Goal: Transaction & Acquisition: Book appointment/travel/reservation

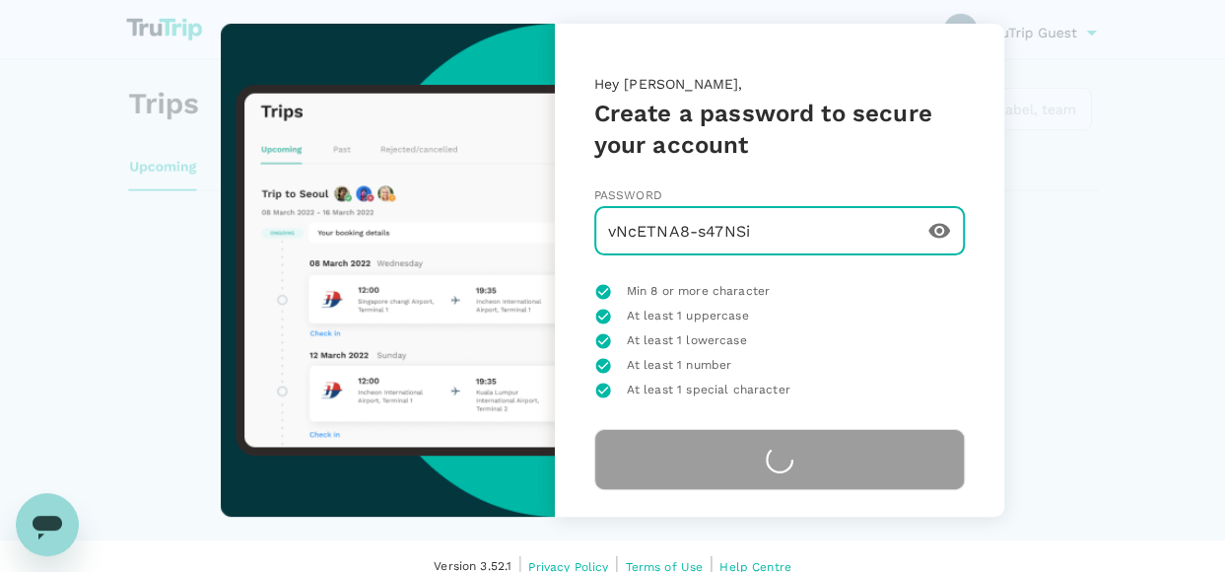
drag, startPoint x: 0, startPoint y: 0, endPoint x: 320, endPoint y: 236, distance: 397.7
click at [320, 236] on div "Hey [PERSON_NAME], Create a password to secure your account Password [SECURITY_…" at bounding box center [613, 270] width 899 height 493
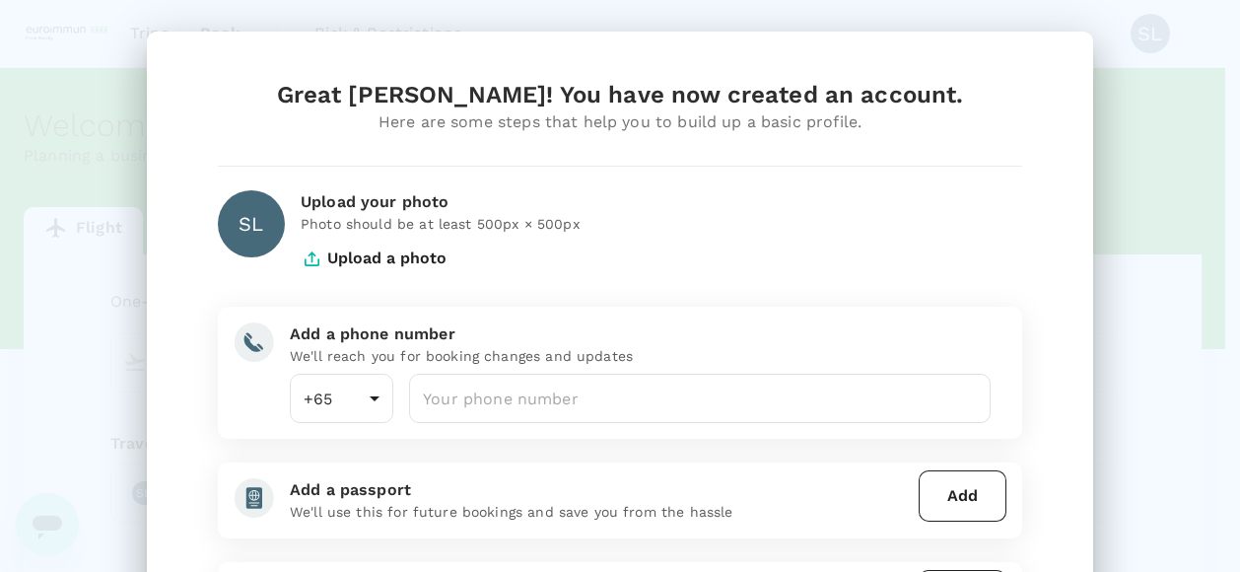
drag, startPoint x: 473, startPoint y: 393, endPoint x: 656, endPoint y: 367, distance: 185.3
click at [473, 393] on input "number" at bounding box center [700, 398] width 582 height 49
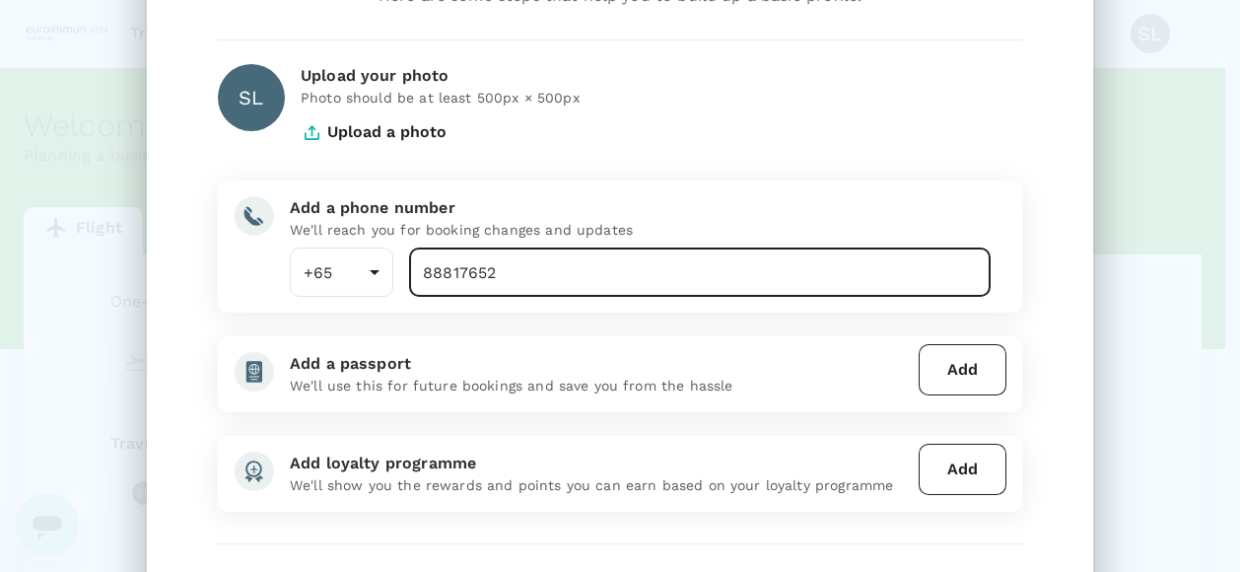
scroll to position [197, 0]
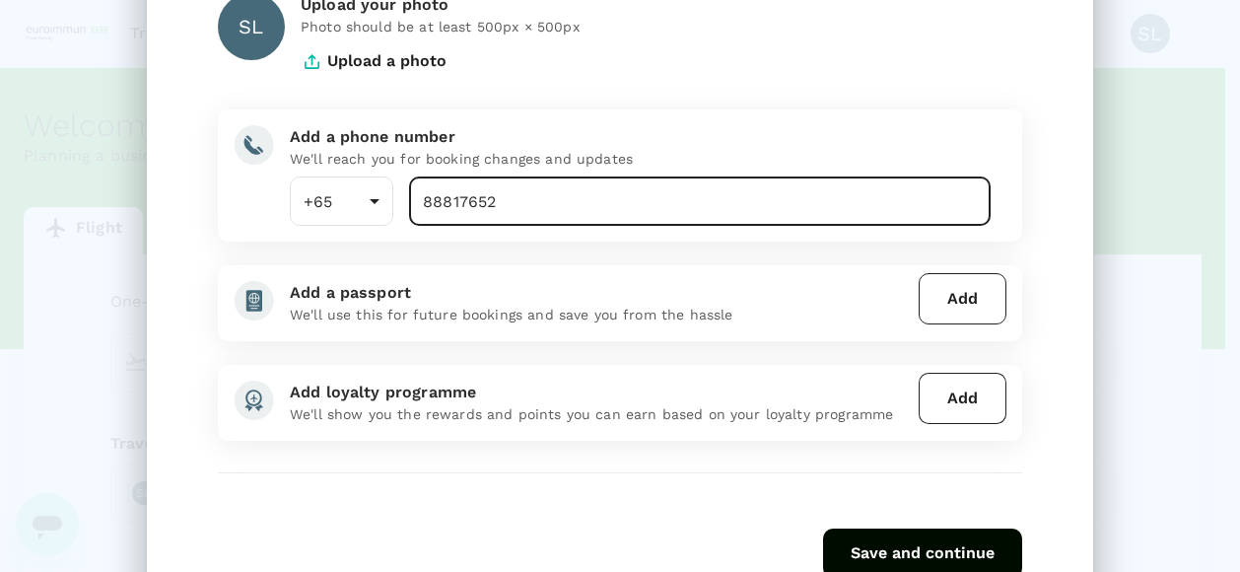
type input "88817652"
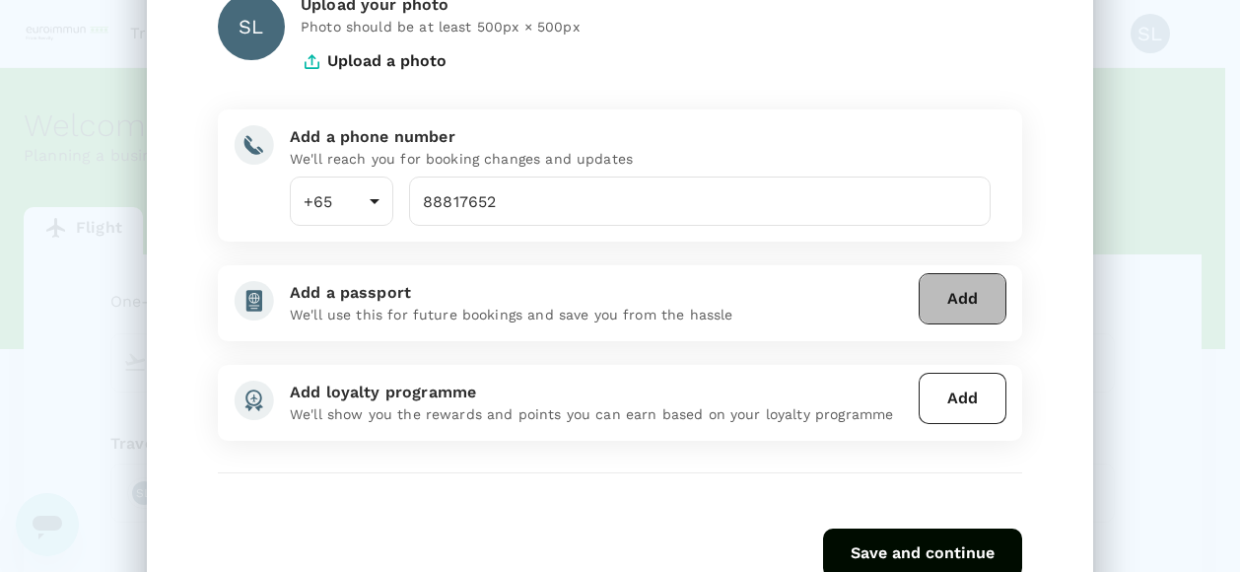
click at [952, 293] on button "Add" at bounding box center [963, 298] width 88 height 51
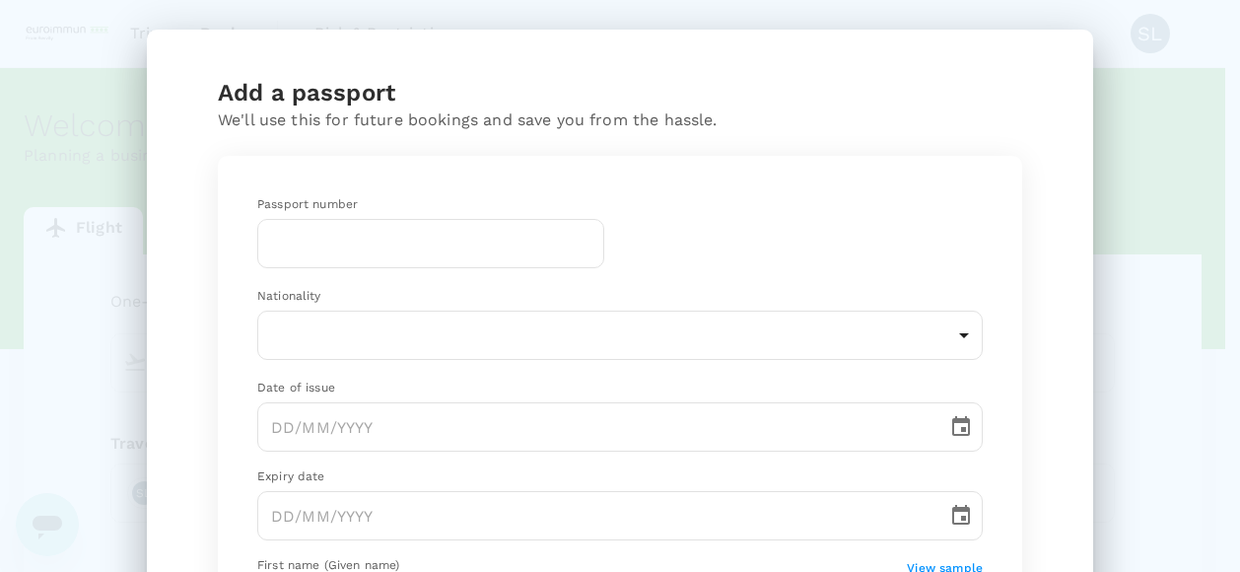
scroll to position [0, 0]
click at [314, 250] on input "text" at bounding box center [430, 245] width 347 height 49
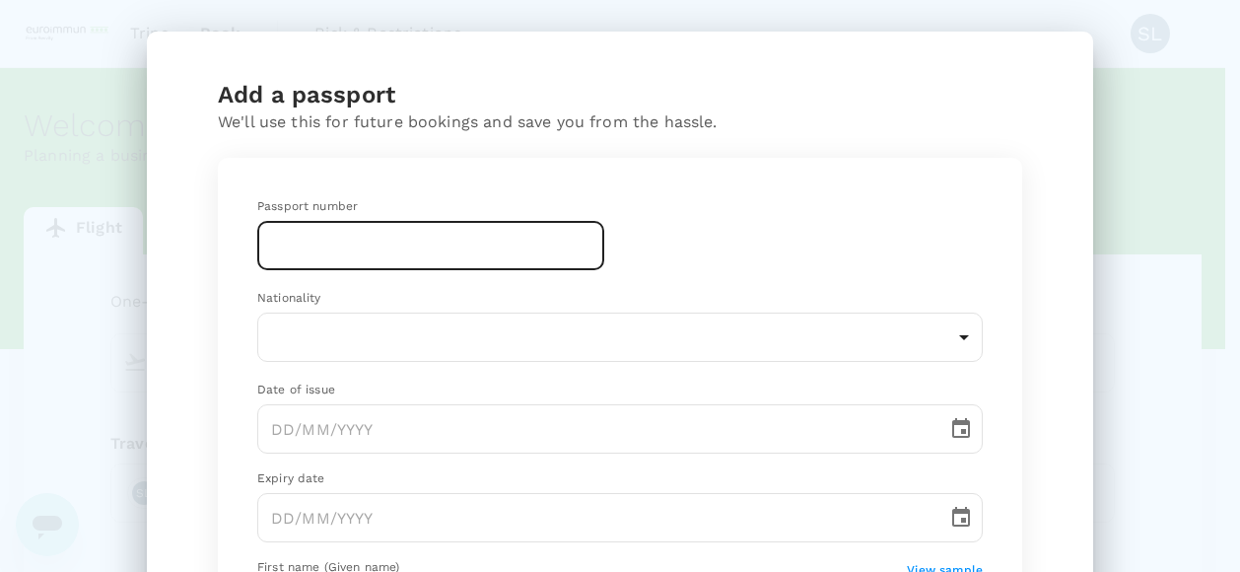
click at [303, 257] on input "text" at bounding box center [430, 245] width 347 height 49
paste input "EL0522039"
type input "EL0522039"
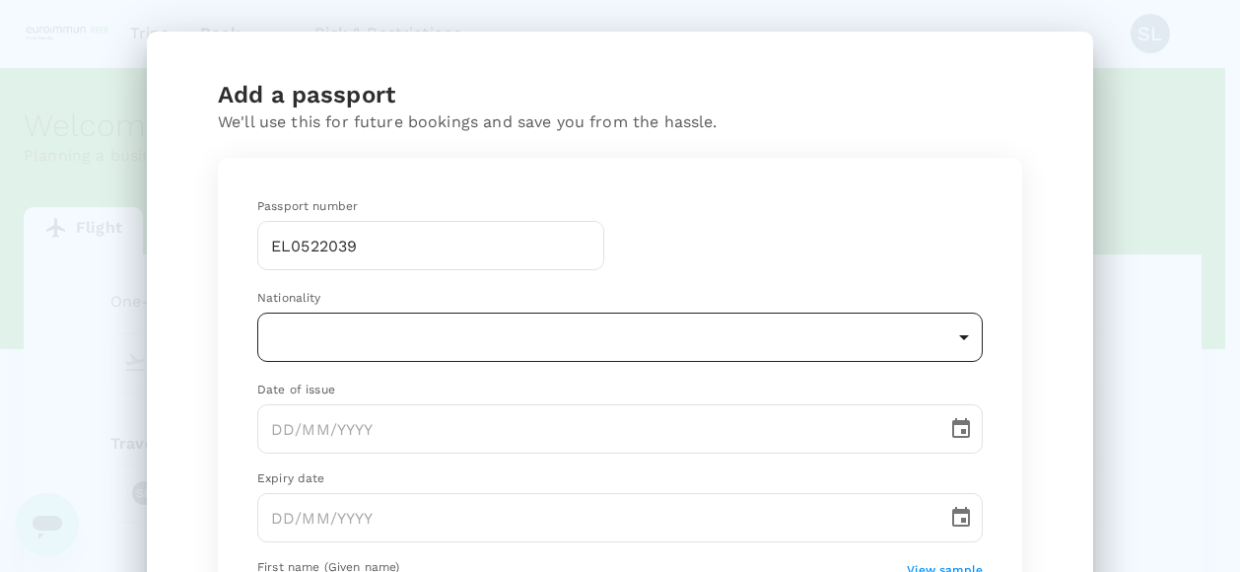
click at [519, 329] on body "Trips Book Risk & Restrictions SL Welcome back , Sylvia . Planning a business t…" at bounding box center [620, 403] width 1240 height 806
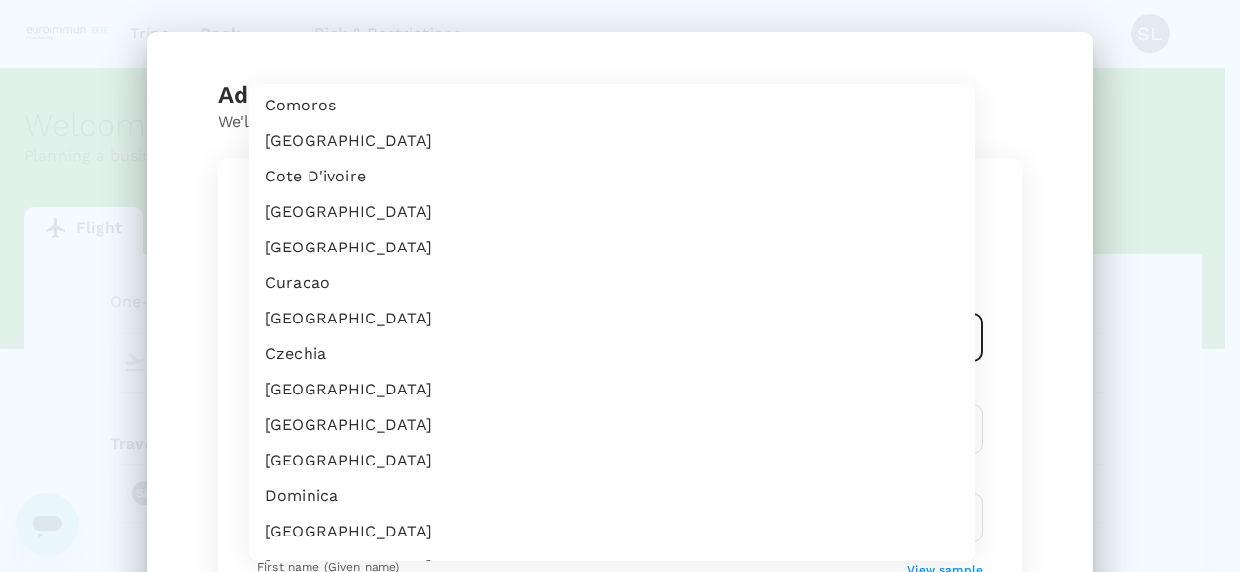
scroll to position [1183, 0]
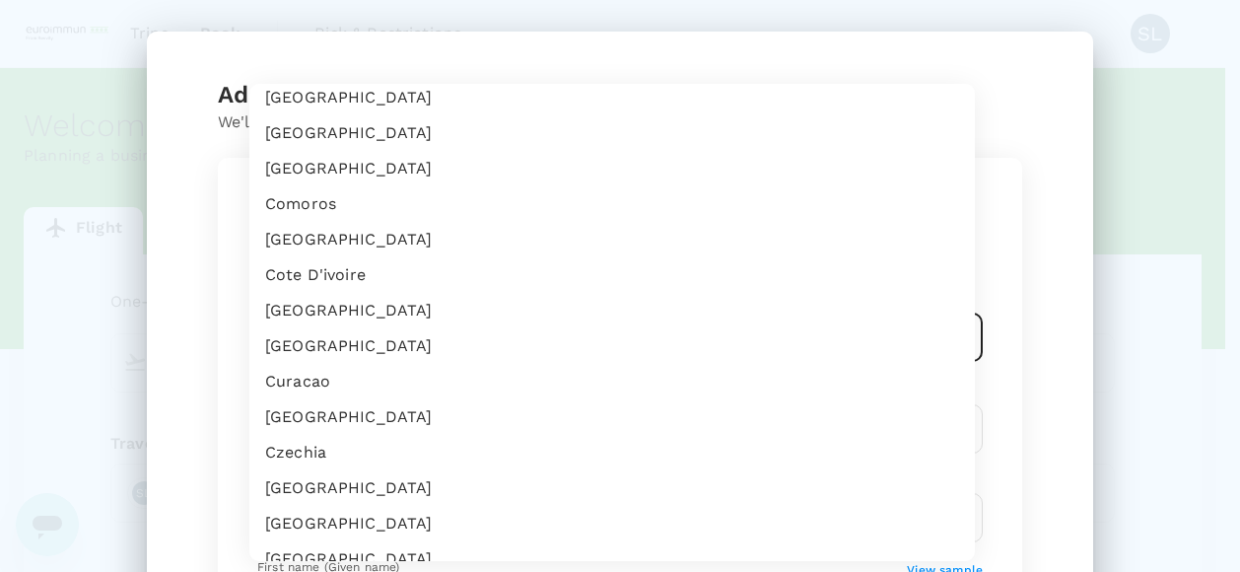
click at [318, 125] on li "China" at bounding box center [611, 132] width 725 height 35
type input "CN"
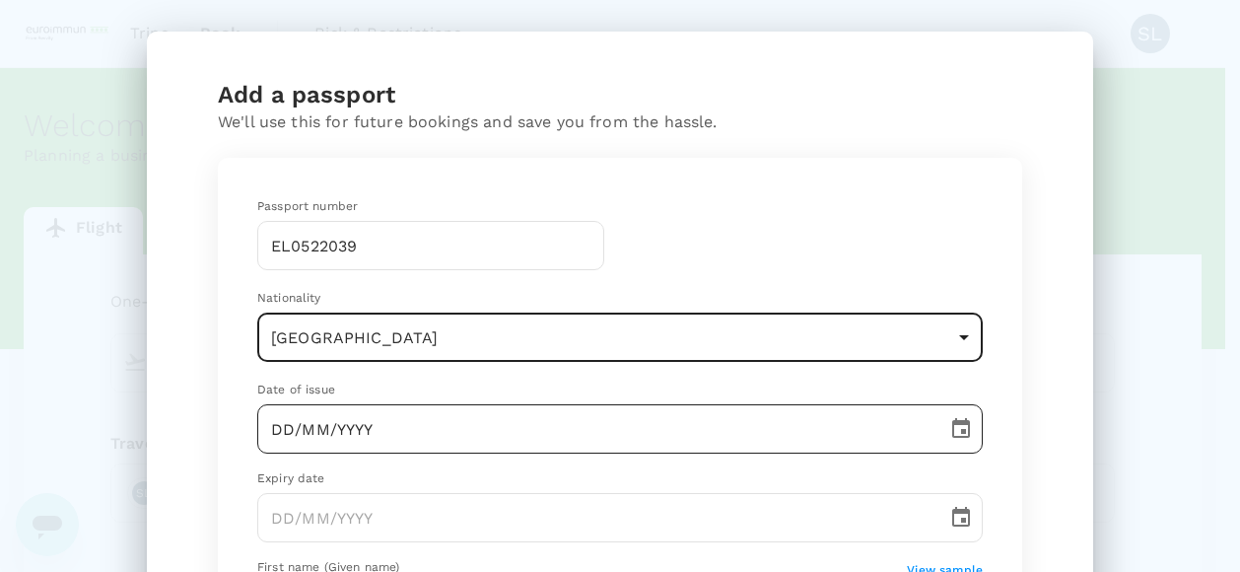
click at [457, 431] on input "DD/MM/YYYY" at bounding box center [595, 428] width 676 height 49
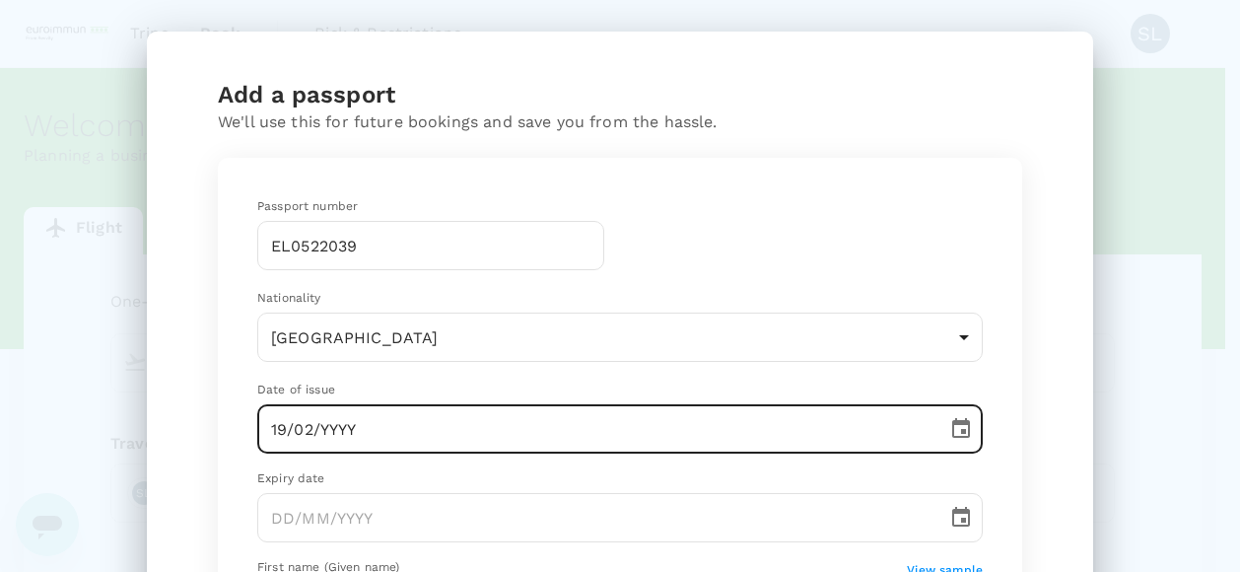
click at [303, 436] on input "19/02/YYYY" at bounding box center [595, 428] width 676 height 49
type input "19/01/2024"
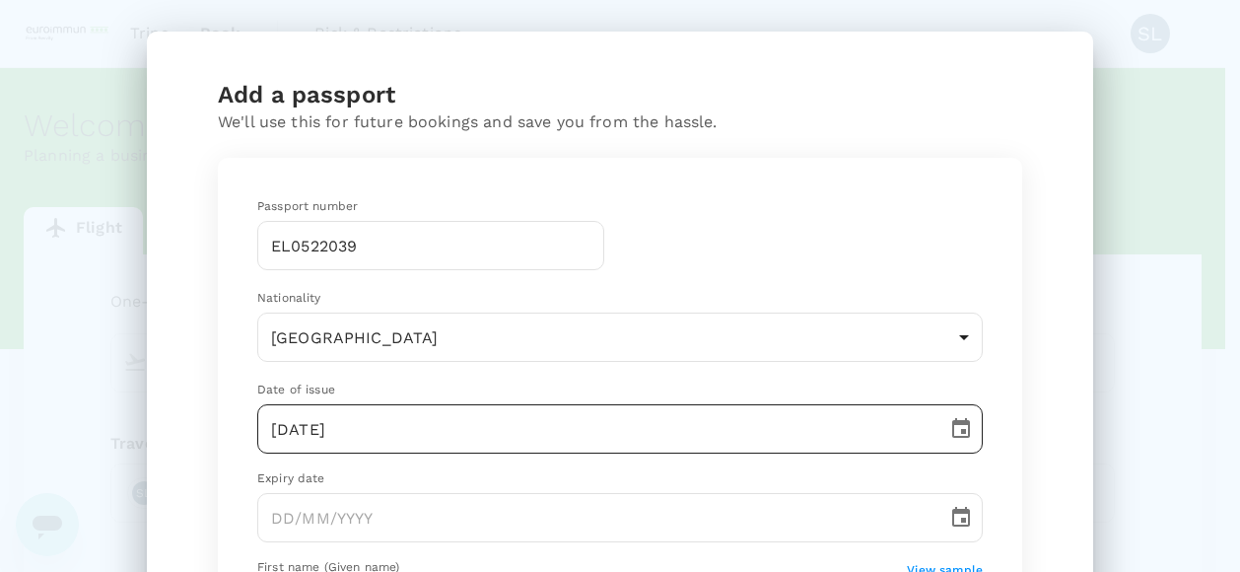
drag, startPoint x: 1100, startPoint y: 437, endPoint x: 958, endPoint y: 452, distance: 142.8
click at [1100, 437] on div "Add a passport We'll use this for future bookings and save you from the hassle.…" at bounding box center [620, 286] width 1240 height 572
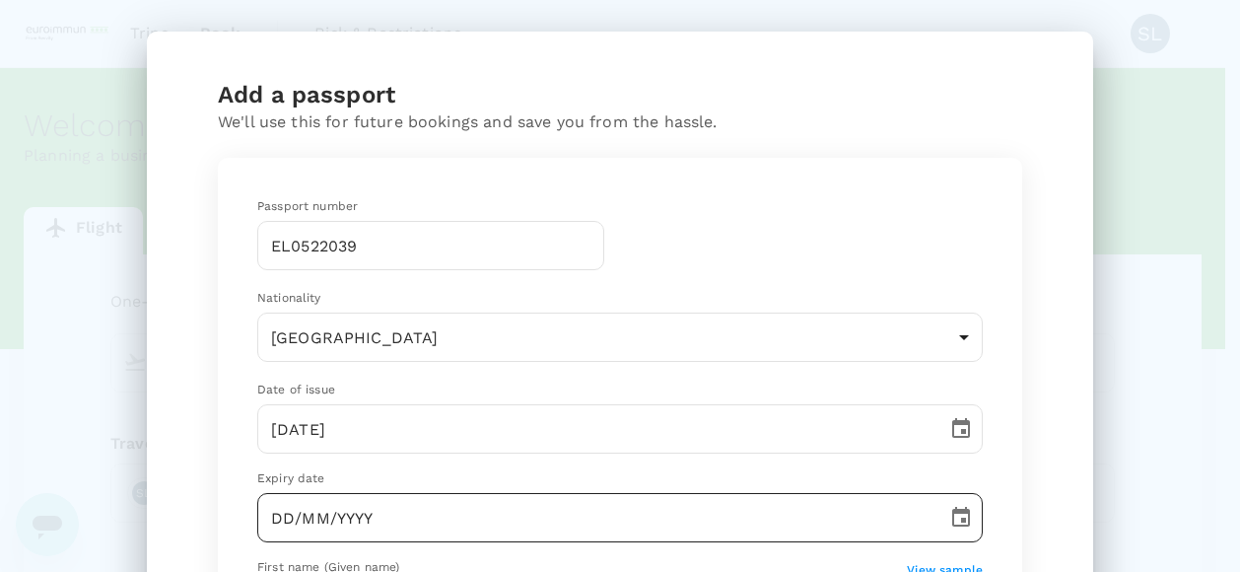
click at [292, 516] on input "DD/MM/YYYY" at bounding box center [595, 517] width 676 height 49
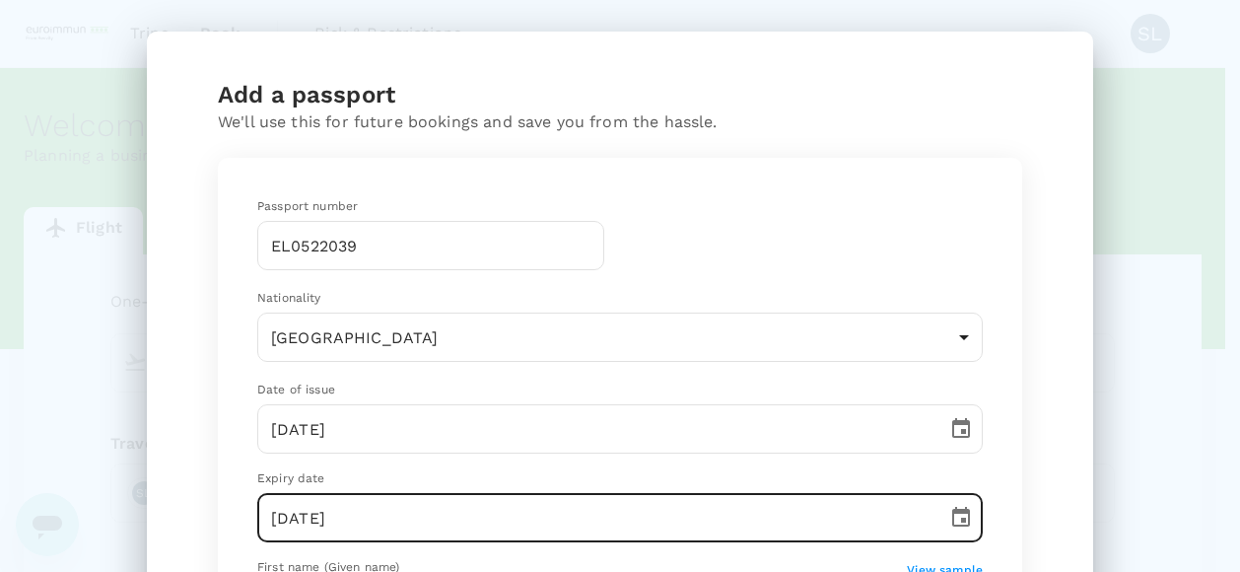
type input "18/01/2034"
click at [1119, 371] on div "Add a passport We'll use this for future bookings and save you from the hassle.…" at bounding box center [620, 286] width 1240 height 572
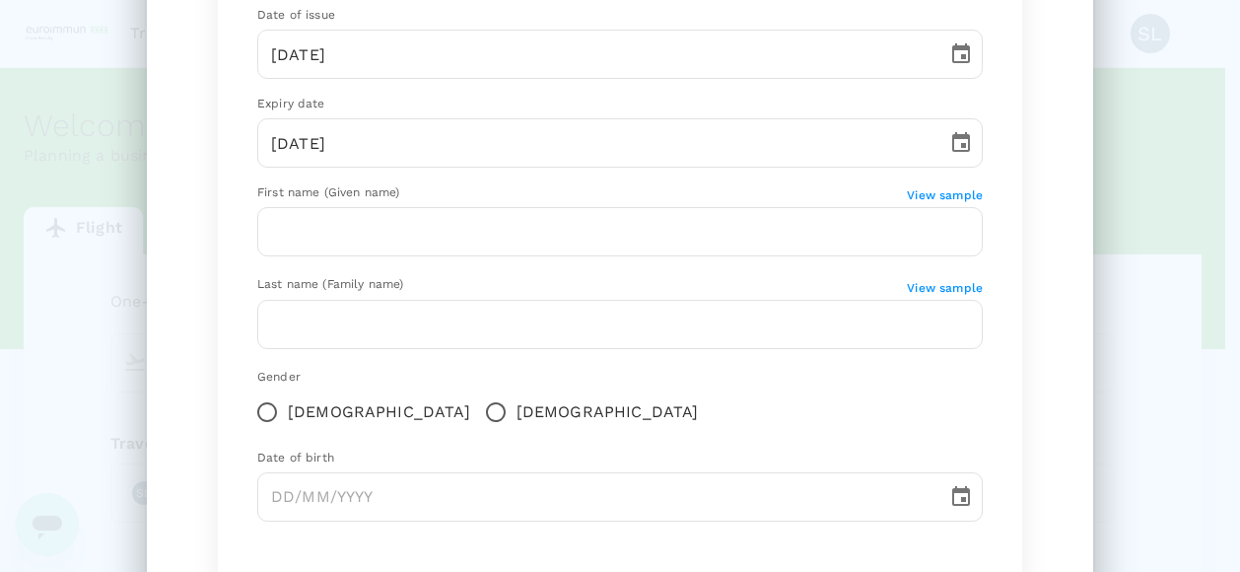
scroll to position [394, 0]
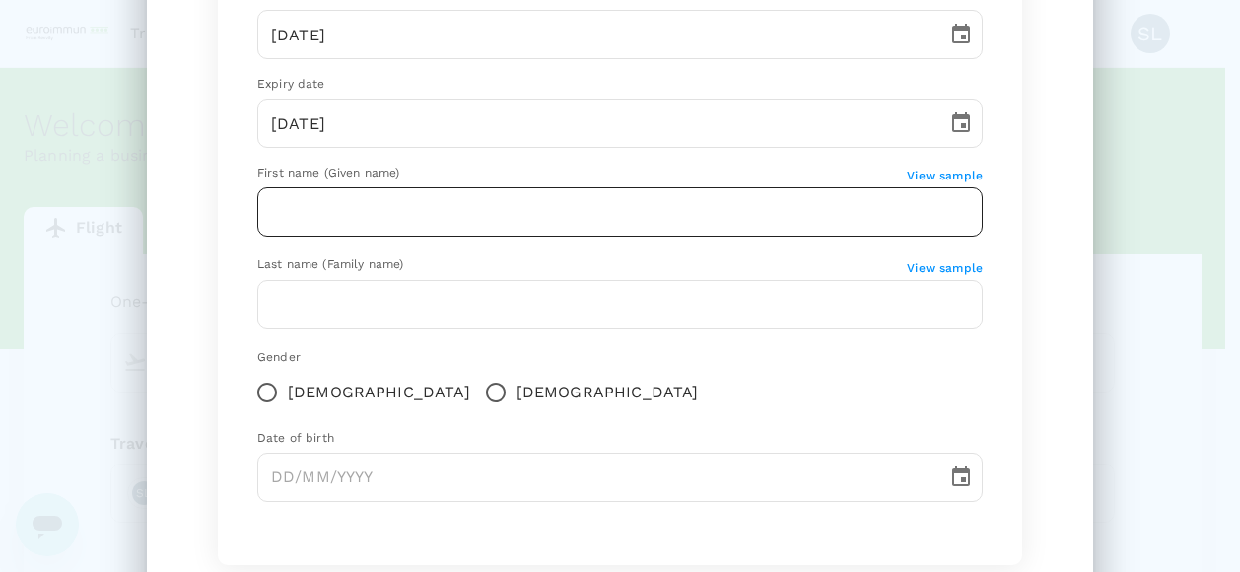
drag, startPoint x: 383, startPoint y: 218, endPoint x: 396, endPoint y: 212, distance: 14.1
click at [383, 218] on input "text" at bounding box center [619, 211] width 725 height 49
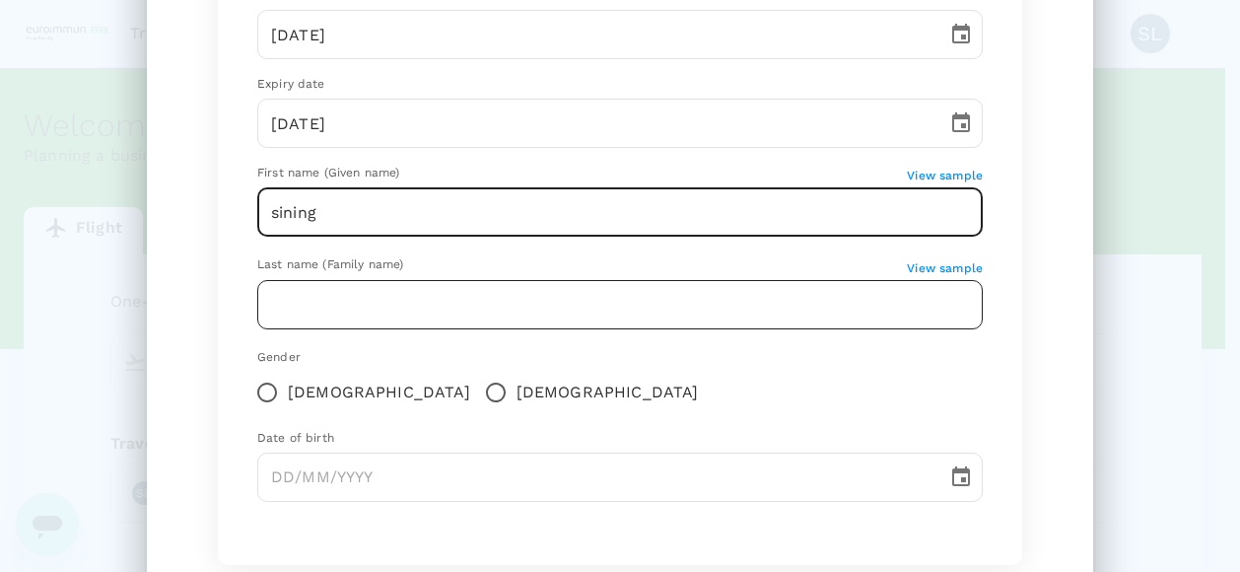
type input "sining"
click at [399, 311] on input "text" at bounding box center [619, 304] width 725 height 49
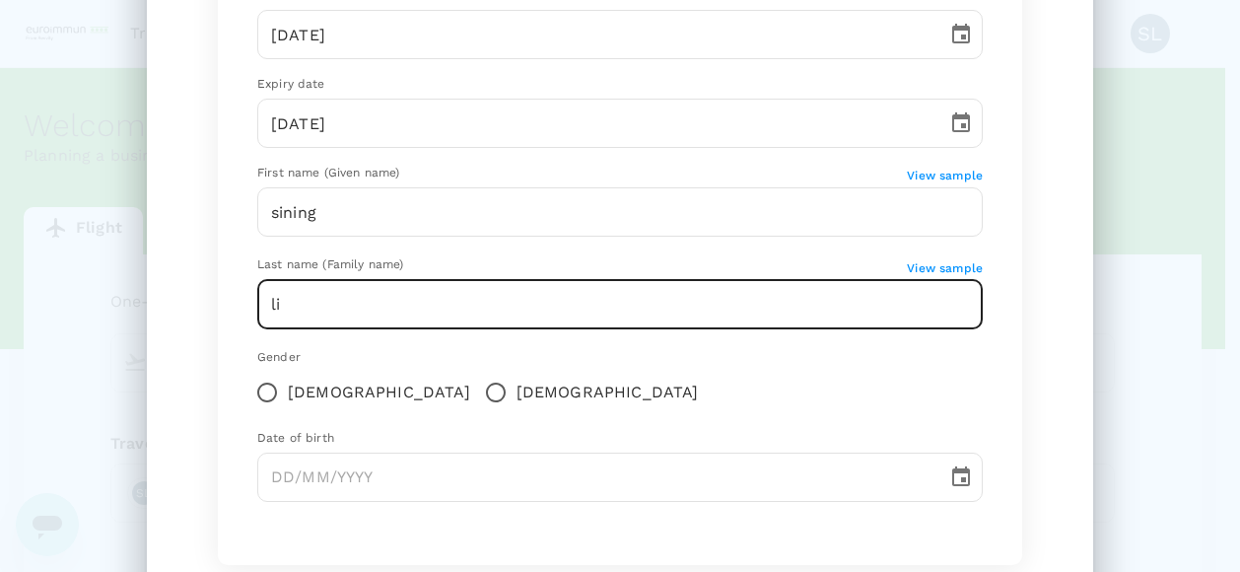
type input "li"
click at [207, 409] on div "Add a passport We'll use this for future bookings and save you from the hassle.…" at bounding box center [620, 165] width 852 height 961
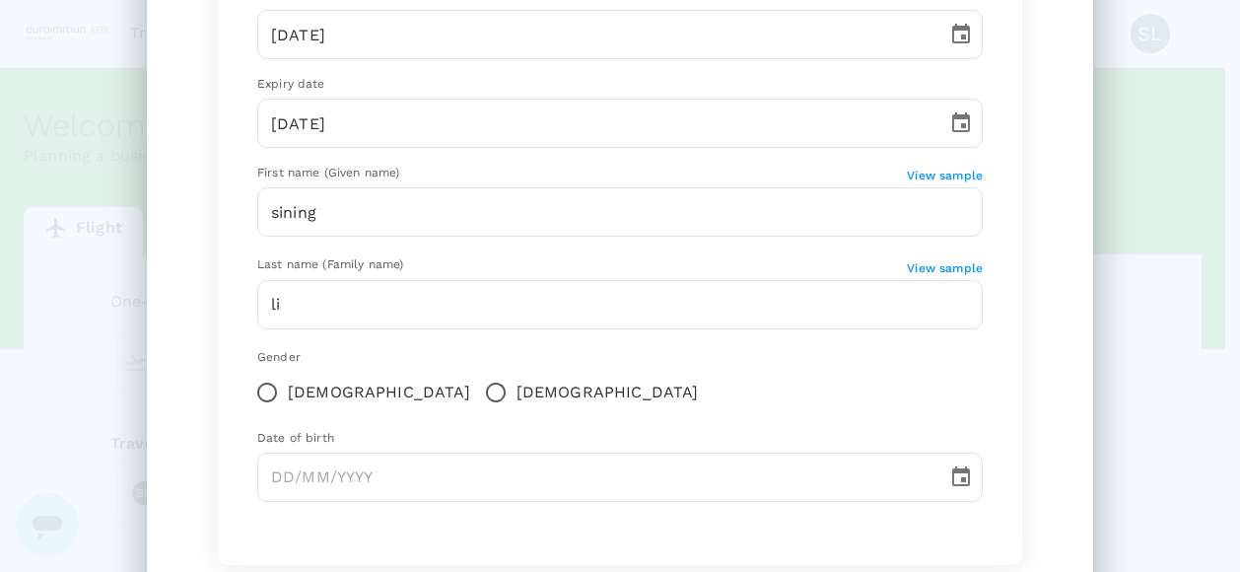
click at [246, 401] on input "Female" at bounding box center [266, 392] width 41 height 41
radio input "true"
click at [257, 398] on input "Female" at bounding box center [266, 392] width 41 height 41
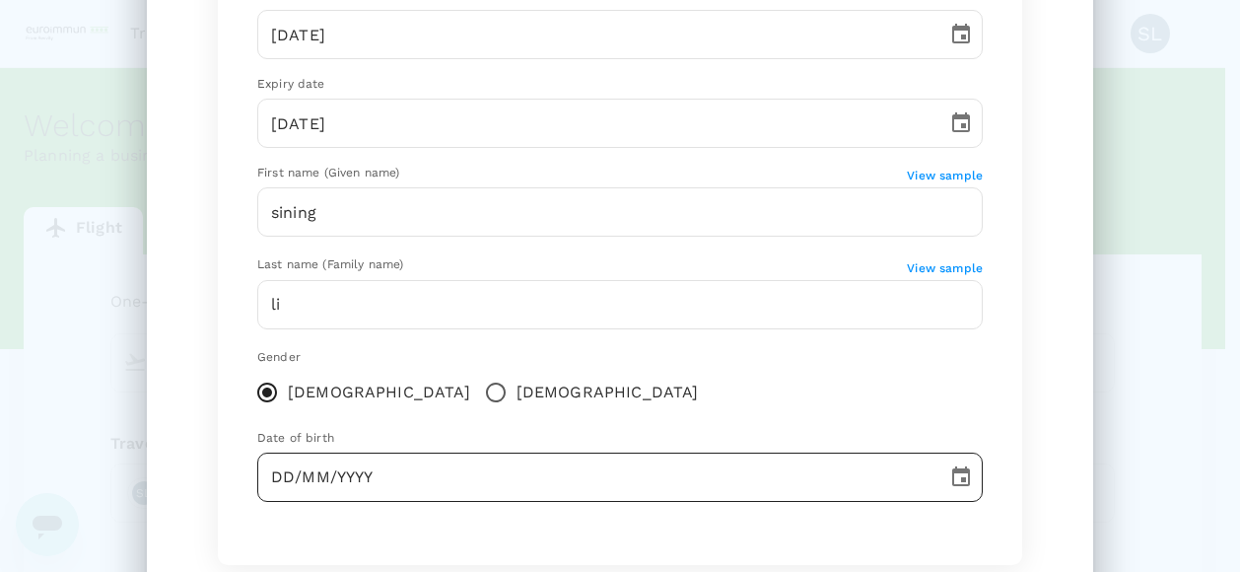
click at [379, 480] on input "DD/MM/YYYY" at bounding box center [595, 476] width 676 height 49
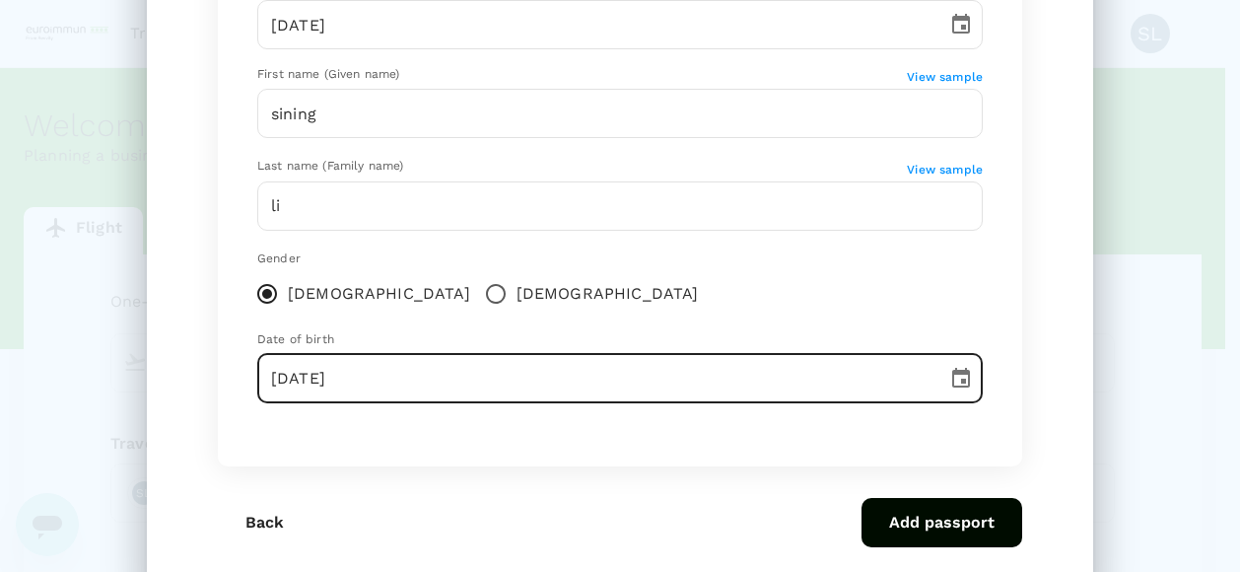
scroll to position [546, 0]
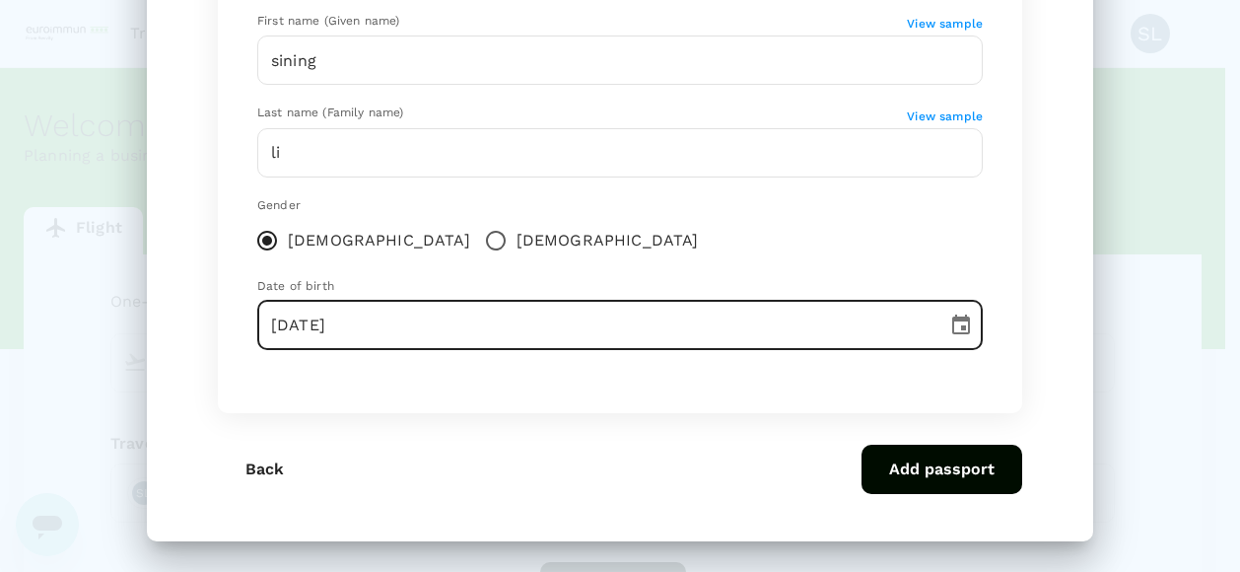
type input "16/01/1995"
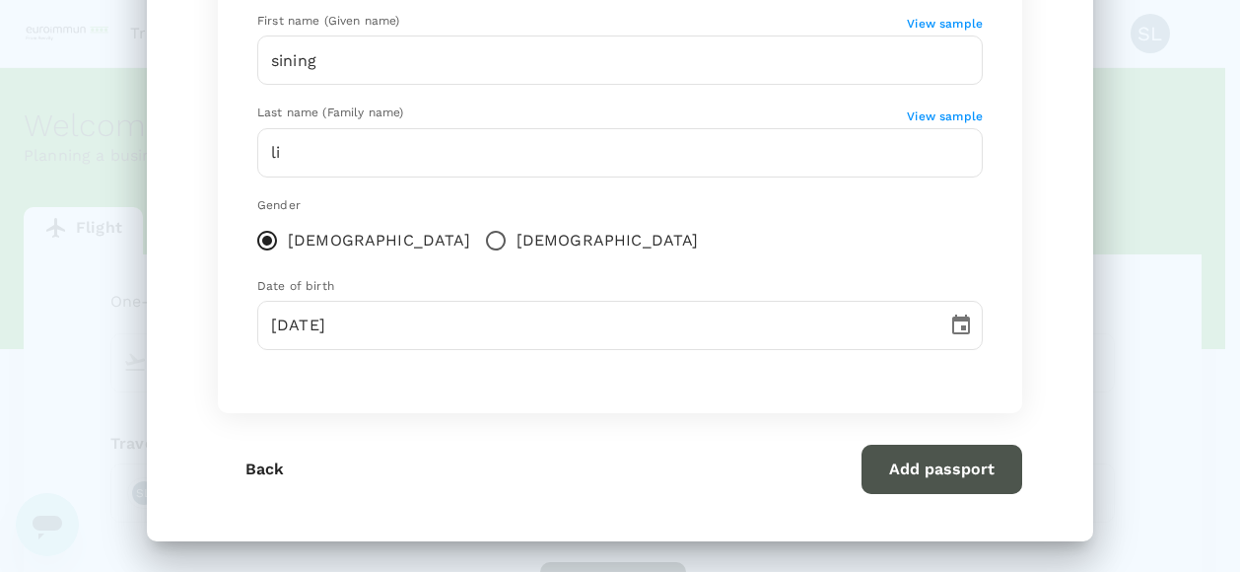
click at [971, 460] on button "Add passport" at bounding box center [942, 469] width 161 height 49
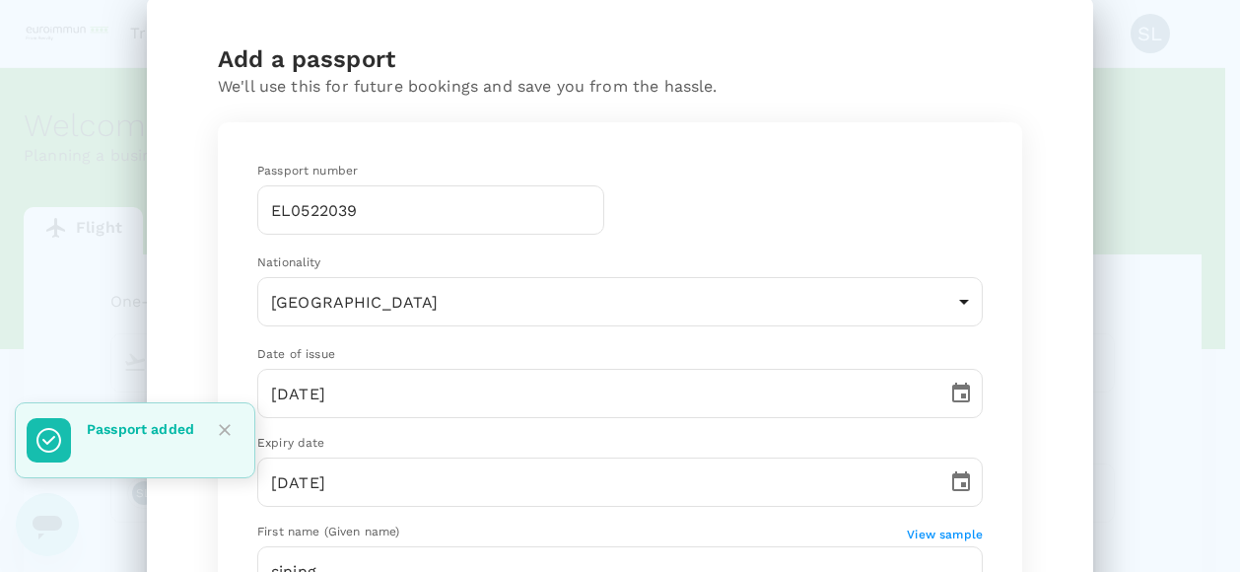
scroll to position [0, 0]
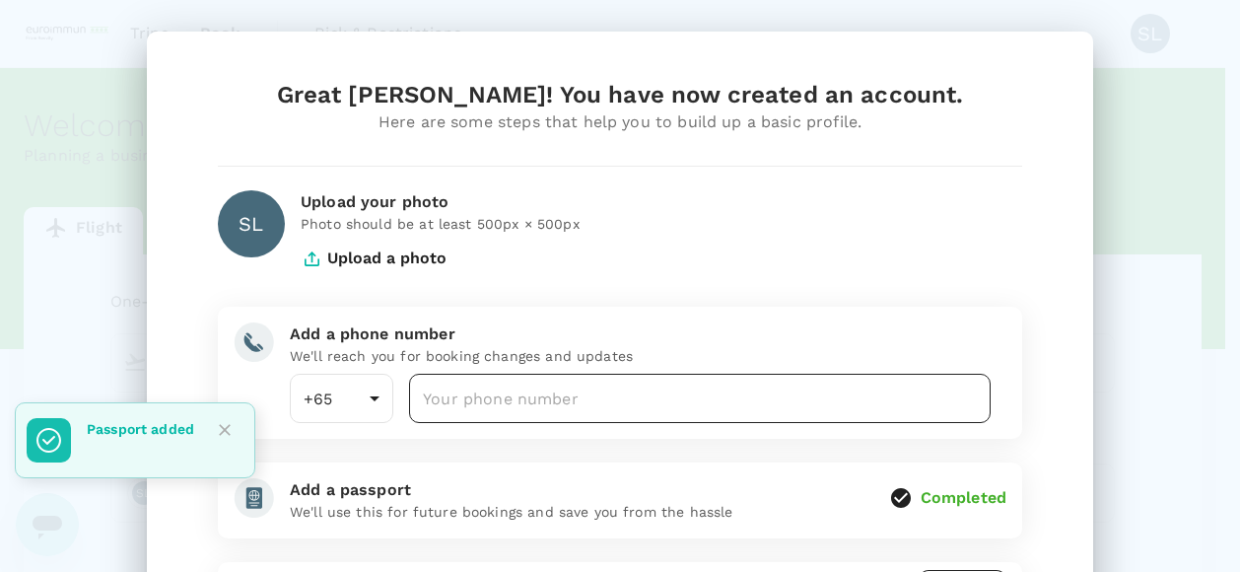
click at [518, 398] on input "number" at bounding box center [700, 398] width 582 height 49
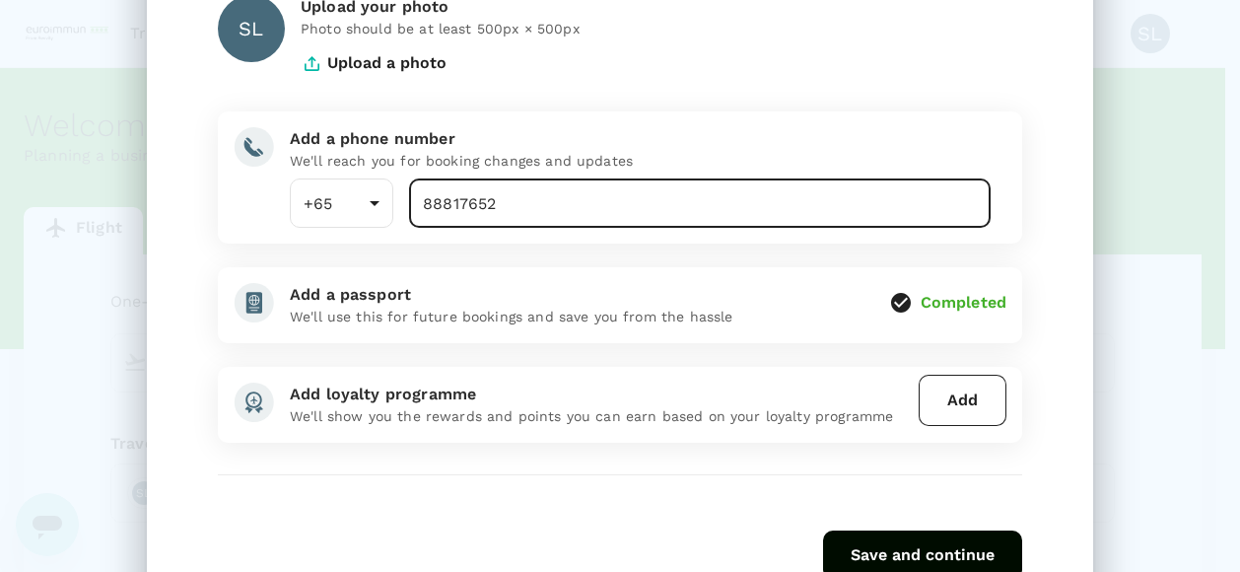
scroll to position [282, 0]
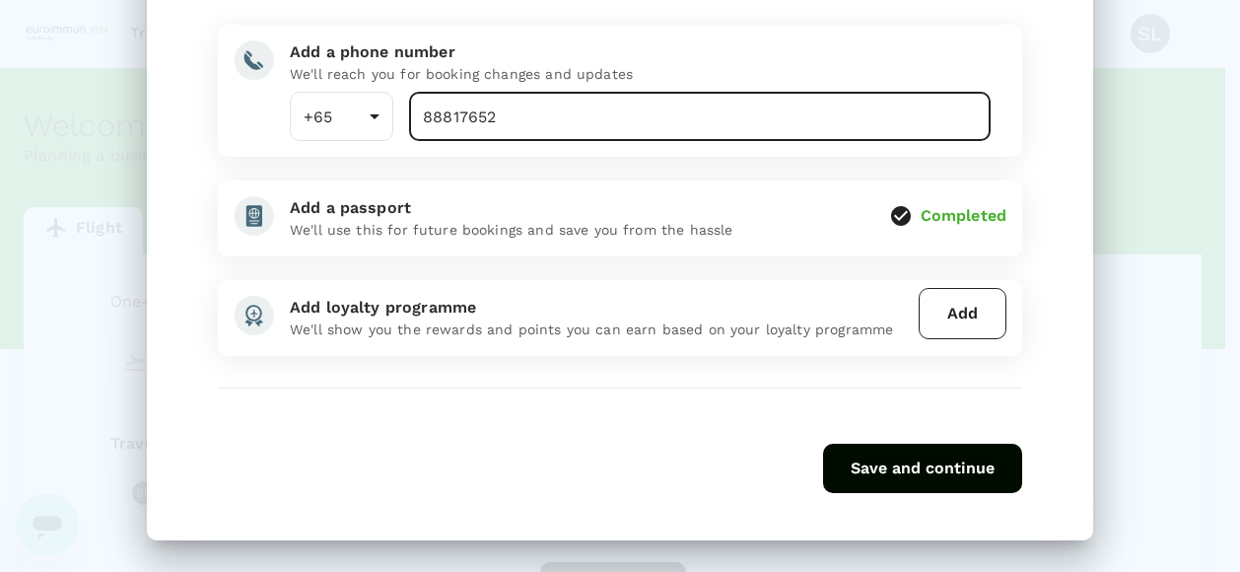
type input "88817652"
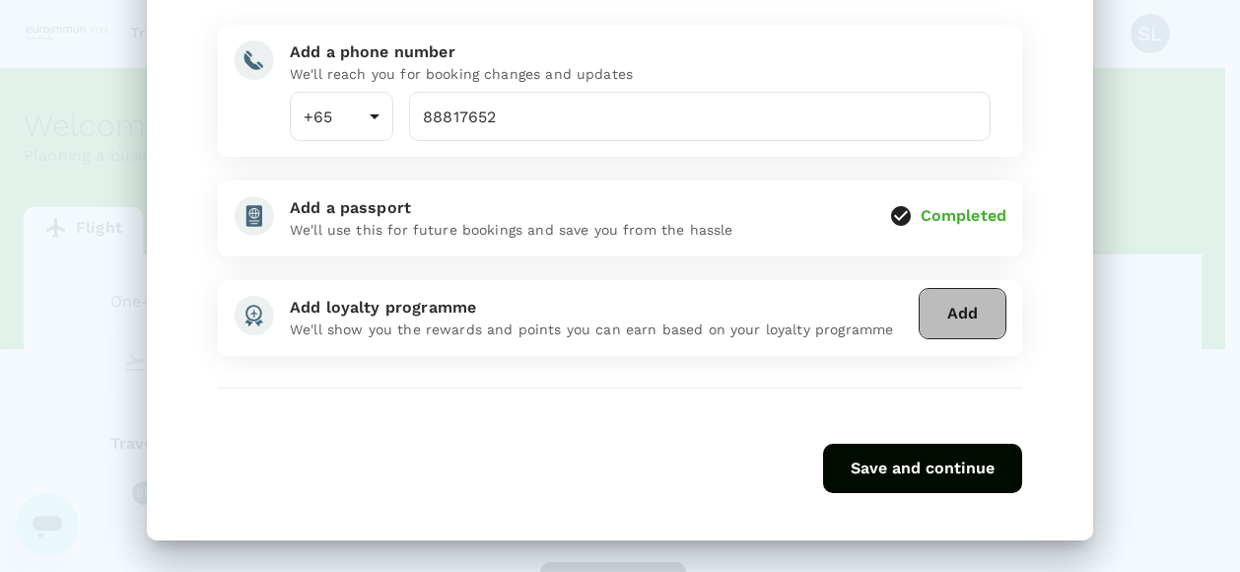
click at [941, 320] on button "Add" at bounding box center [963, 313] width 88 height 51
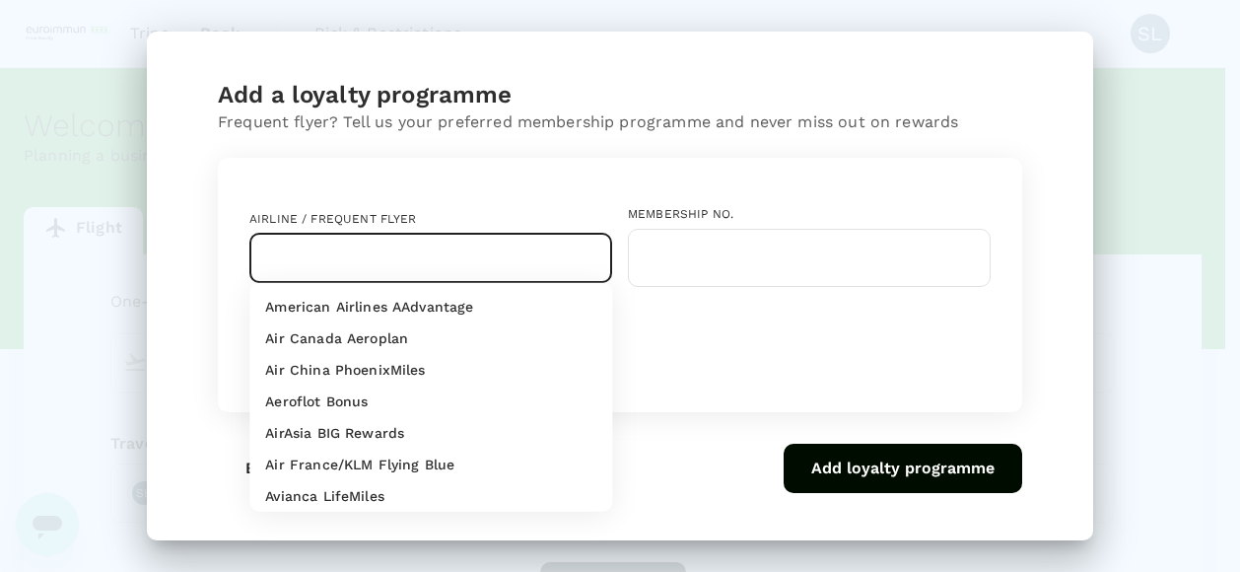
click at [311, 269] on input "text" at bounding box center [415, 258] width 315 height 37
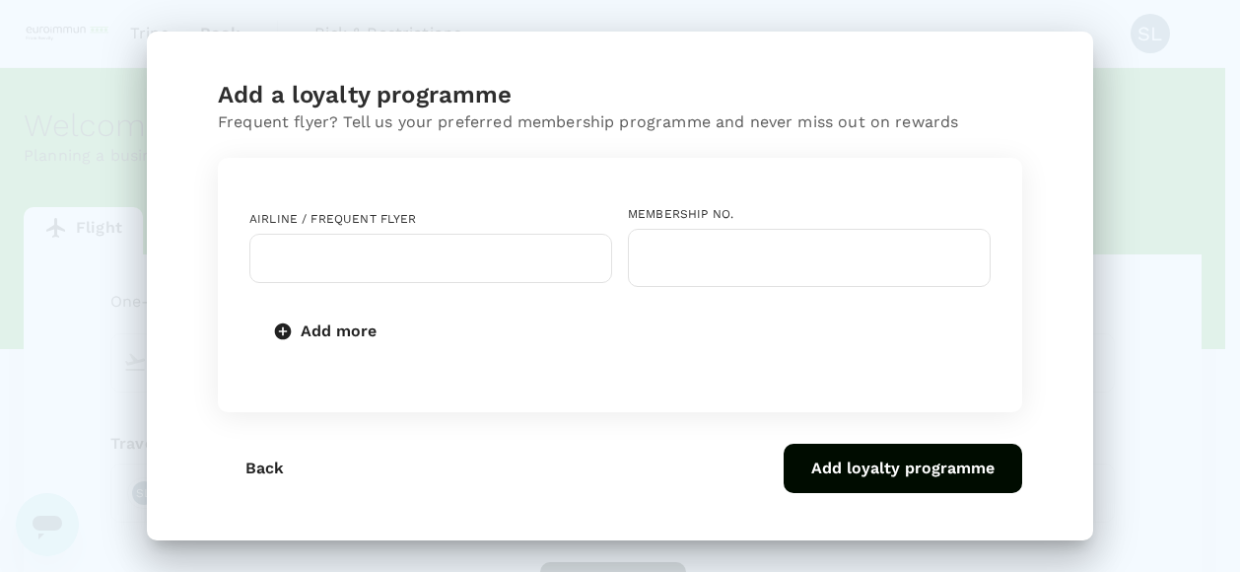
click at [784, 378] on div "Airline / Frequent Flyer ​ Membership No. ​ Add more" at bounding box center [620, 280] width 773 height 215
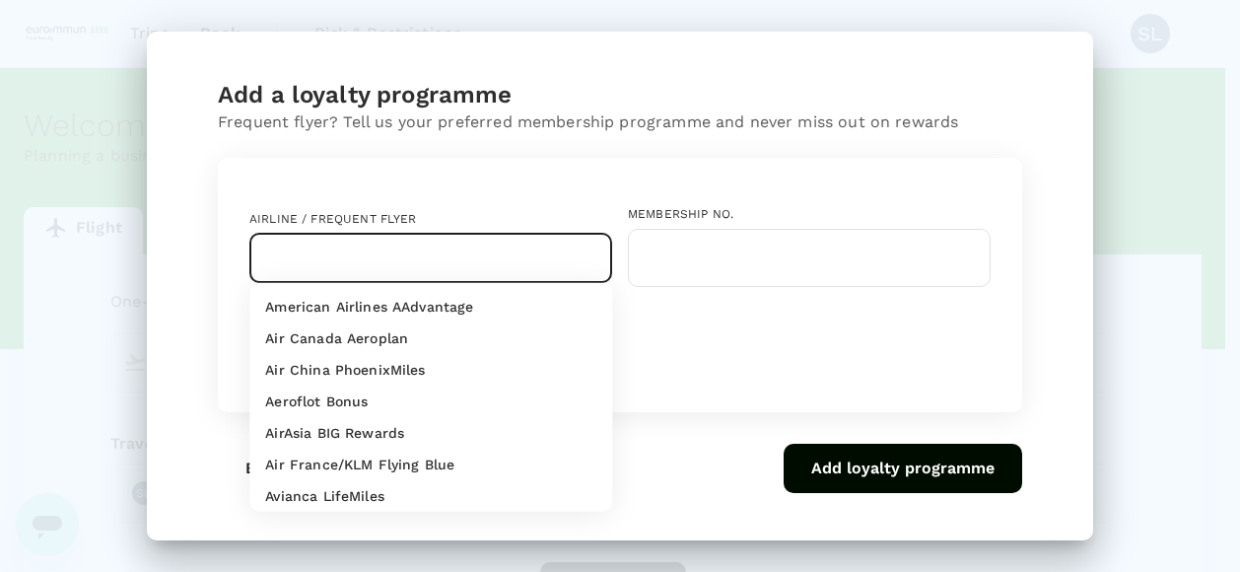
click at [346, 263] on input "text" at bounding box center [415, 258] width 315 height 37
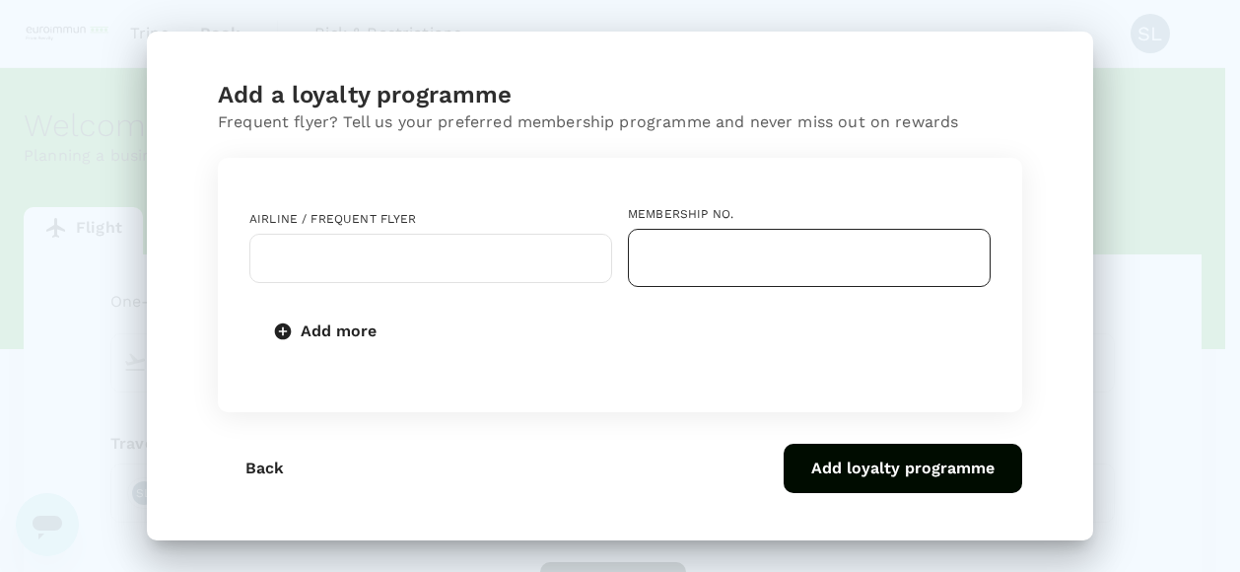
click at [747, 264] on input "text" at bounding box center [809, 258] width 363 height 58
click at [691, 268] on input "text" at bounding box center [809, 258] width 363 height 58
paste input "E89805049"
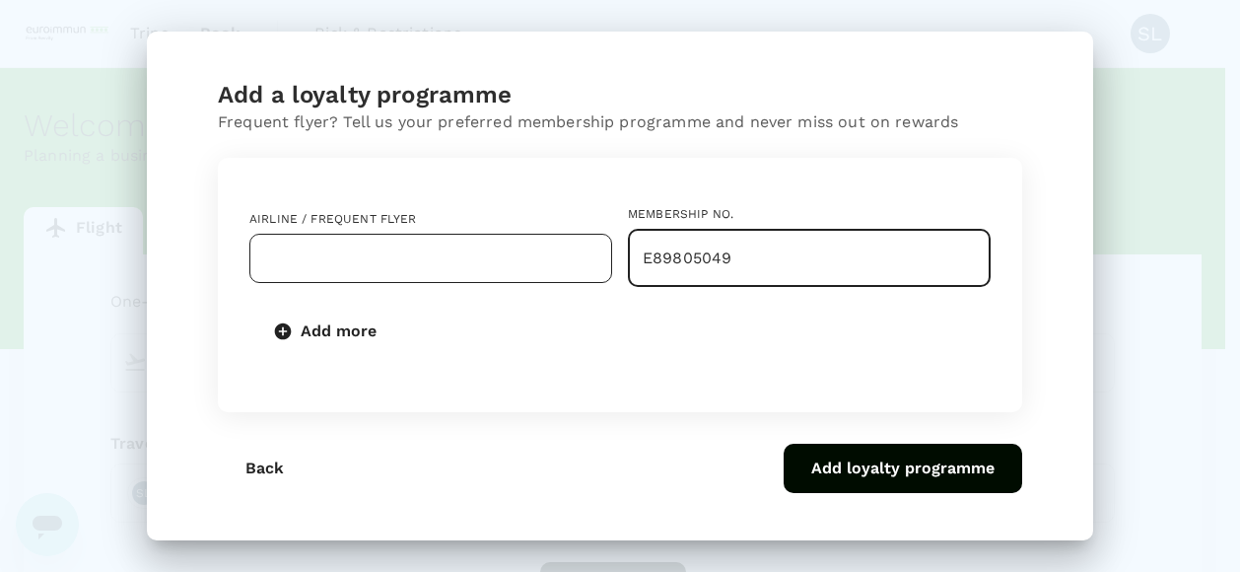
type input "E89805049"
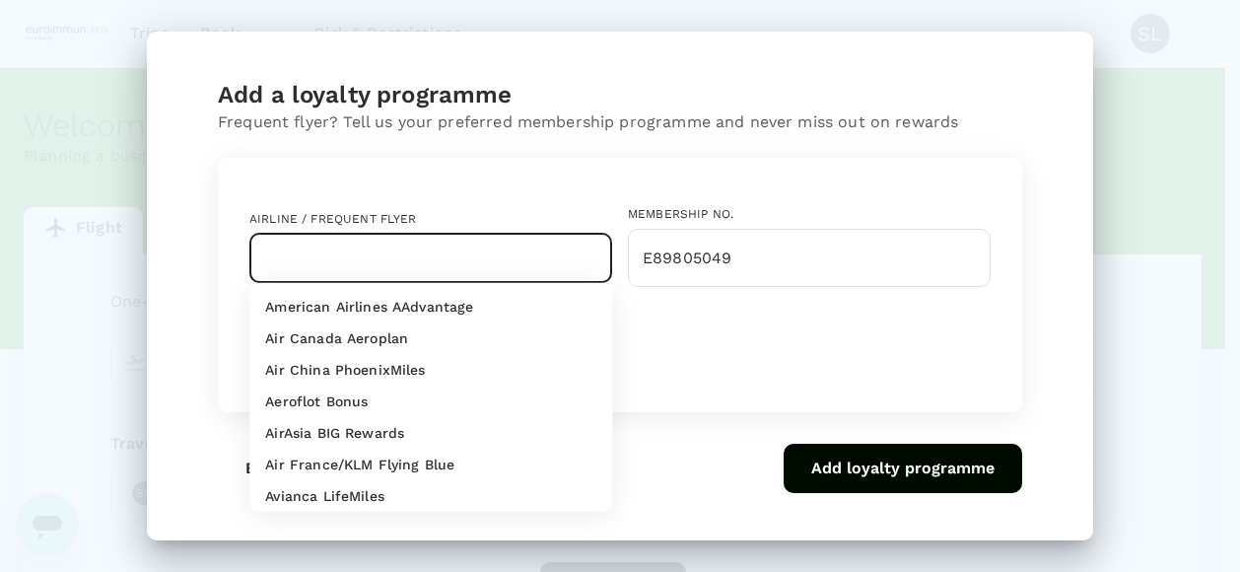
click at [444, 259] on input "text" at bounding box center [415, 258] width 315 height 37
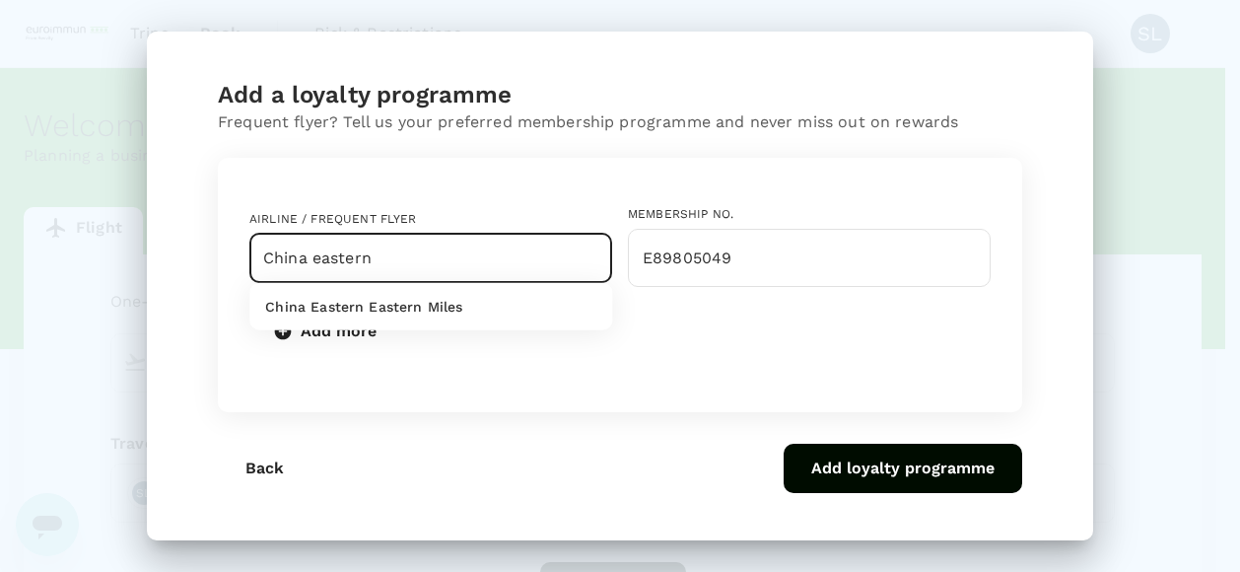
click at [427, 299] on p "China Eastern Eastern Miles" at bounding box center [363, 307] width 197 height 20
type input "China Eastern Eastern Miles"
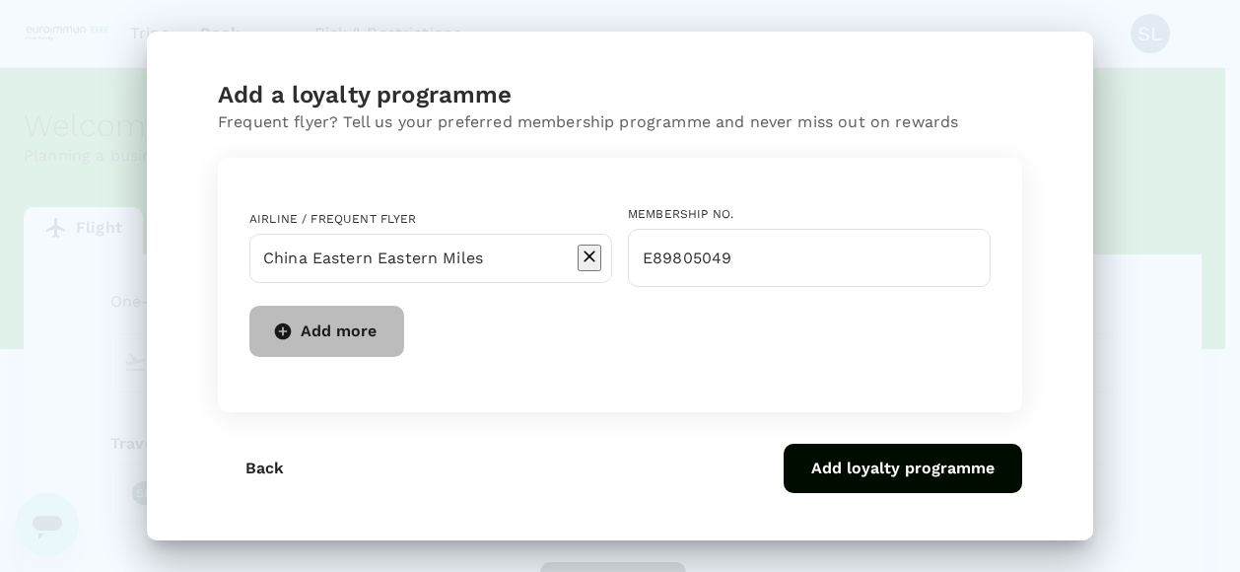
click at [293, 330] on button "Add more" at bounding box center [326, 331] width 155 height 51
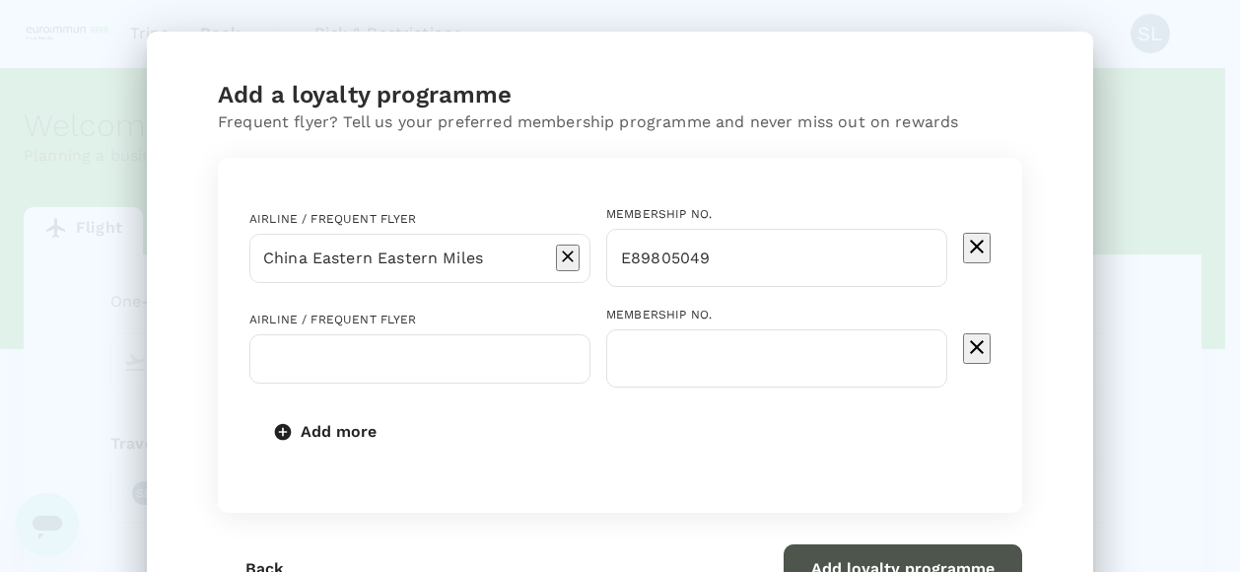
drag, startPoint x: 943, startPoint y: 555, endPoint x: 920, endPoint y: 530, distance: 34.2
click at [942, 554] on button "Add loyalty programme" at bounding box center [903, 568] width 239 height 49
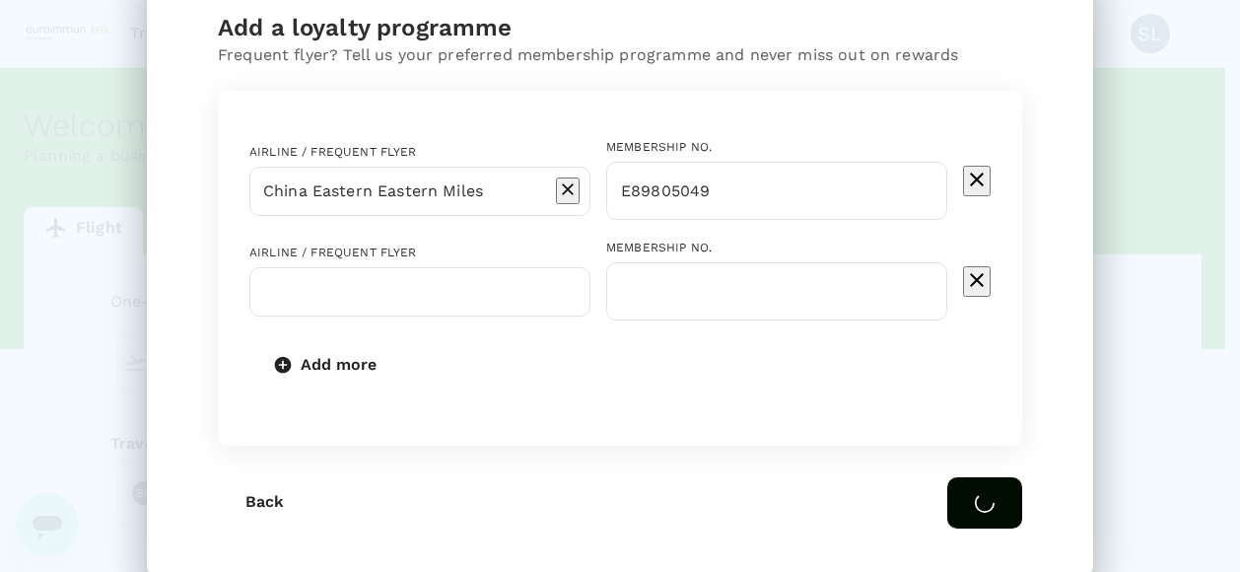
scroll to position [99, 0]
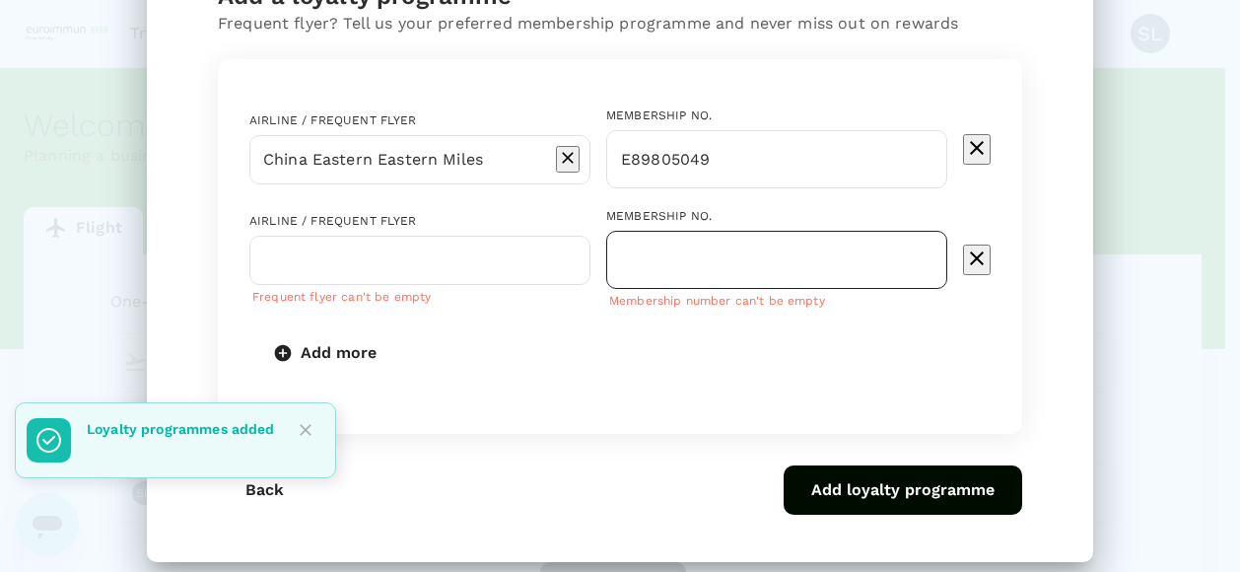
click at [670, 259] on input "text" at bounding box center [776, 260] width 341 height 58
paste input ": 8175484055"
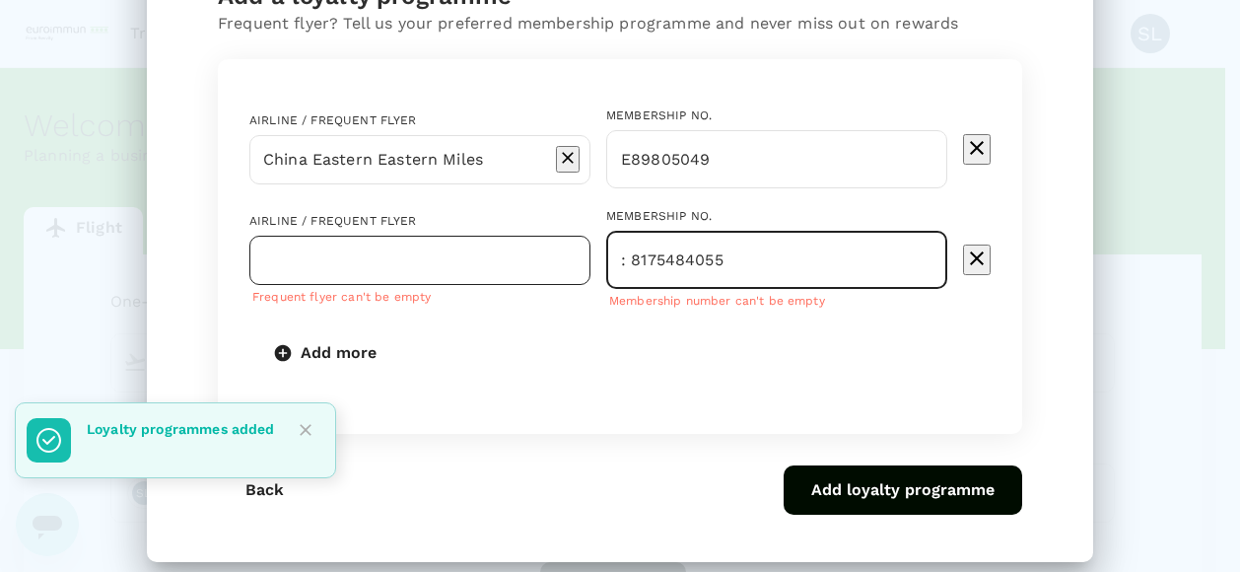
drag, startPoint x: 617, startPoint y: 257, endPoint x: 371, endPoint y: 259, distance: 246.4
click at [377, 259] on div "Airline / Frequent Flyer ​ Frequent flyer can't be empty Membership No. : 81754…" at bounding box center [612, 251] width 757 height 120
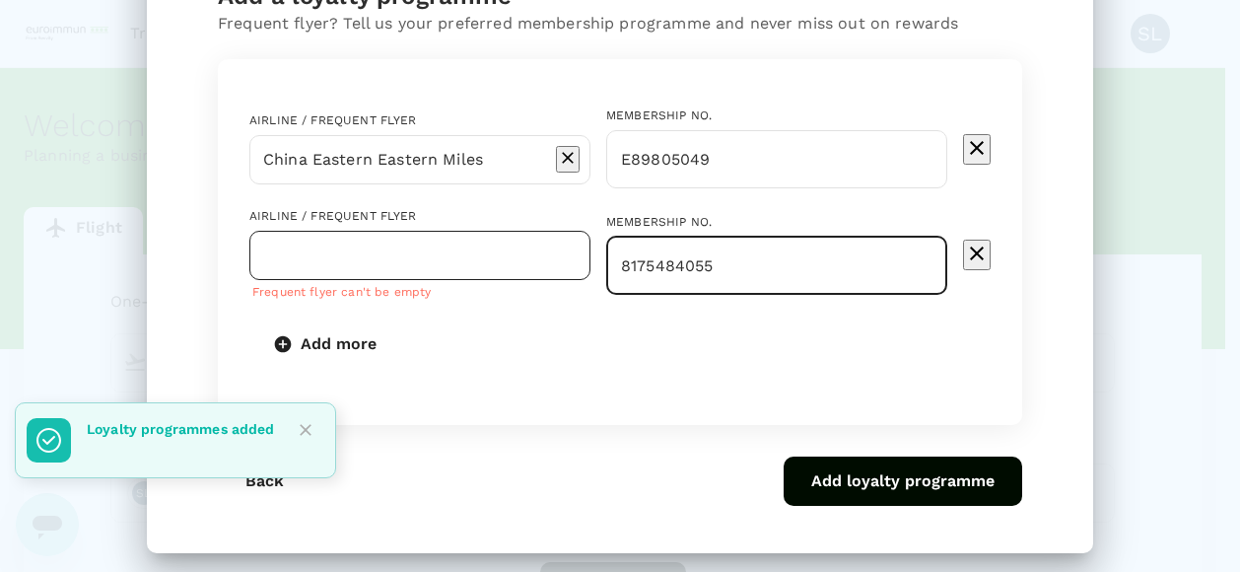
click at [375, 275] on div "​" at bounding box center [419, 255] width 341 height 49
type input "8175484055"
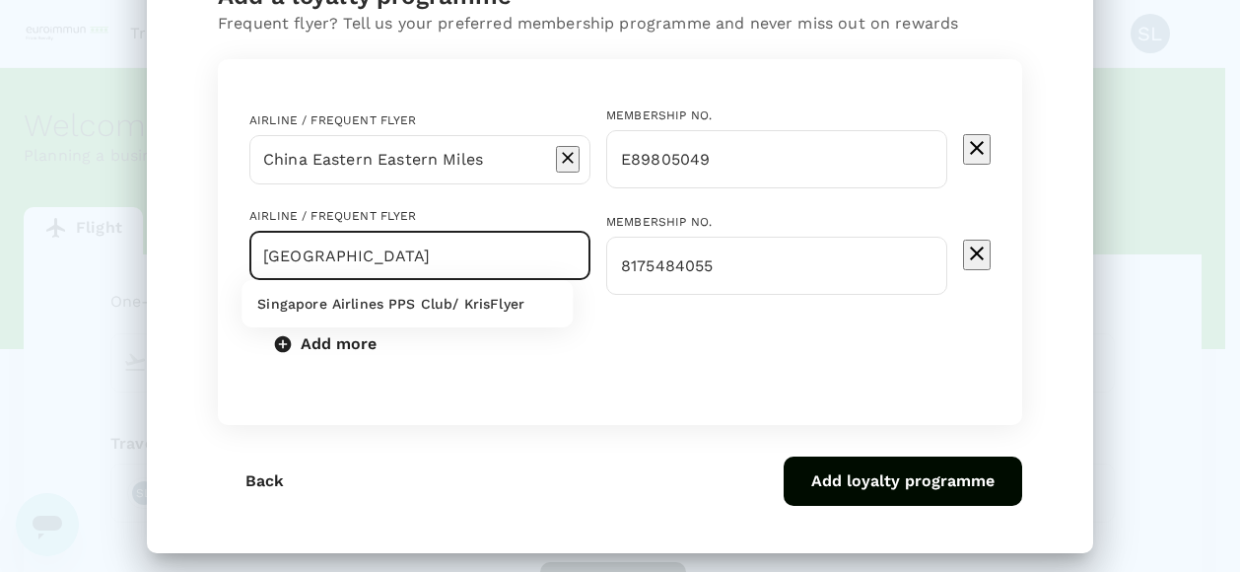
click at [394, 302] on p "Singapore Airlines PPS Club/ KrisFlyer" at bounding box center [390, 304] width 267 height 20
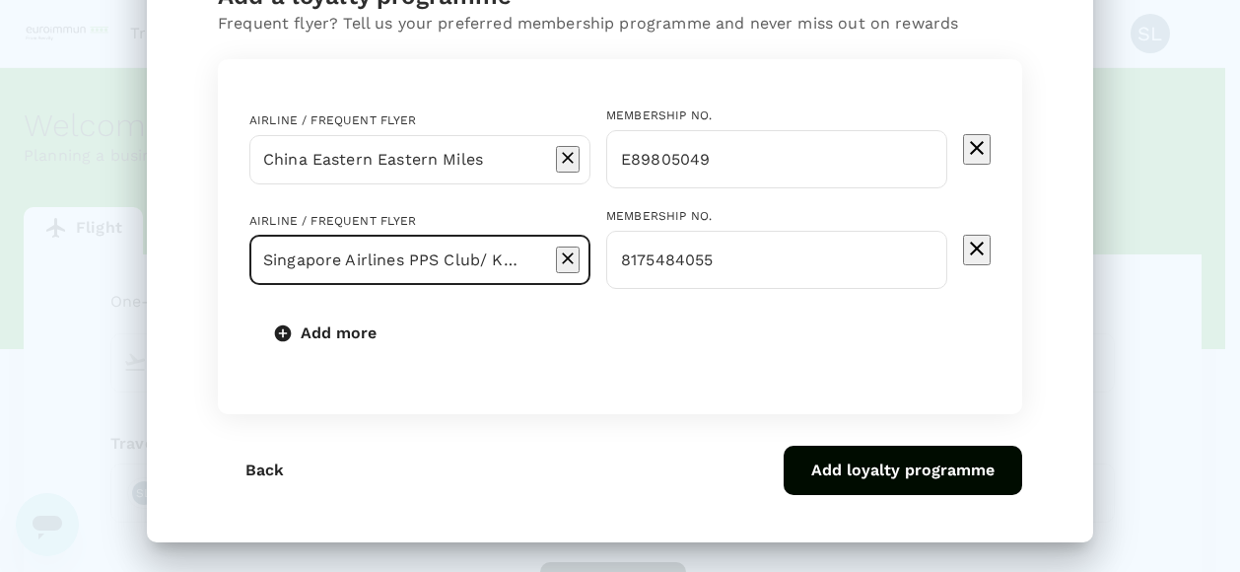
type input "Singapore Airlines PPS Club/ KrisFlyer"
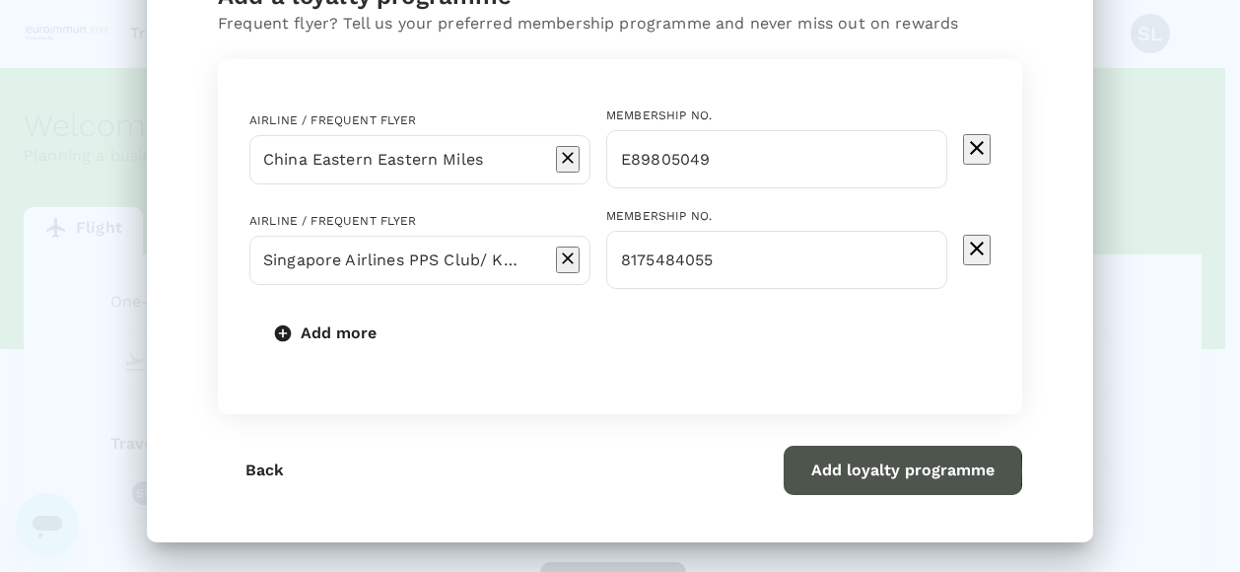
click at [852, 470] on button "Add loyalty programme" at bounding box center [903, 470] width 239 height 49
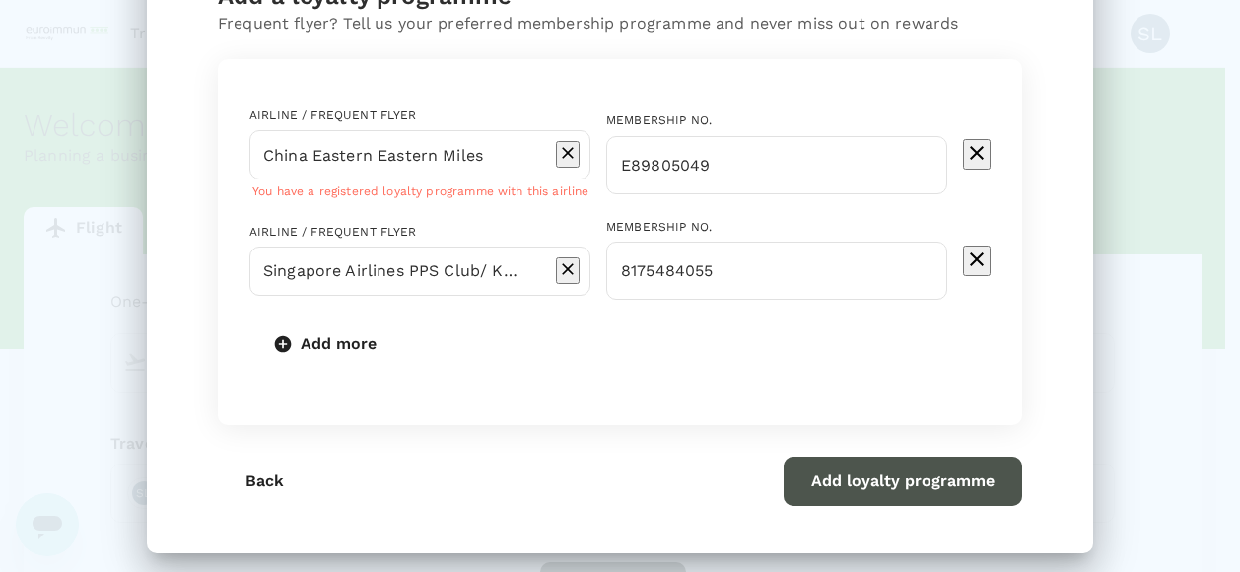
click at [877, 485] on button "Add loyalty programme" at bounding box center [903, 480] width 239 height 49
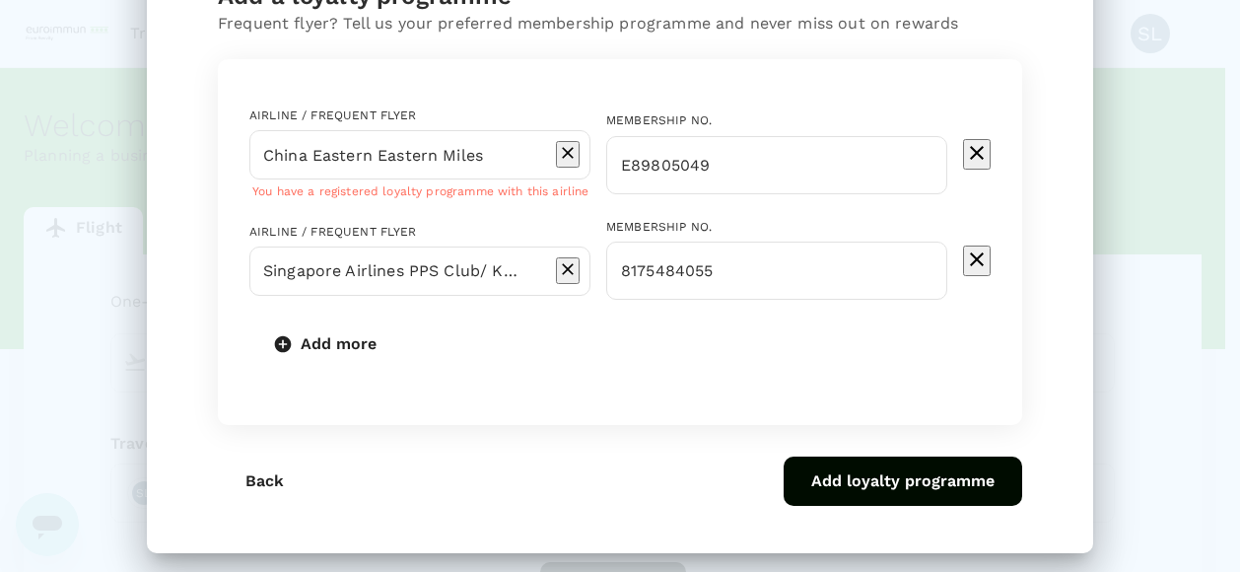
click at [905, 497] on button "Add loyalty programme" at bounding box center [903, 480] width 239 height 49
click at [366, 153] on input "China Eastern Eastern Miles" at bounding box center [392, 154] width 268 height 37
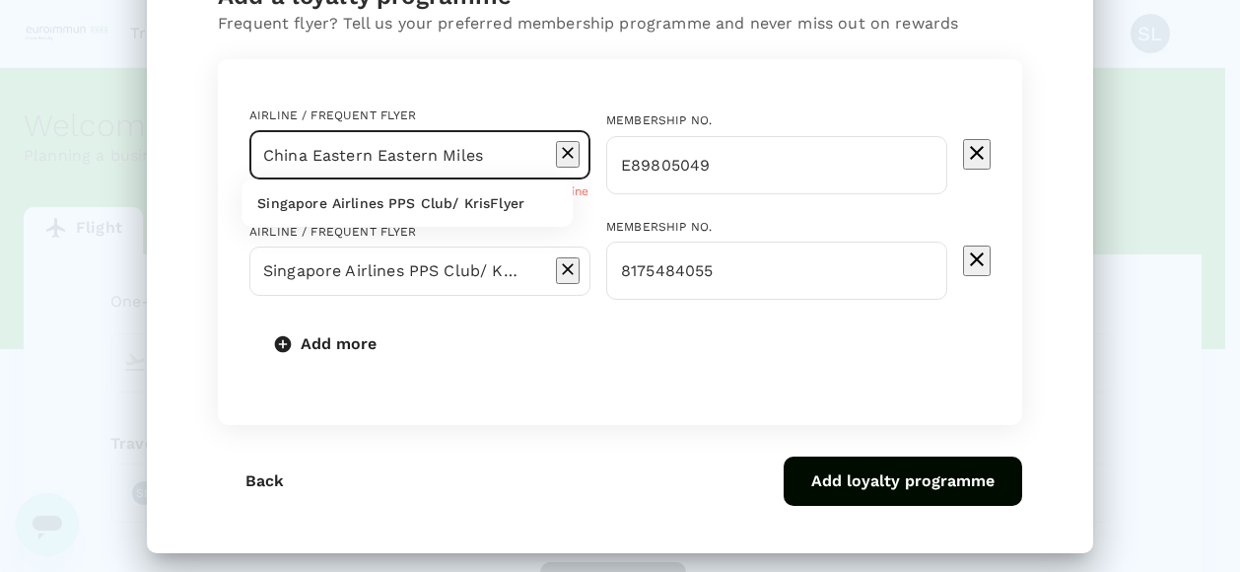
click at [380, 146] on input "China Eastern Eastern Miles" at bounding box center [392, 154] width 268 height 37
drag, startPoint x: 355, startPoint y: 159, endPoint x: 565, endPoint y: 155, distance: 210.0
click at [565, 155] on div "China Eastern Eastern Miles ​" at bounding box center [419, 154] width 341 height 49
drag, startPoint x: 413, startPoint y: 163, endPoint x: 550, endPoint y: 160, distance: 137.0
click at [550, 160] on div "China Eastern Eastern Miles ​" at bounding box center [419, 154] width 341 height 49
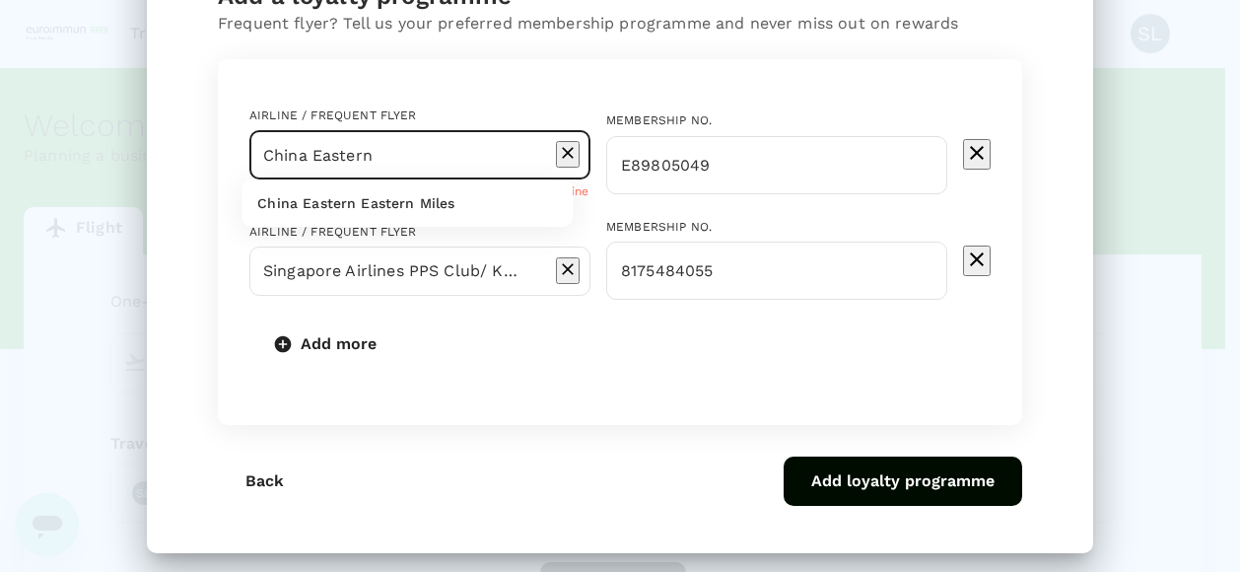
type input "China Eastern Eastern Miles"
click at [836, 506] on button "Add loyalty programme" at bounding box center [903, 480] width 239 height 49
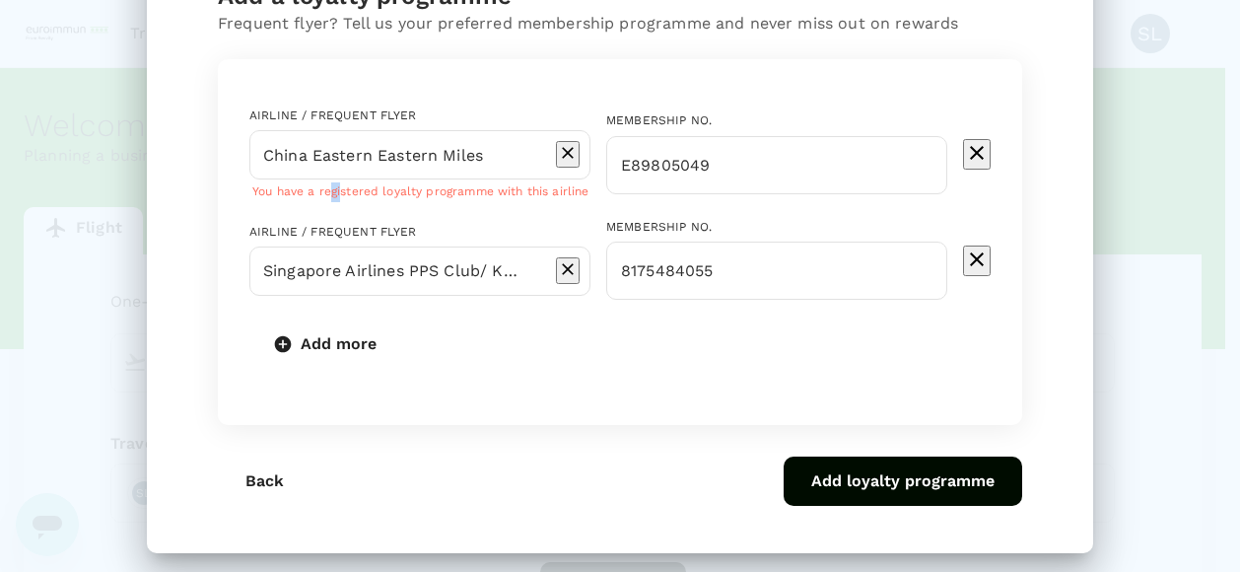
drag, startPoint x: 324, startPoint y: 198, endPoint x: 334, endPoint y: 199, distance: 9.9
click at [334, 199] on p "You have a registered loyalty programme with this airline" at bounding box center [421, 192] width 338 height 20
click at [966, 165] on icon "delete" at bounding box center [977, 153] width 24 height 24
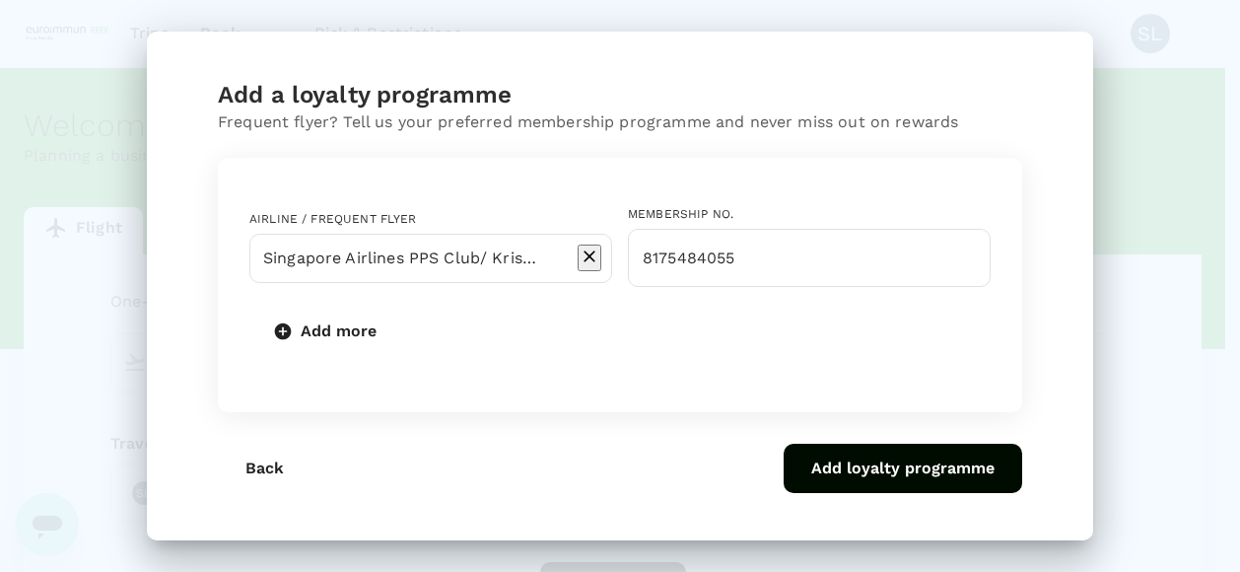
click at [903, 454] on button "Add loyalty programme" at bounding box center [903, 468] width 239 height 49
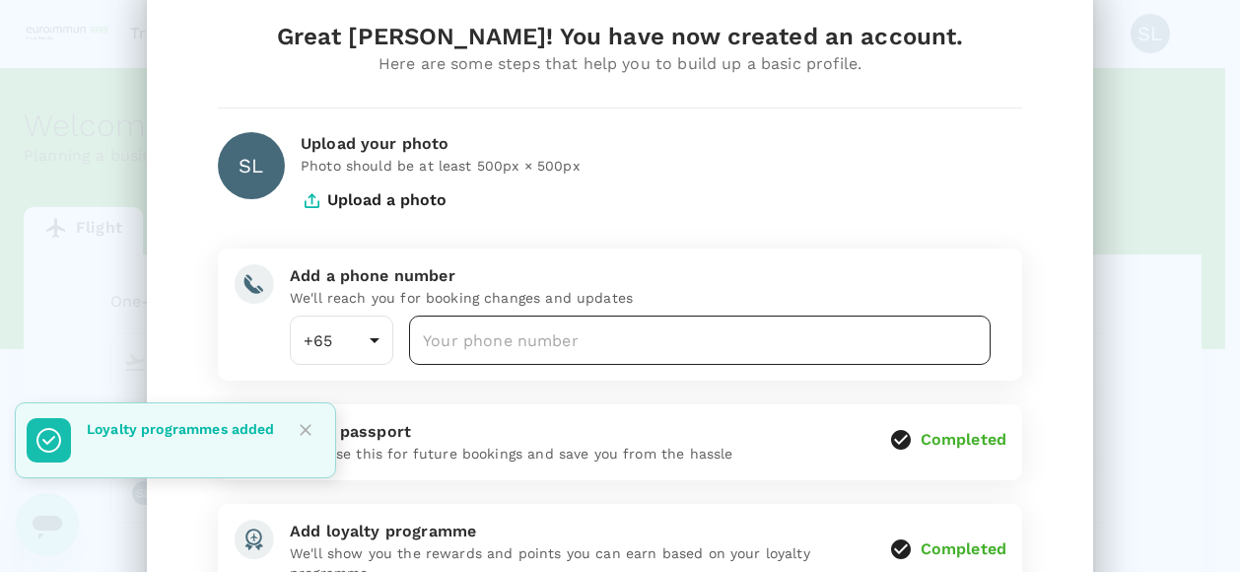
scroll to position [4, 0]
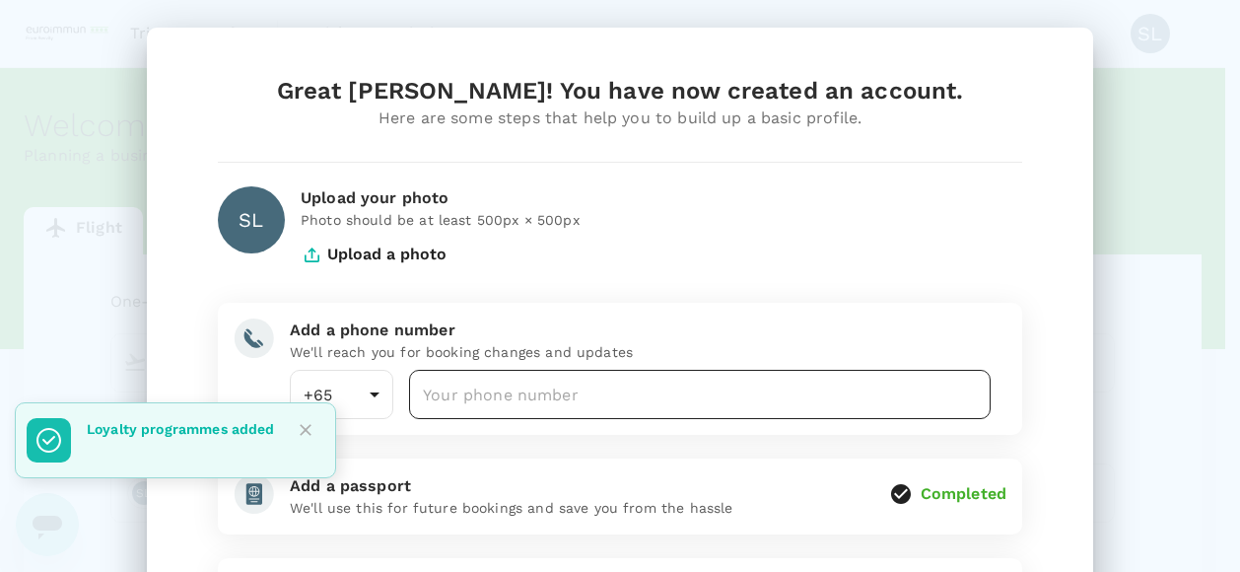
click at [548, 380] on input "number" at bounding box center [700, 394] width 582 height 49
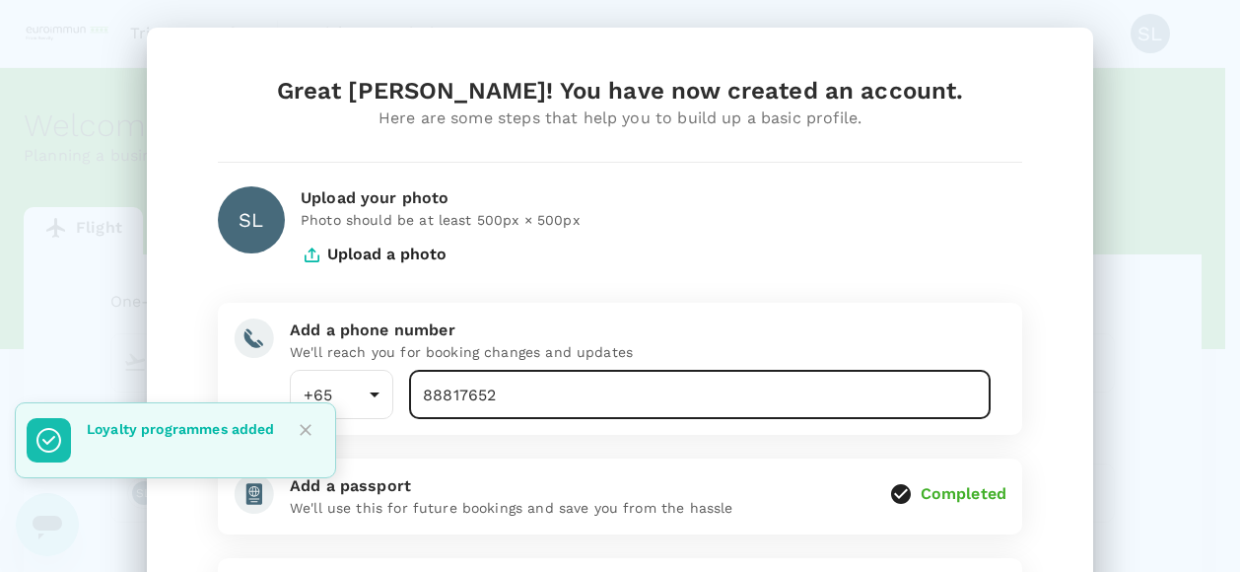
scroll to position [300, 0]
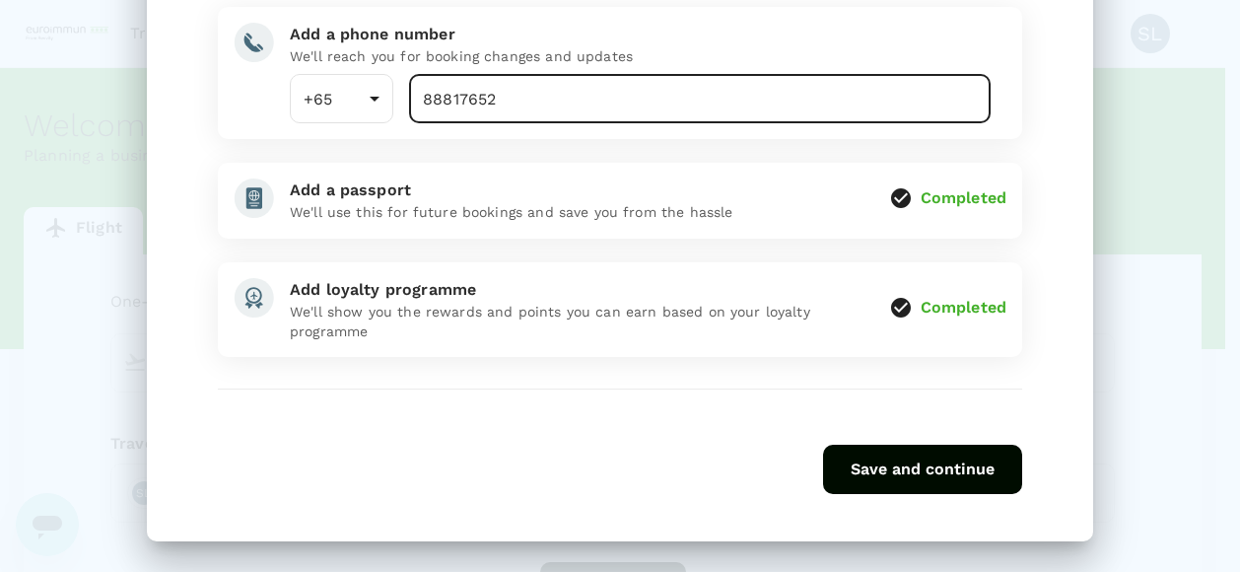
type input "88817652"
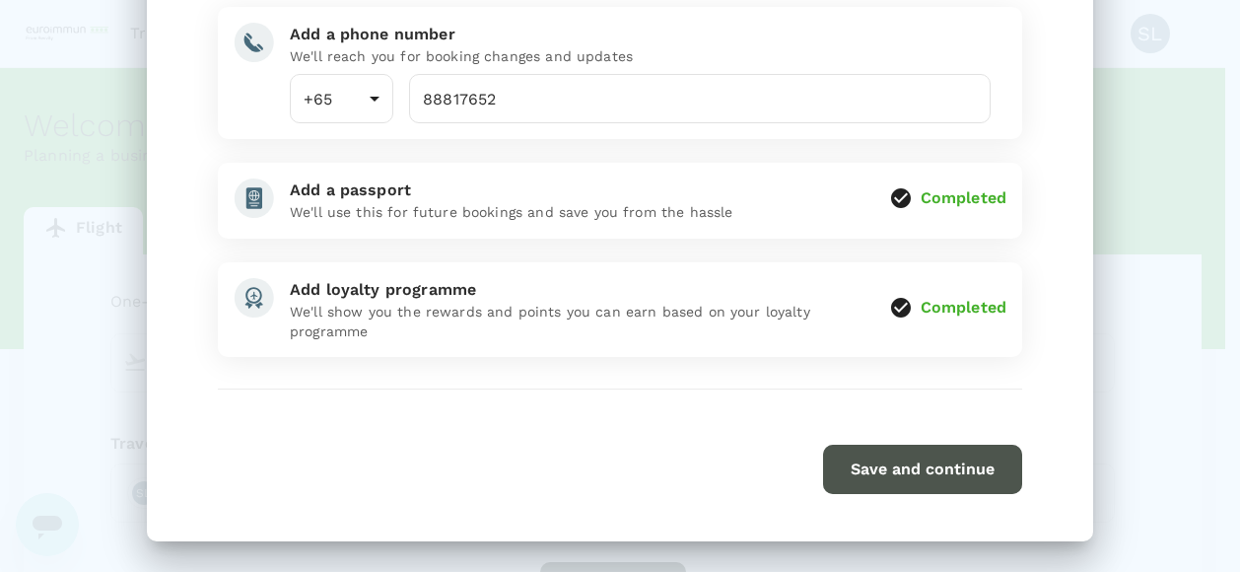
click at [911, 476] on button "Save and continue" at bounding box center [922, 469] width 199 height 49
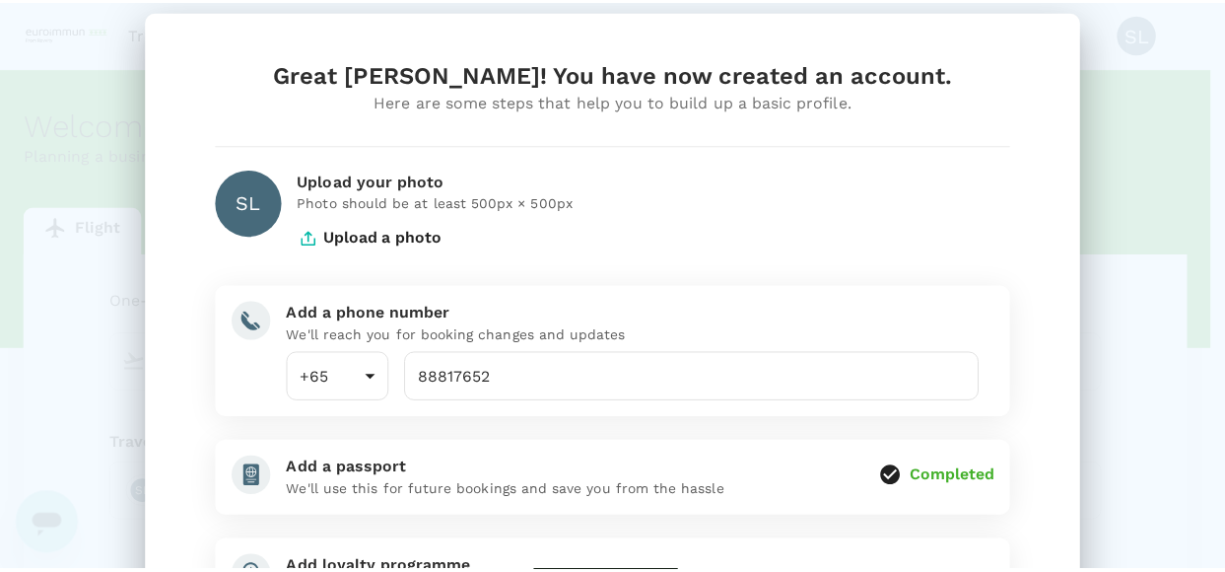
scroll to position [4, 0]
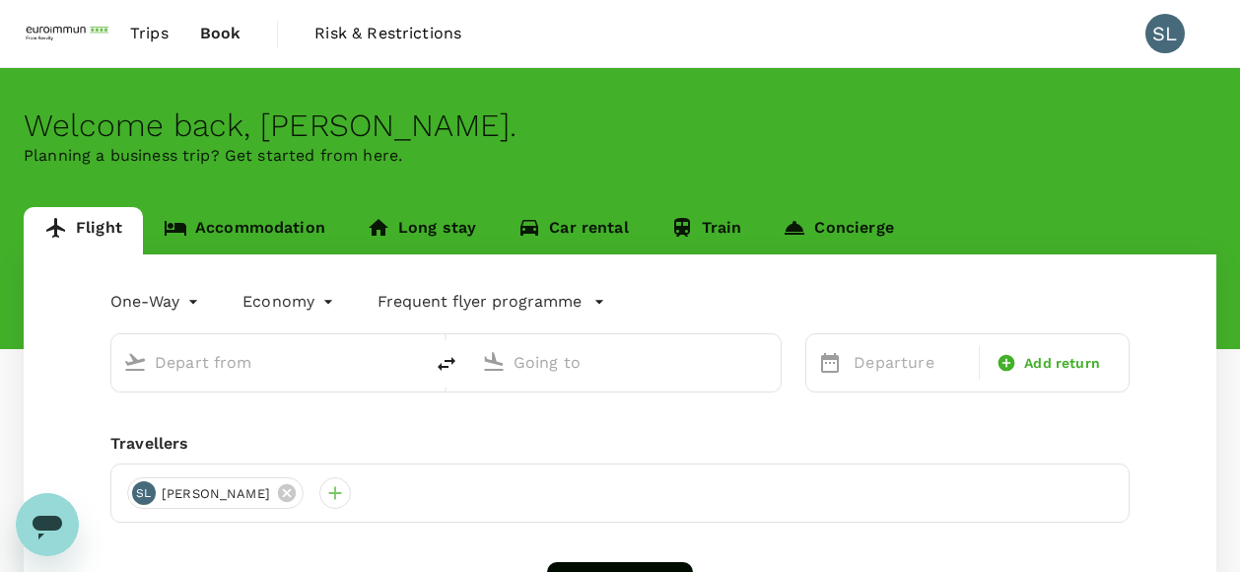
click at [183, 303] on body "Trips Book Risk & Restrictions SL Welcome back , Sylvia . Planning a business t…" at bounding box center [620, 403] width 1240 height 806
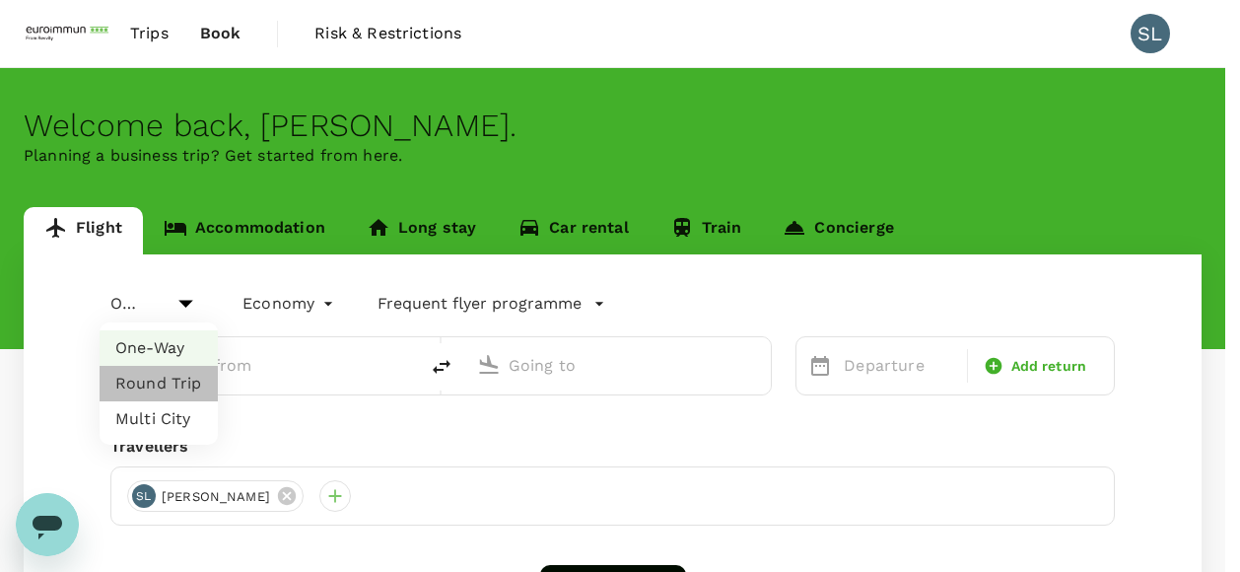
click at [179, 393] on li "Round Trip" at bounding box center [159, 383] width 118 height 35
type input "roundtrip"
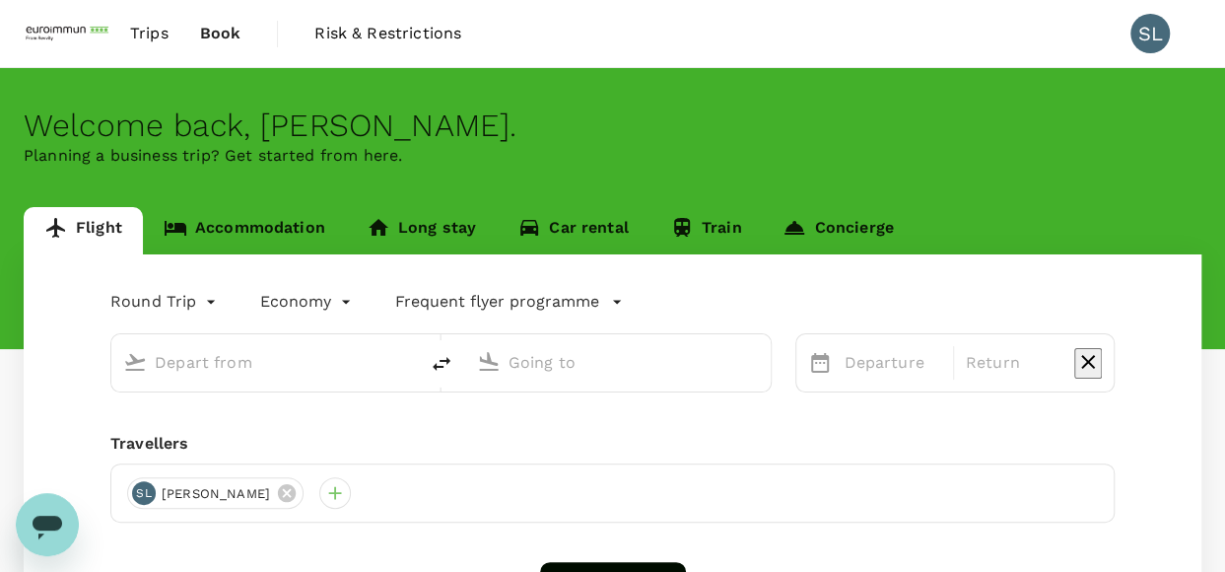
click at [259, 360] on input "text" at bounding box center [266, 362] width 222 height 31
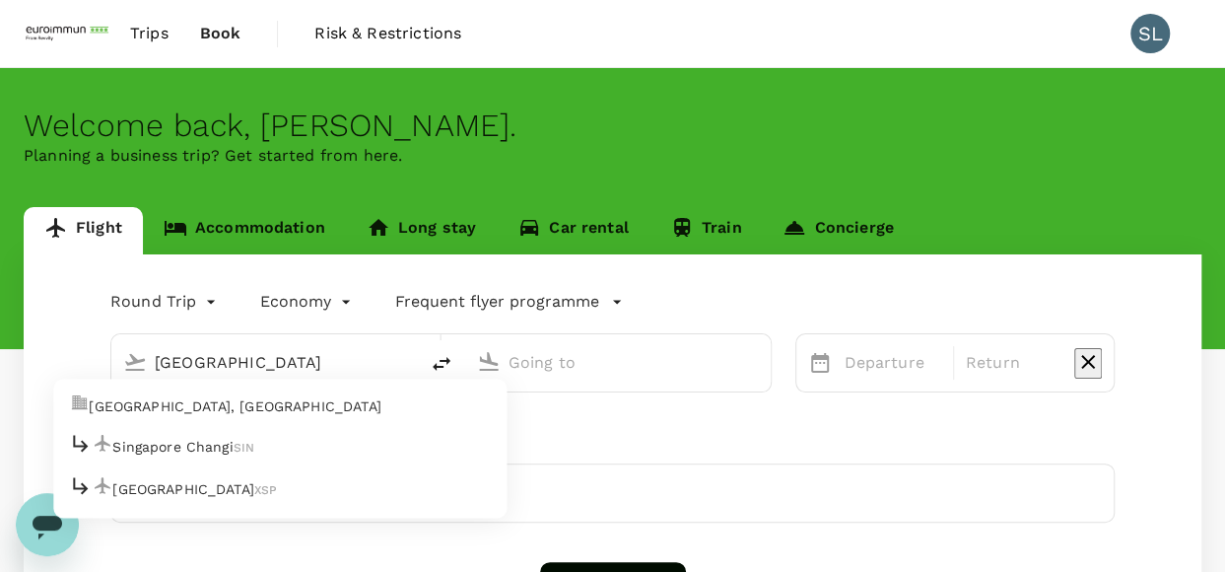
click at [233, 442] on p "Singapore Changi" at bounding box center [172, 447] width 120 height 20
type input "Singapore"
type input "Singapore Changi (SIN)"
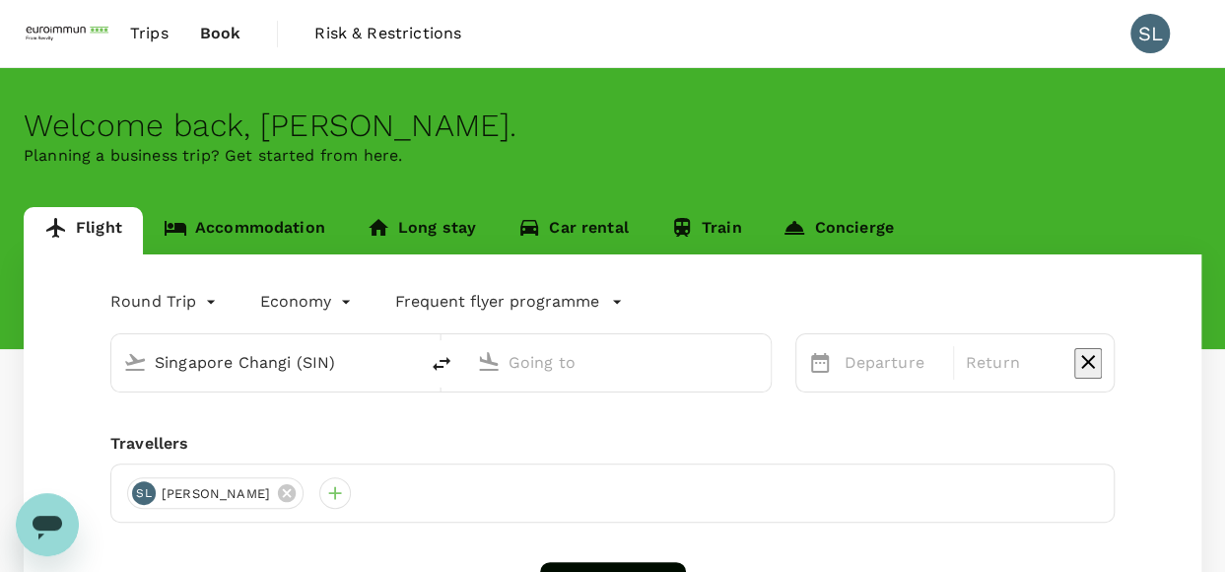
click at [611, 364] on input "text" at bounding box center [620, 362] width 222 height 31
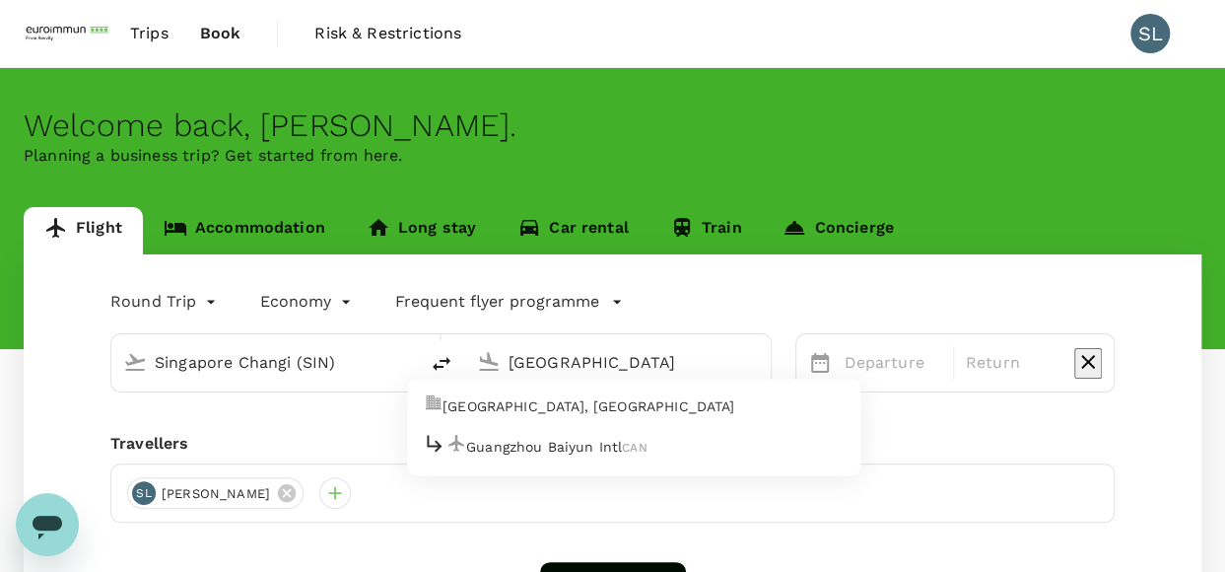
click at [622, 437] on p "Guangzhou Baiyun Intl" at bounding box center [544, 447] width 156 height 20
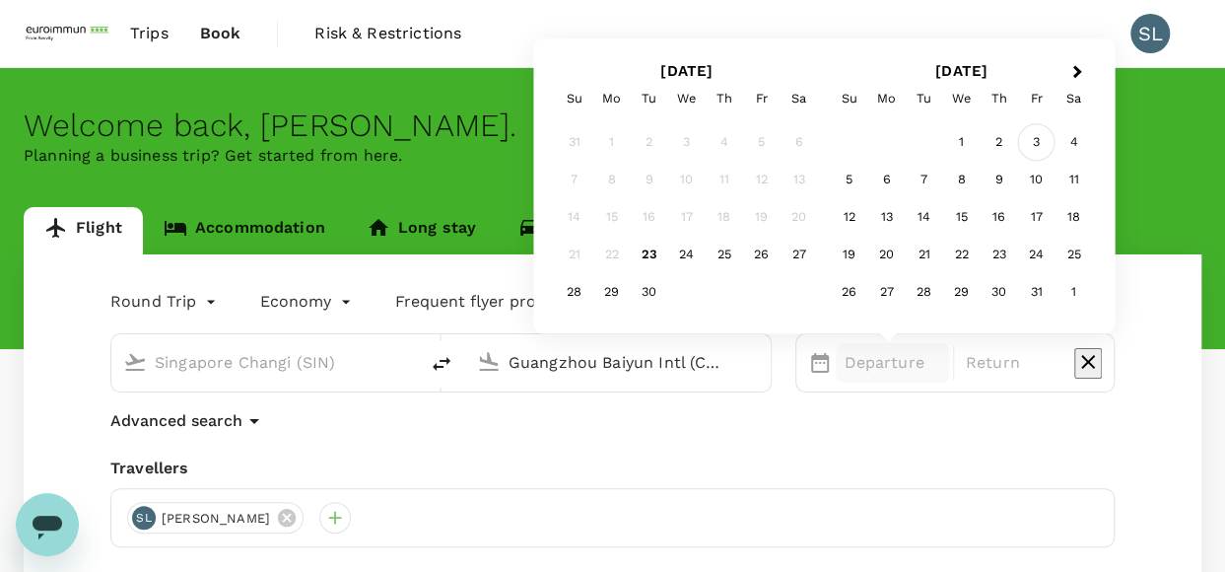
type input "Guangzhou Baiyun Intl (CAN)"
click at [1032, 141] on div "3" at bounding box center [1036, 142] width 37 height 37
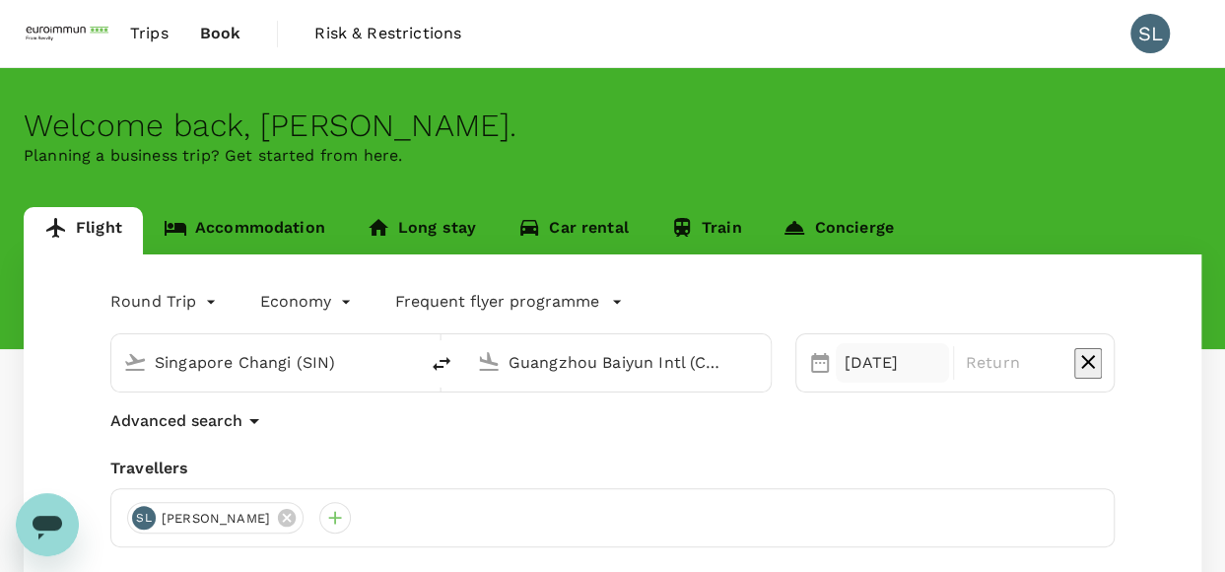
click at [880, 362] on div "03 Oct" at bounding box center [892, 362] width 112 height 39
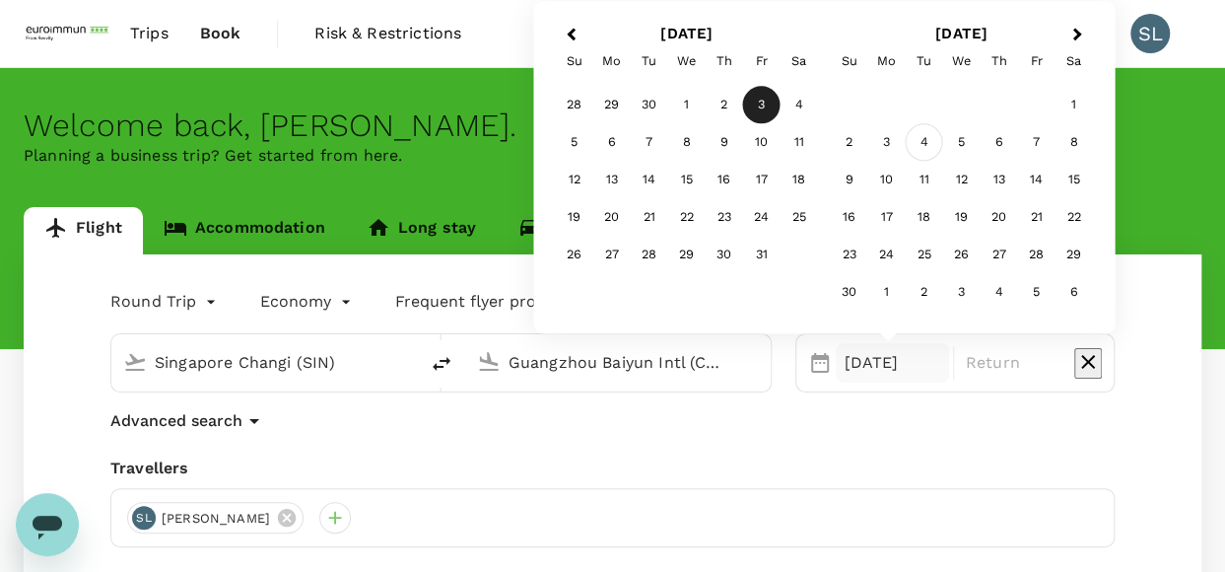
click at [924, 145] on div "4" at bounding box center [924, 142] width 37 height 37
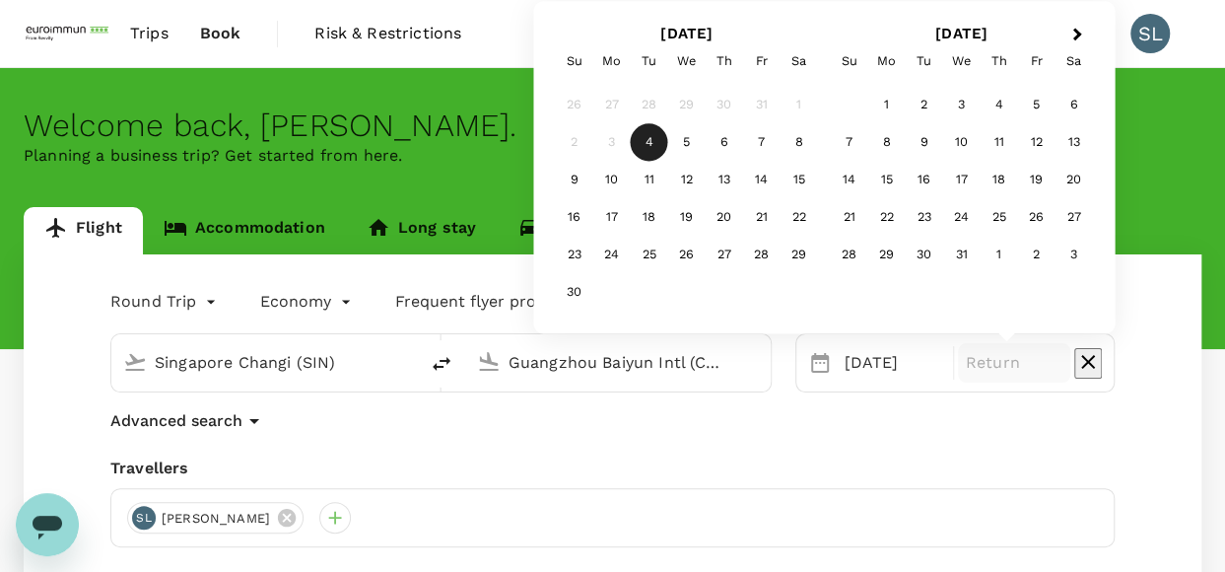
click at [983, 429] on div "Advanced search" at bounding box center [612, 420] width 1004 height 25
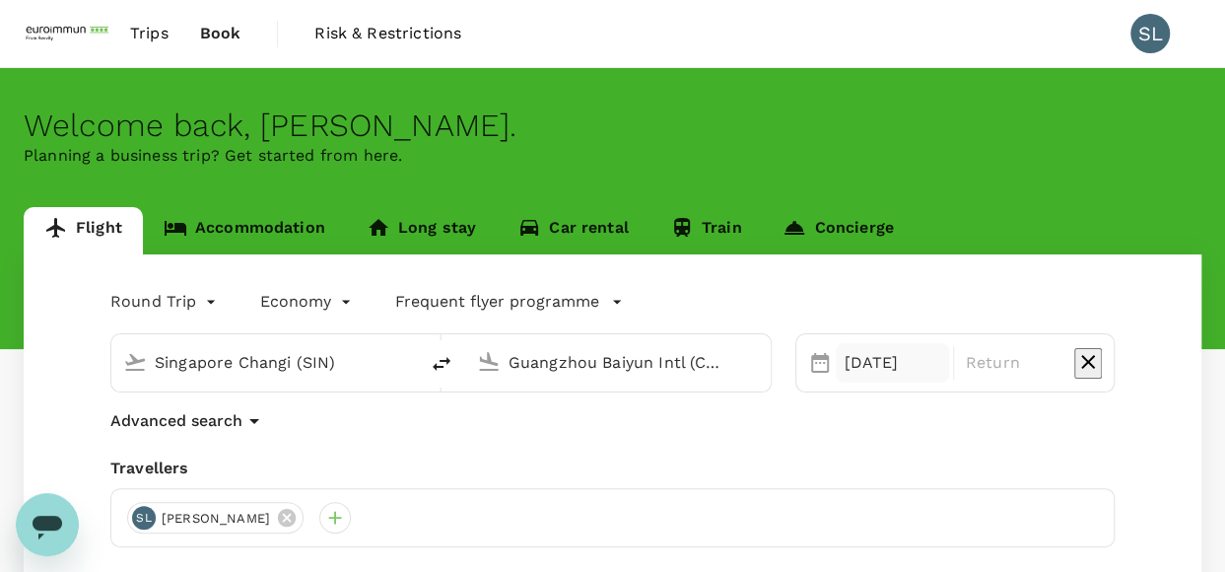
click at [895, 381] on div "04 Nov" at bounding box center [892, 362] width 112 height 39
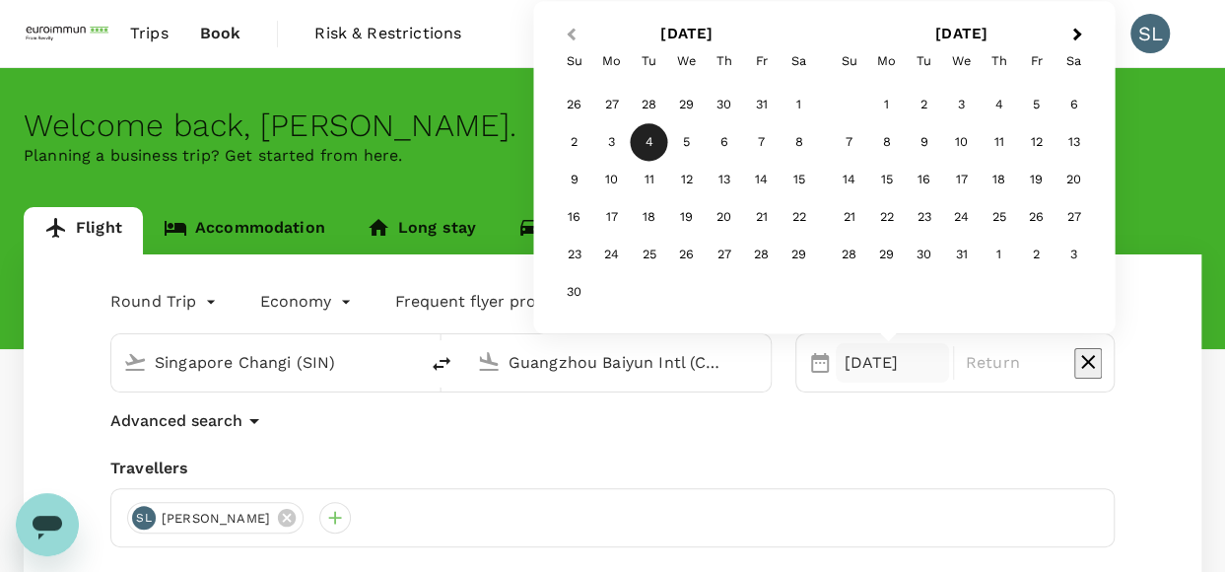
click at [571, 35] on span "Previous Month" at bounding box center [571, 35] width 0 height 23
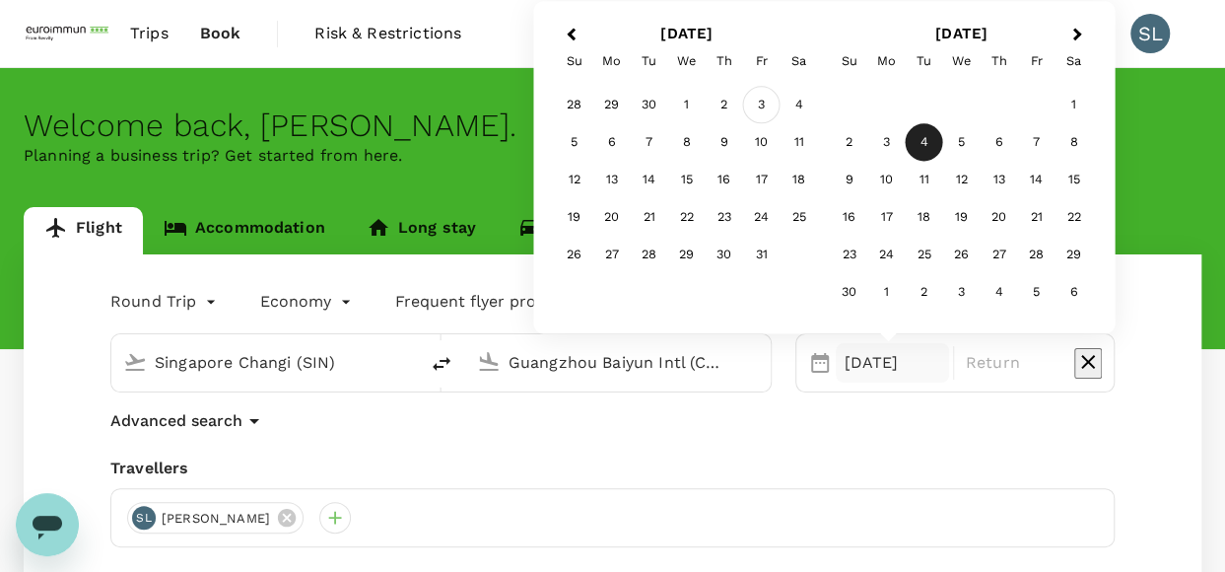
click at [770, 111] on div "3" at bounding box center [761, 105] width 37 height 37
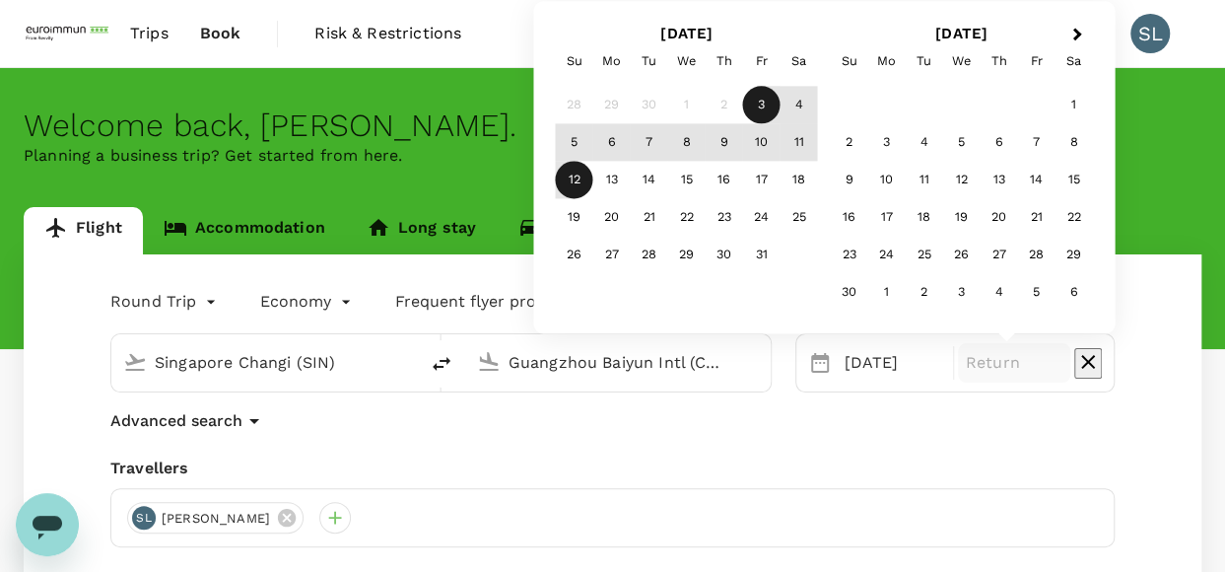
click at [556, 188] on div "12" at bounding box center [574, 180] width 37 height 37
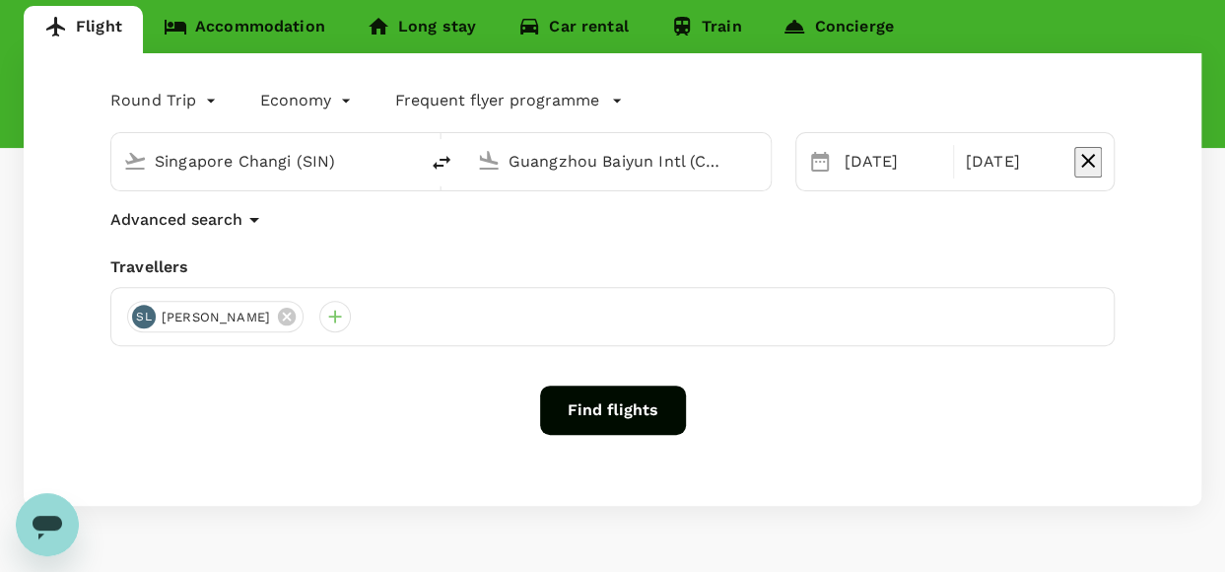
scroll to position [158, 0]
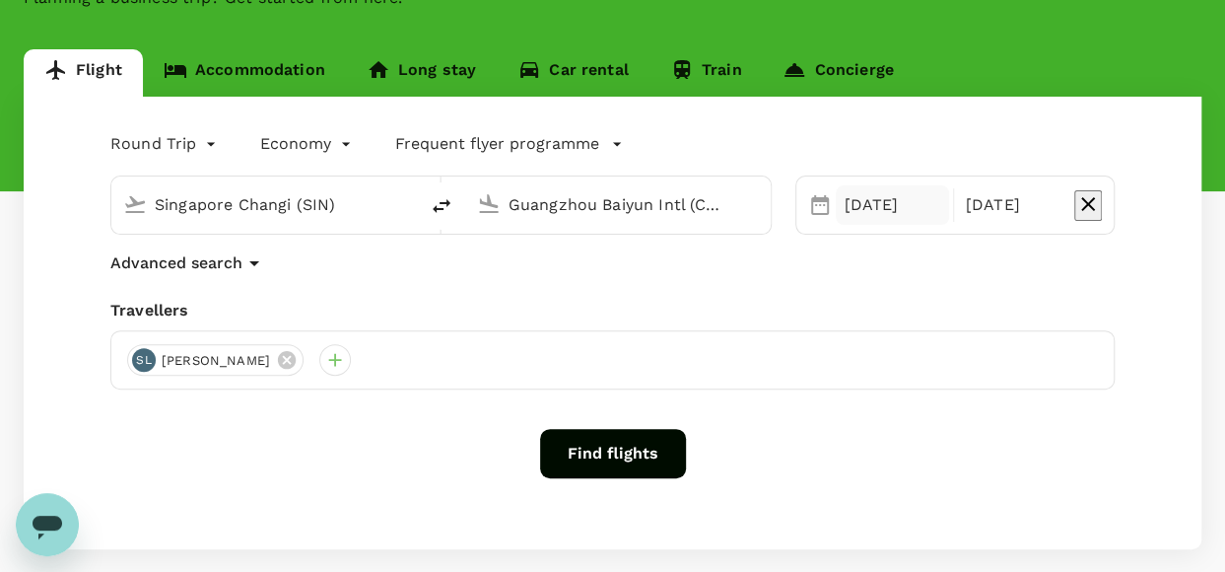
click at [870, 214] on div "03 Oct" at bounding box center [892, 204] width 112 height 39
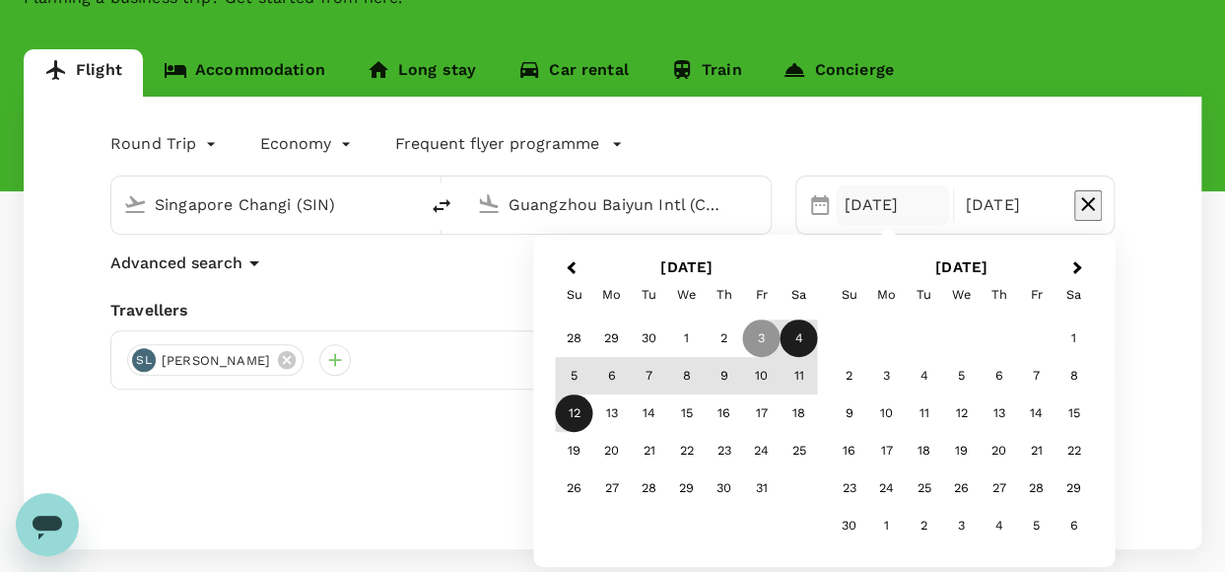
click at [810, 340] on div "4" at bounding box center [799, 337] width 37 height 37
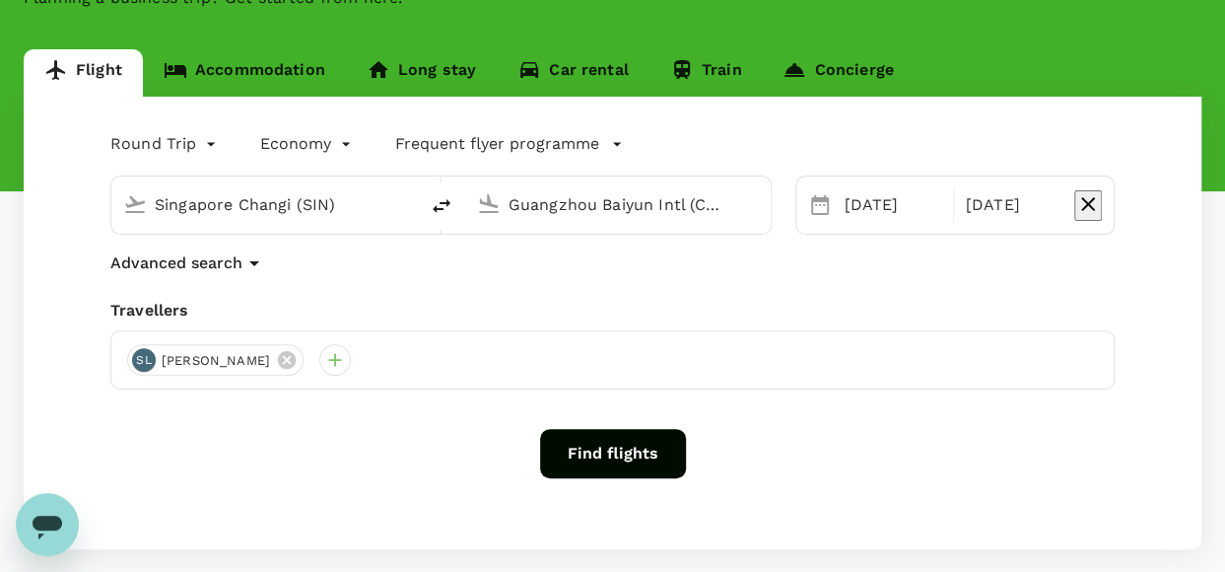
click at [960, 139] on div "Round Trip roundtrip Economy economy Frequent flyer programme" at bounding box center [593, 139] width 1044 height 39
click at [603, 458] on button "Find flights" at bounding box center [613, 453] width 146 height 49
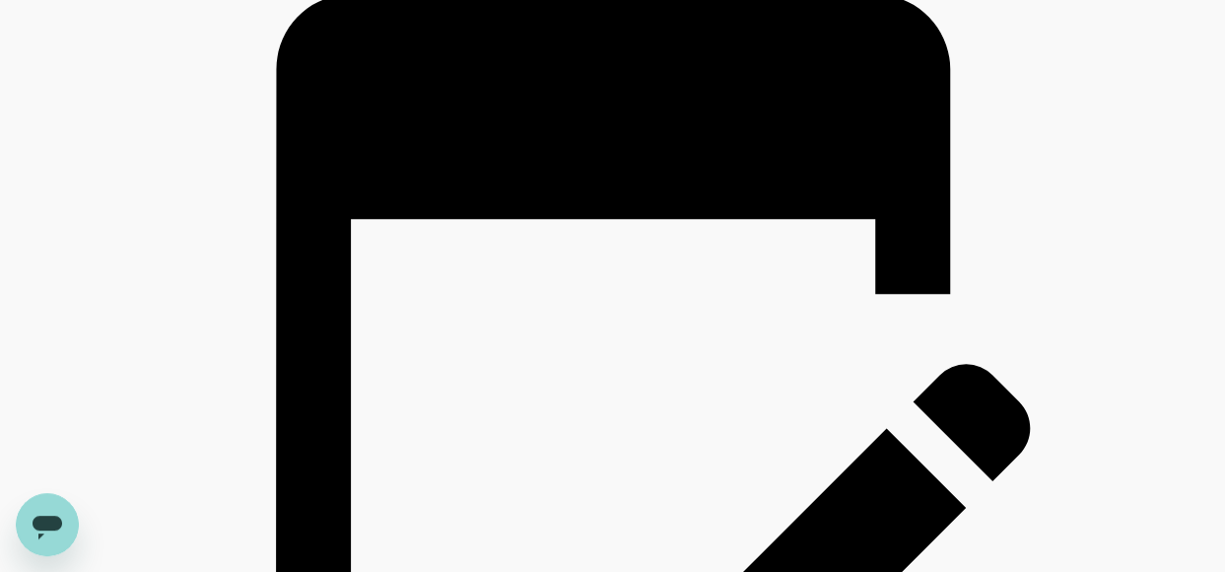
scroll to position [4731, 0]
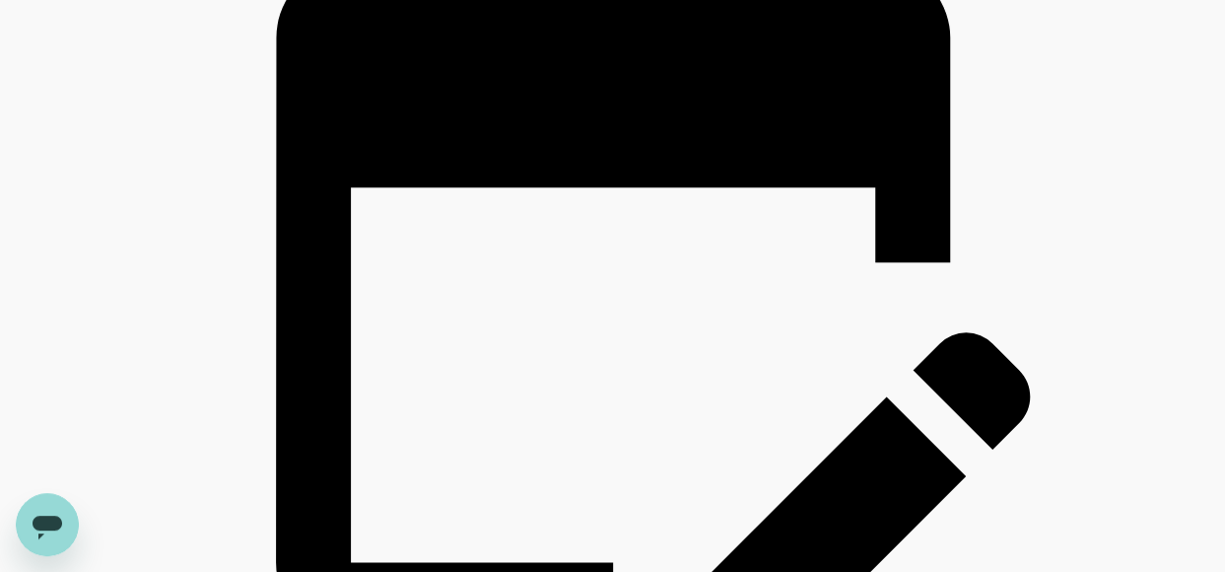
type input "1645"
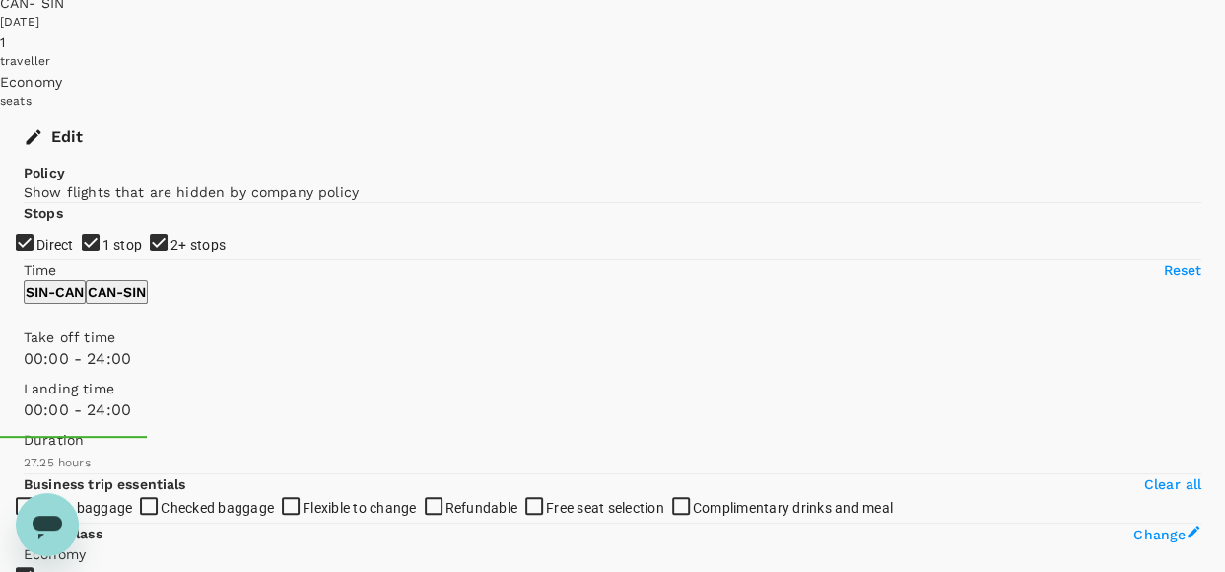
scroll to position [0, 0]
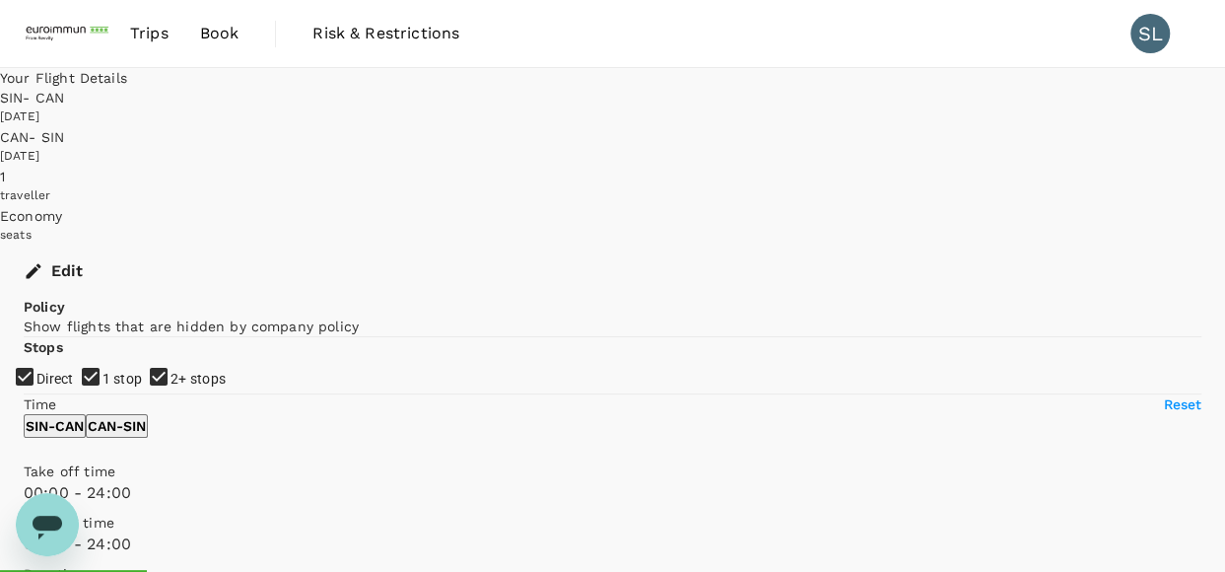
click at [828, 127] on div "CAN - SIN 12 Oct 2025" at bounding box center [612, 146] width 1225 height 39
click at [867, 147] on div "12 Oct 2025" at bounding box center [612, 157] width 1225 height 20
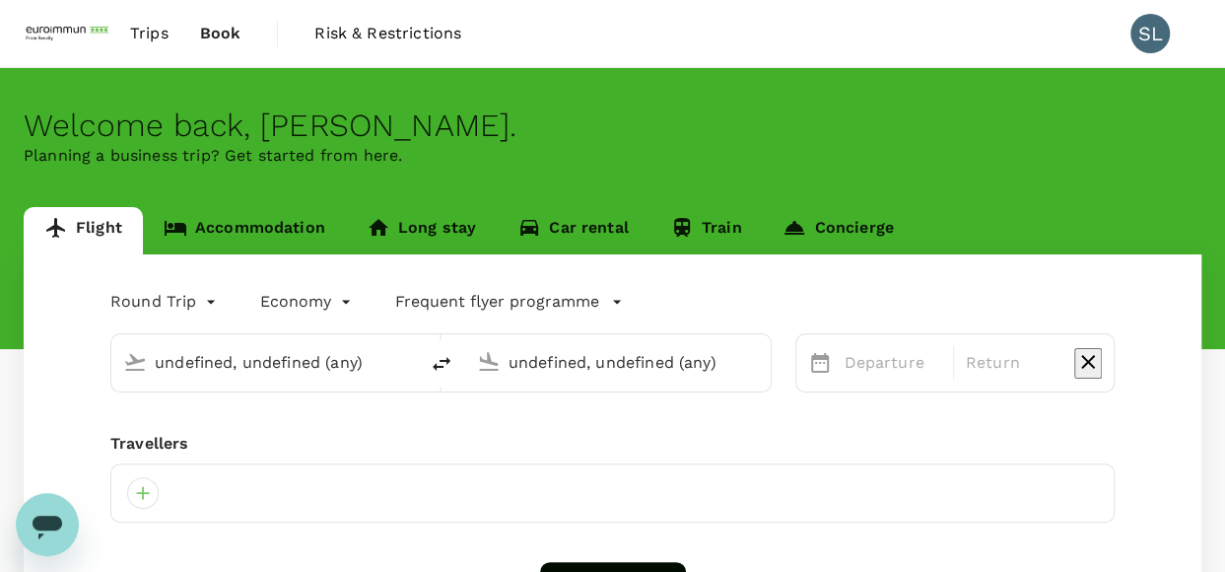
type input "Singapore Changi (SIN)"
type input "Guangzhou Baiyun Intl (CAN)"
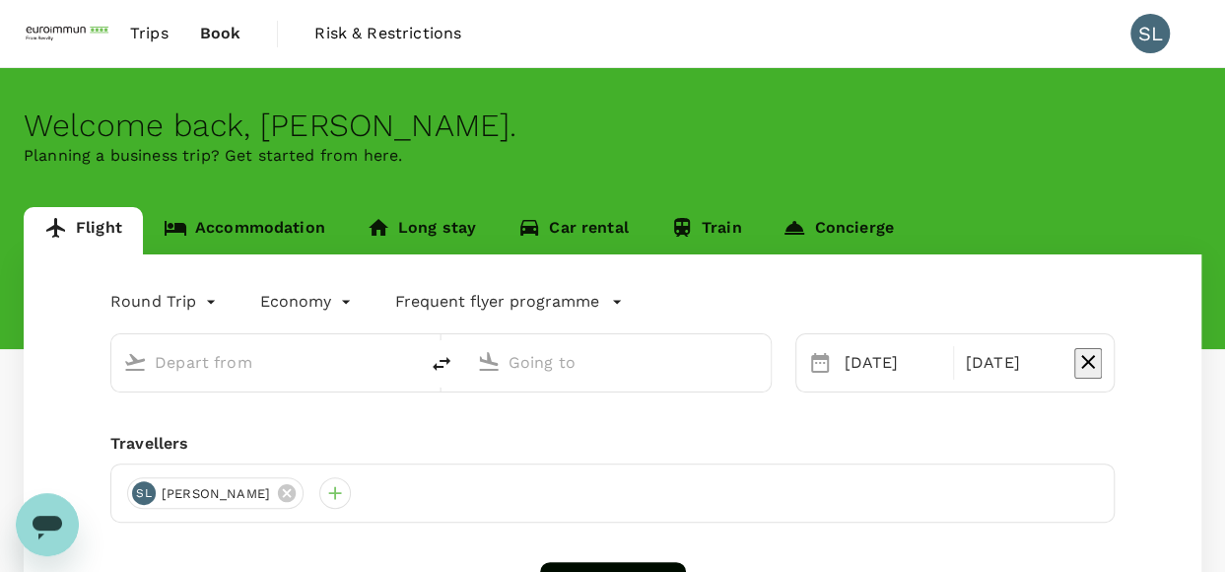
type input "Singapore Changi (SIN)"
type input "Guangzhou Baiyun Intl (CAN)"
type input "Singapore Changi (SIN)"
type input "Guangzhou Baiyun Intl (CAN)"
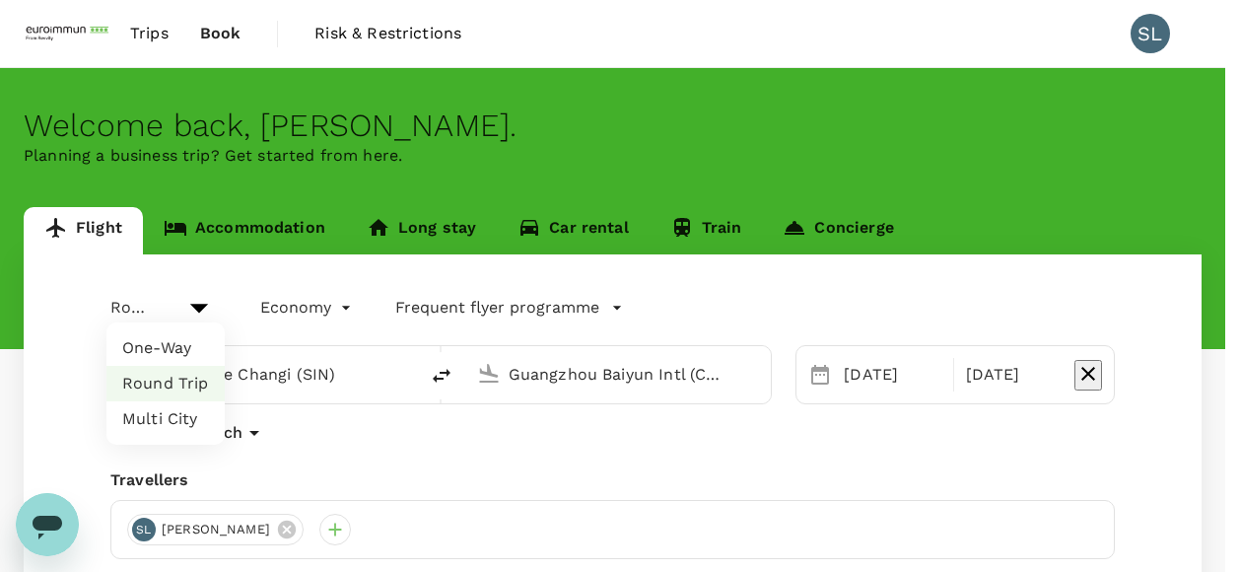
click at [142, 300] on body "Trips Book Risk & Restrictions SL Welcome back , Sylvia . Planning a business t…" at bounding box center [620, 421] width 1240 height 843
click at [171, 354] on li "One-Way" at bounding box center [165, 347] width 118 height 35
type input "oneway"
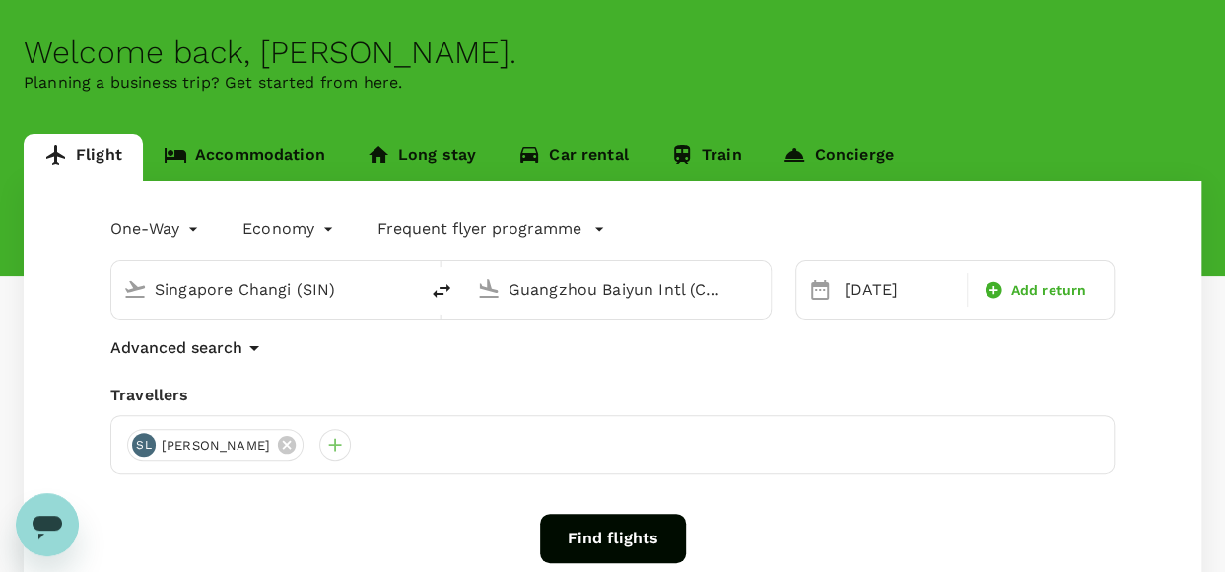
scroll to position [99, 0]
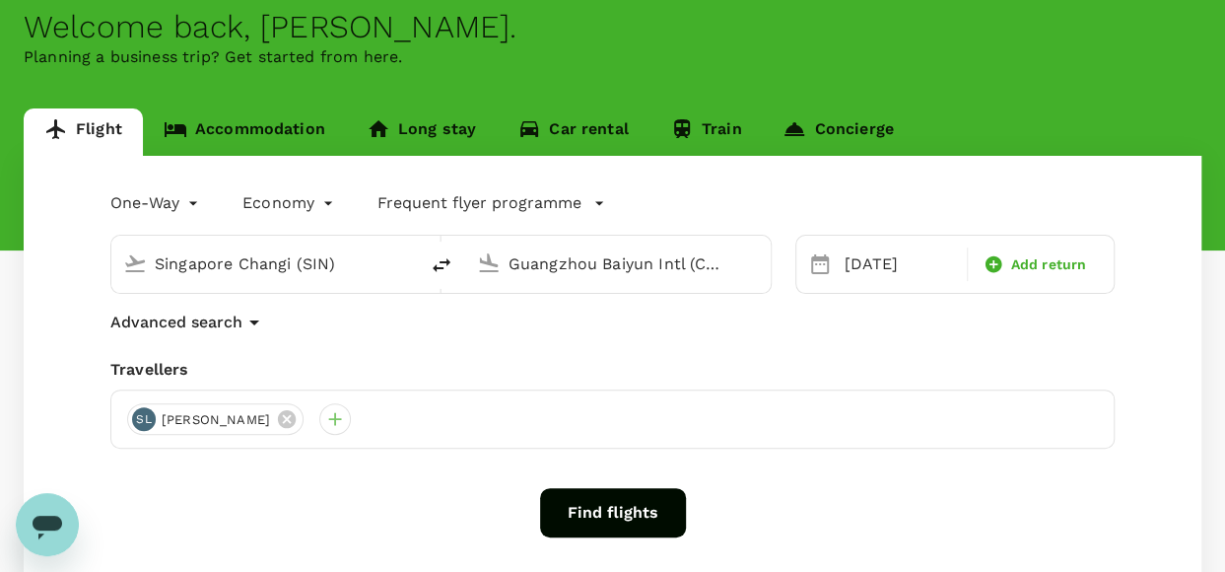
click at [591, 519] on button "Find flights" at bounding box center [613, 512] width 146 height 49
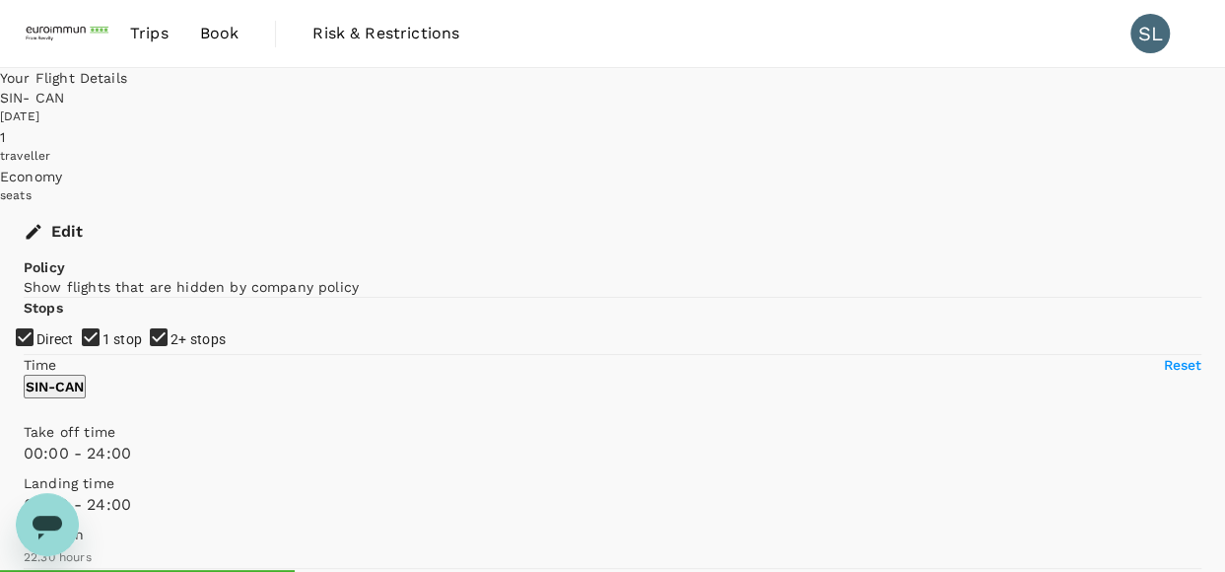
type input "1385"
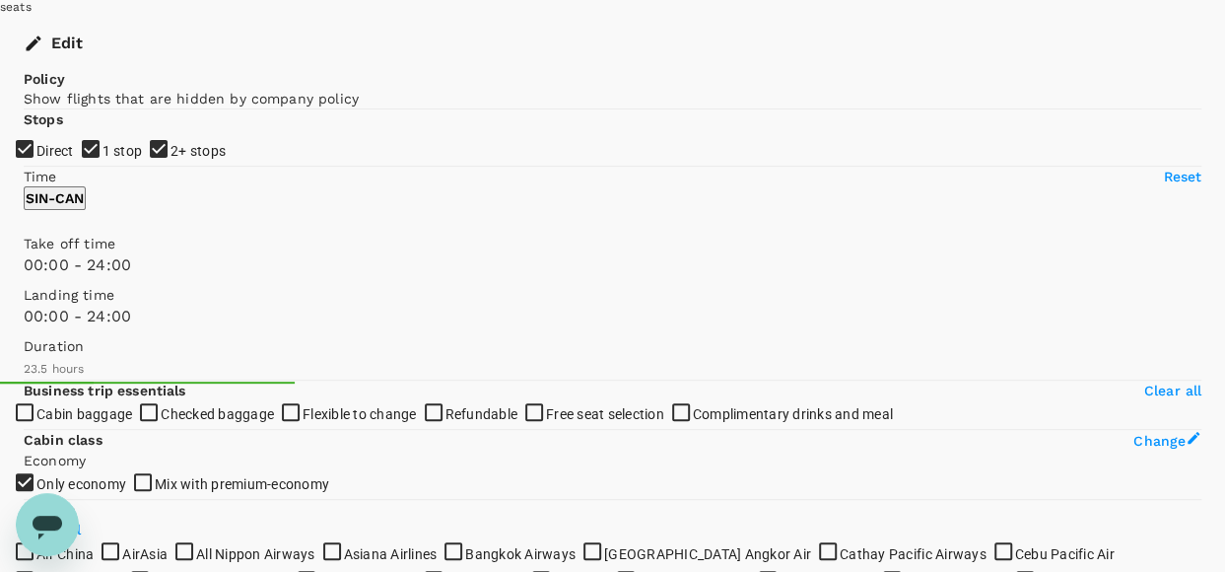
scroll to position [207, 0]
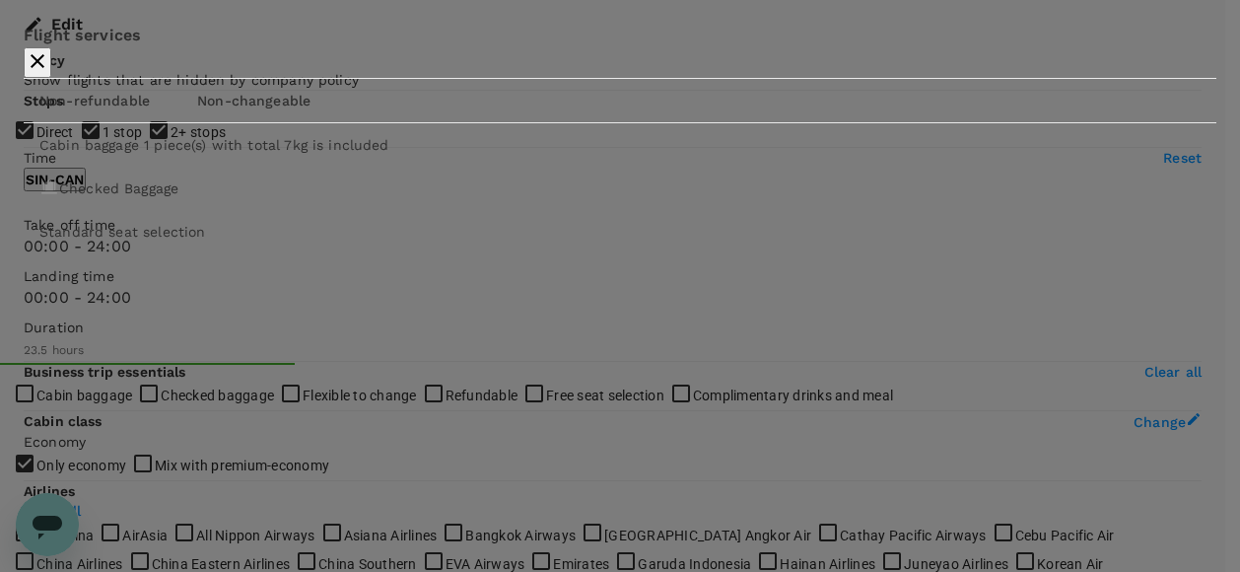
click at [49, 73] on icon "button" at bounding box center [38, 61] width 24 height 24
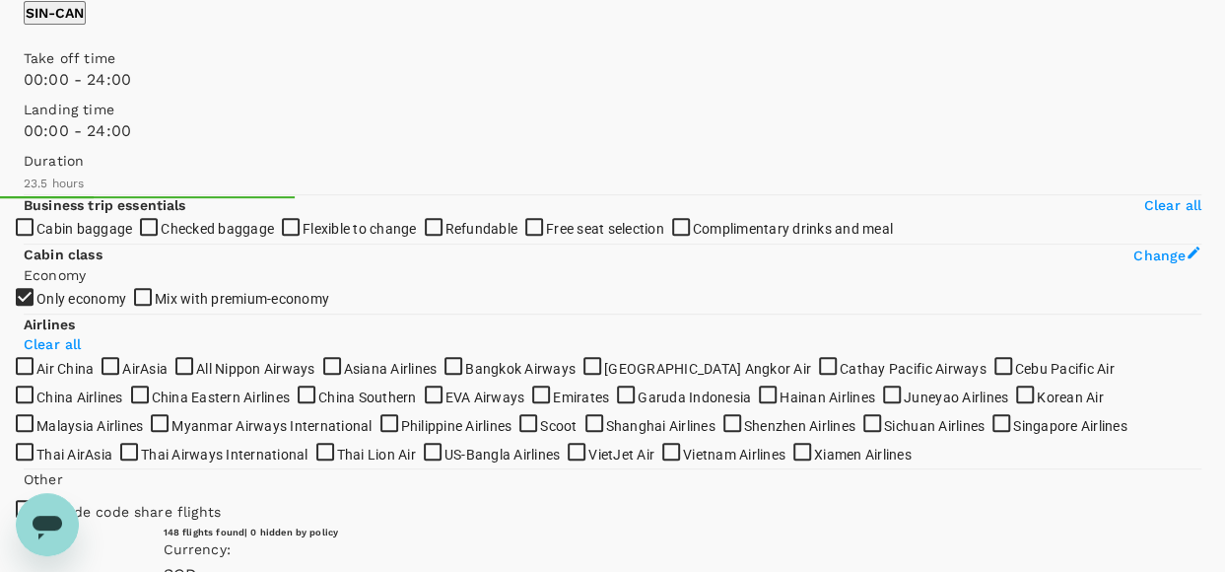
scroll to position [404, 0]
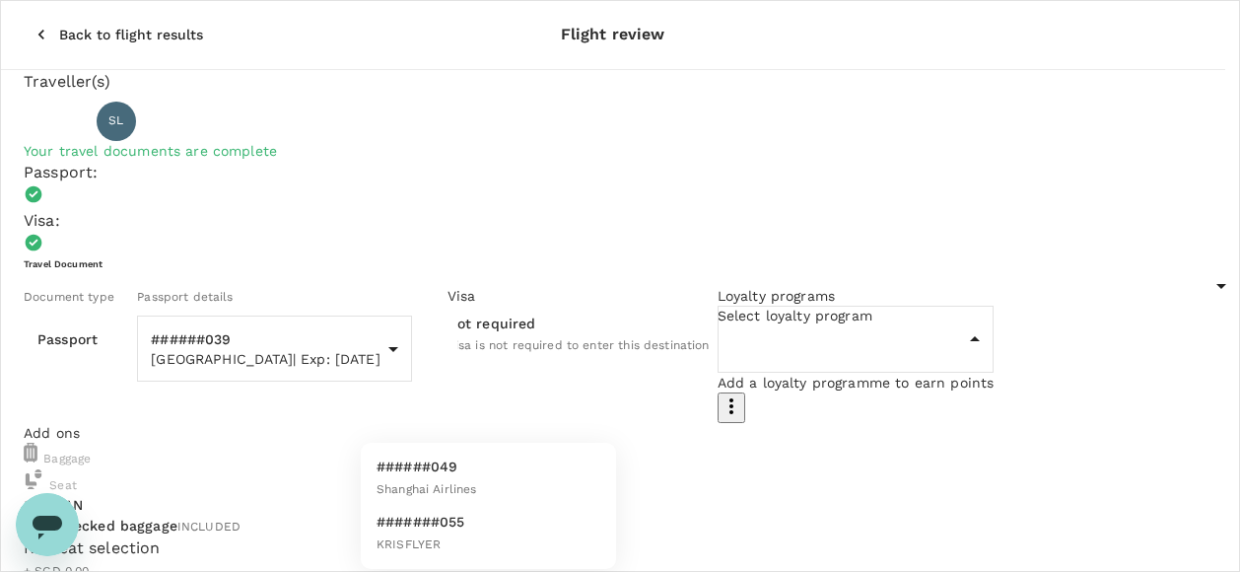
click at [509, 522] on li "#######055 KRISFLYER" at bounding box center [488, 533] width 255 height 55
type input "fec24ca7-dfdc-4af8-ab5e-1a6e5feb203e"
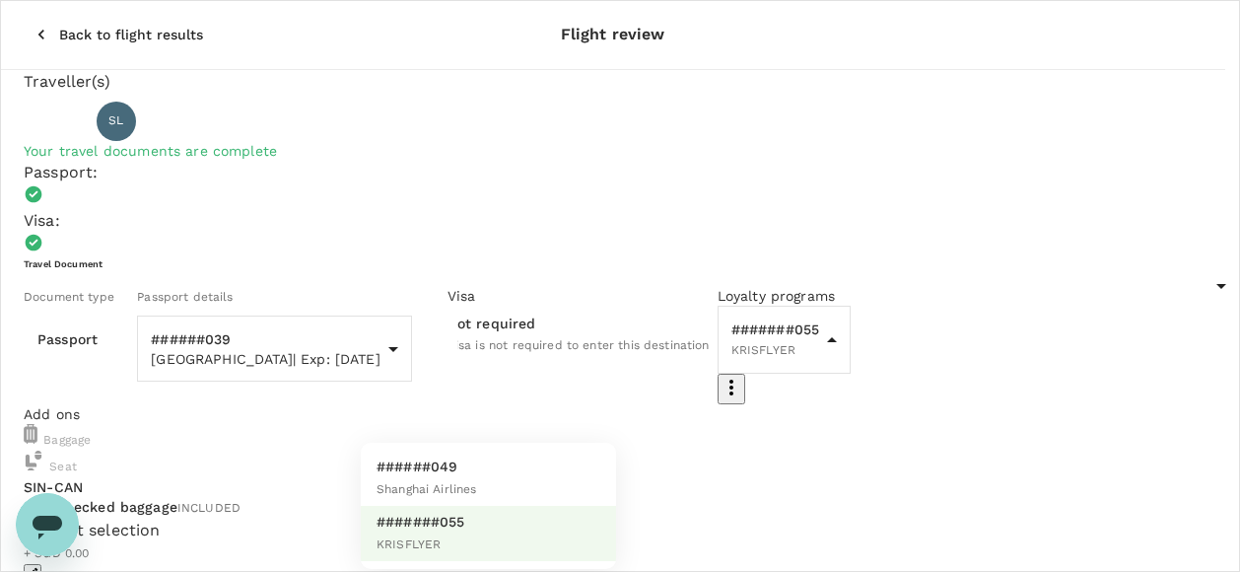
click at [662, 477] on div at bounding box center [620, 286] width 1240 height 572
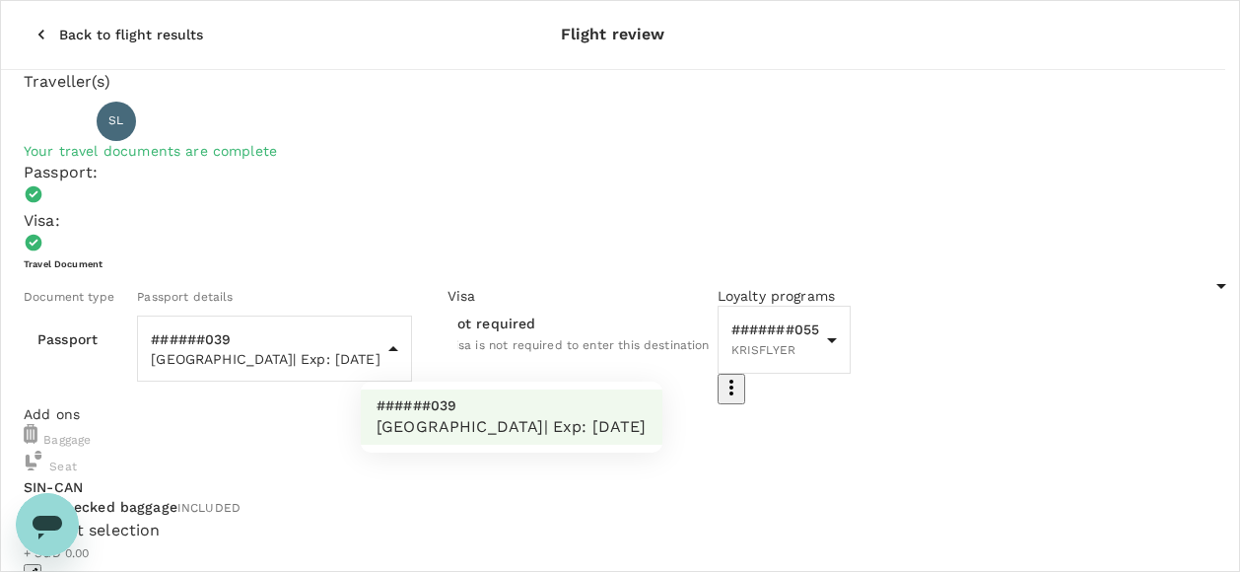
click at [597, 286] on div at bounding box center [620, 286] width 1240 height 572
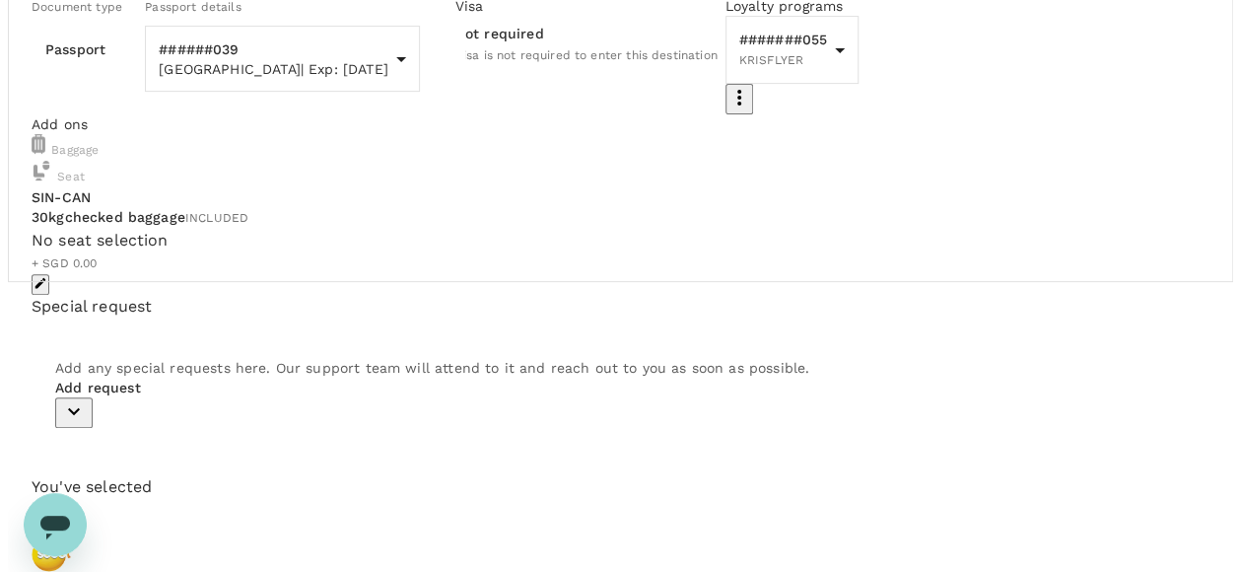
scroll to position [296, 0]
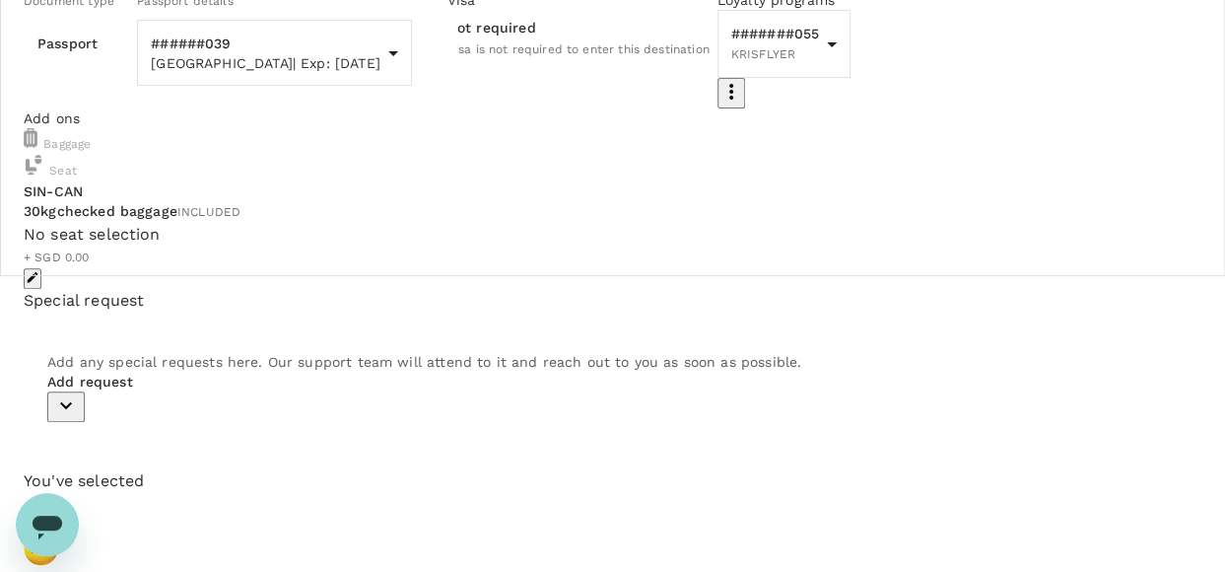
click at [524, 268] on div "No seat selection + SGD 0.00" at bounding box center [613, 245] width 1178 height 45
click at [39, 284] on icon "button" at bounding box center [33, 277] width 14 height 14
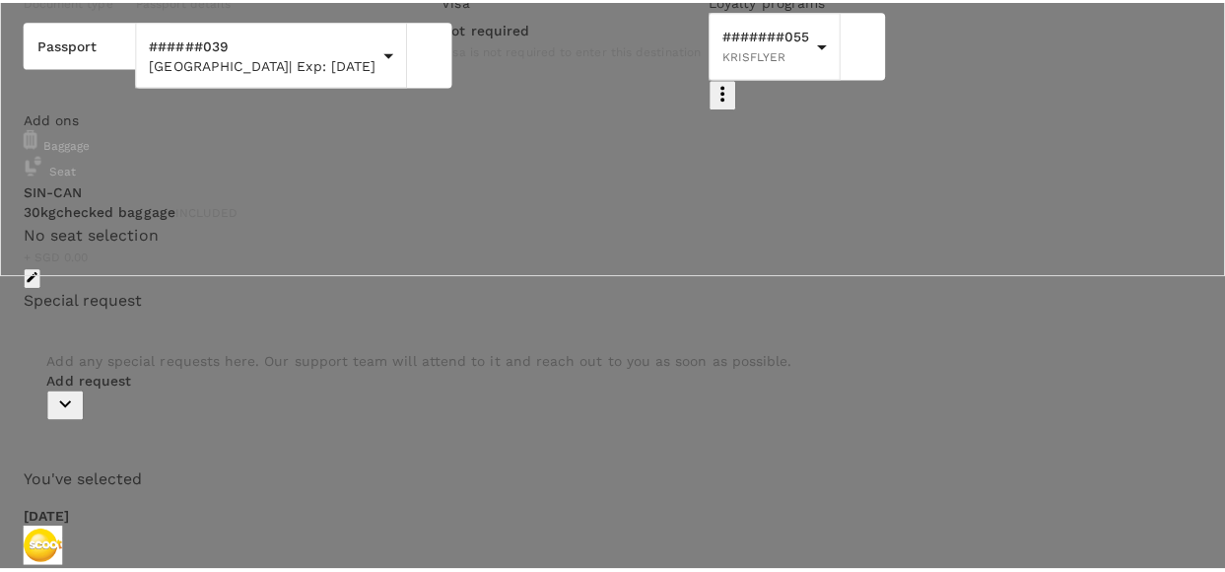
scroll to position [2, 0]
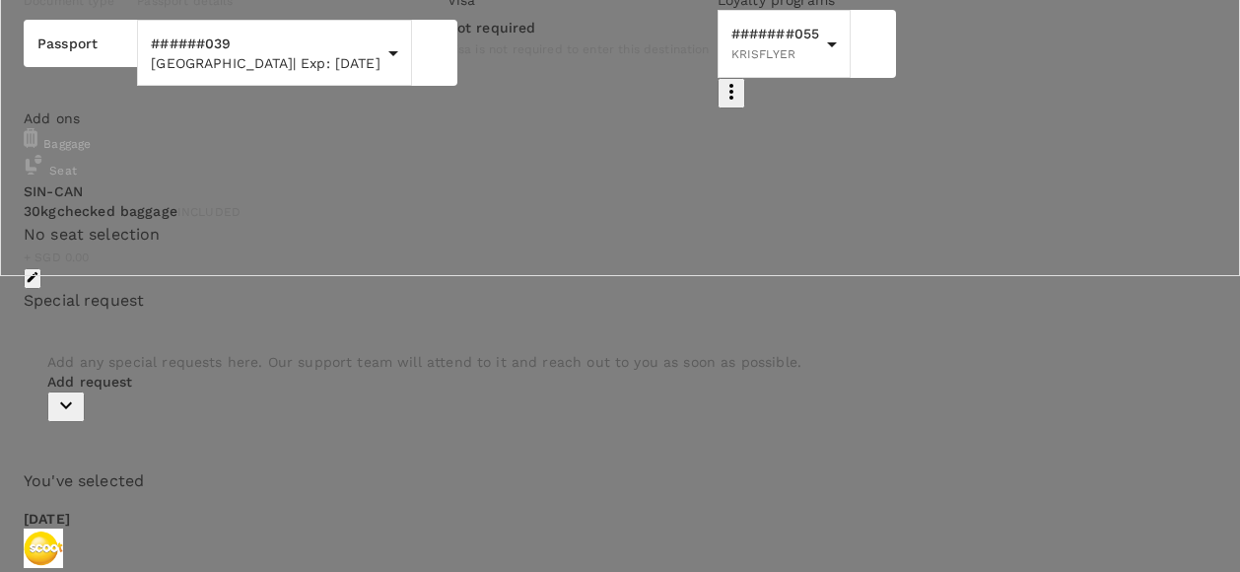
drag, startPoint x: 1143, startPoint y: 541, endPoint x: 1078, endPoint y: 530, distance: 66.0
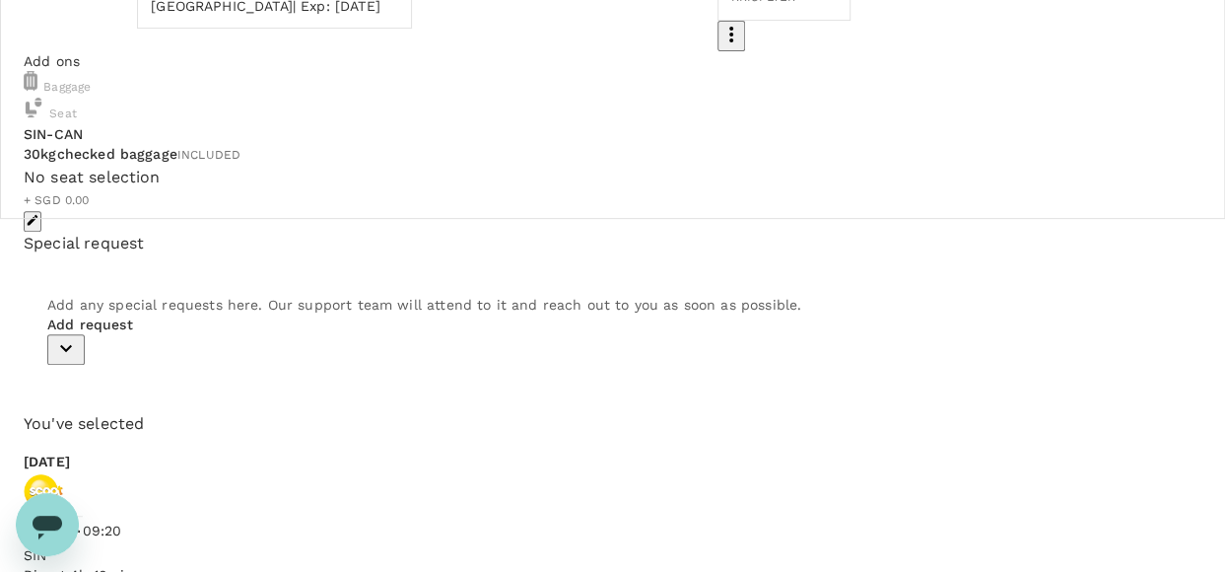
scroll to position [380, 0]
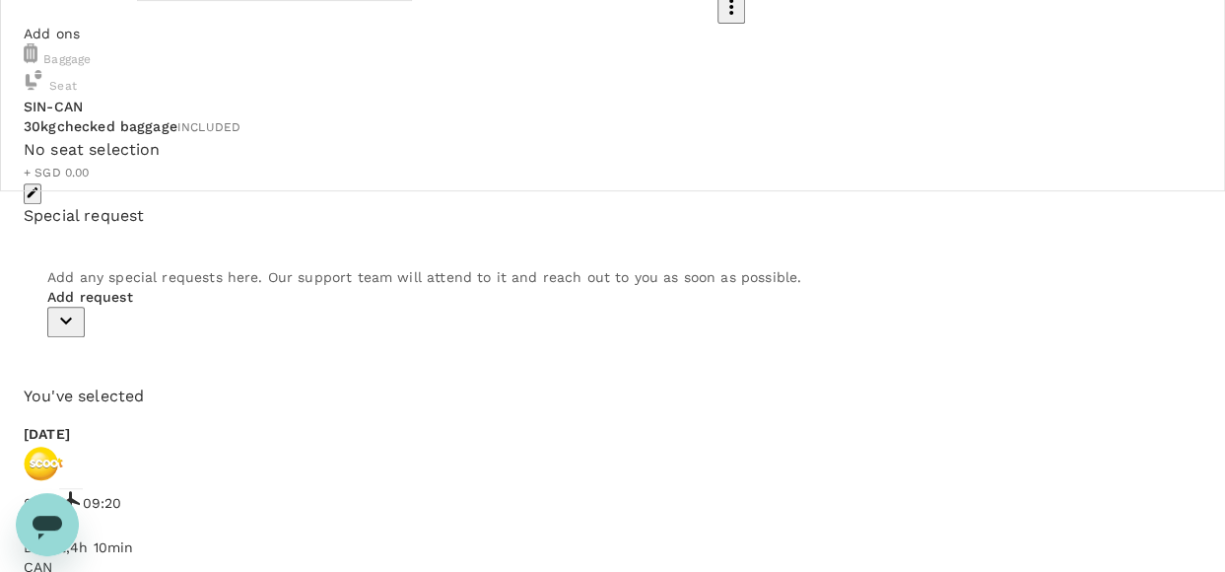
click at [118, 307] on p "Add request" at bounding box center [612, 297] width 1131 height 20
click at [120, 307] on p "Add request" at bounding box center [612, 297] width 1131 height 20
click at [78, 332] on icon "button" at bounding box center [66, 321] width 24 height 24
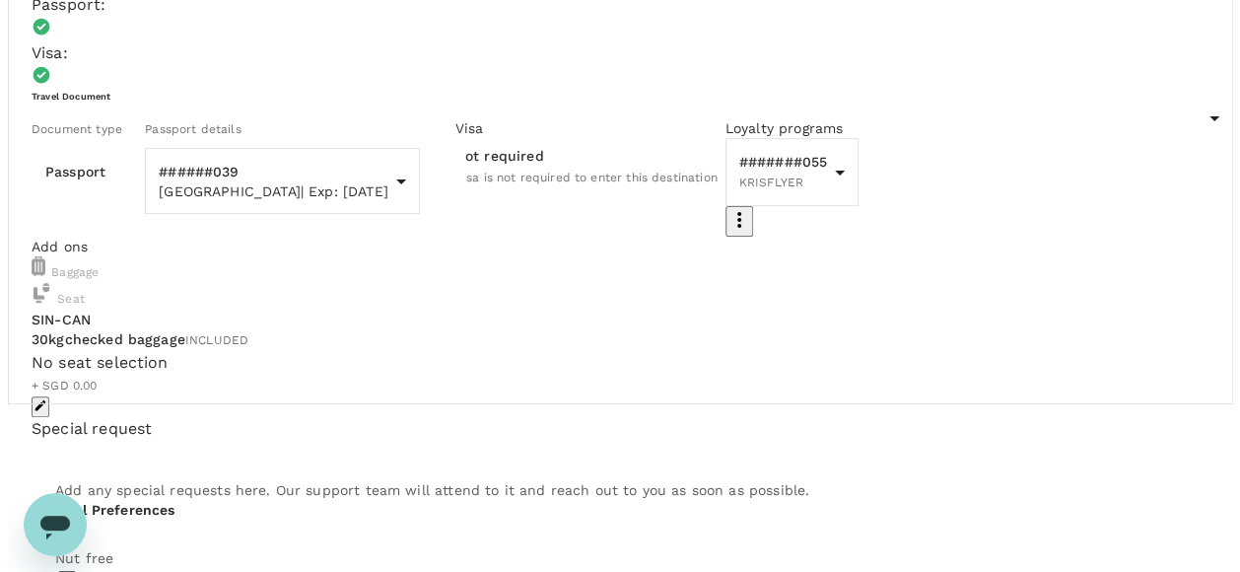
scroll to position [197, 0]
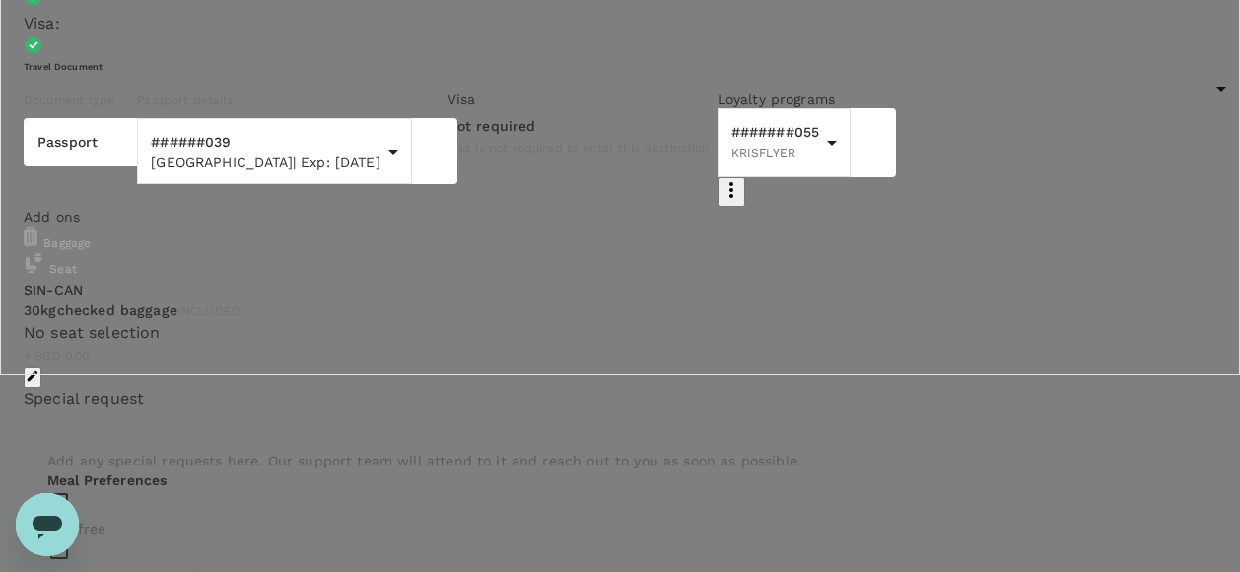
type input "9ae08bde-94be-4a60-86d8-4726f2345b2b"
type textarea "personal business trip to Guangzhou China"
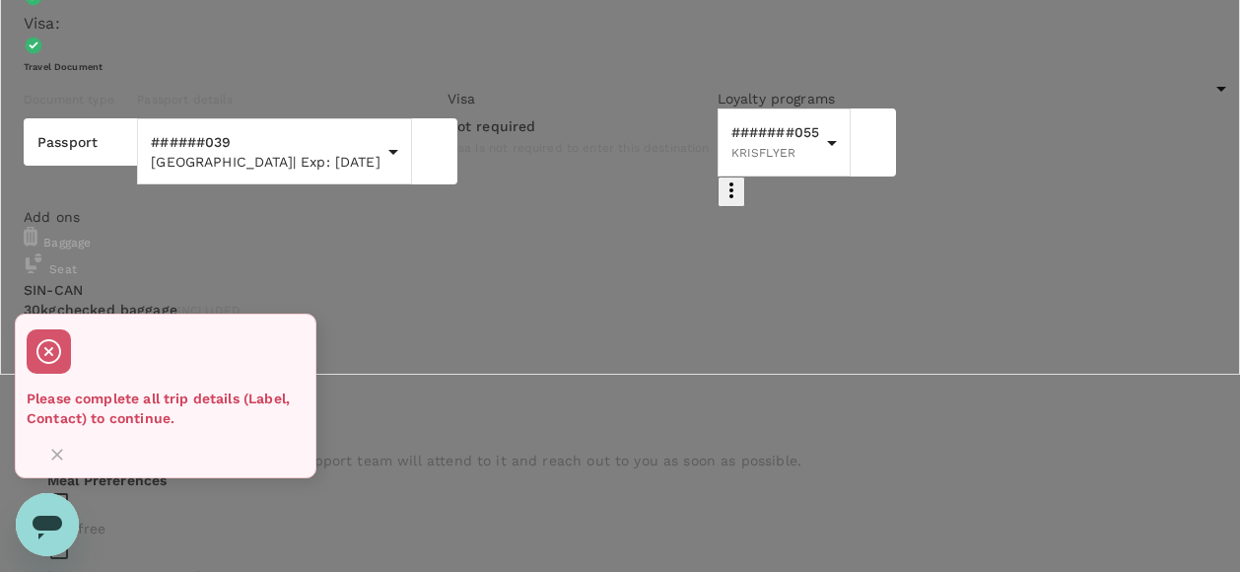
click at [67, 445] on icon "Close" at bounding box center [57, 455] width 20 height 20
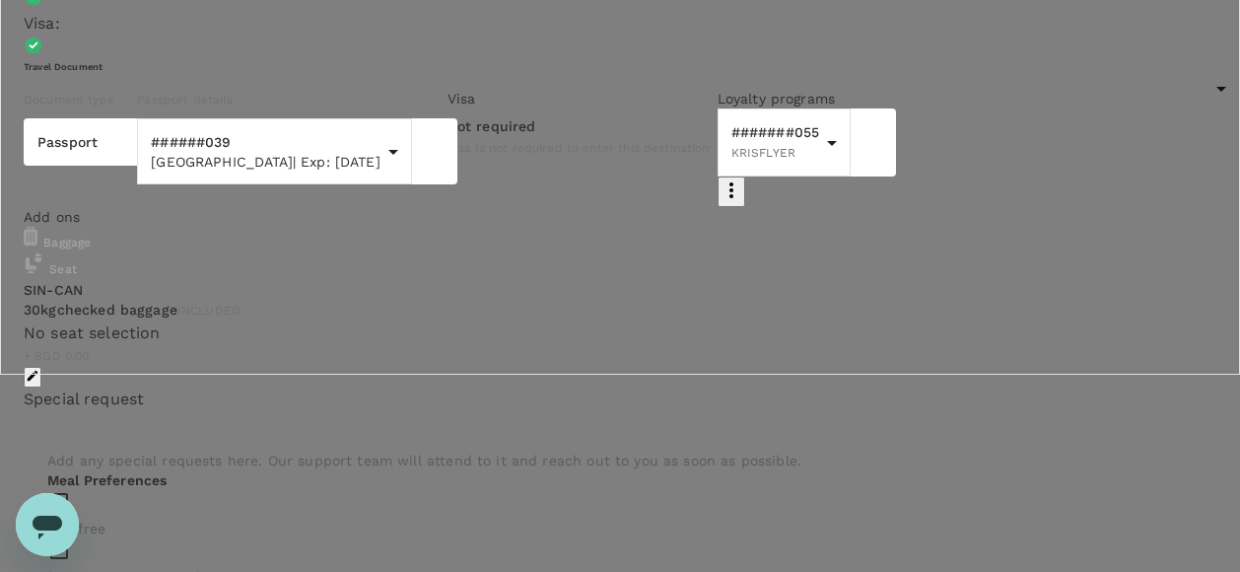
scroll to position [493, 0]
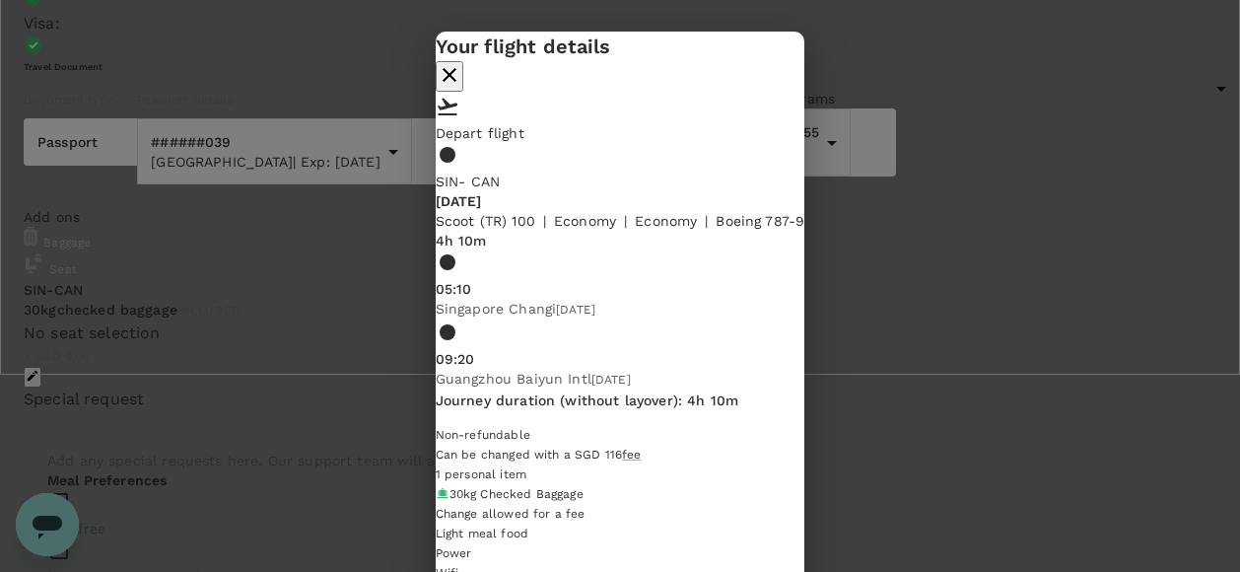
click at [456, 77] on icon "close" at bounding box center [450, 75] width 14 height 14
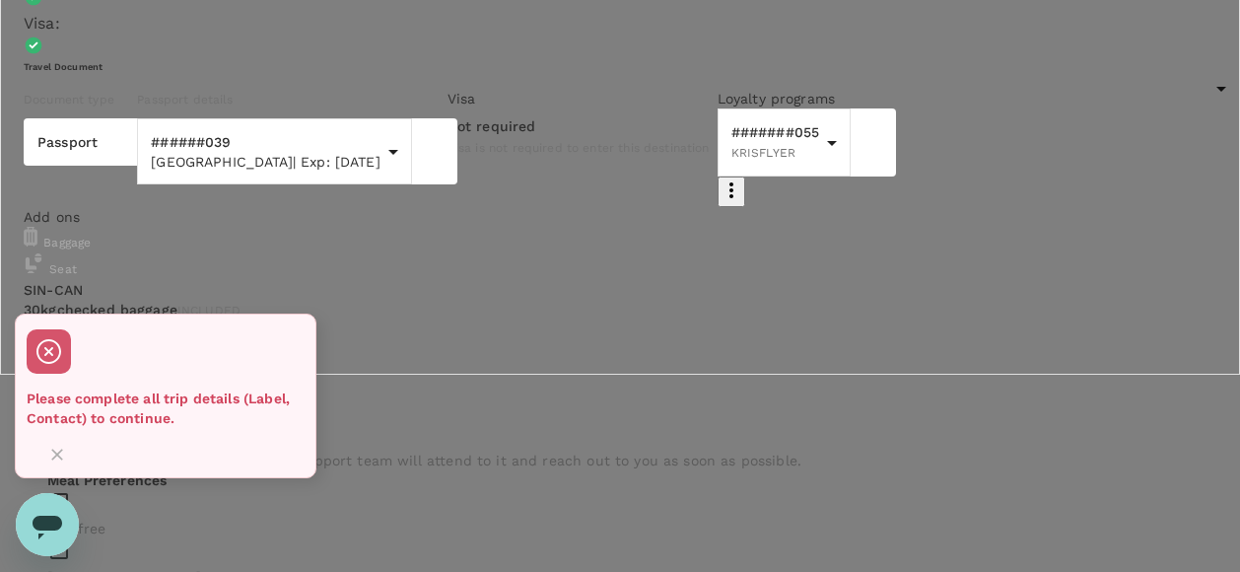
click at [202, 428] on p "Please complete all trip details (Label, Contact) to continue." at bounding box center [160, 407] width 266 height 39
click at [67, 445] on icon "Close" at bounding box center [57, 455] width 20 height 20
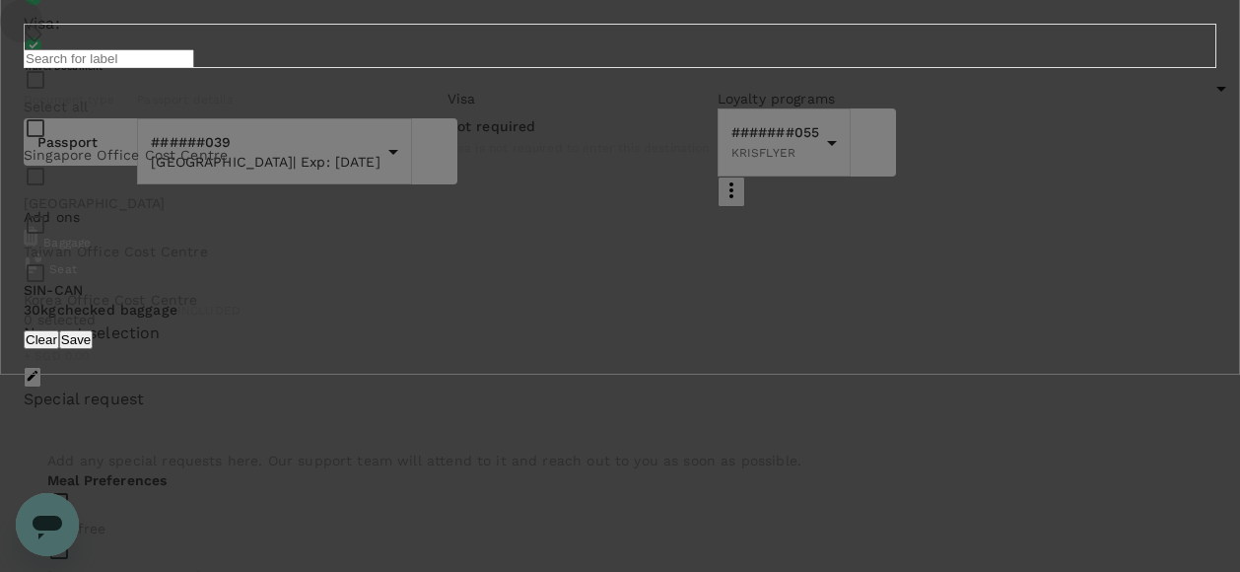
click at [495, 258] on input "checkbox" at bounding box center [620, 286] width 1240 height 572
checkbox input "true"
click at [93, 349] on button "Save" at bounding box center [76, 339] width 34 height 19
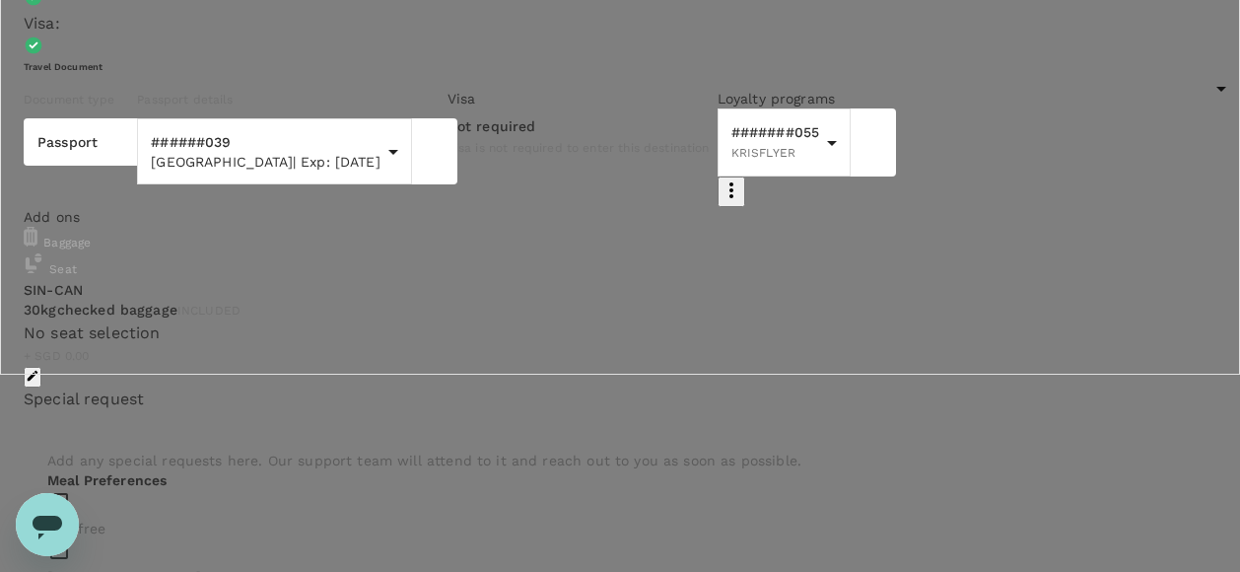
scroll to position [202, 0]
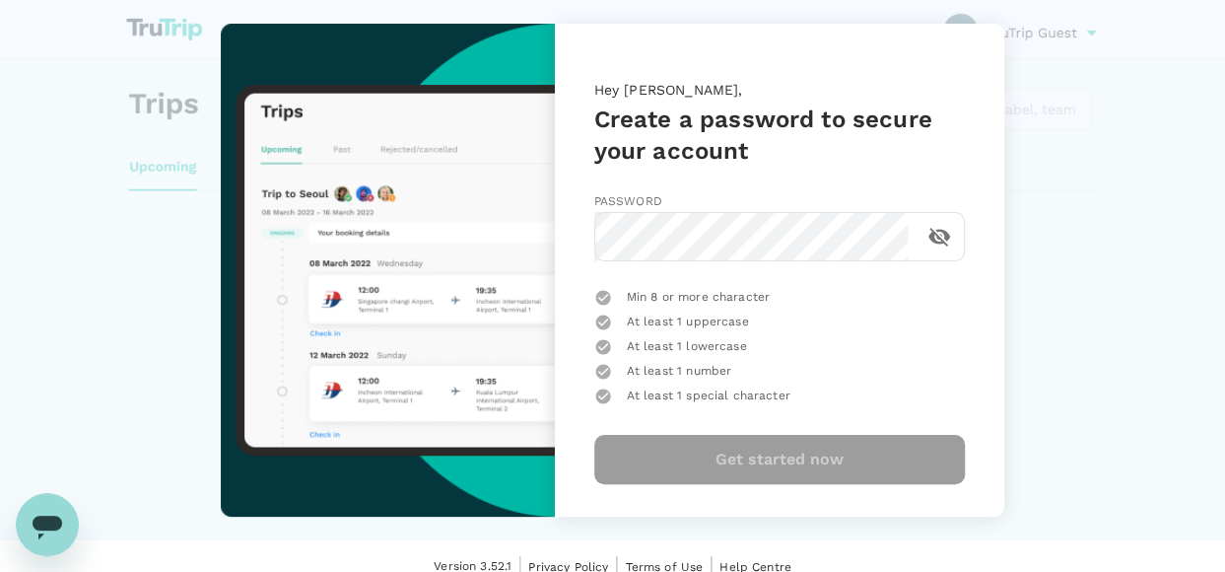
click at [1029, 253] on div "Hey Sylvia, Create a password to secure your account Password ​ Min 8 or more c…" at bounding box center [613, 270] width 899 height 493
click at [1009, 270] on div "Hey Sylvia, Create a password to secure your account Password ​ Min 8 or more c…" at bounding box center [613, 270] width 899 height 493
click at [755, 399] on span "At least 1 special character" at bounding box center [709, 396] width 164 height 20
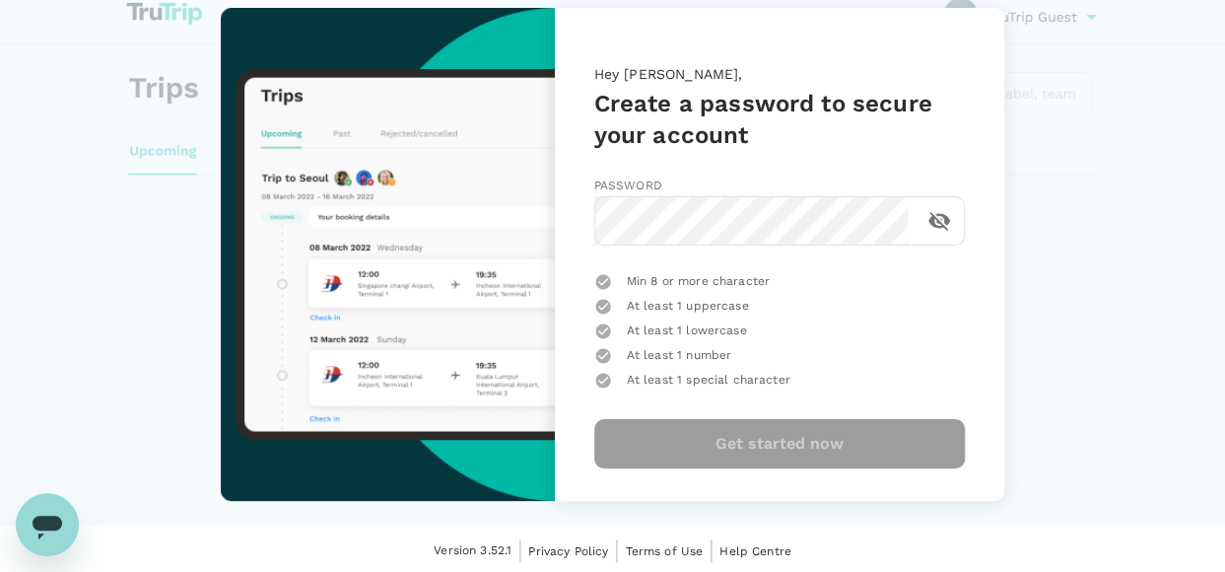
scroll to position [20, 0]
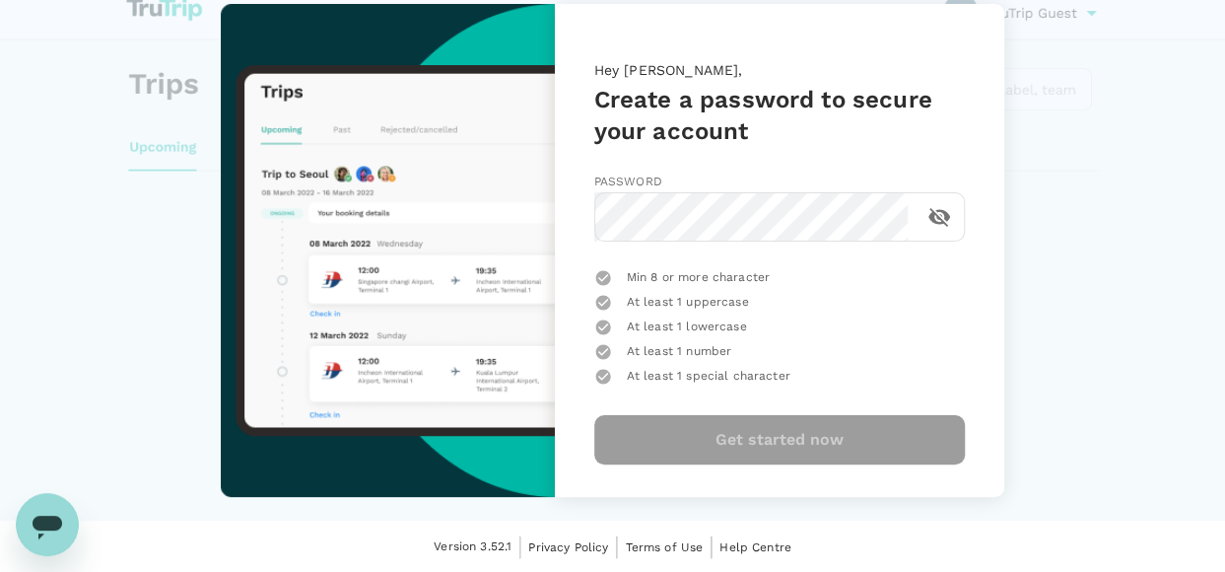
click at [707, 258] on div "Min 8 or more character At least 1 uppercase At least 1 lowercase At least 1 nu…" at bounding box center [779, 317] width 371 height 147
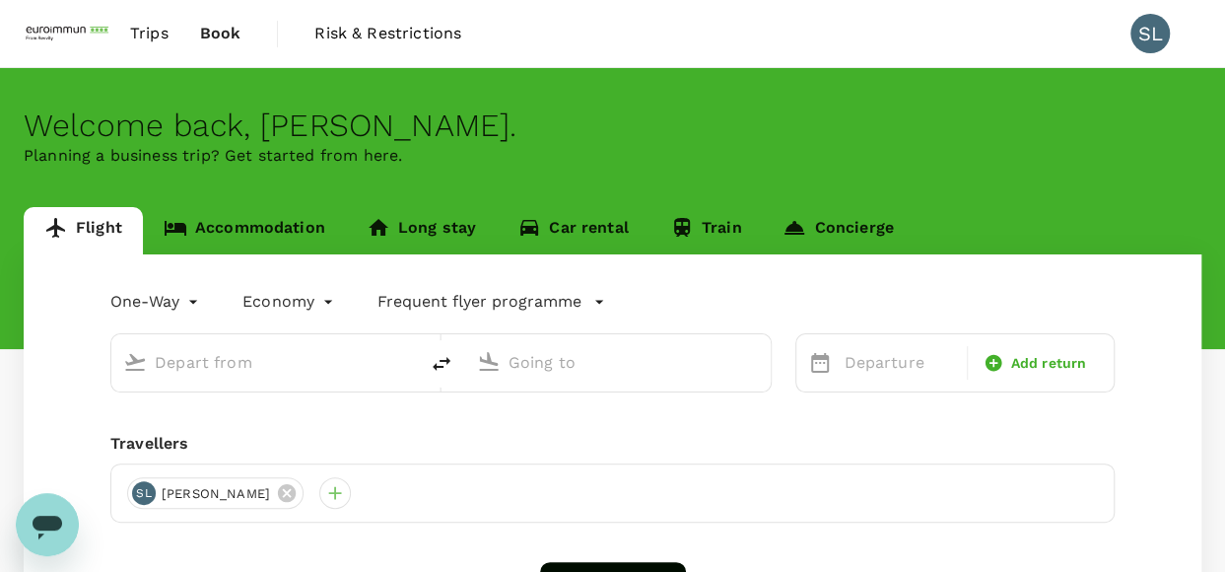
type input "Singapore Changi (SIN)"
type input "Guangzhou Baiyun Intl (CAN)"
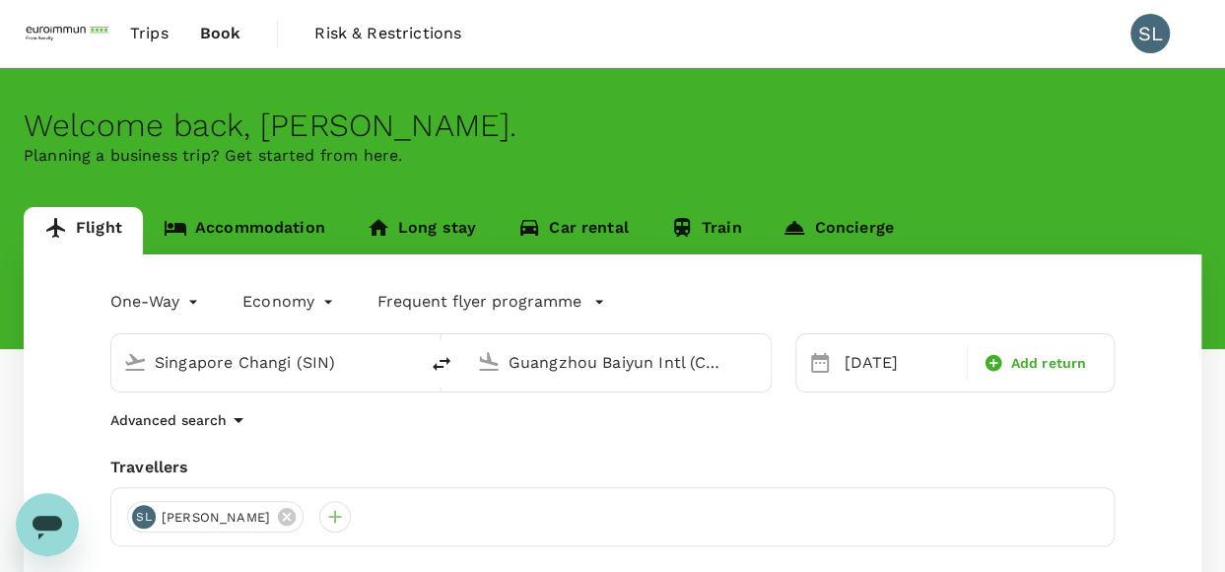
click at [440, 356] on icon "delete" at bounding box center [442, 364] width 24 height 24
type input "Guangzhou Baiyun Intl (CAN)"
type input "Singapore Changi (SIN)"
click at [903, 352] on div "[DATE]" at bounding box center [899, 362] width 126 height 39
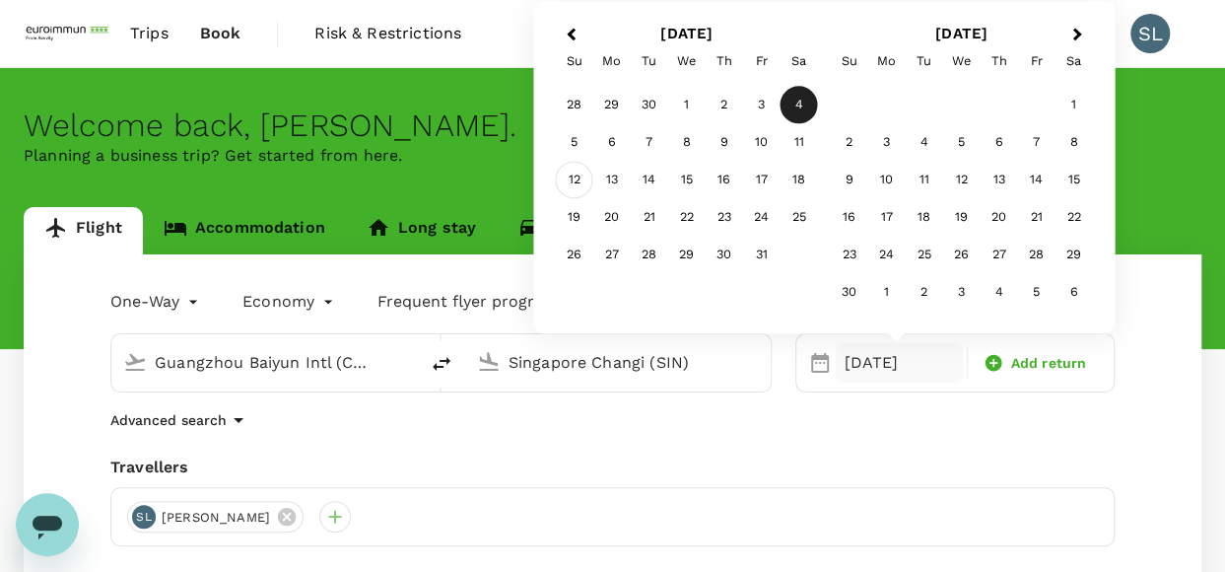
click at [577, 181] on div "12" at bounding box center [574, 180] width 37 height 37
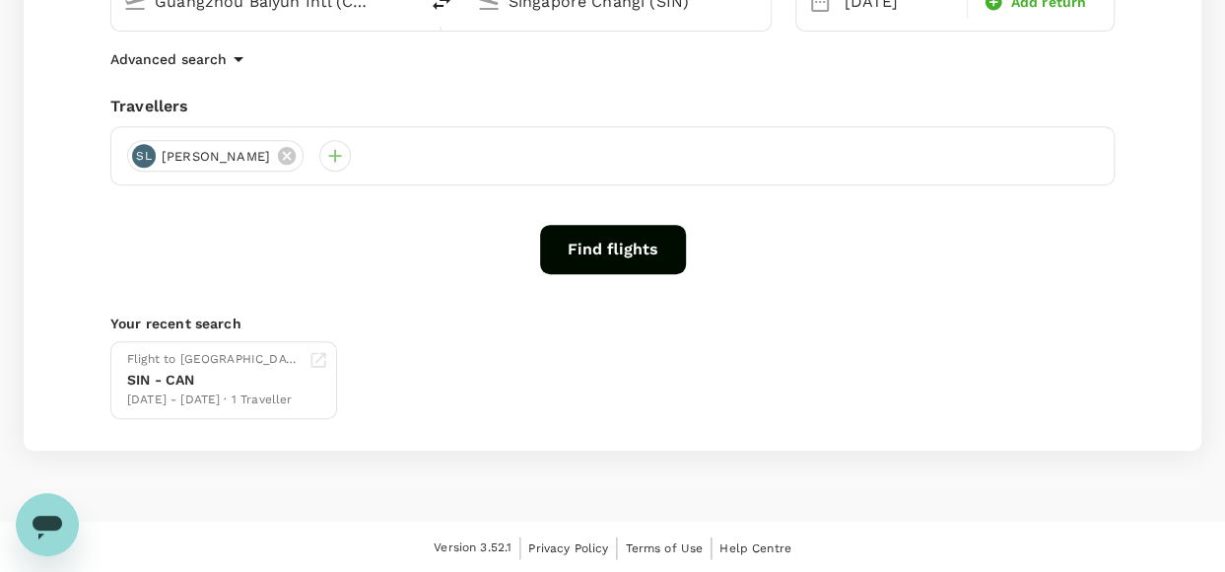
scroll to position [262, 0]
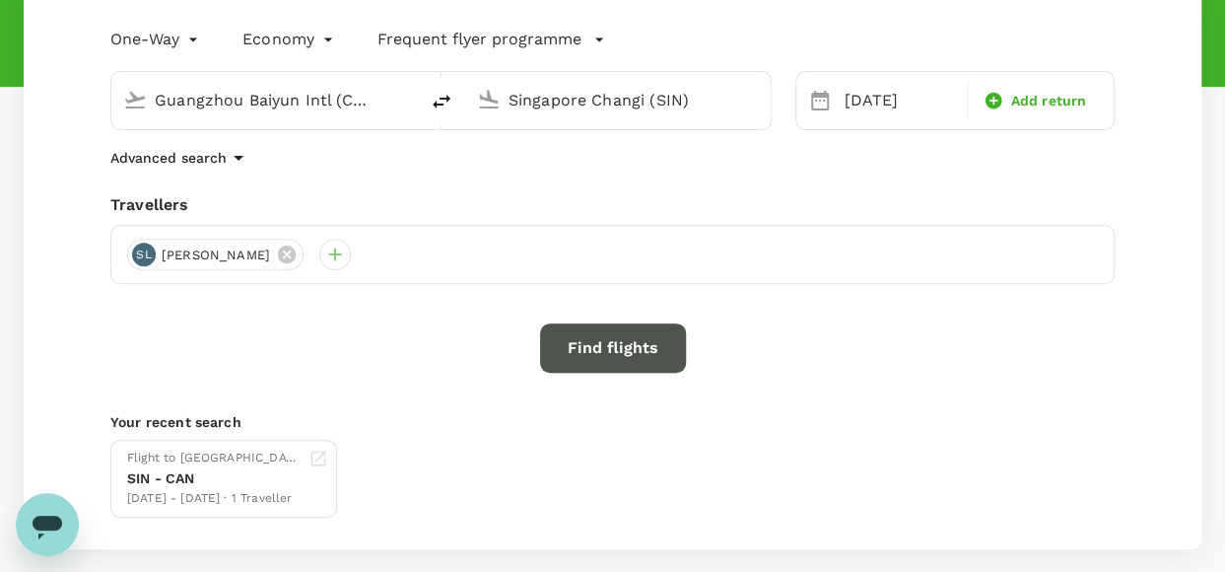
click at [586, 364] on button "Find flights" at bounding box center [613, 347] width 146 height 49
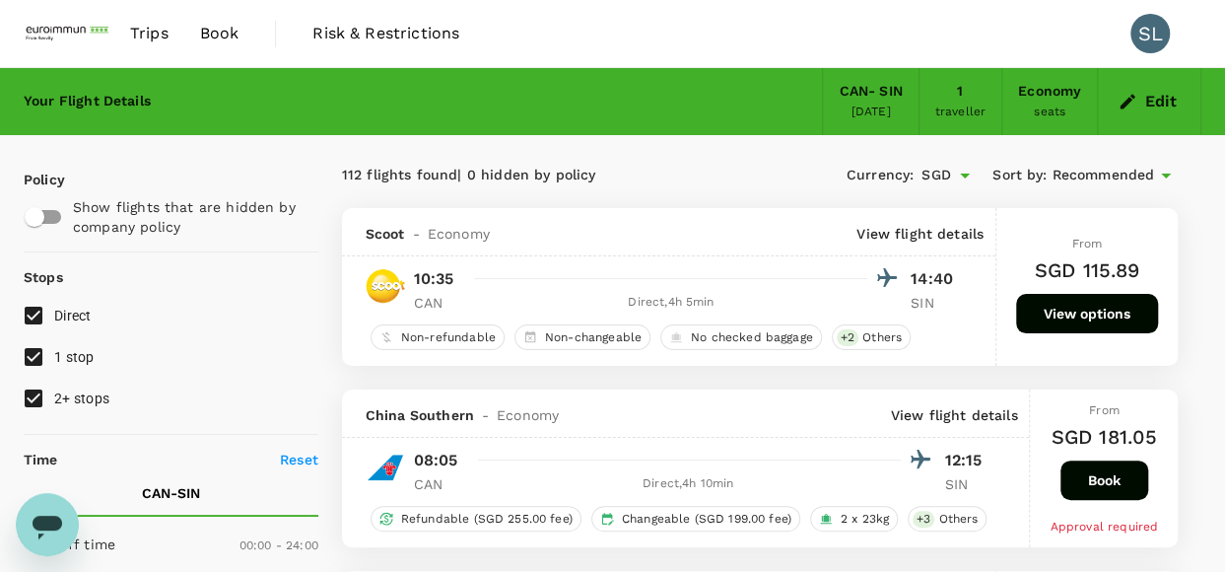
click at [868, 94] on div "CAN - SIN" at bounding box center [870, 92] width 63 height 22
click at [840, 98] on div "CAN - SIN" at bounding box center [870, 92] width 63 height 22
click at [1161, 92] on button "Edit" at bounding box center [1149, 102] width 71 height 32
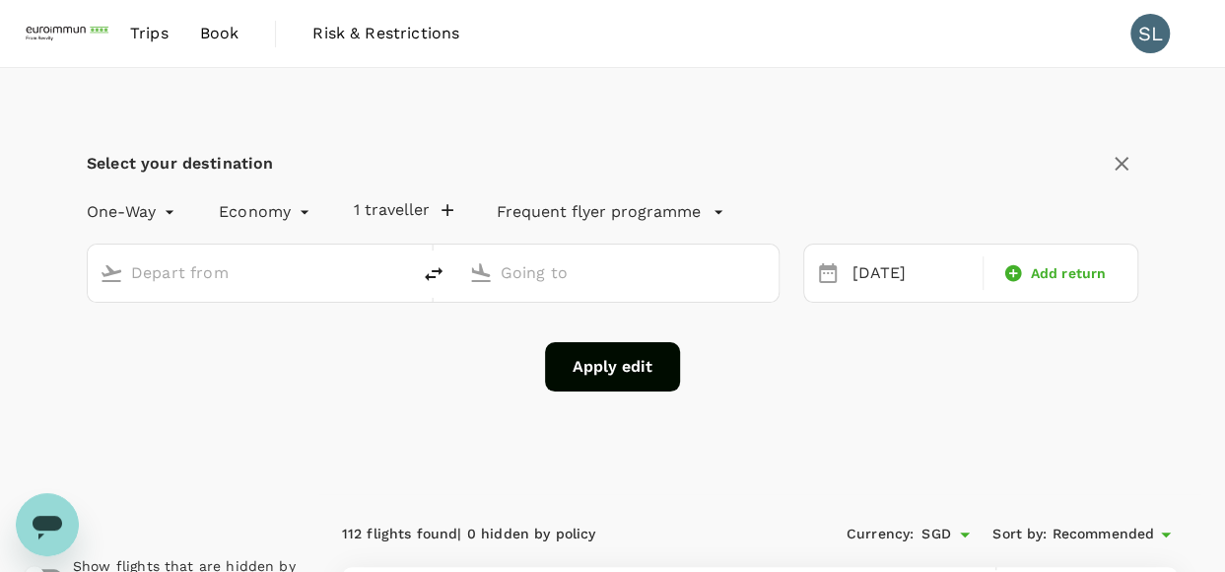
type input "Guangzhou Baiyun Intl (CAN)"
type input "Singapore Changi (SIN)"
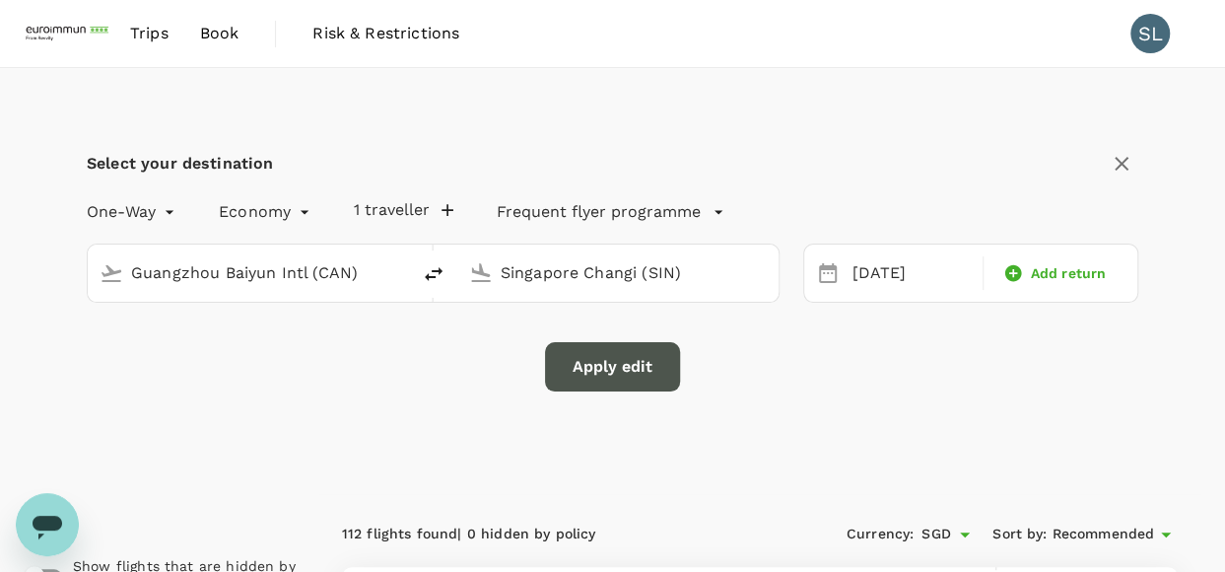
click at [605, 370] on button "Apply edit" at bounding box center [612, 366] width 135 height 49
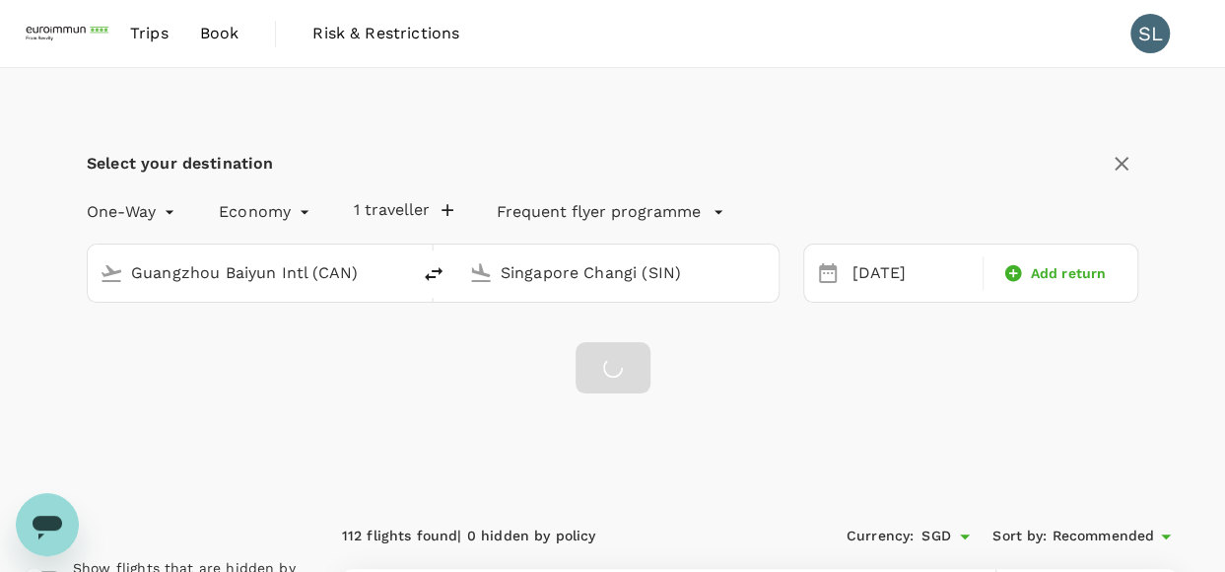
checkbox input "false"
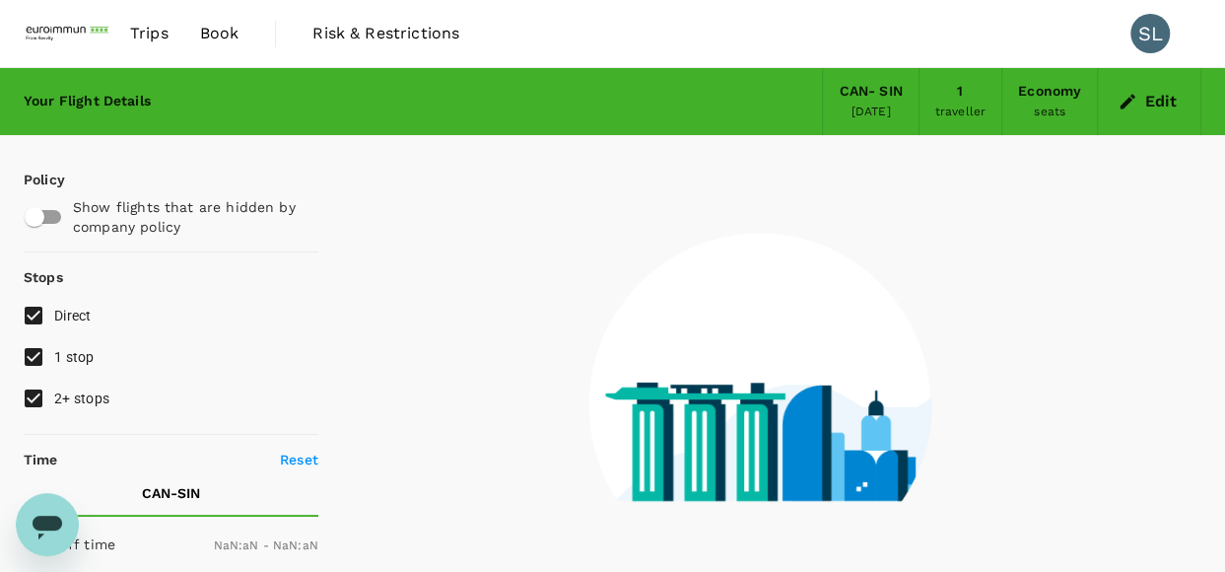
type input "1440"
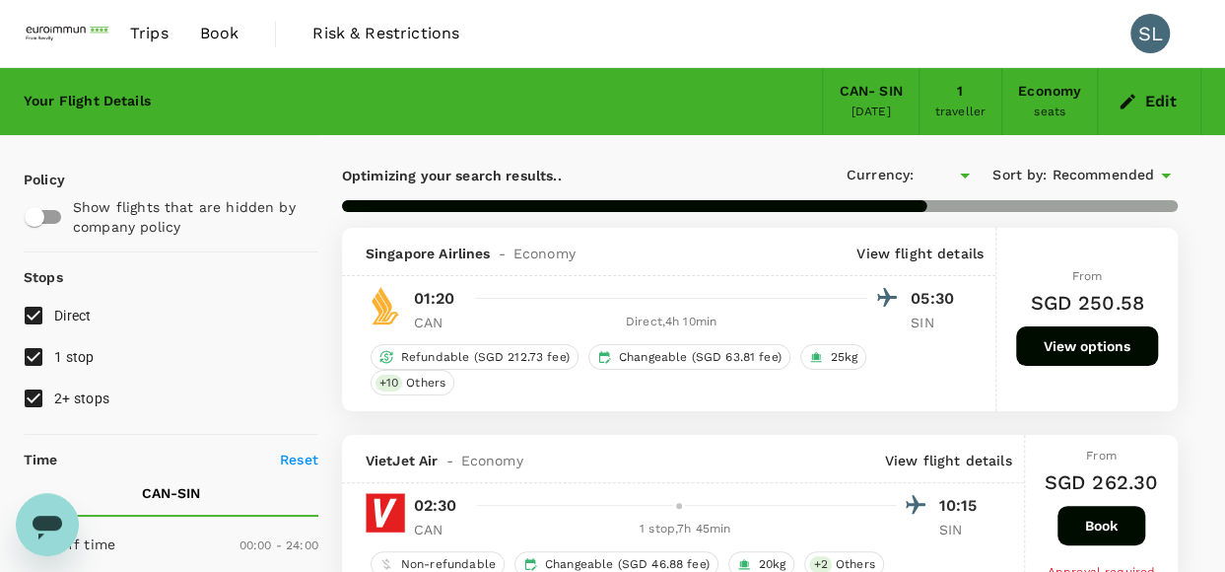
checkbox input "true"
type input "SGD"
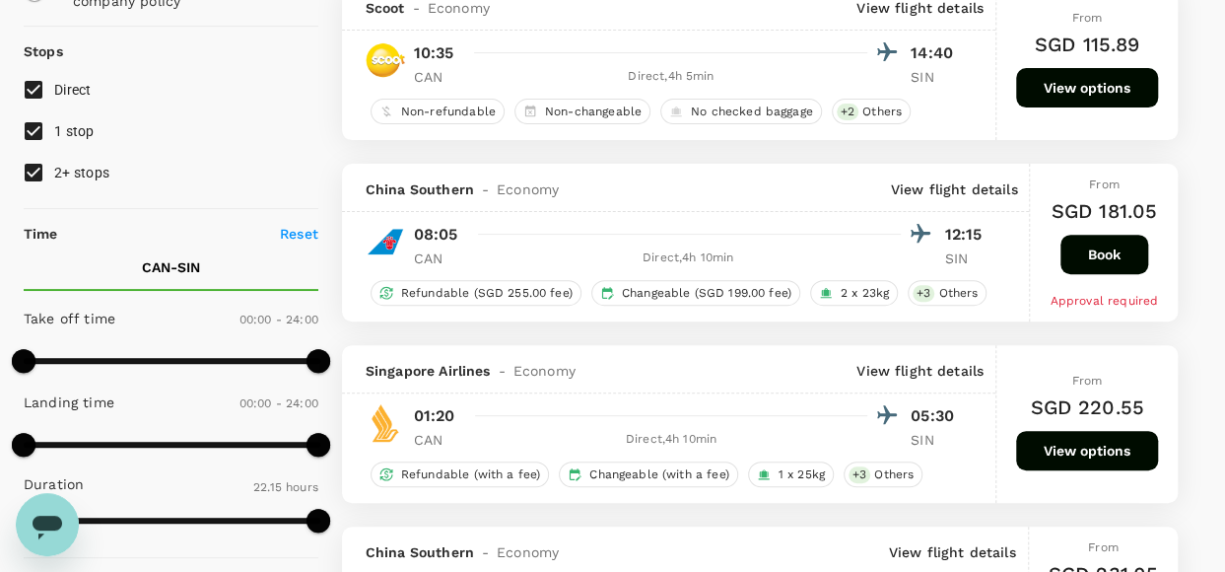
scroll to position [197, 0]
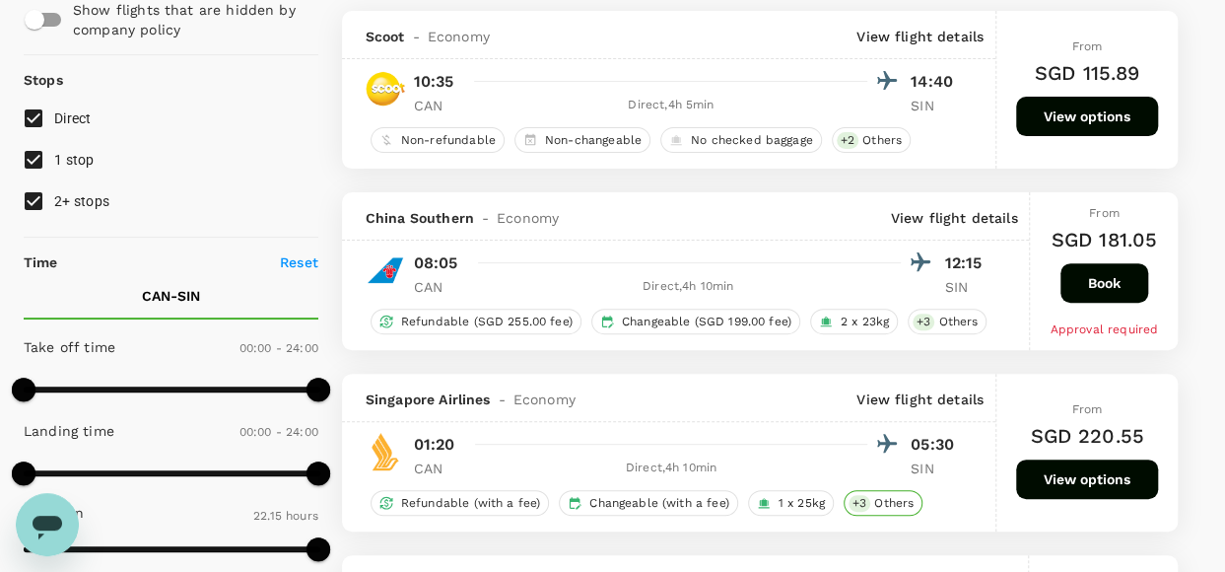
click at [866, 496] on span "Others" at bounding box center [893, 503] width 55 height 17
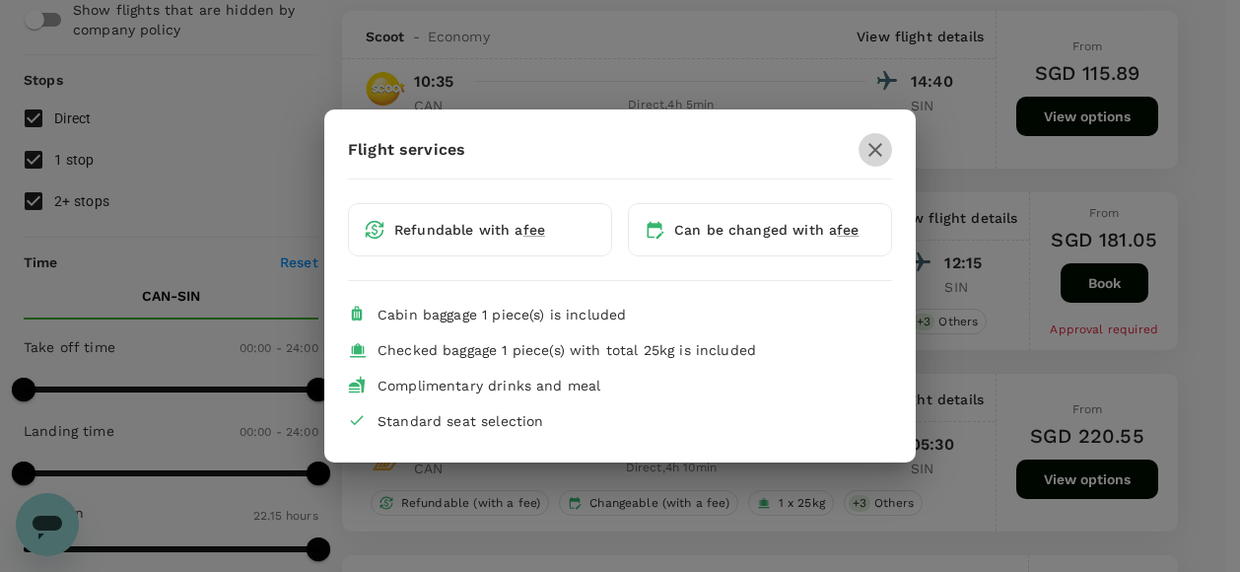
click at [867, 154] on icon "button" at bounding box center [875, 150] width 24 height 24
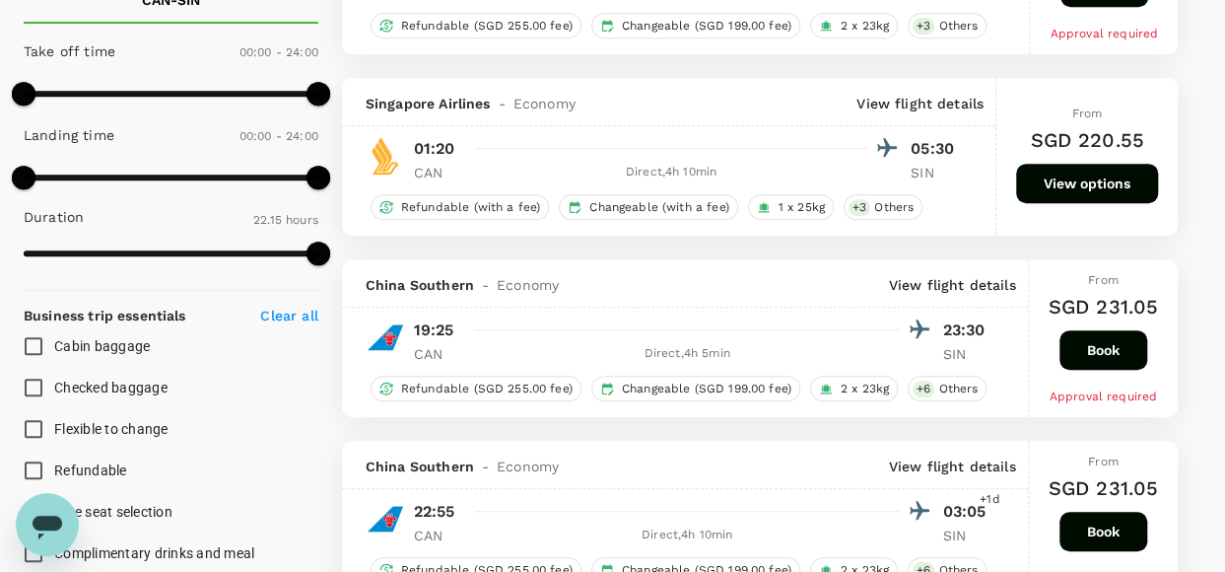
scroll to position [0, 0]
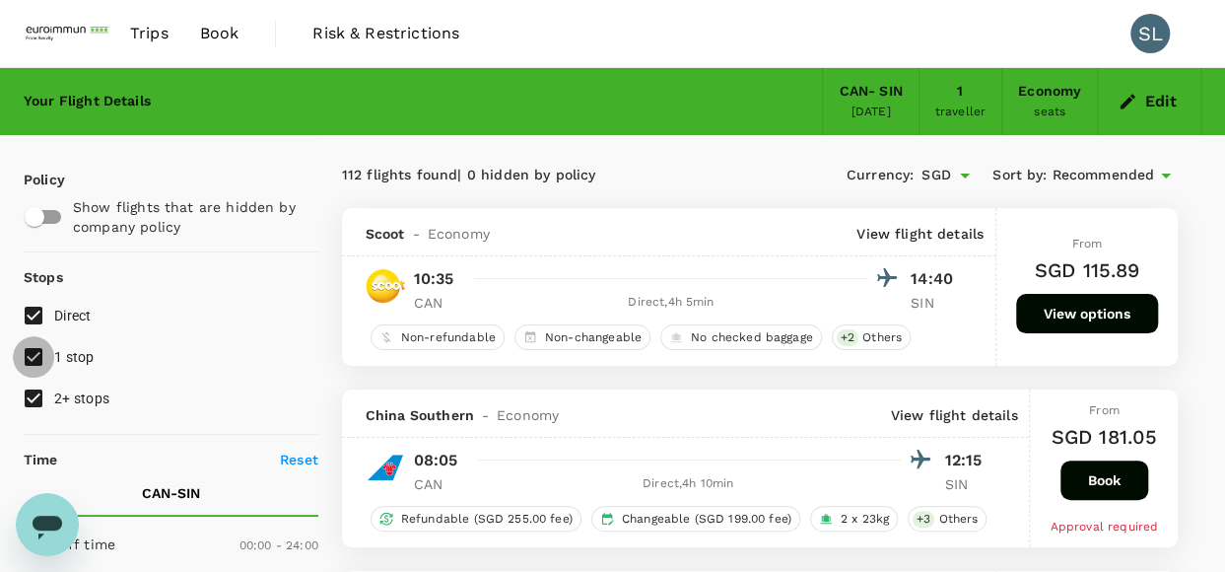
click at [47, 358] on input "1 stop" at bounding box center [33, 356] width 41 height 41
checkbox input "false"
click at [59, 396] on span "2+ stops" at bounding box center [81, 398] width 55 height 16
click at [54, 396] on input "2+ stops" at bounding box center [33, 398] width 41 height 41
checkbox input "false"
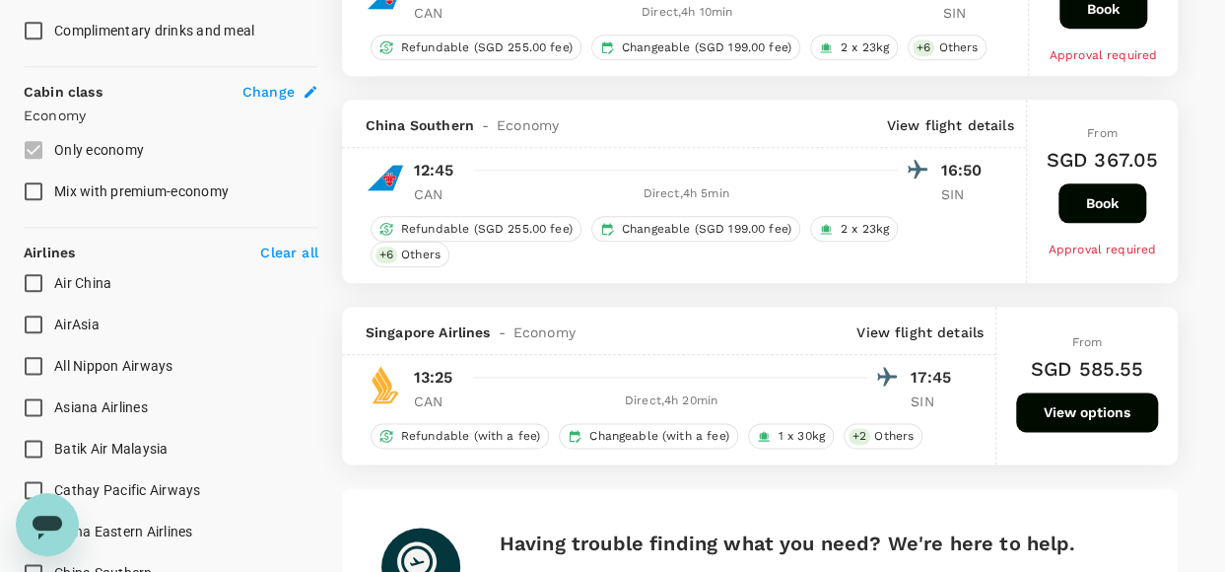
scroll to position [986, 0]
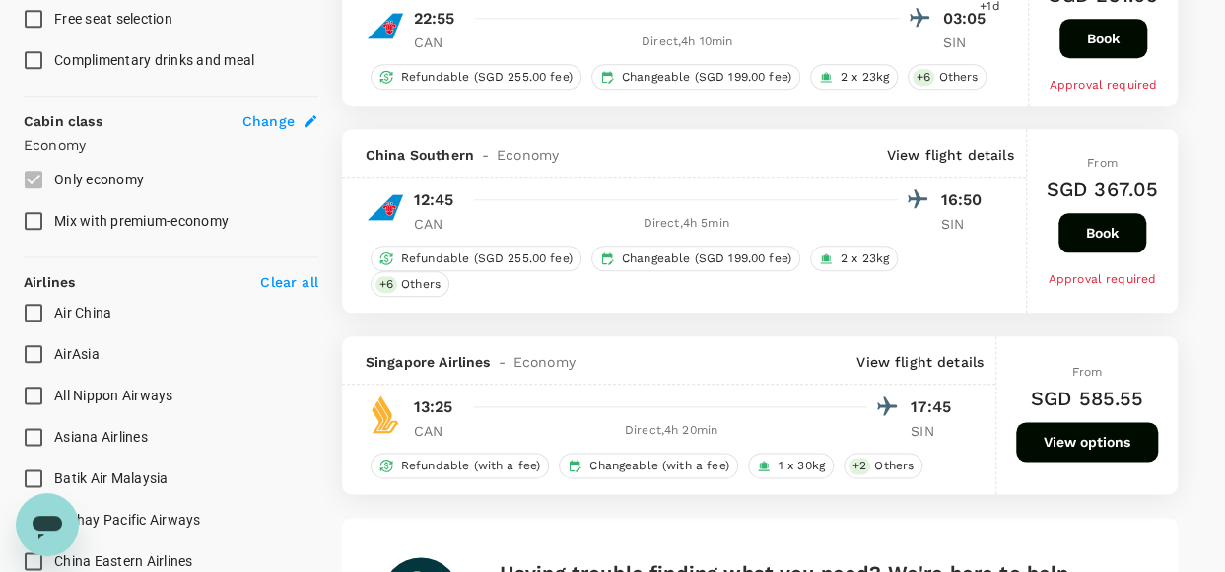
click at [1100, 422] on button "View options" at bounding box center [1087, 441] width 142 height 39
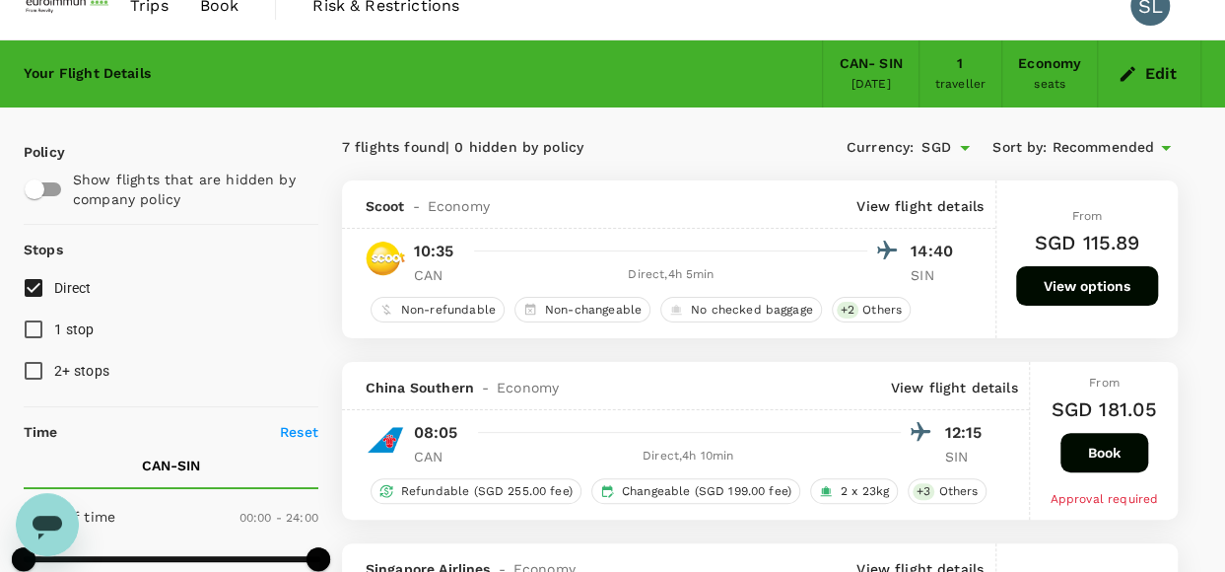
scroll to position [0, 0]
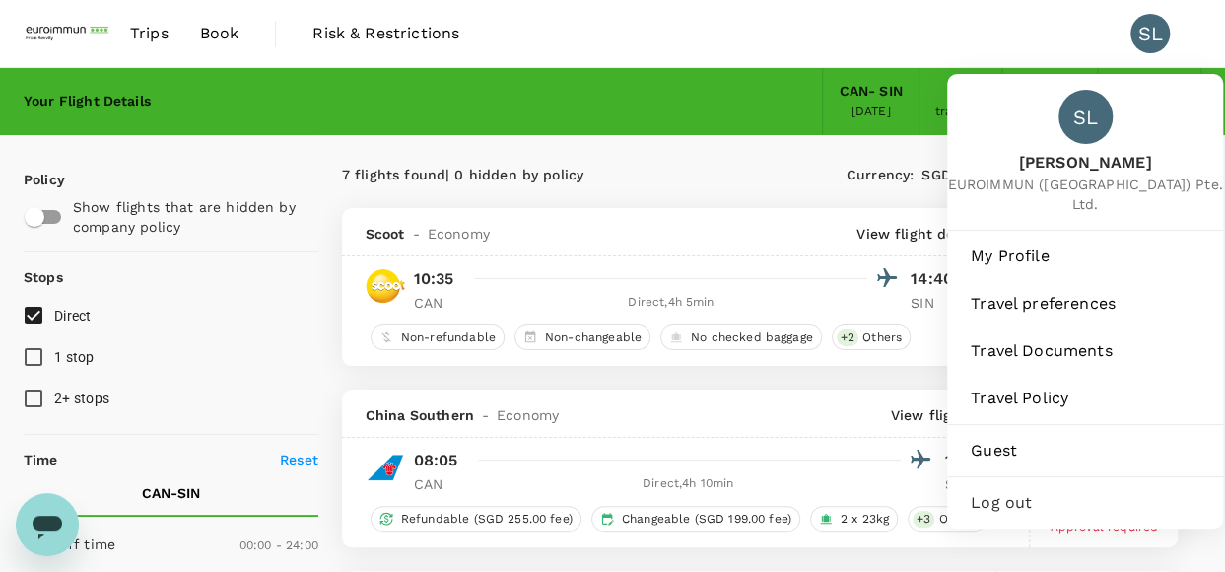
drag, startPoint x: 1141, startPoint y: 38, endPoint x: 702, endPoint y: 60, distance: 440.2
click at [702, 60] on div "Trips Book Risk & Restrictions SL SL Sylvia Li EUROIMMUN (South East Asia) Pte.…" at bounding box center [613, 33] width 1178 height 67
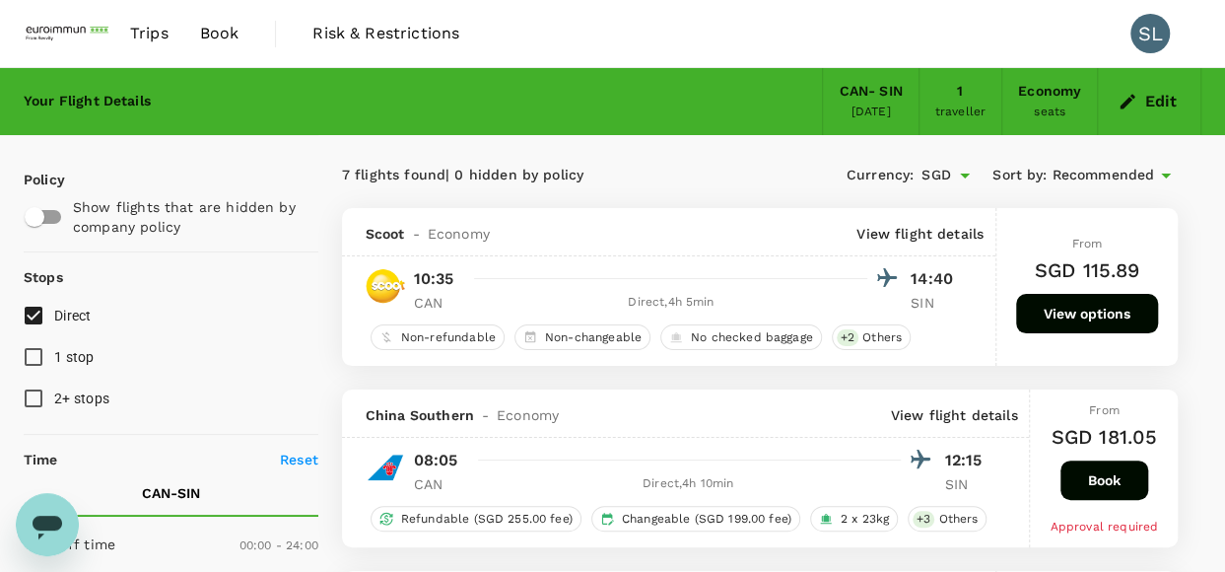
click at [99, 105] on div "Your Flight Details" at bounding box center [87, 102] width 127 height 22
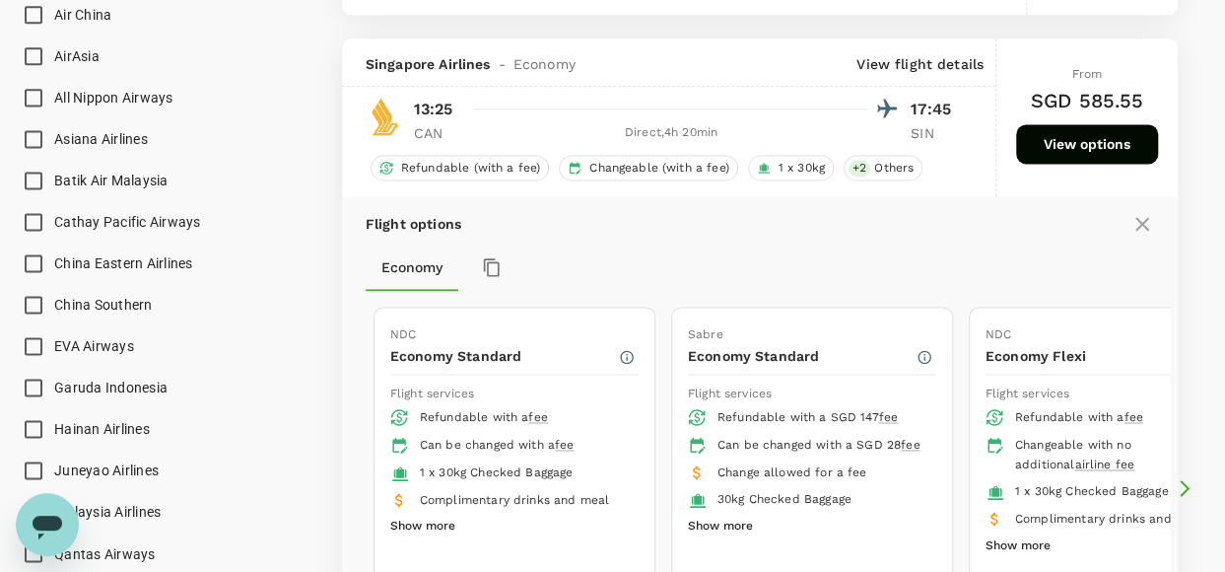
scroll to position [1033, 0]
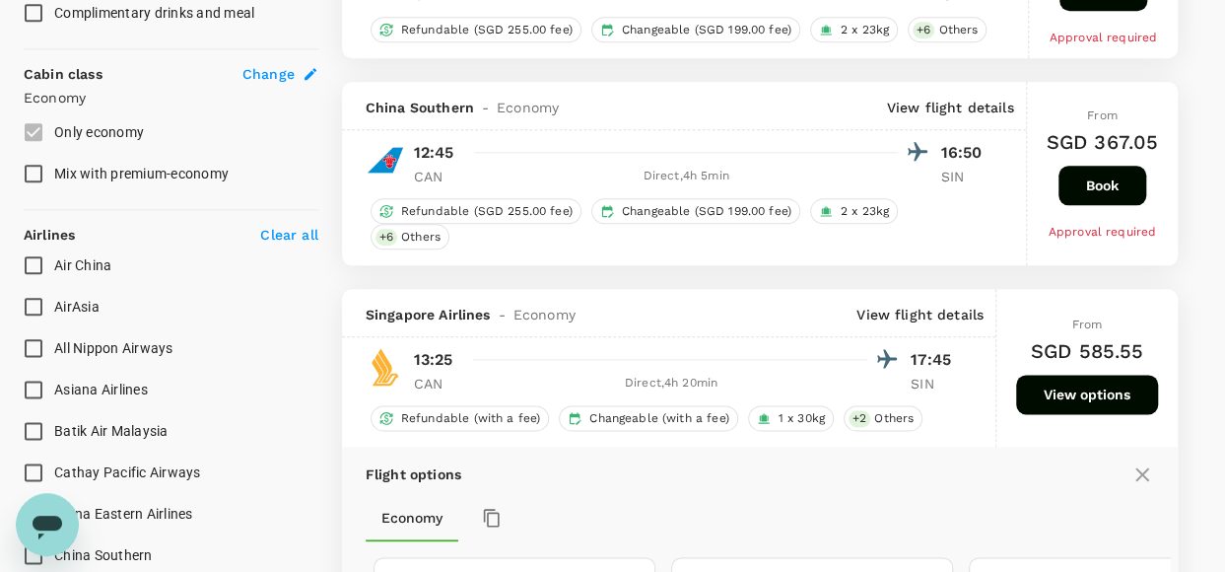
click at [1033, 375] on button "View options" at bounding box center [1087, 394] width 142 height 39
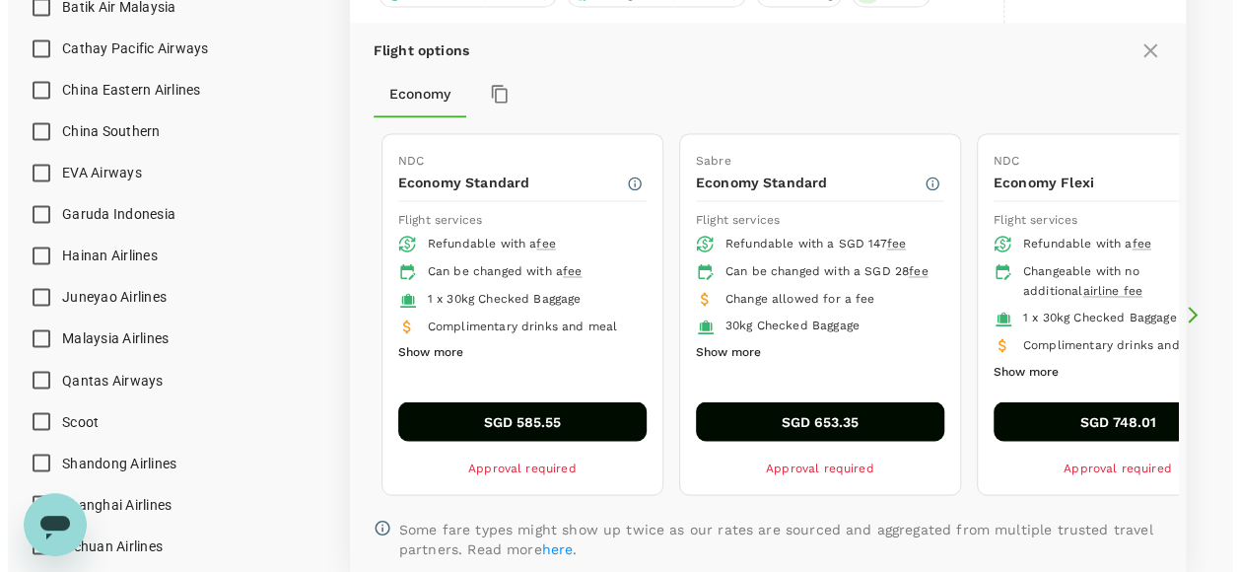
scroll to position [1488, 0]
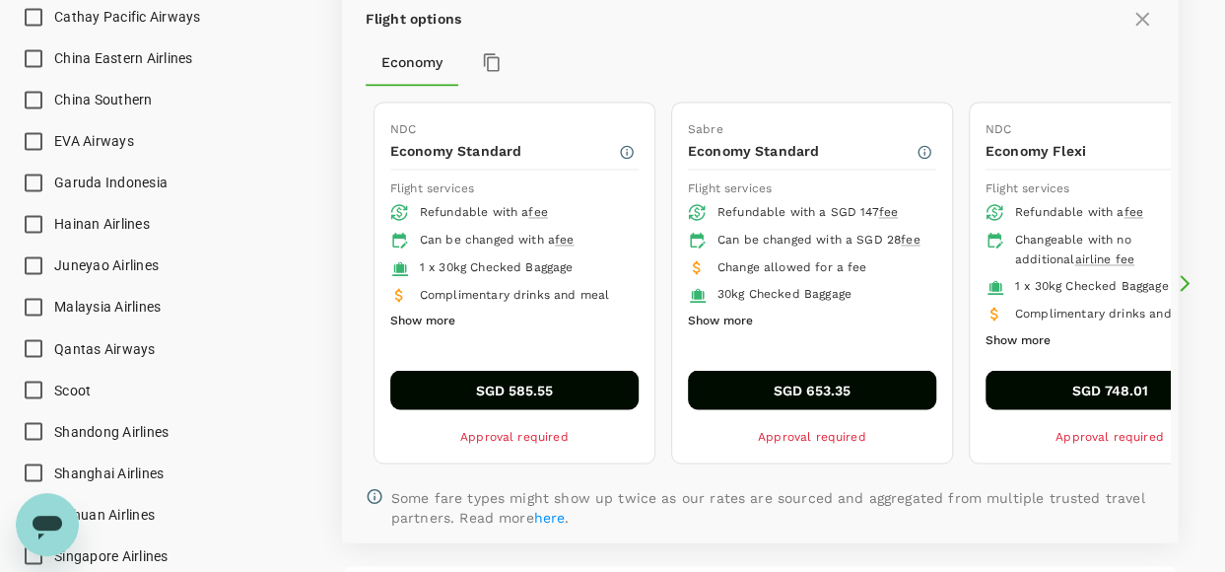
click at [728, 312] on button "Show more" at bounding box center [720, 322] width 65 height 26
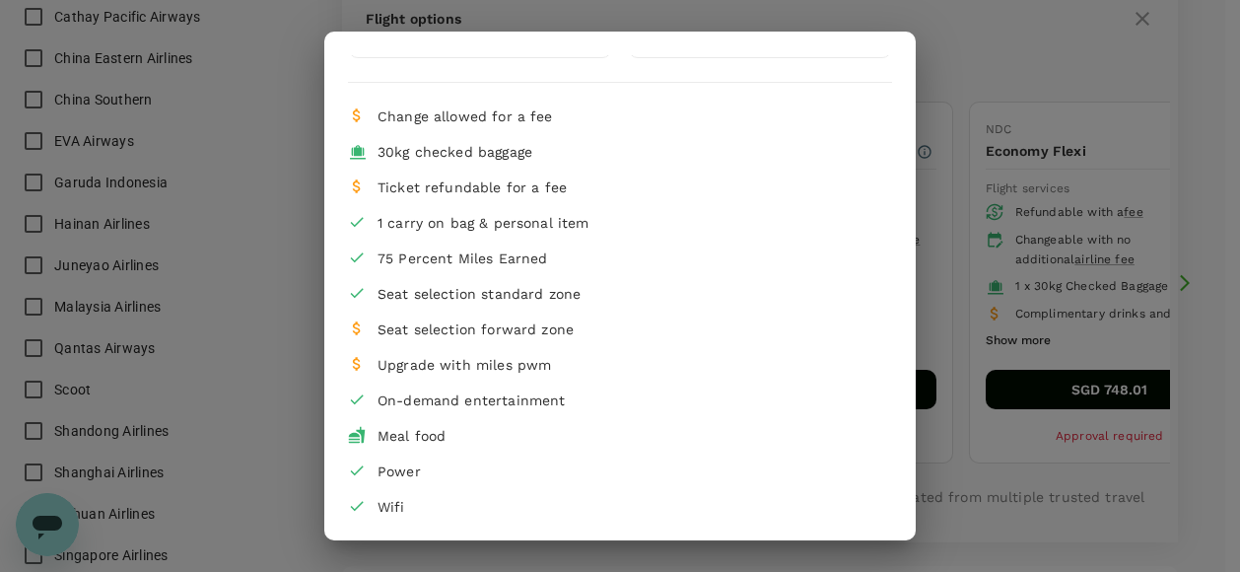
scroll to position [146, 0]
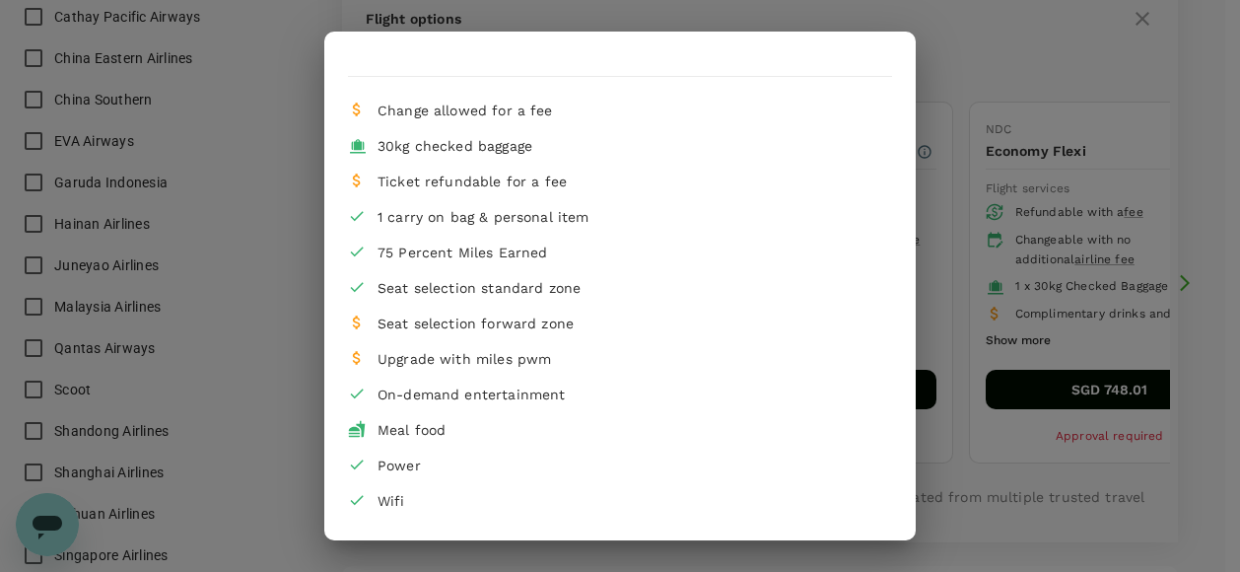
click at [1012, 222] on div "Economy Standard Refundable with a SGD 147 fee Can be changed with a SGD 28 fee…" at bounding box center [620, 286] width 1240 height 572
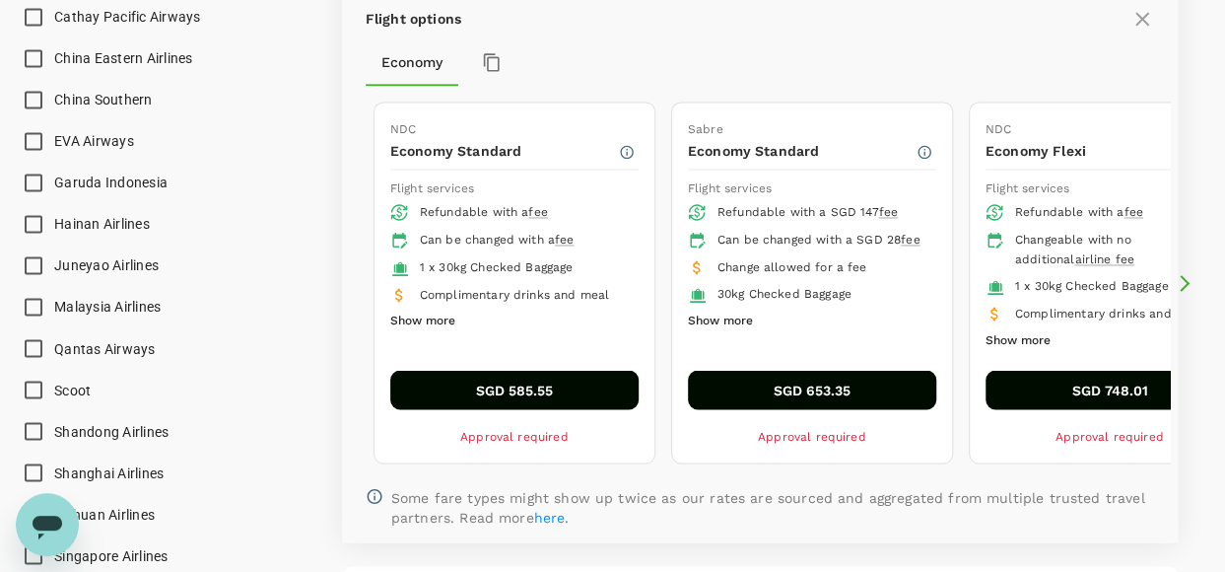
click at [423, 309] on button "Show more" at bounding box center [422, 322] width 65 height 26
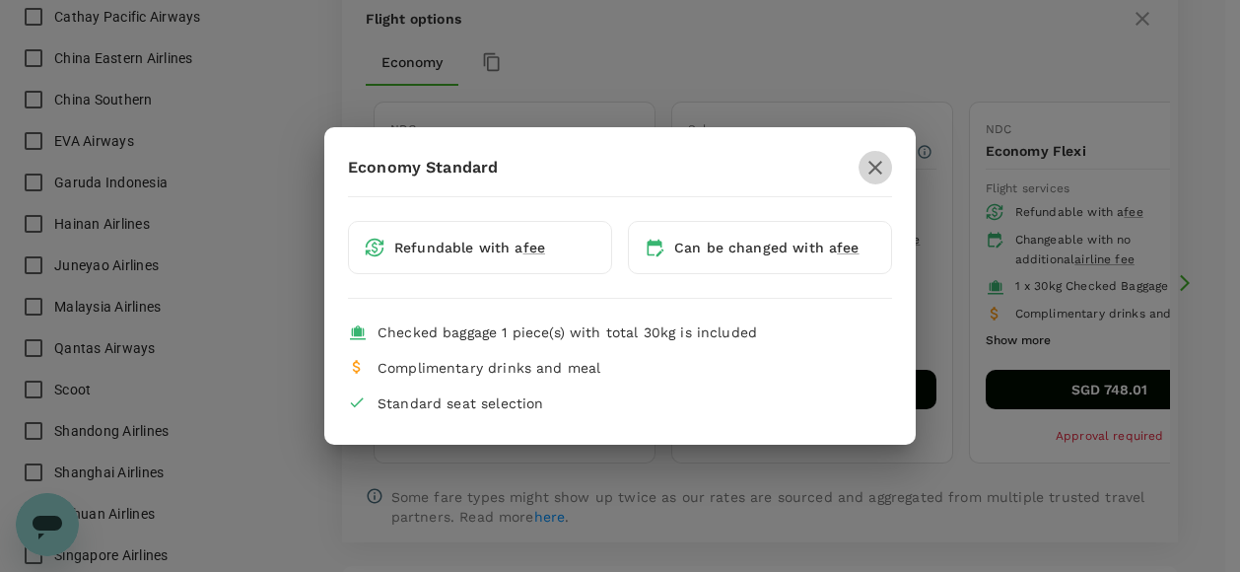
click at [885, 171] on icon "button" at bounding box center [875, 168] width 24 height 24
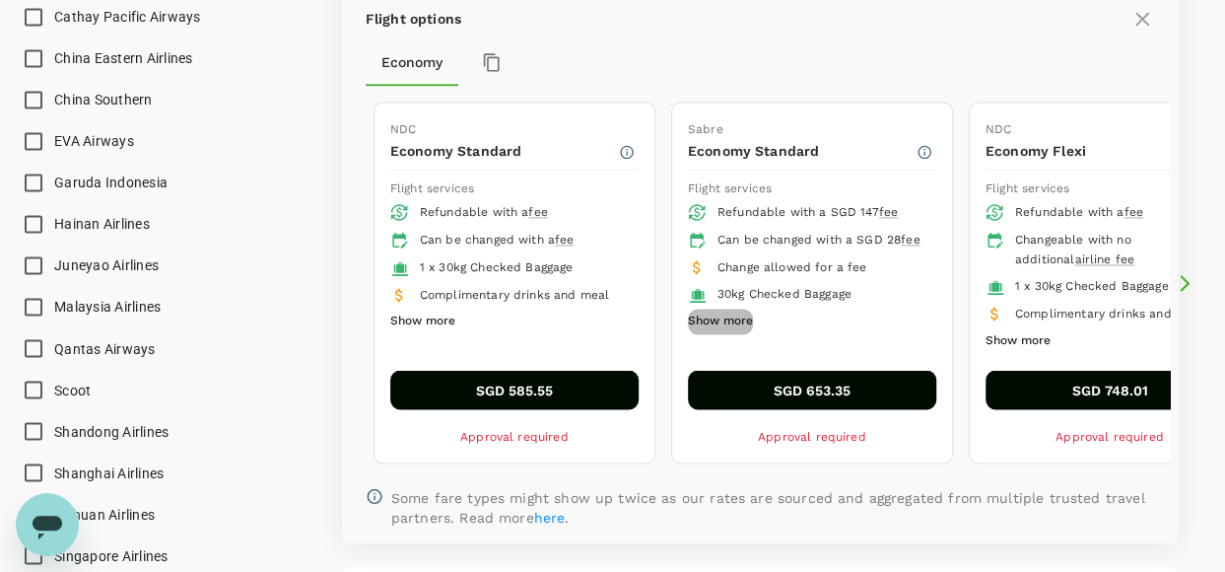
click at [727, 309] on button "Show more" at bounding box center [720, 322] width 65 height 26
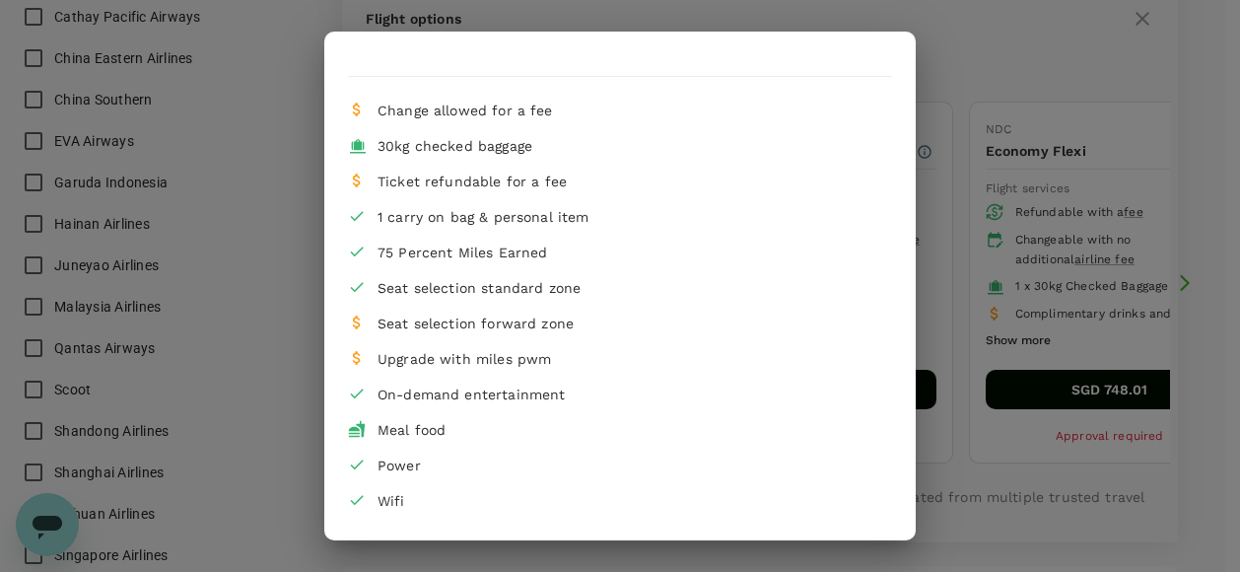
click at [978, 143] on div "Economy Standard Refundable with a SGD 147 fee Can be changed with a SGD 28 fee…" at bounding box center [620, 286] width 1240 height 572
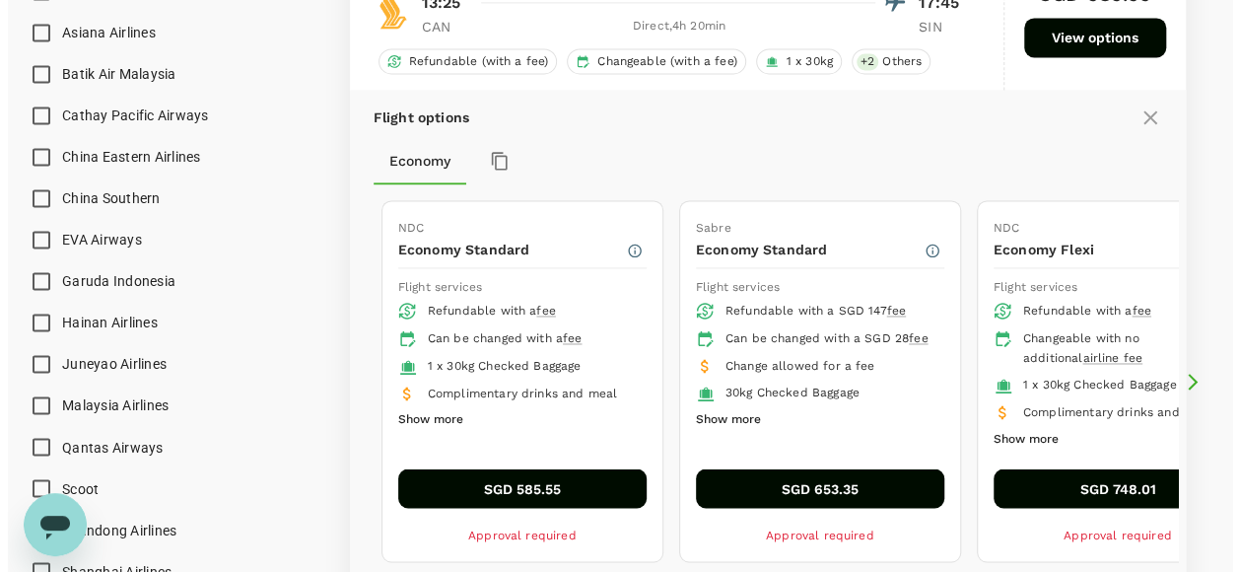
scroll to position [1488, 0]
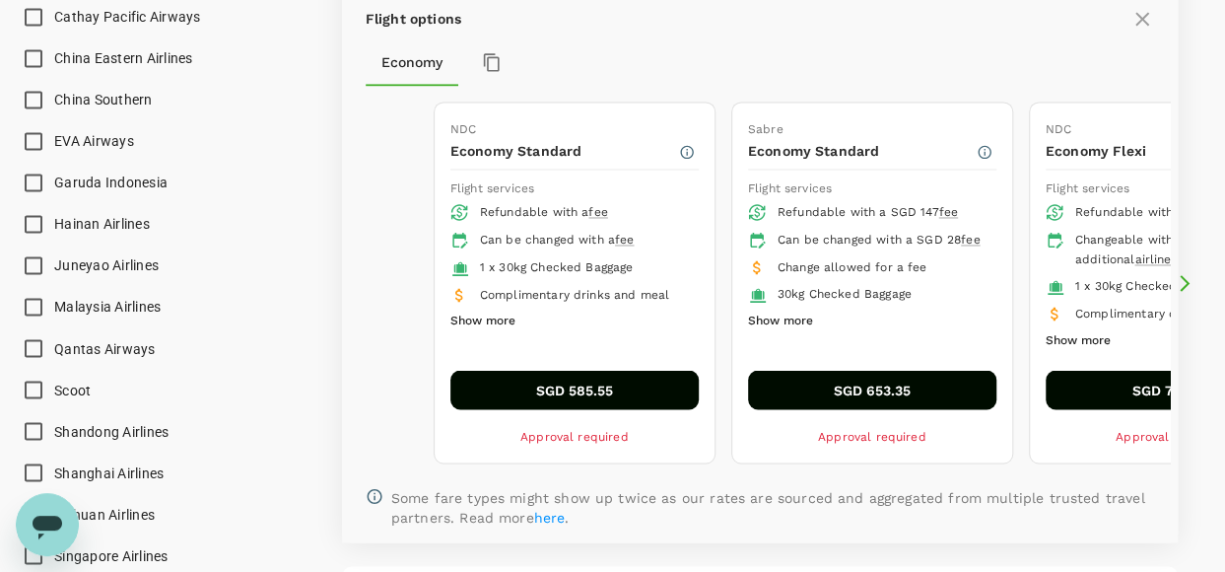
drag, startPoint x: 1047, startPoint y: 101, endPoint x: 1107, endPoint y: 166, distance: 88.6
click at [1107, 166] on div "NDC Economy Flexi Flight services Refundable with a fee Changeable with no addi…" at bounding box center [1170, 282] width 280 height 359
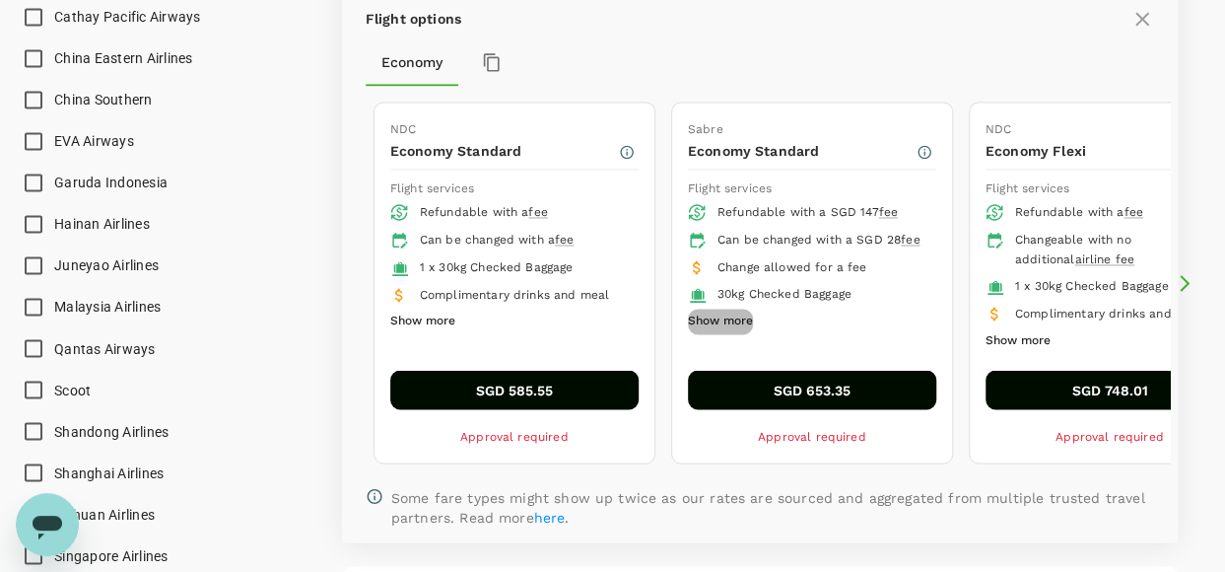
click at [717, 309] on button "Show more" at bounding box center [720, 322] width 65 height 26
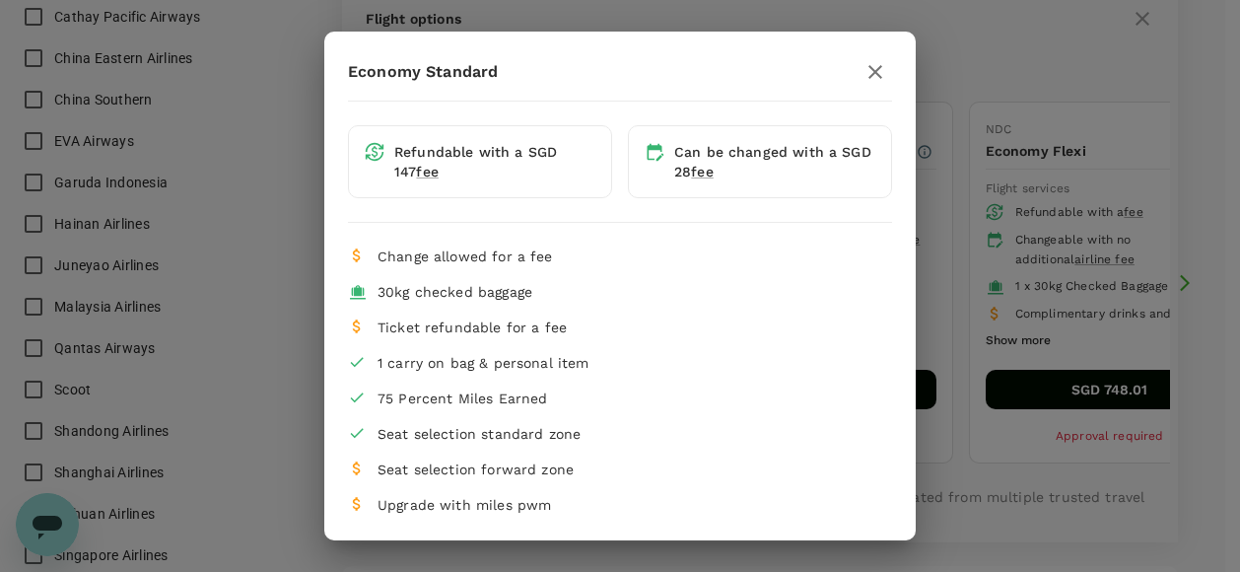
click at [863, 60] on icon "button" at bounding box center [875, 72] width 24 height 24
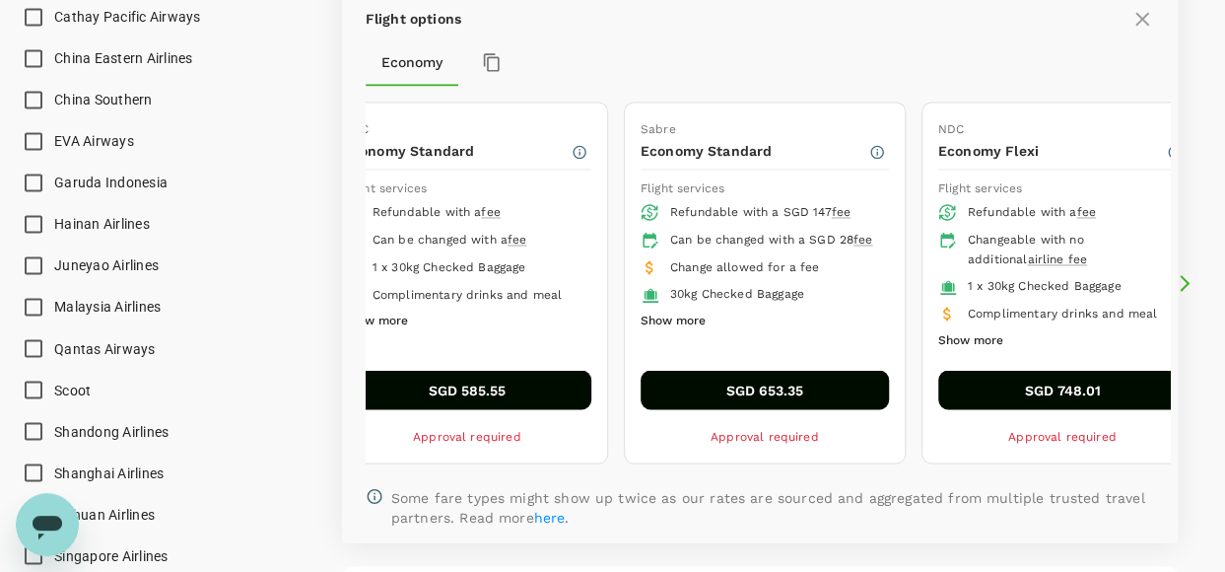
drag, startPoint x: 879, startPoint y: 111, endPoint x: 832, endPoint y: 133, distance: 52.0
click at [832, 133] on div "Sabre Economy Standard Flight services Refundable with a SGD 147 fee Can be cha…" at bounding box center [765, 282] width 280 height 359
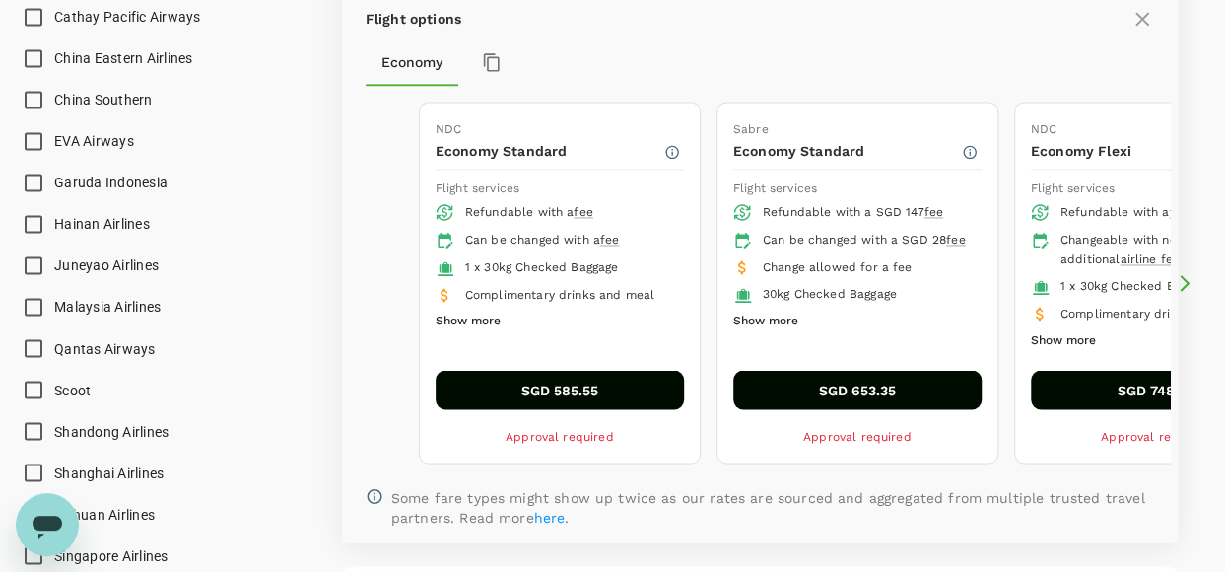
drag, startPoint x: 787, startPoint y: 126, endPoint x: 806, endPoint y: 196, distance: 72.7
click at [830, 196] on div "Sabre Economy Standard Flight services Refundable with a SGD 147 fee Can be cha…" at bounding box center [858, 282] width 280 height 359
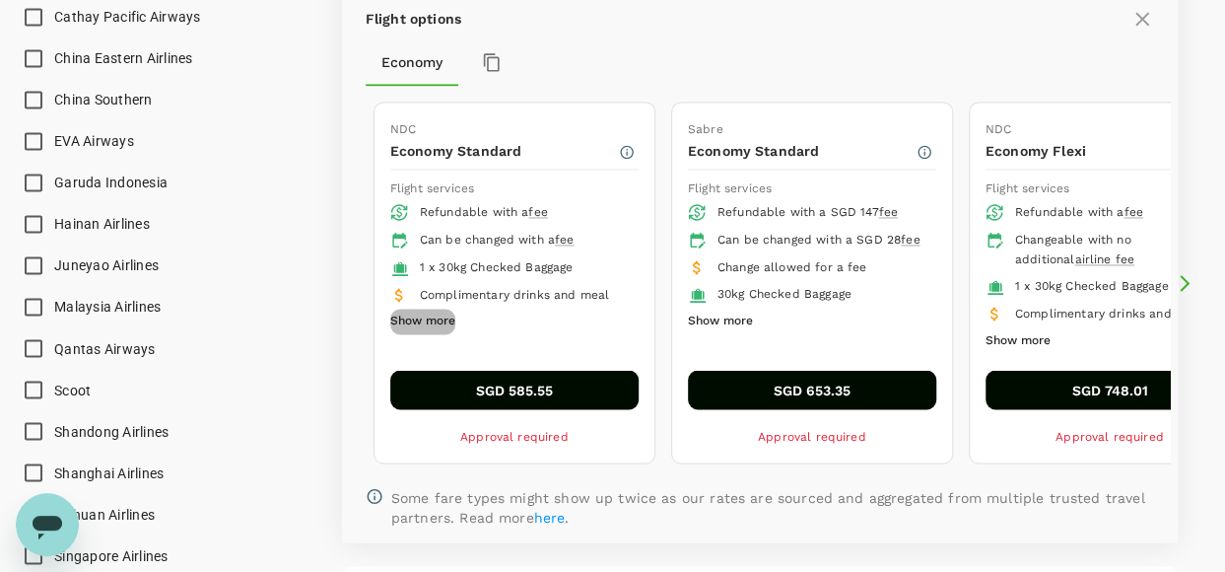
click at [440, 309] on button "Show more" at bounding box center [422, 322] width 65 height 26
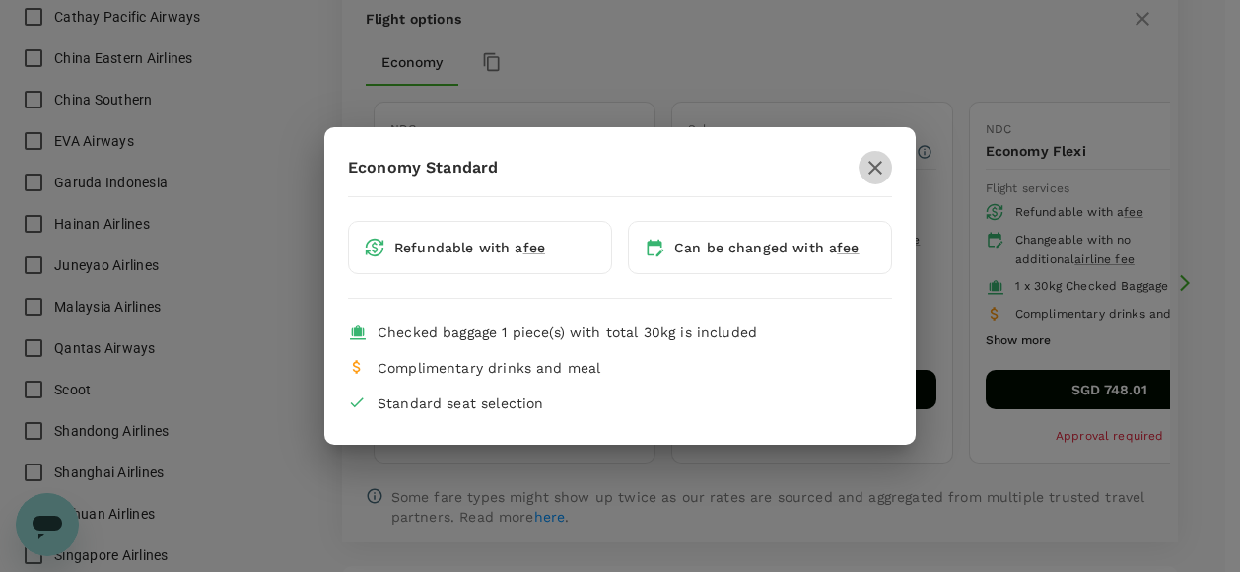
click at [883, 161] on icon "button" at bounding box center [875, 168] width 24 height 24
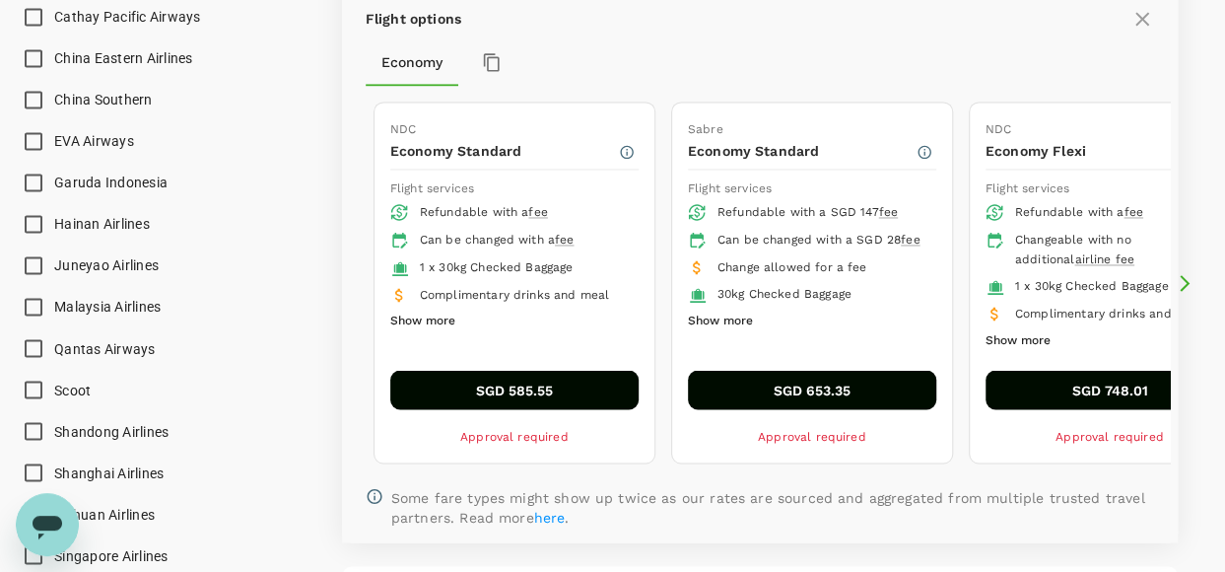
click at [727, 309] on button "Show more" at bounding box center [720, 322] width 65 height 26
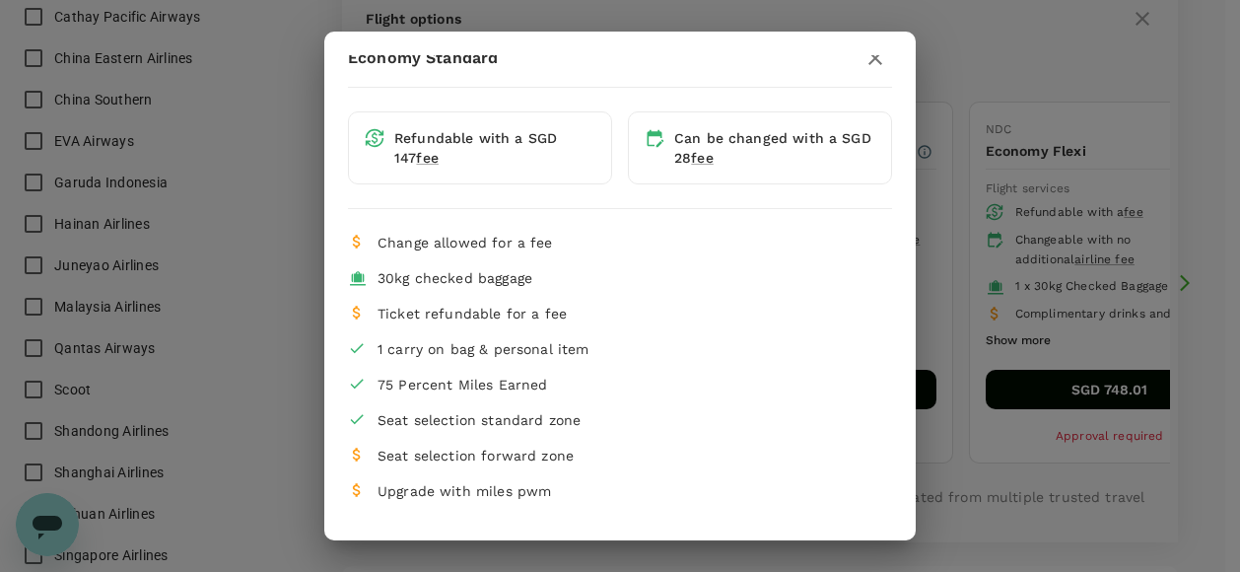
scroll to position [0, 0]
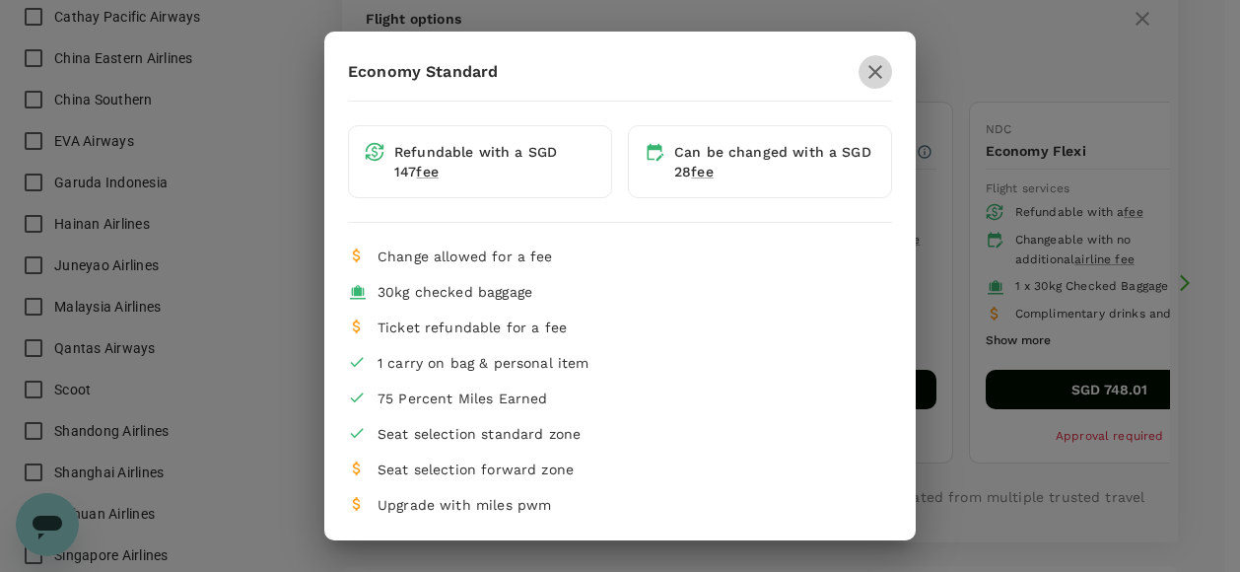
click at [869, 81] on icon "button" at bounding box center [875, 72] width 24 height 24
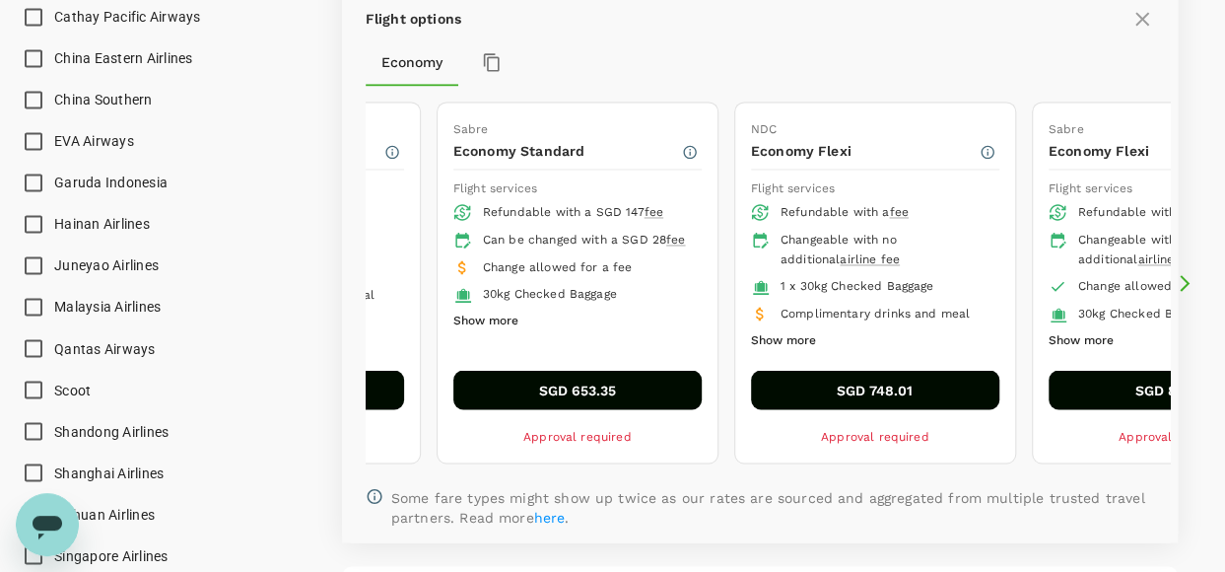
drag, startPoint x: 1021, startPoint y: 183, endPoint x: 787, endPoint y: 299, distance: 261.4
click at [787, 299] on ul "Refundable with a fee Changeable with no additional airline fee 1 x 30kg Checke…" at bounding box center [875, 276] width 248 height 155
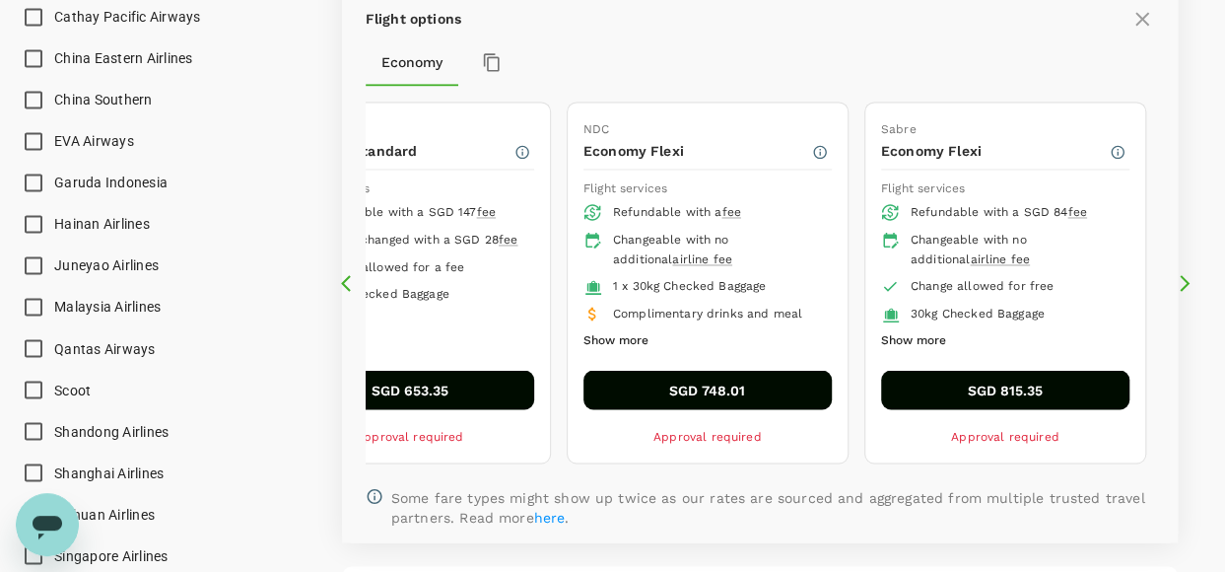
click at [613, 328] on button "Show more" at bounding box center [616, 341] width 65 height 26
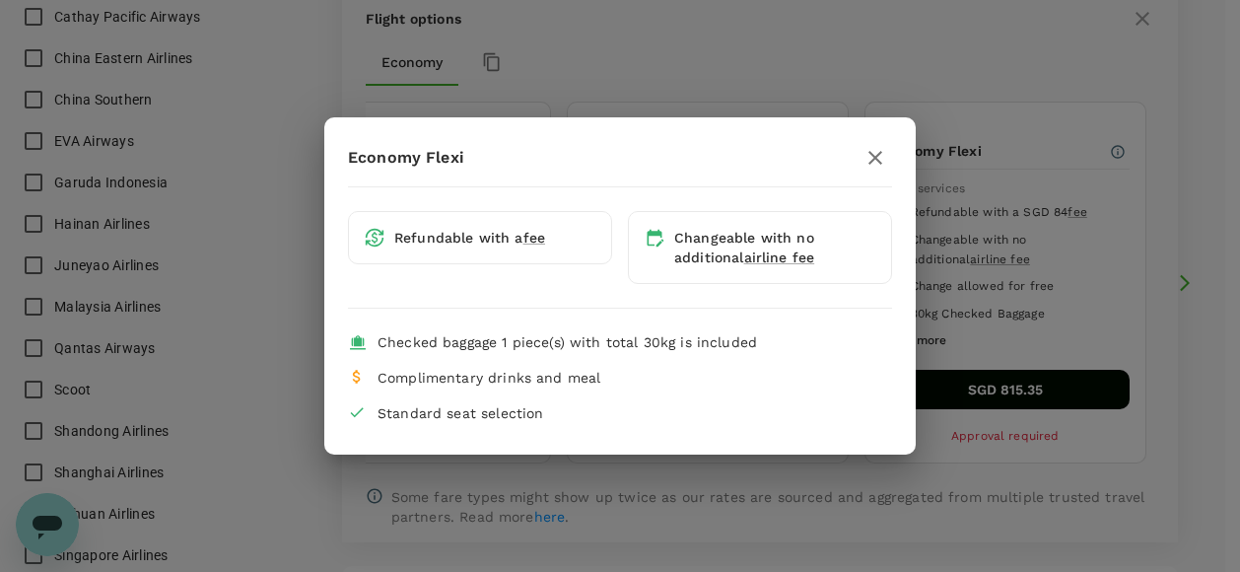
click at [877, 165] on icon "button" at bounding box center [875, 158] width 24 height 24
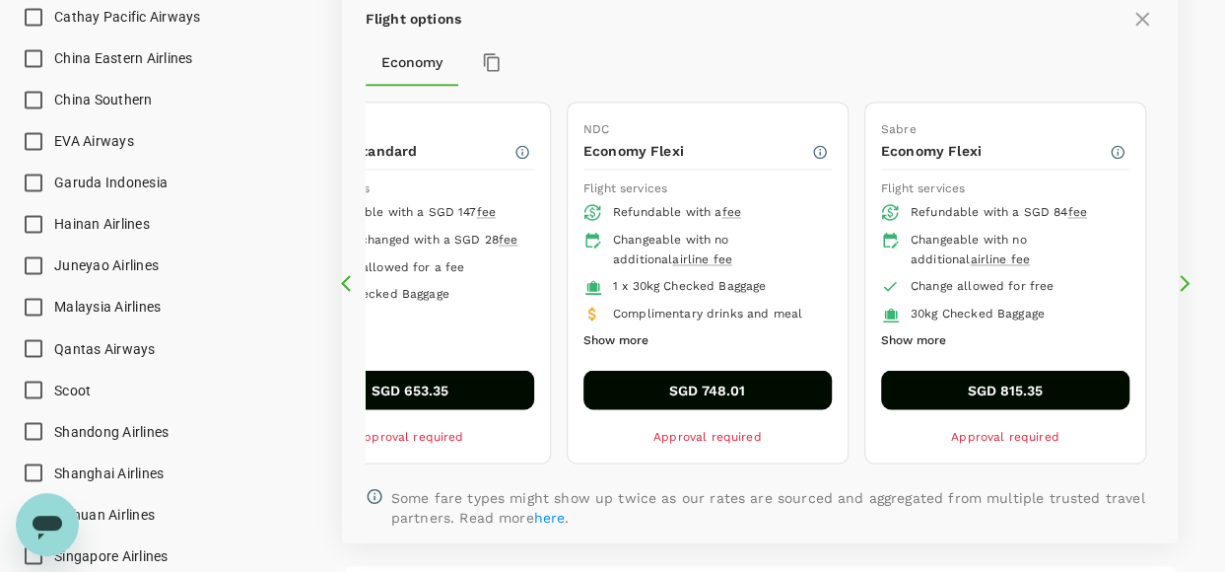
click at [930, 328] on button "Show more" at bounding box center [913, 341] width 65 height 26
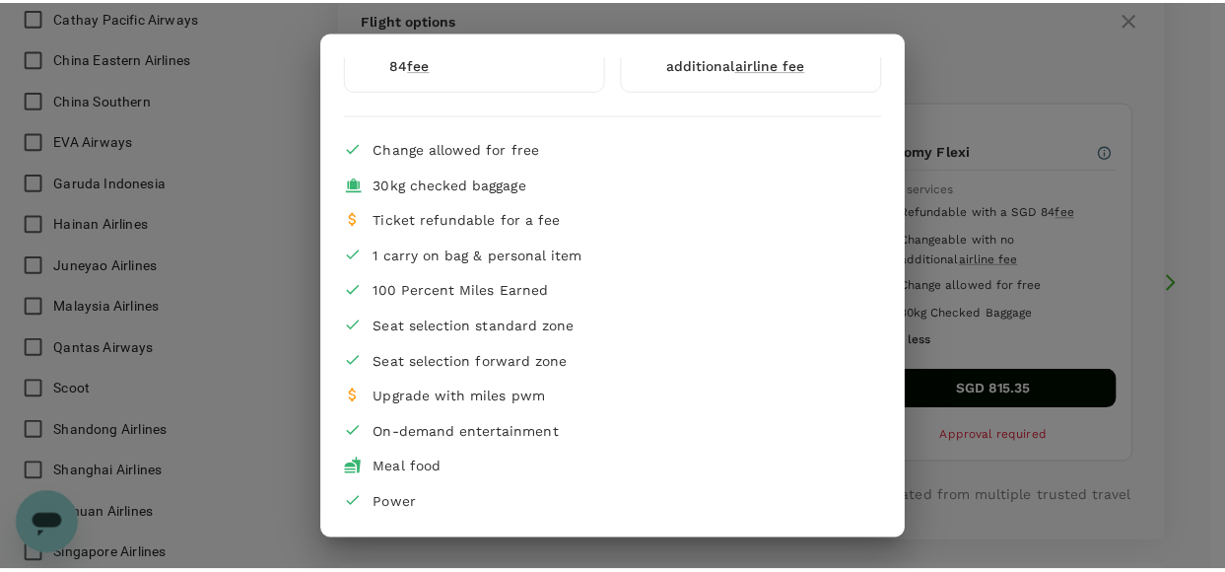
scroll to position [47, 0]
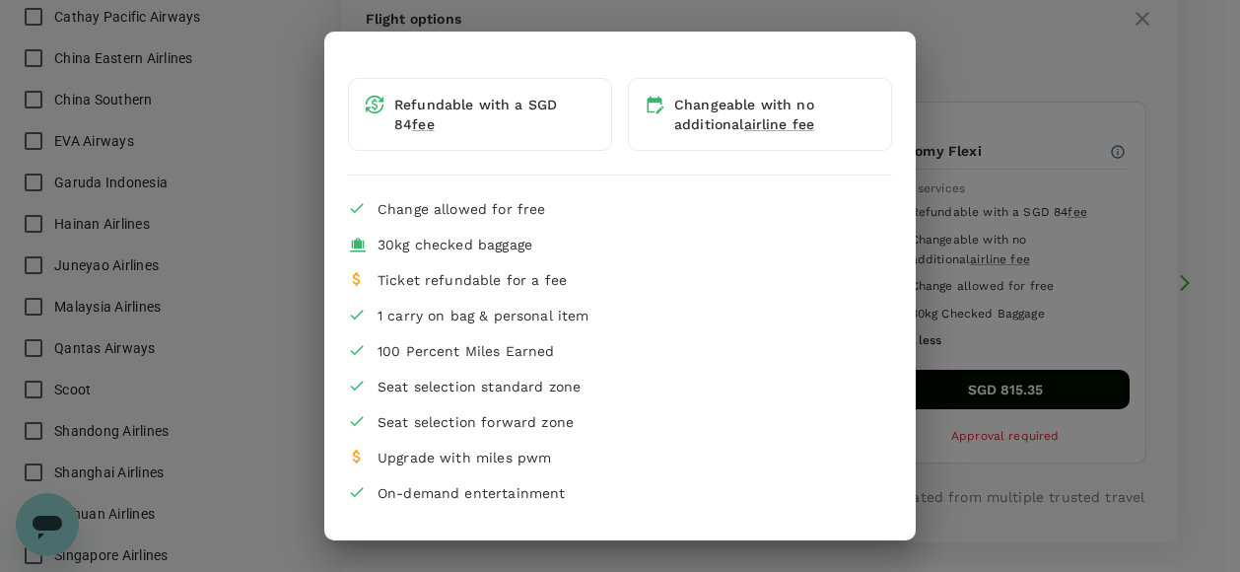
click at [1030, 96] on div "Economy Flexi Refundable with a SGD 84 fee Changeable with no additional airlin…" at bounding box center [620, 286] width 1240 height 572
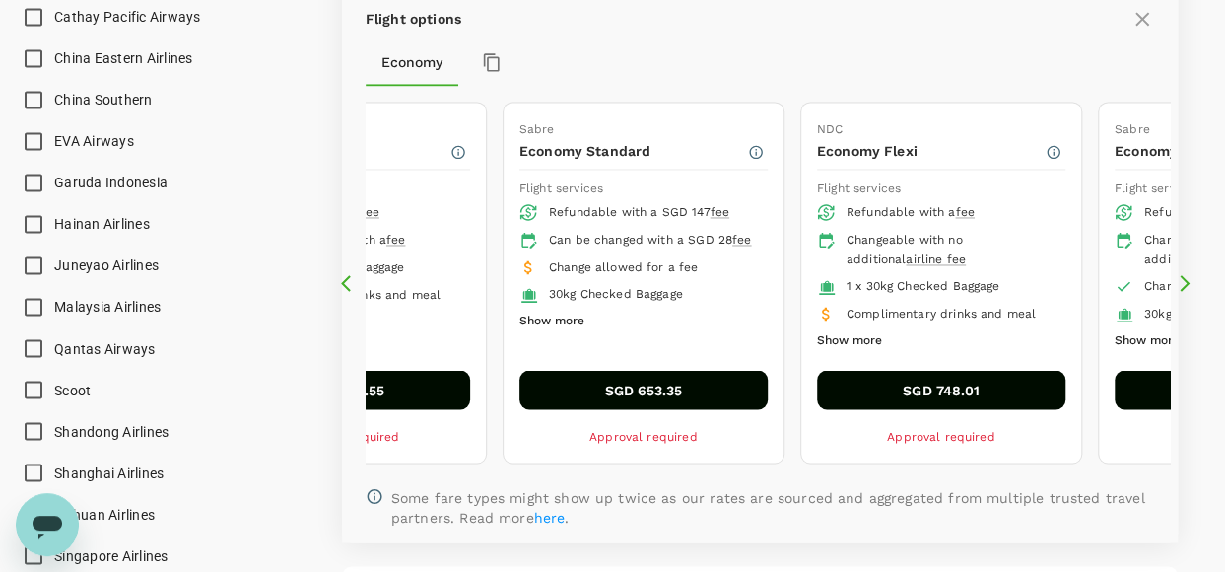
drag, startPoint x: 510, startPoint y: 234, endPoint x: 939, endPoint y: 244, distance: 429.9
click at [768, 244] on ul "Refundable with a SGD 147 fee Can be changed with a SGD 28 fee Change allowed f…" at bounding box center [643, 266] width 248 height 135
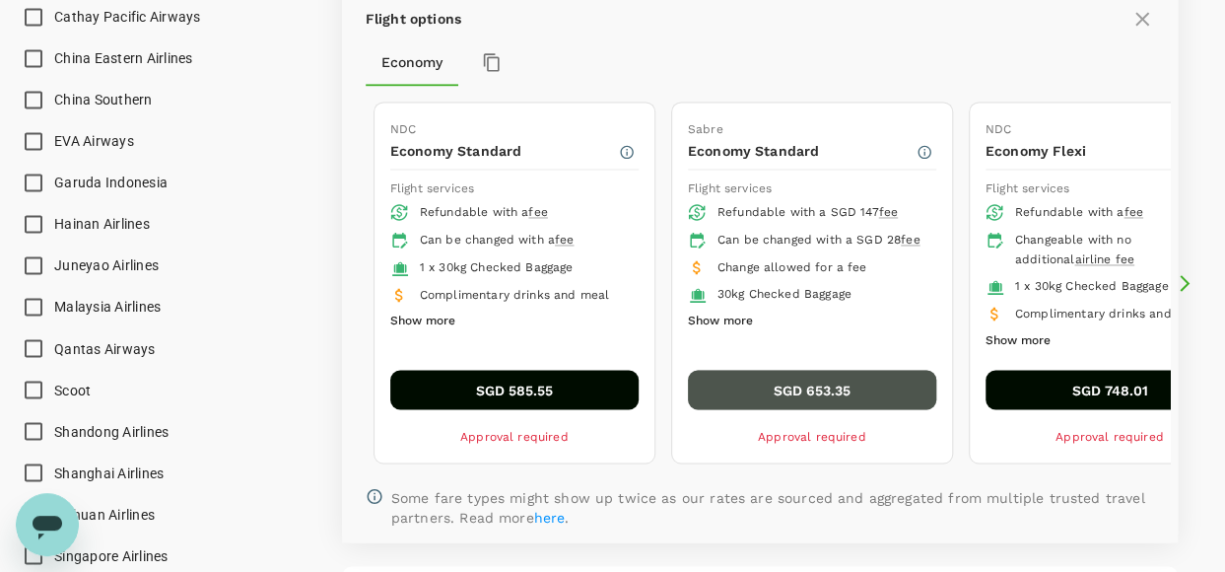
click at [802, 370] on button "SGD 653.35" at bounding box center [812, 389] width 248 height 39
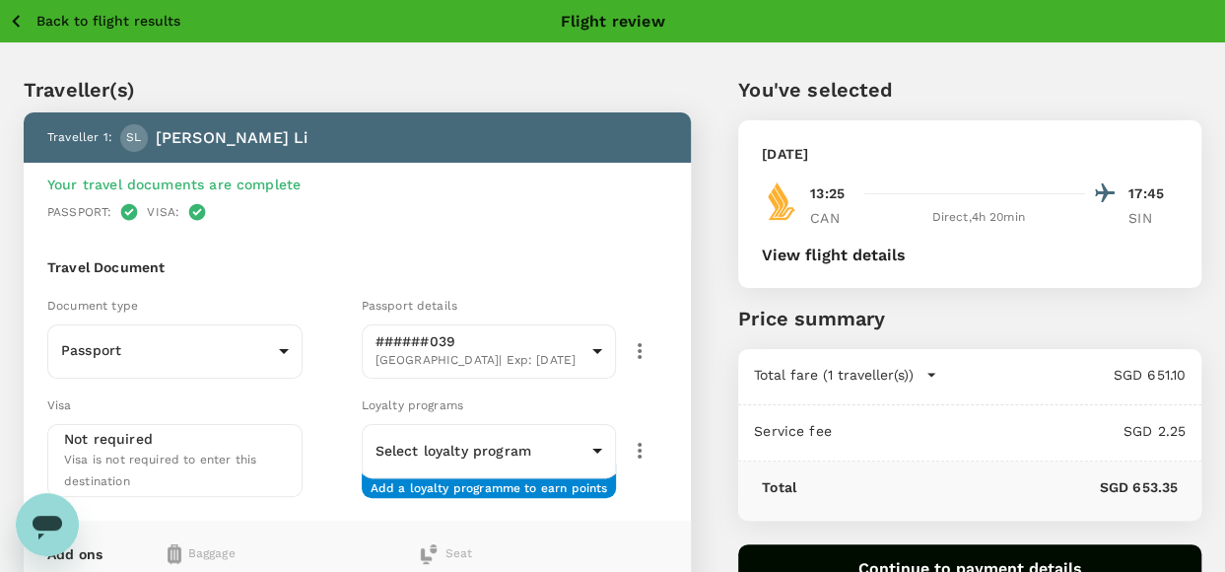
click at [186, 440] on div "Not required Visa is not required to enter this destination" at bounding box center [175, 460] width 222 height 63
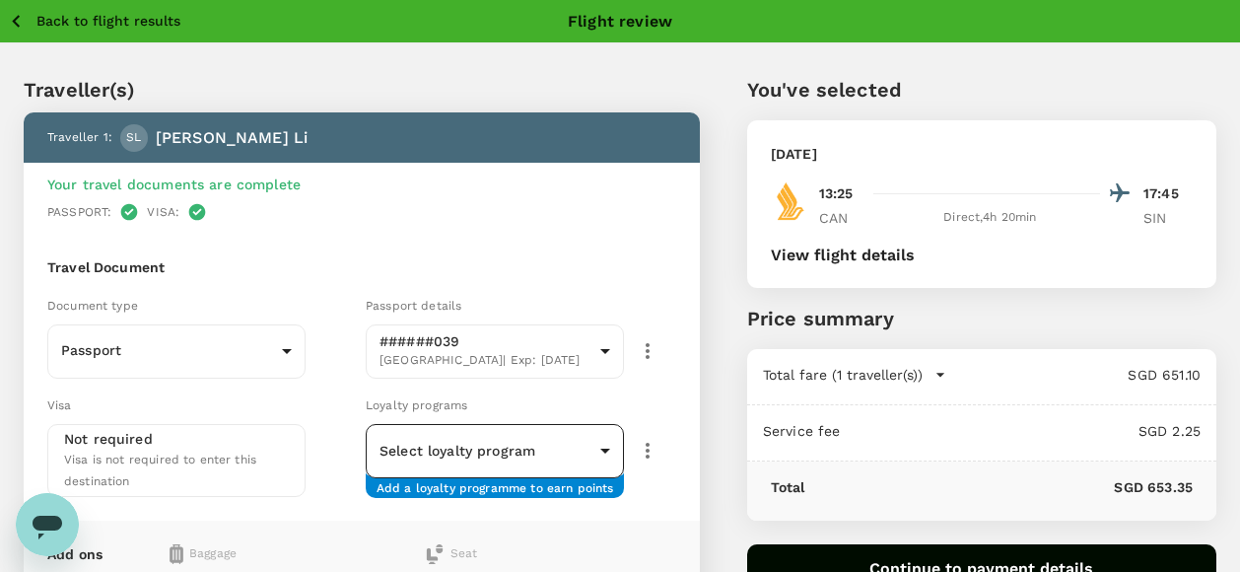
click at [499, 465] on body "Back to flight results Flight review Traveller(s) Traveller 1 : SL Sylvia Li Yo…" at bounding box center [620, 468] width 1240 height 937
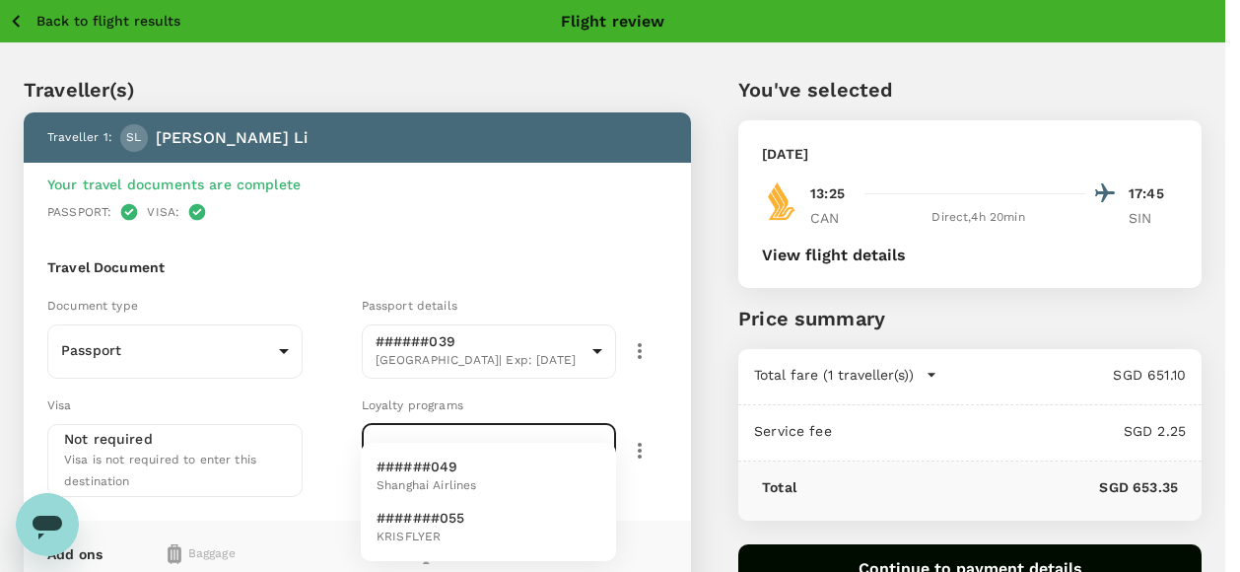
click at [464, 540] on span "KRISFLYER" at bounding box center [421, 537] width 89 height 20
type input "fec24ca7-dfdc-4af8-ab5e-1a6e5feb203e"
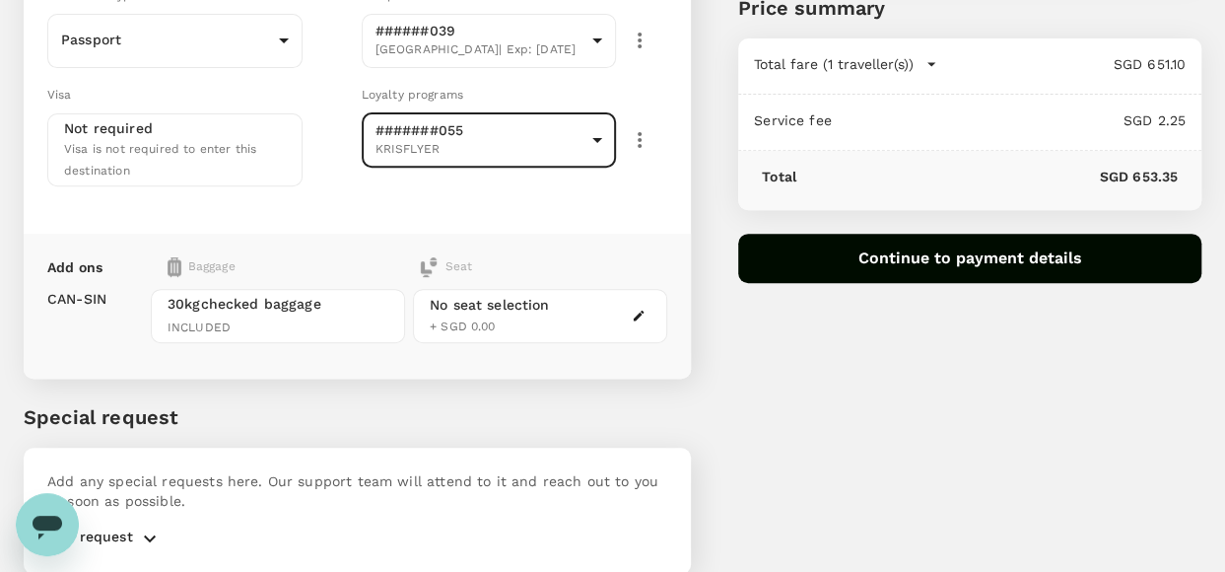
scroll to position [380, 0]
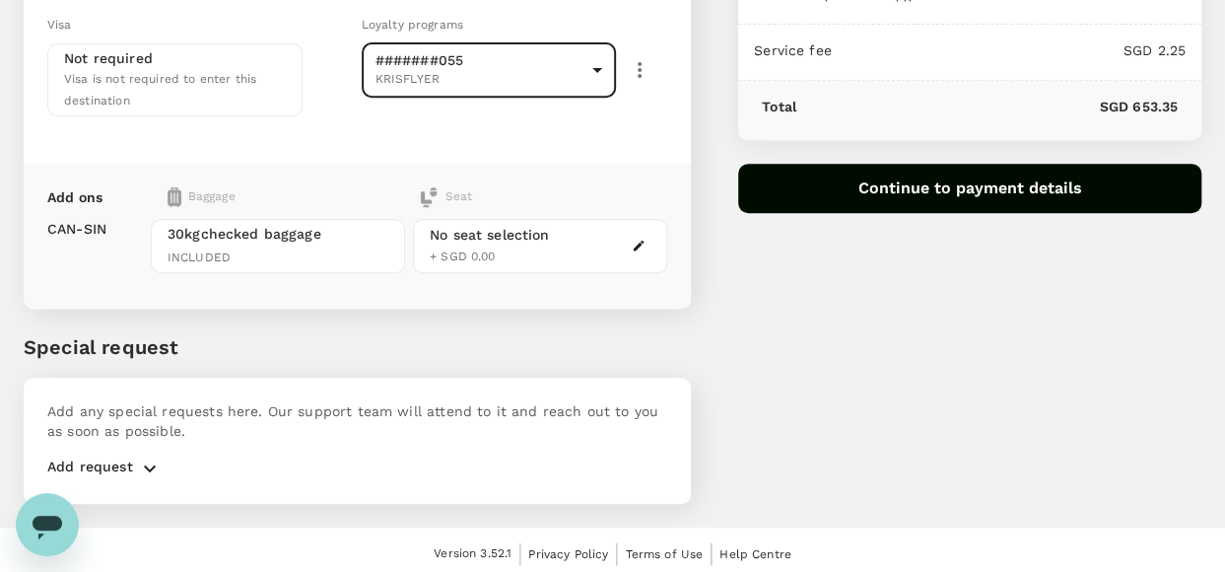
click at [118, 466] on p "Add request" at bounding box center [90, 468] width 86 height 24
click at [152, 462] on icon "button" at bounding box center [150, 468] width 24 height 24
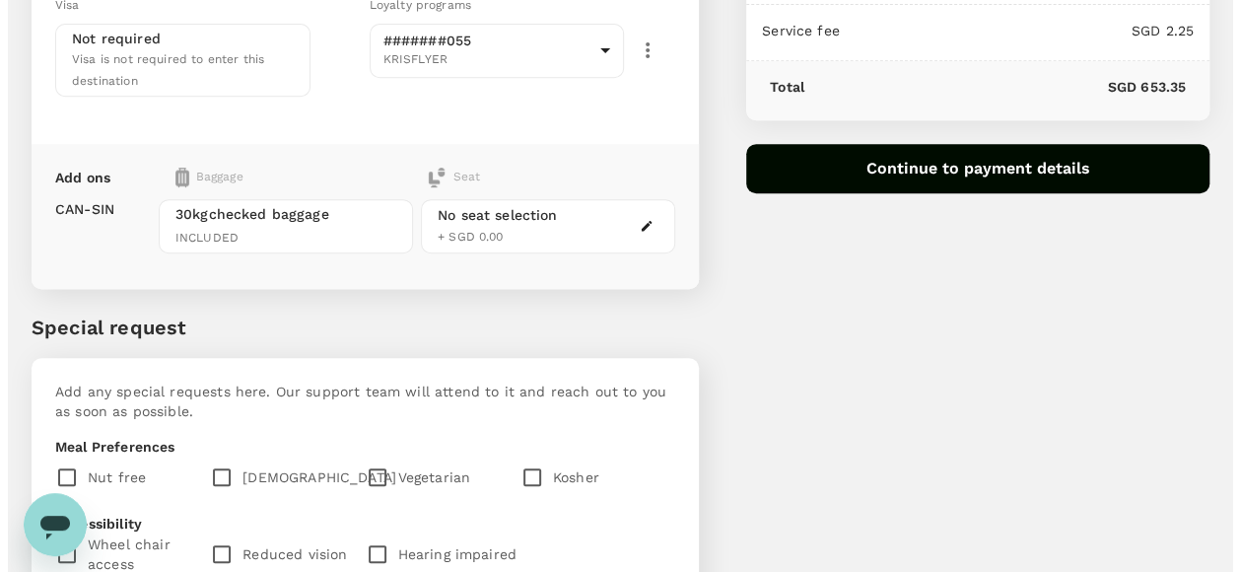
scroll to position [0, 0]
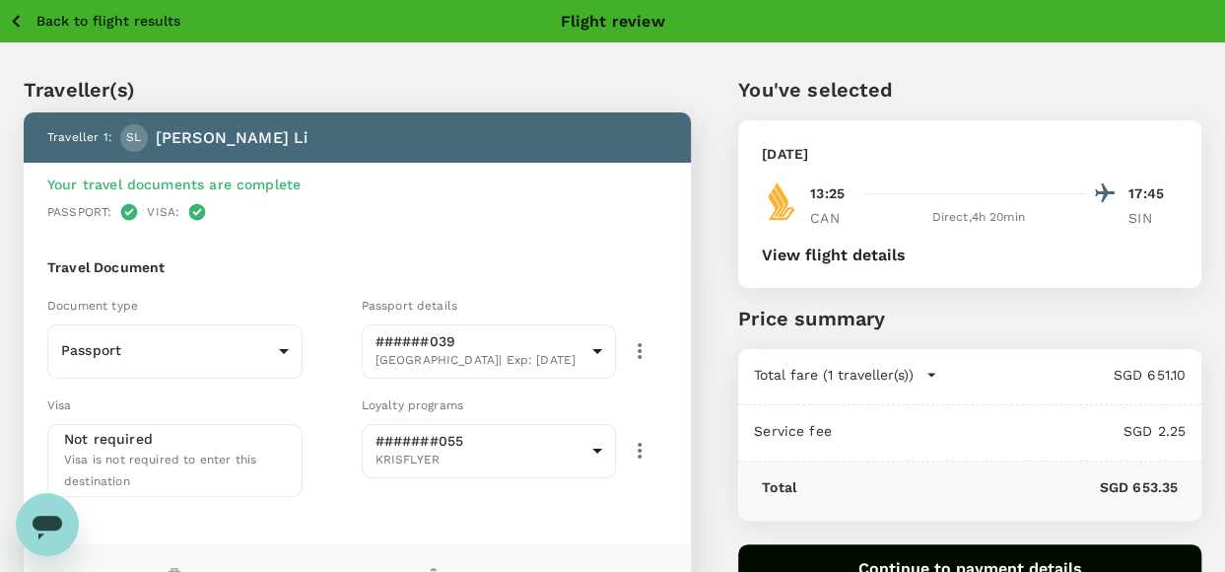
click at [828, 257] on button "View flight details" at bounding box center [834, 255] width 144 height 18
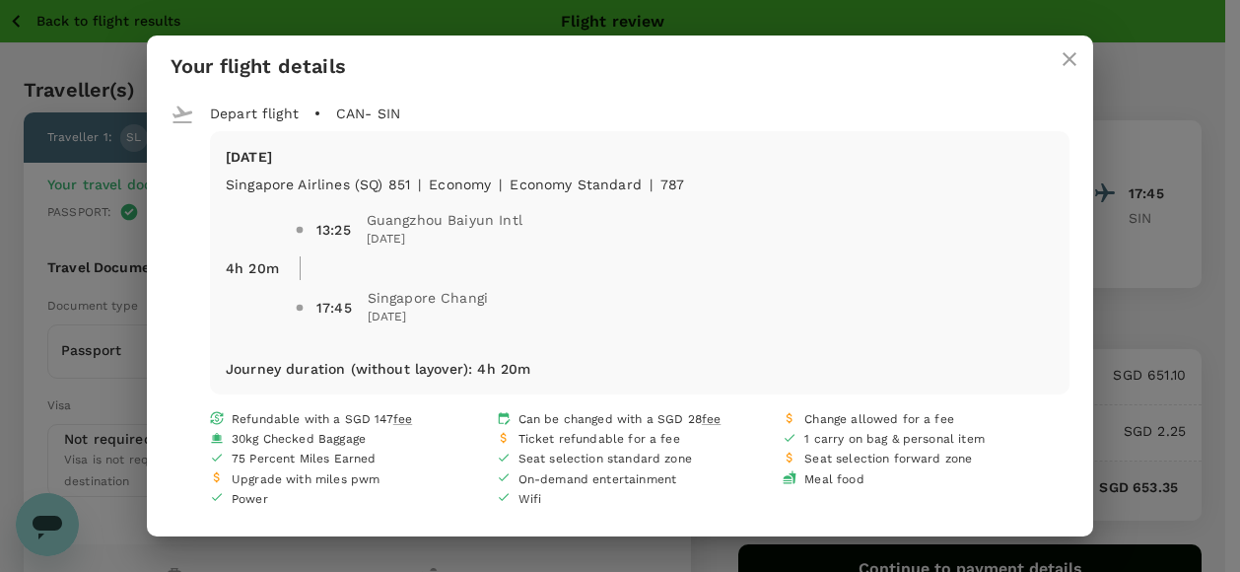
click at [1070, 66] on icon "close" at bounding box center [1070, 59] width 24 height 24
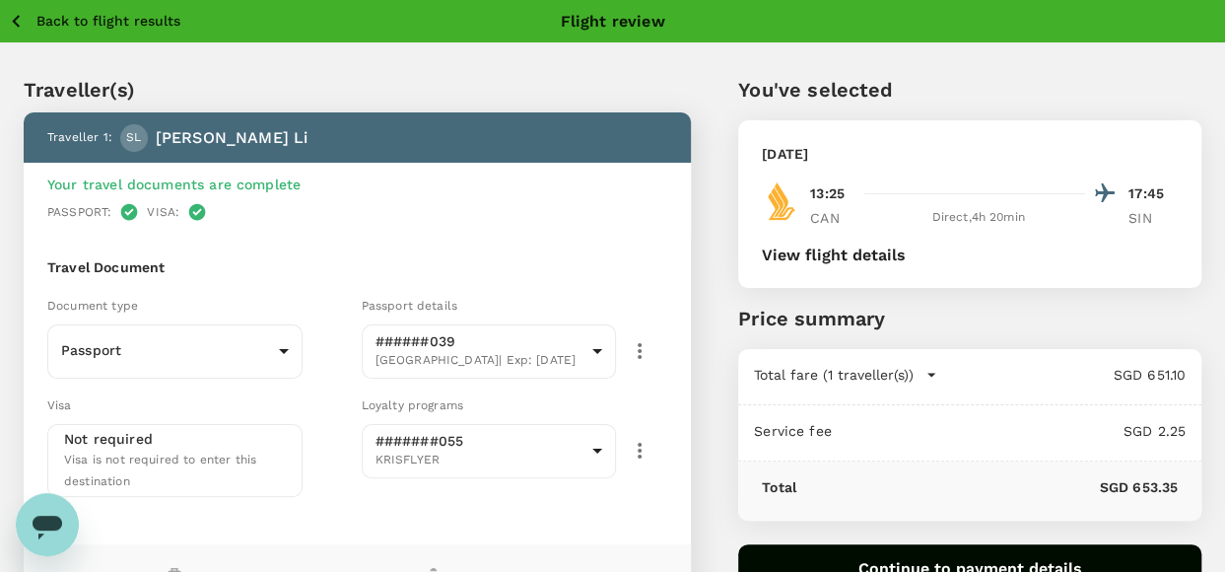
click at [996, 559] on button "Continue to payment details" at bounding box center [969, 568] width 463 height 49
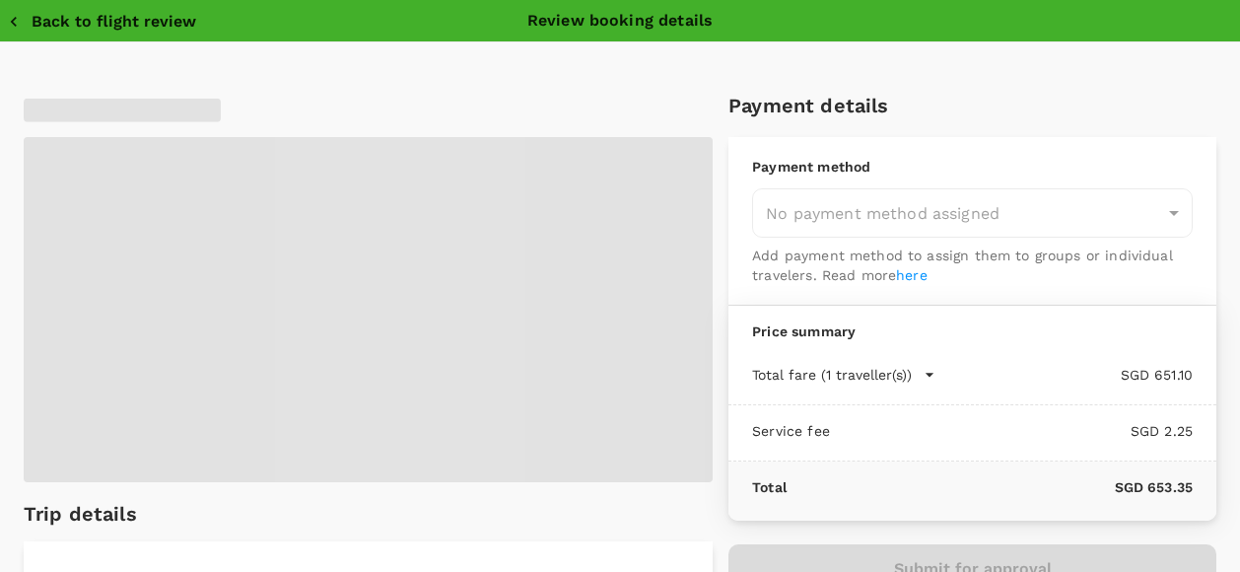
type input "9ae08bde-94be-4a60-86d8-4726f2345b2b"
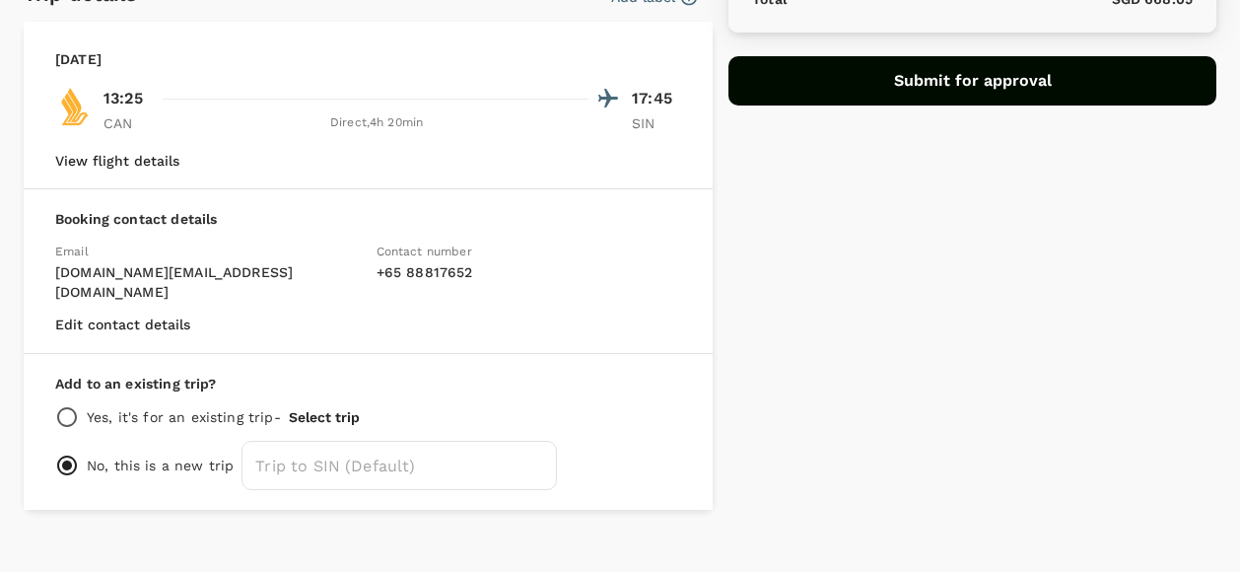
scroll to position [394, 0]
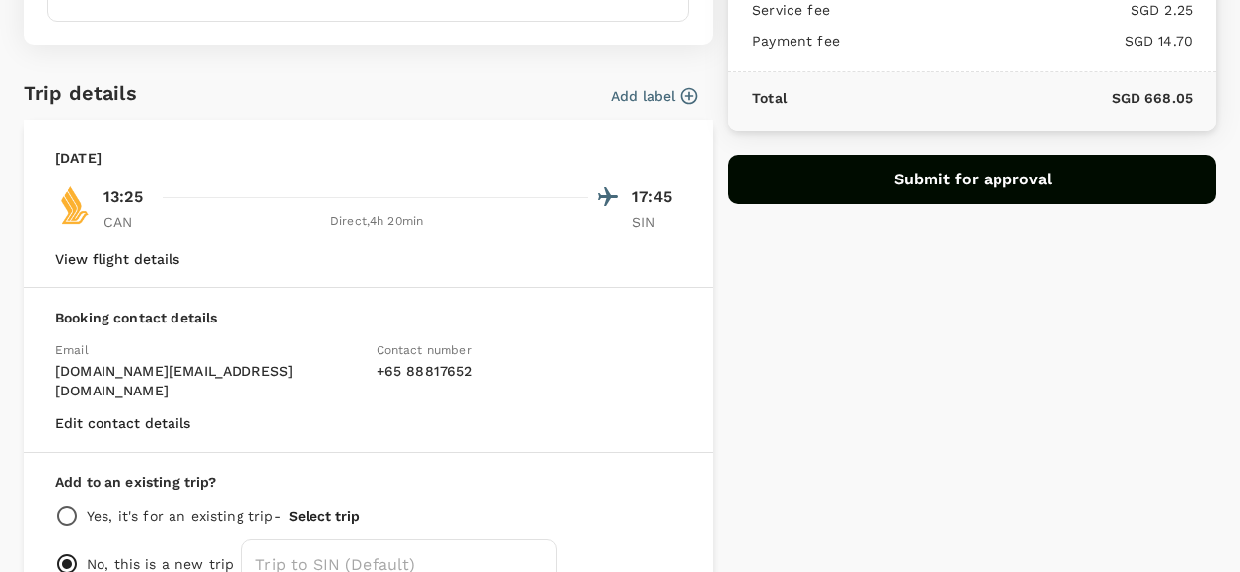
click at [184, 506] on p "Yes, it's for an existing trip -" at bounding box center [184, 516] width 194 height 20
click at [64, 504] on input "radio" at bounding box center [67, 516] width 24 height 24
radio input "true"
radio input "false"
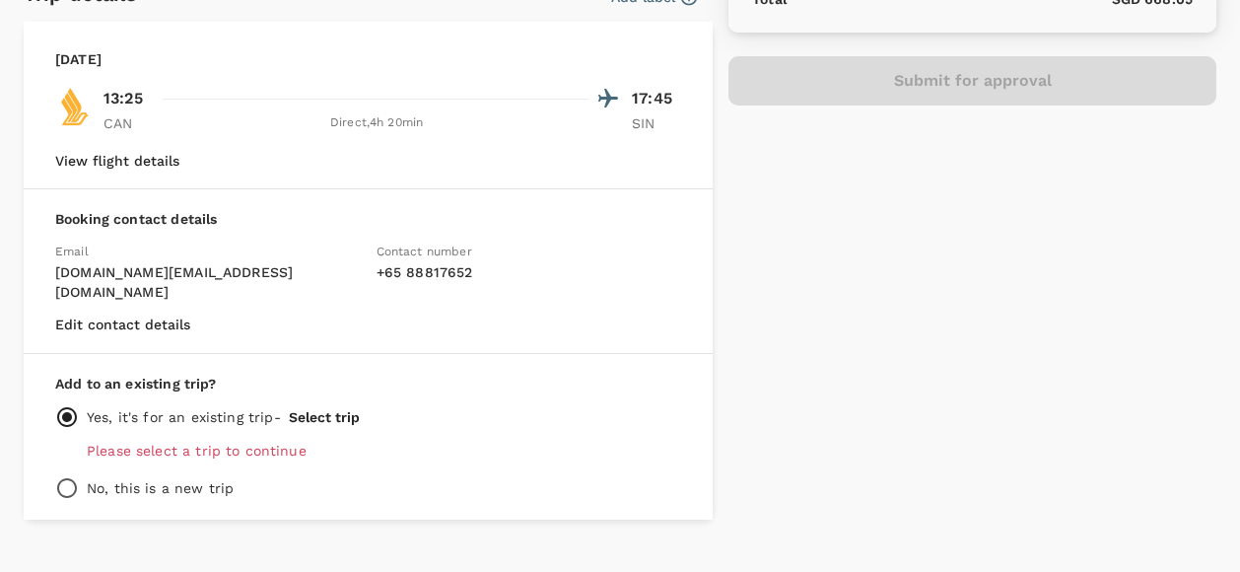
scroll to position [508, 0]
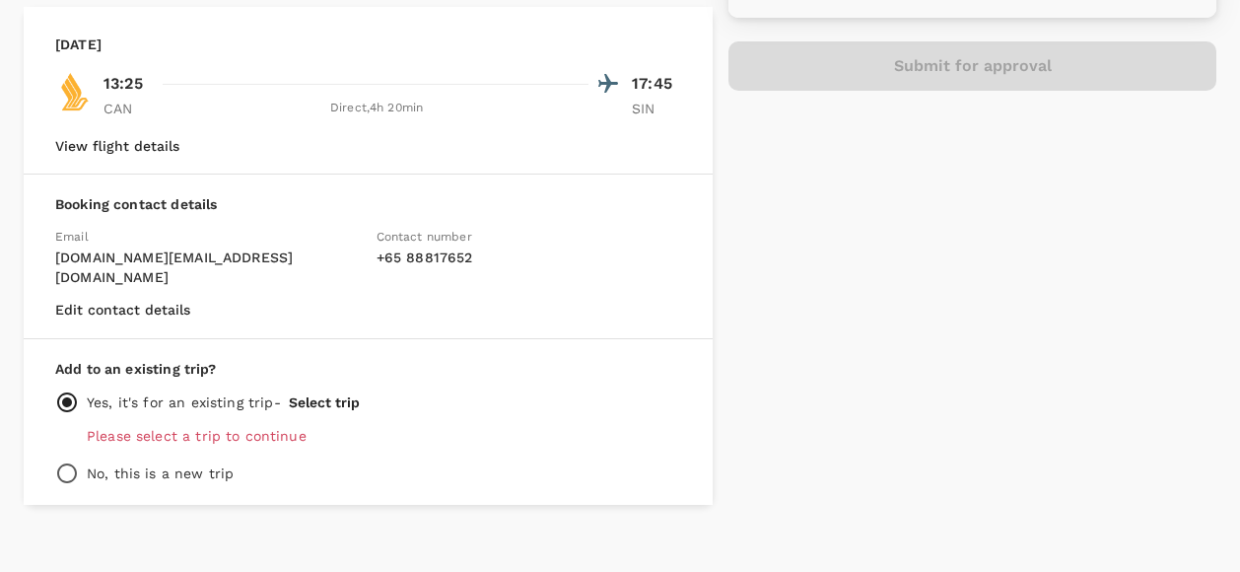
click at [214, 426] on p "Please select a trip to continue" at bounding box center [384, 436] width 594 height 20
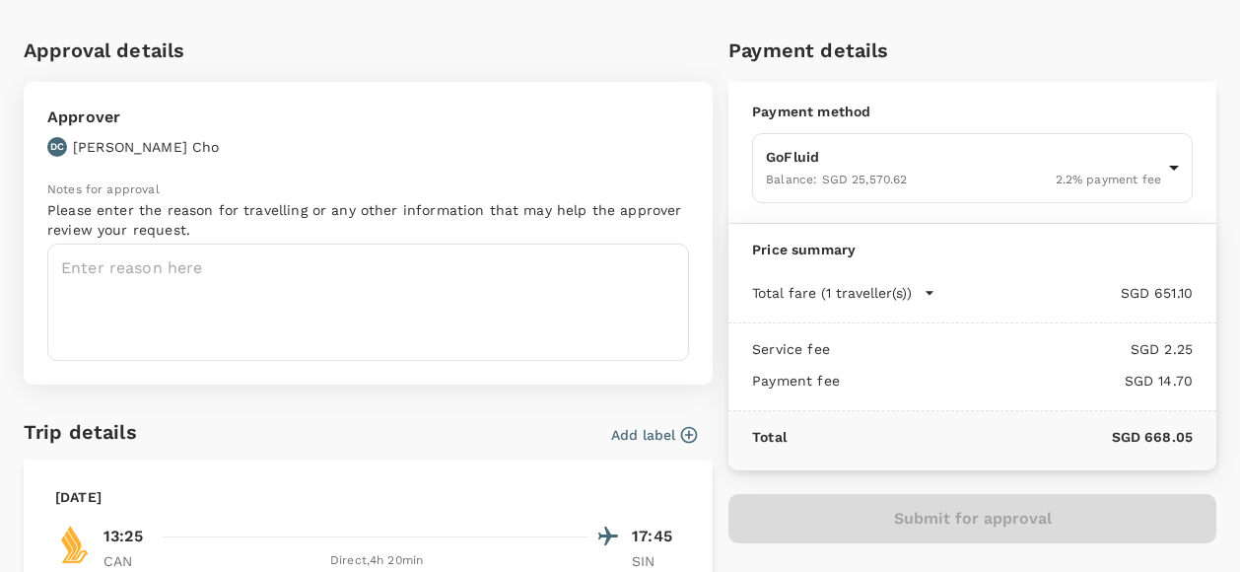
scroll to position [0, 0]
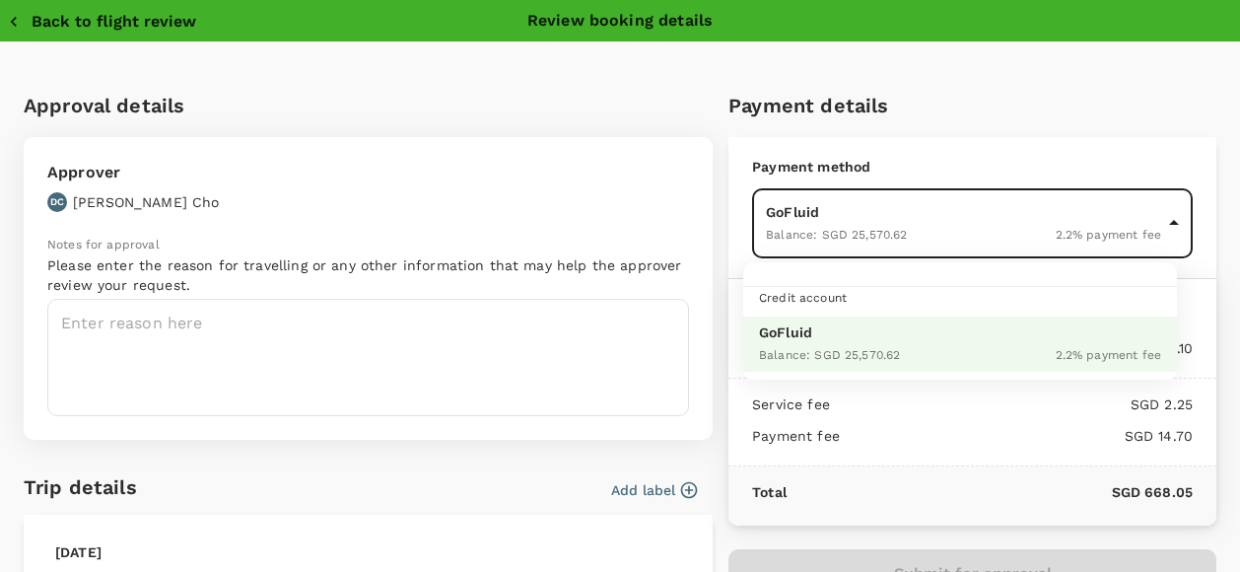
click at [791, 292] on span "Credit account" at bounding box center [803, 298] width 88 height 14
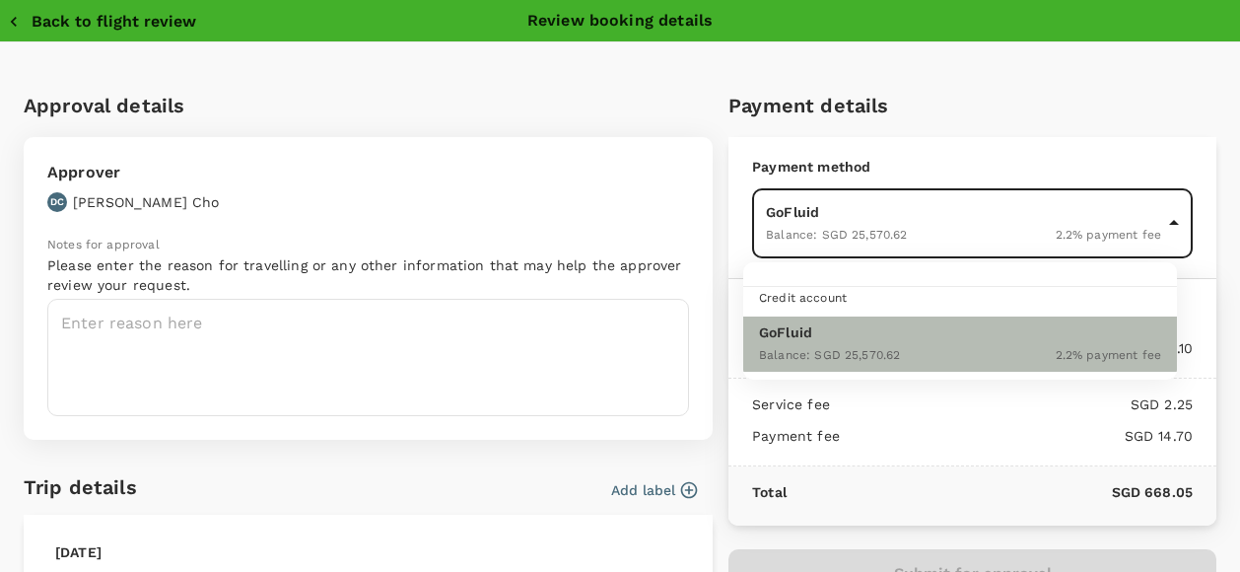
click at [809, 342] on div "Balance : SGD 25,570.62" at bounding box center [829, 354] width 141 height 24
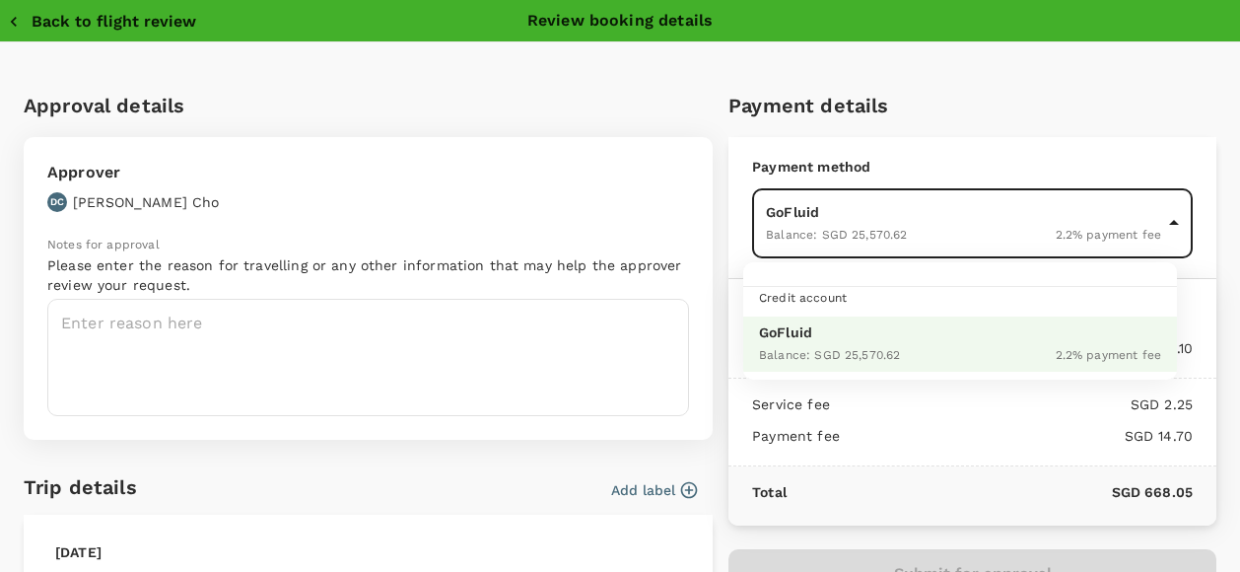
click at [838, 298] on span "Credit account" at bounding box center [803, 298] width 88 height 14
click at [949, 151] on div at bounding box center [620, 286] width 1240 height 572
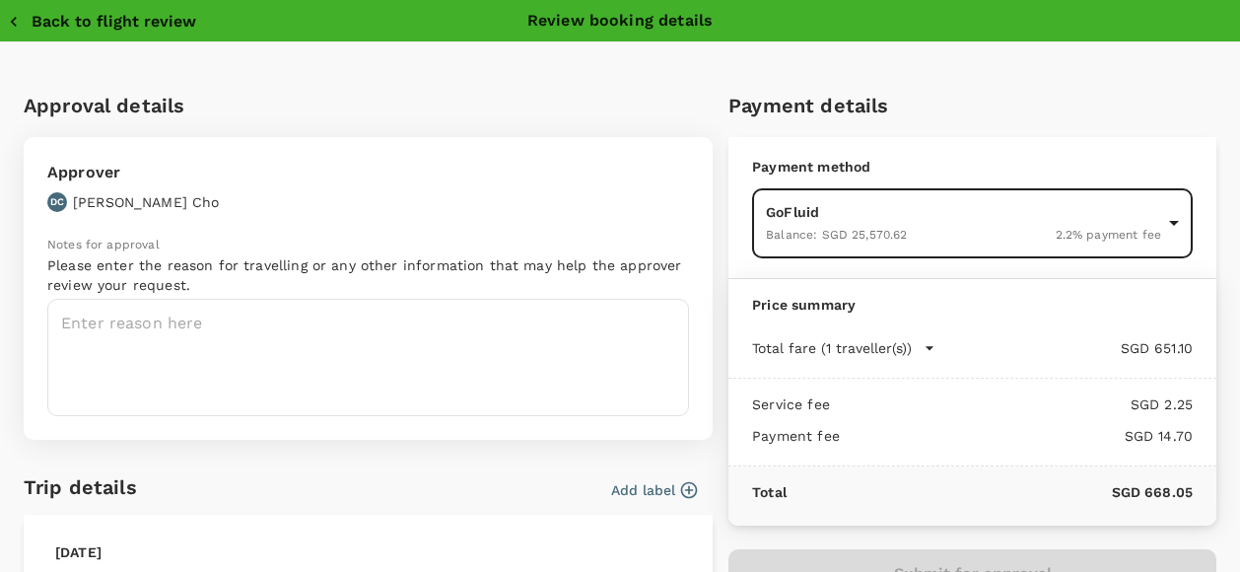
click at [1181, 231] on div "Payment method GoFluid Balance : SGD 25,570.62 2.2 % payment fee 9ae08bde-94be-…" at bounding box center [972, 208] width 488 height 142
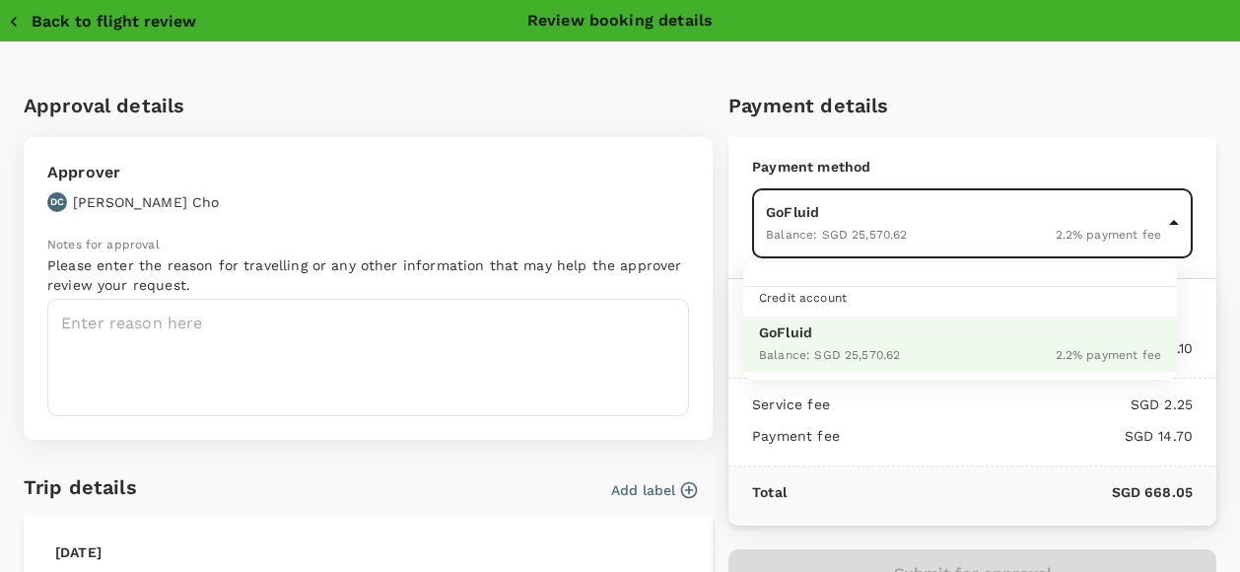
click at [1117, 131] on div at bounding box center [620, 286] width 1240 height 572
click at [798, 291] on span "Credit account" at bounding box center [803, 298] width 88 height 14
click at [990, 160] on div at bounding box center [620, 286] width 1240 height 572
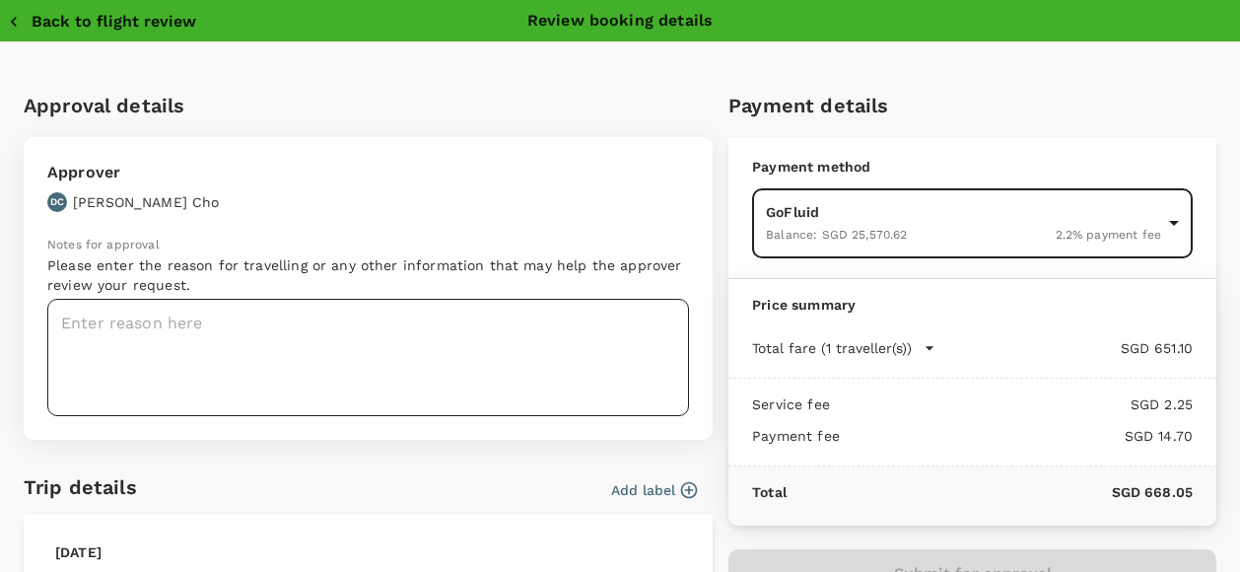
click at [520, 348] on textarea at bounding box center [368, 357] width 642 height 117
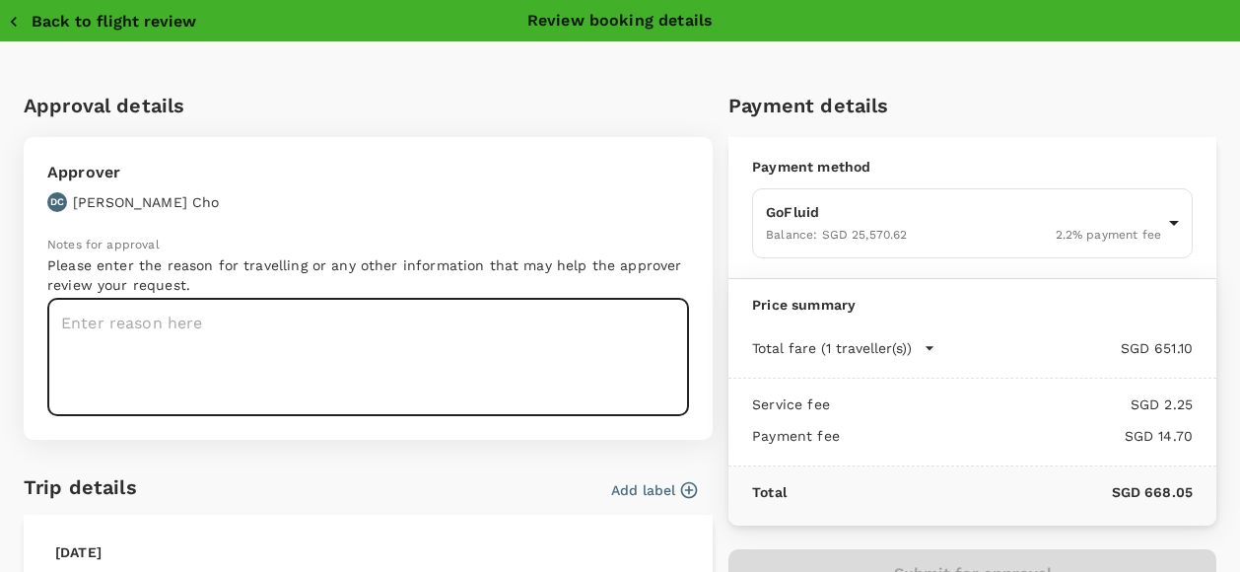
drag, startPoint x: 528, startPoint y: 348, endPoint x: 557, endPoint y: 188, distance: 162.2
click at [557, 188] on div "Approver DC Deon Cho" at bounding box center [362, 180] width 654 height 63
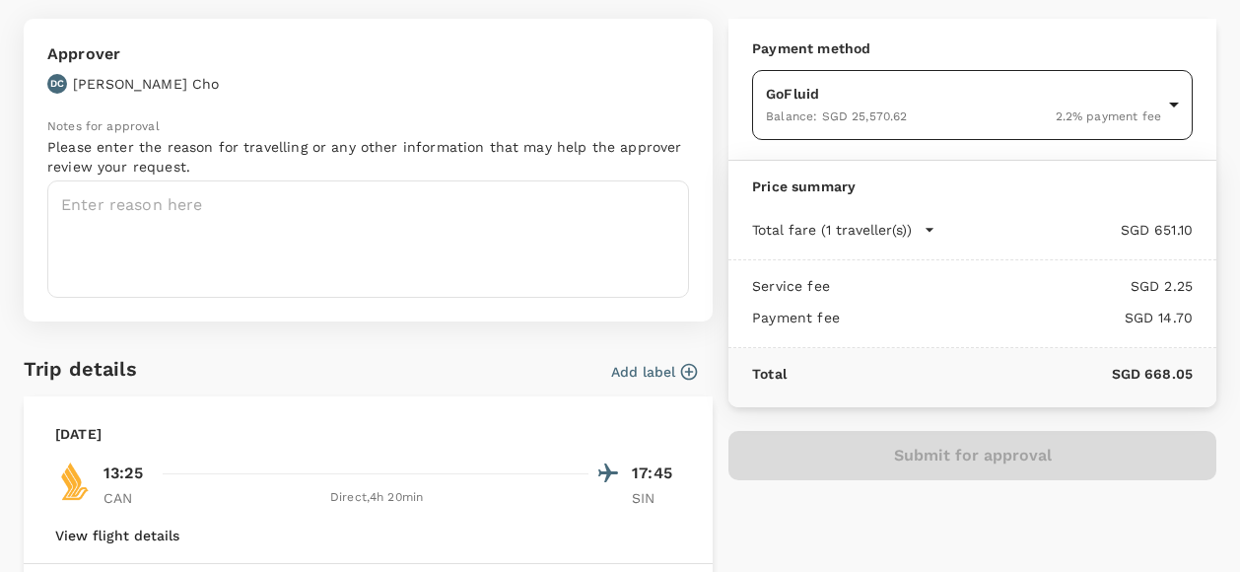
scroll to position [493, 0]
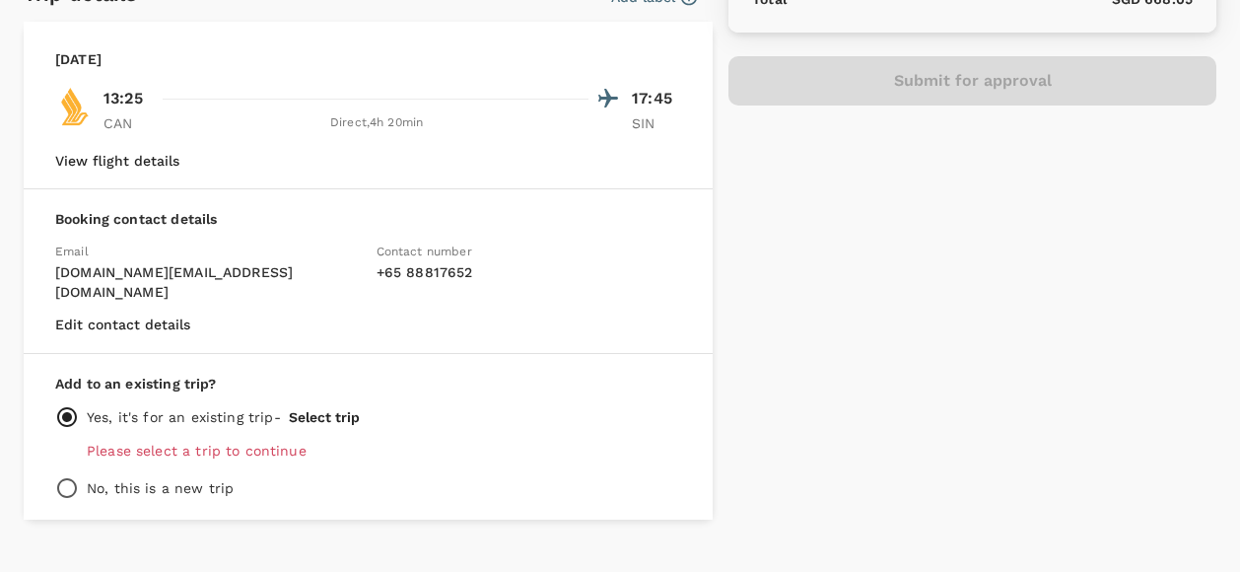
click at [351, 409] on button "Select trip" at bounding box center [324, 417] width 71 height 16
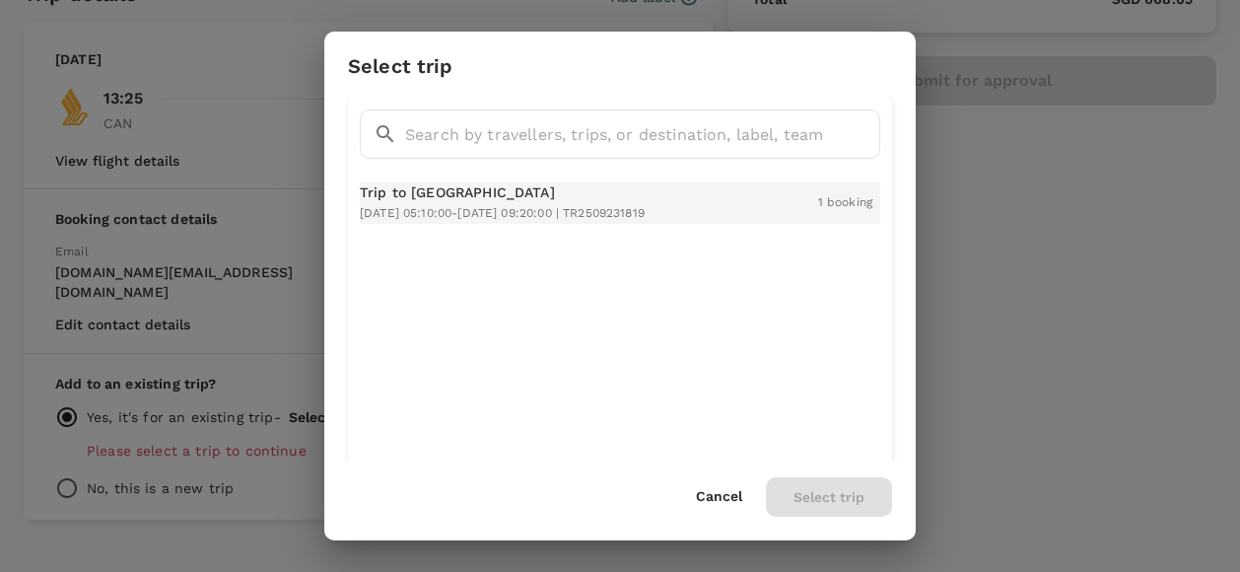
click at [499, 200] on p "Trip to Guangzhou" at bounding box center [502, 192] width 285 height 20
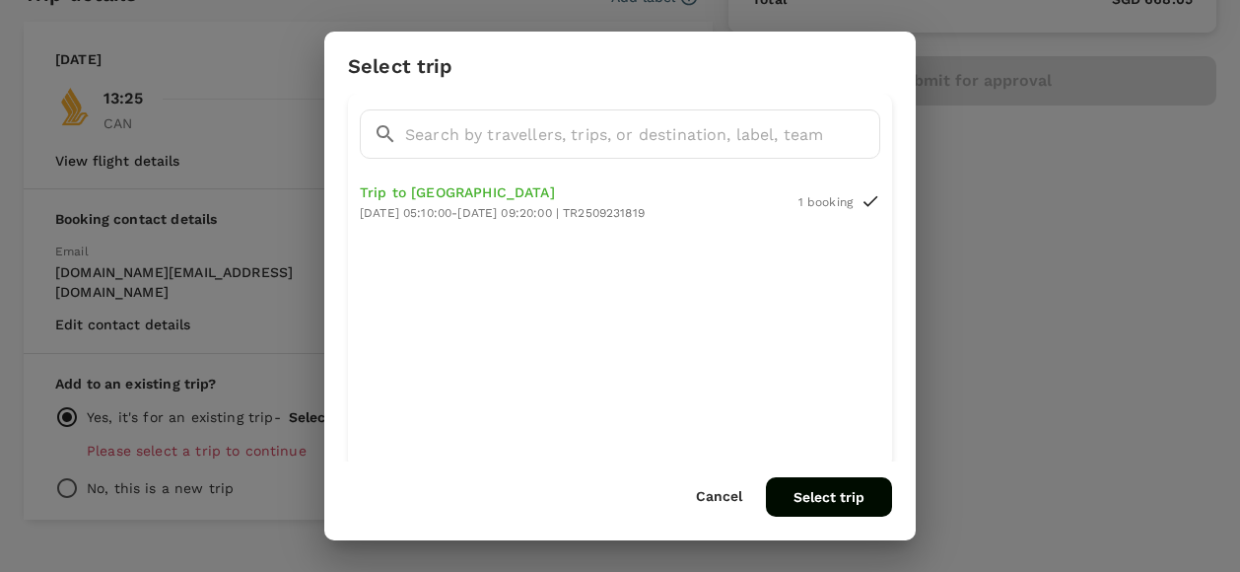
click at [868, 506] on button "Select trip" at bounding box center [829, 496] width 126 height 39
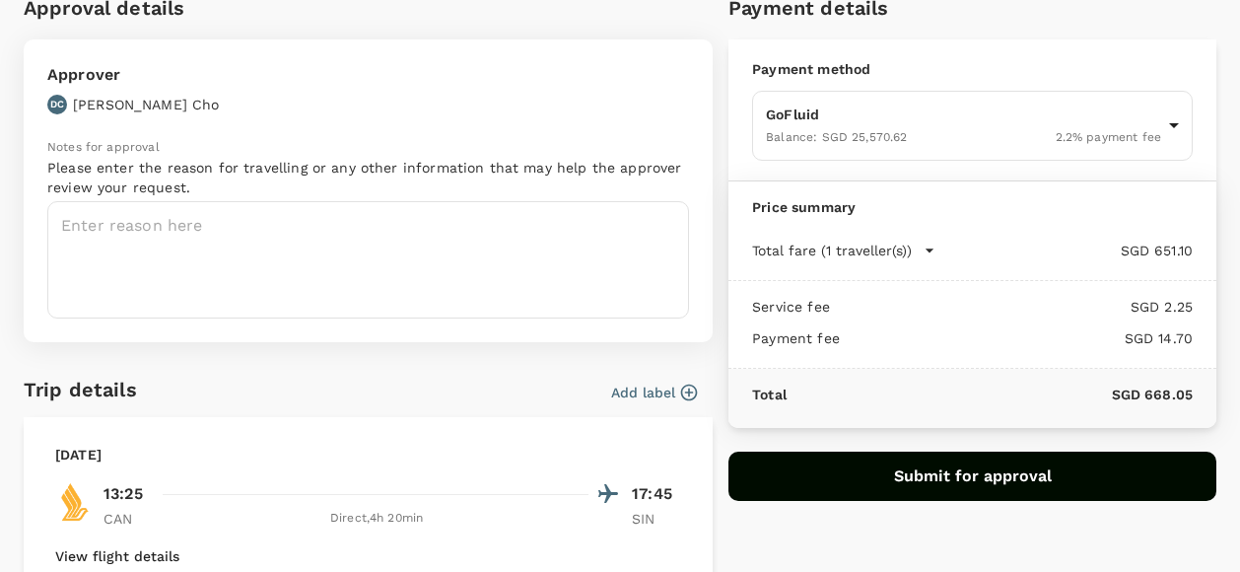
scroll to position [99, 0]
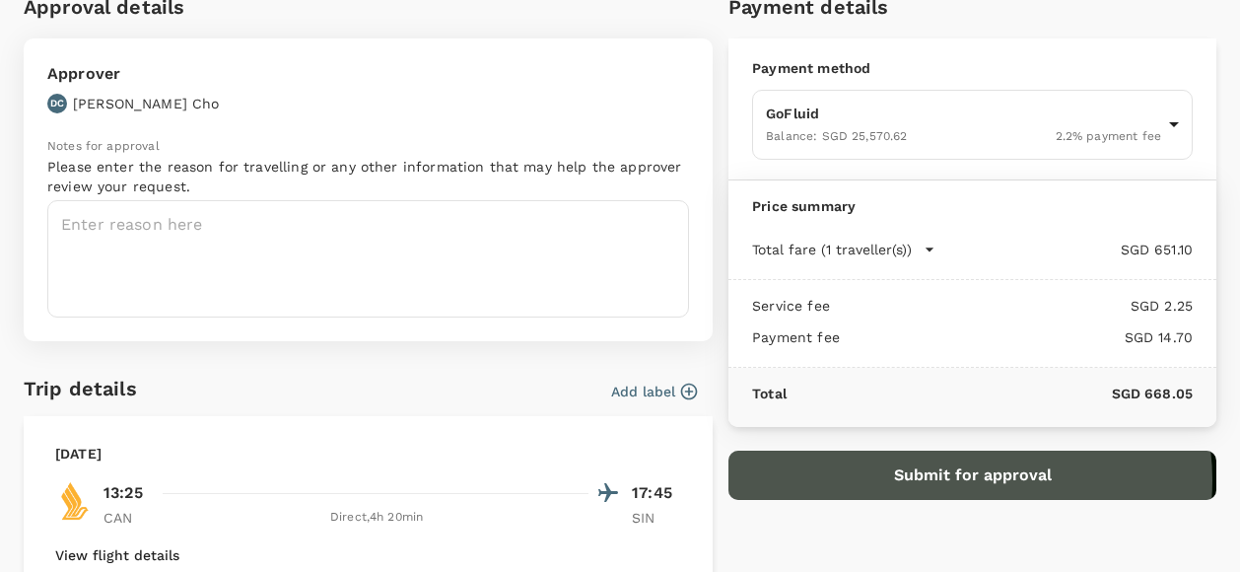
click at [950, 478] on button "Submit for approval" at bounding box center [972, 474] width 488 height 49
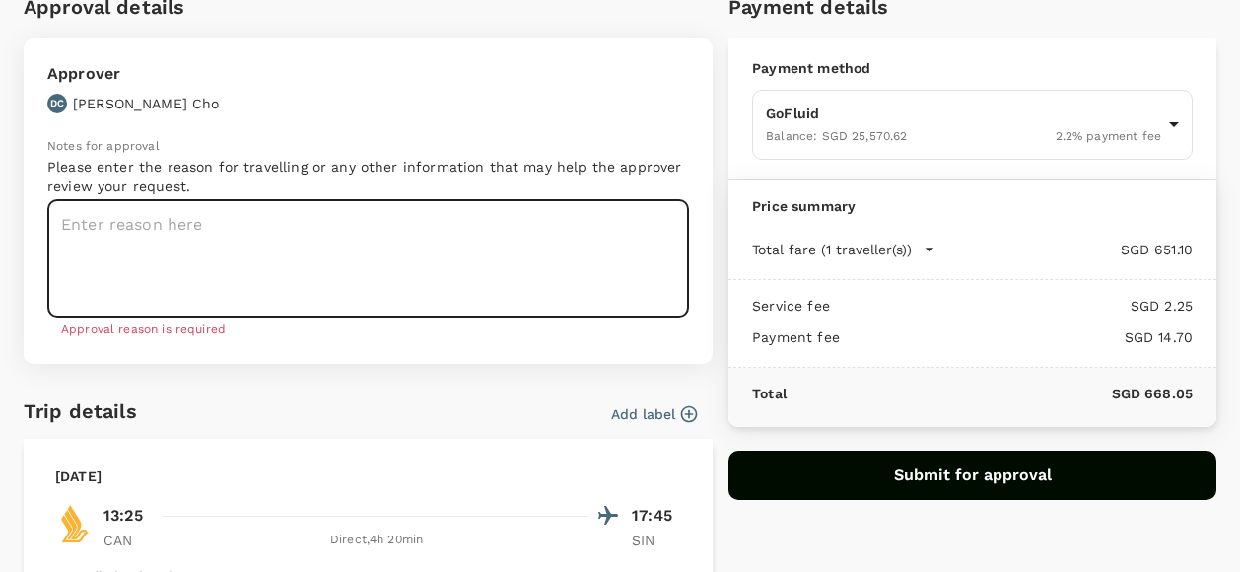
click at [194, 240] on textarea at bounding box center [368, 258] width 642 height 117
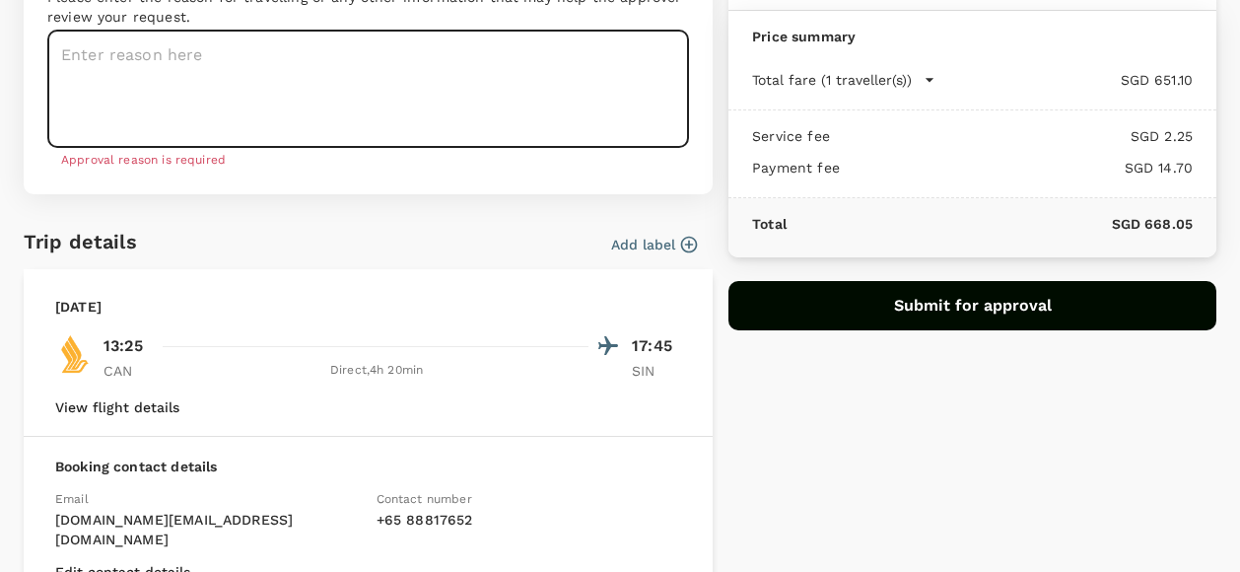
scroll to position [495, 0]
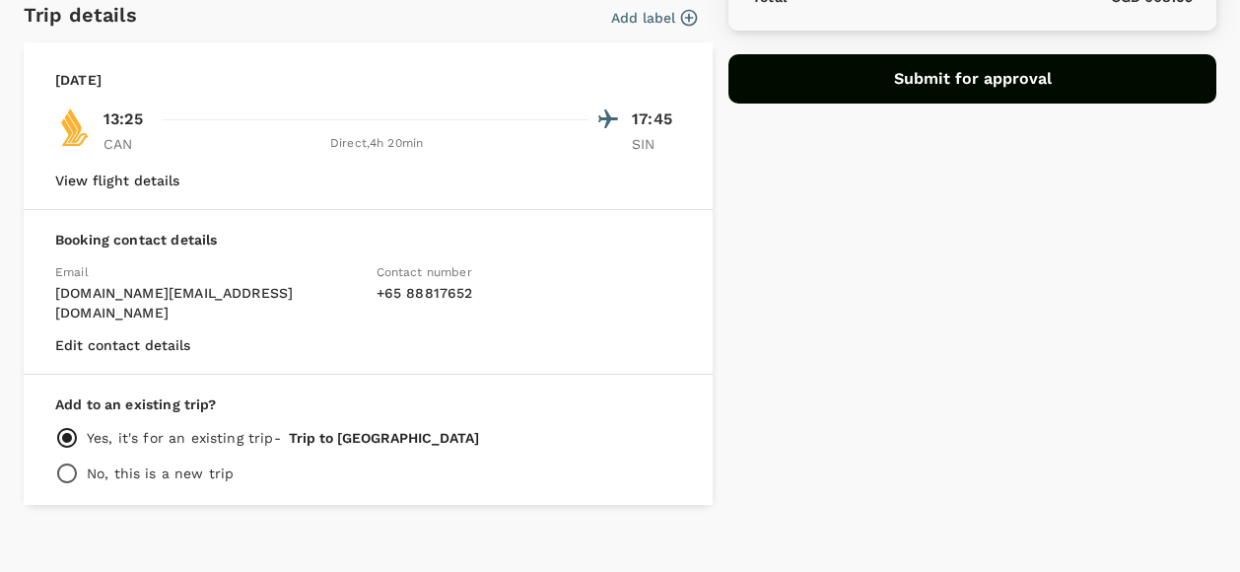
drag, startPoint x: 480, startPoint y: 418, endPoint x: 310, endPoint y: 412, distance: 170.6
click at [343, 426] on div "Yes, it's for an existing trip - Trip to Guangzhou" at bounding box center [368, 438] width 626 height 24
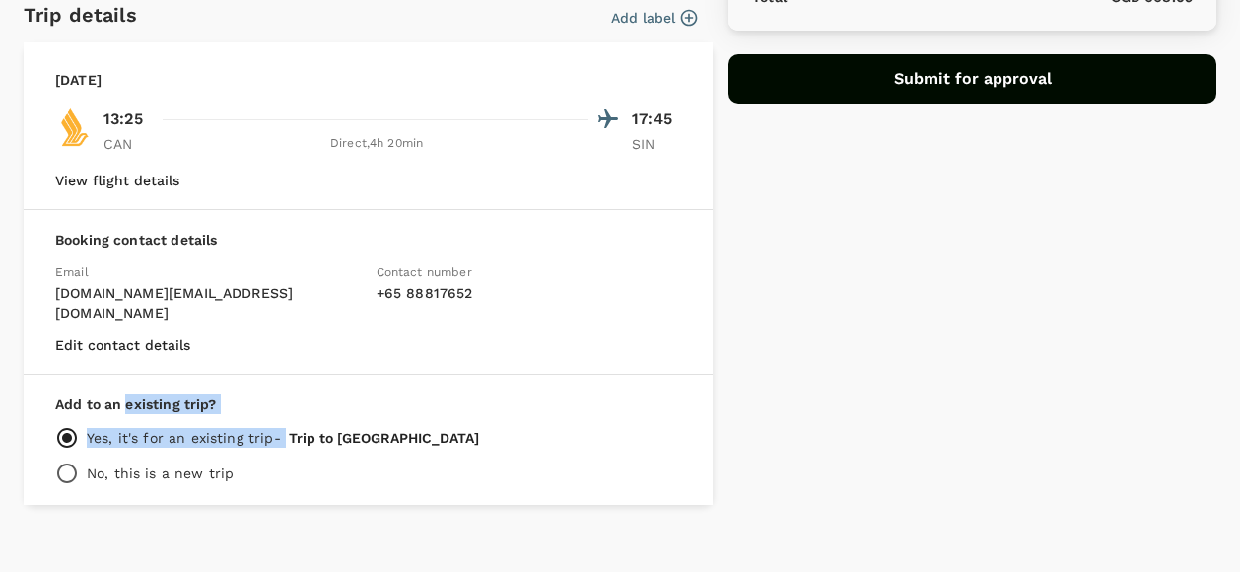
drag, startPoint x: 124, startPoint y: 383, endPoint x: 349, endPoint y: 416, distance: 227.1
click at [349, 416] on div "Add to an existing trip? Yes, it's for an existing trip - Trip to Guangzhou No,…" at bounding box center [368, 440] width 689 height 130
drag, startPoint x: 349, startPoint y: 416, endPoint x: 219, endPoint y: 380, distance: 135.1
click at [219, 394] on p "Add to an existing trip?" at bounding box center [368, 404] width 626 height 20
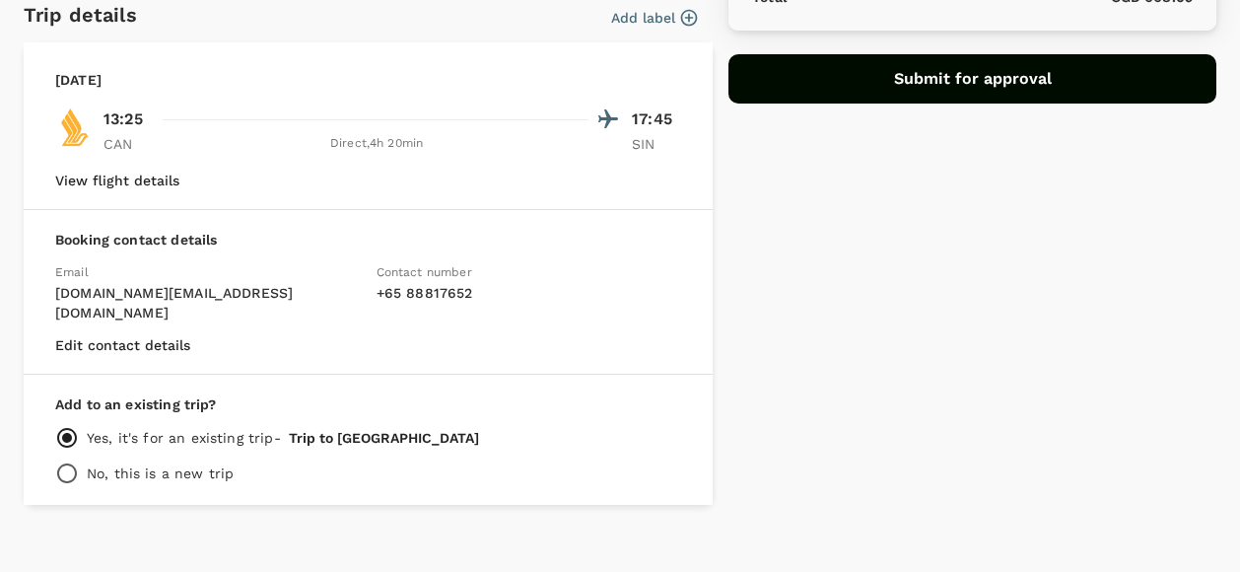
drag, startPoint x: 122, startPoint y: 385, endPoint x: 155, endPoint y: 385, distance: 32.5
click at [129, 394] on p "Add to an existing trip?" at bounding box center [368, 404] width 626 height 20
drag, startPoint x: 110, startPoint y: 414, endPoint x: 471, endPoint y: 413, distance: 360.8
click at [471, 426] on div "Yes, it's for an existing trip - Trip to Guangzhou" at bounding box center [368, 438] width 626 height 24
copy div ", it's for an existing trip - Trip to Guangzhou"
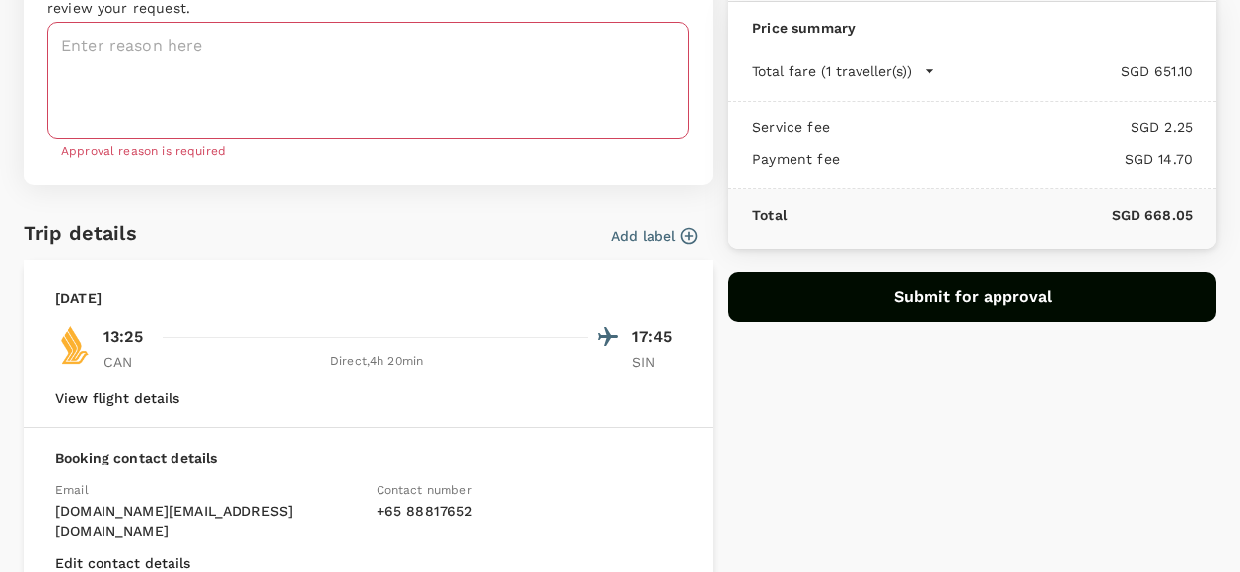
scroll to position [2, 0]
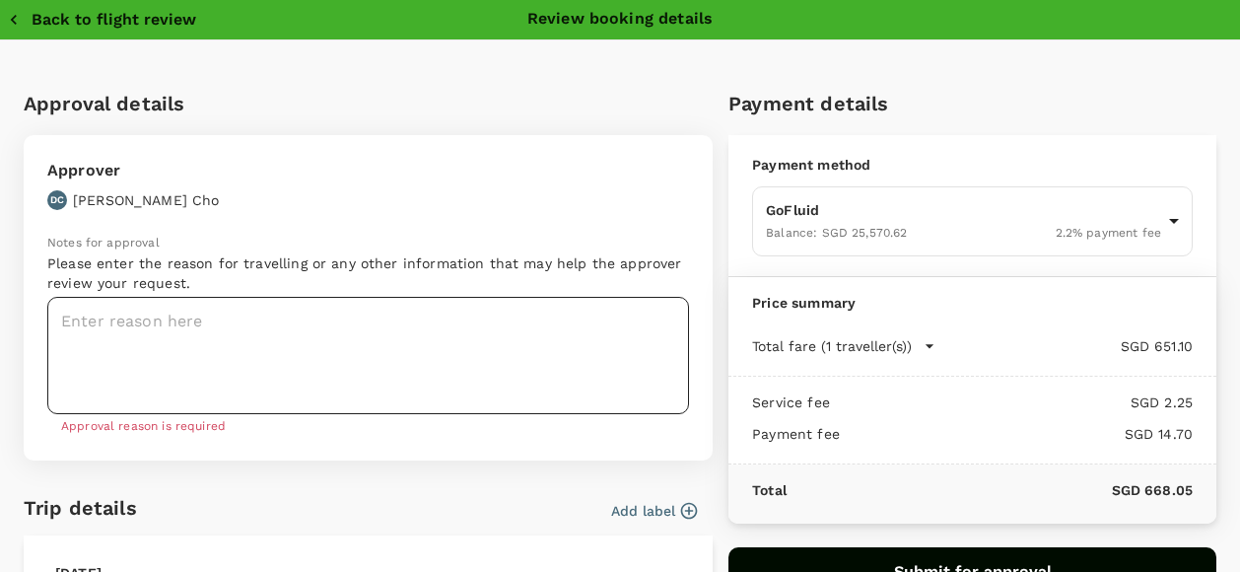
click at [179, 329] on textarea at bounding box center [368, 355] width 642 height 117
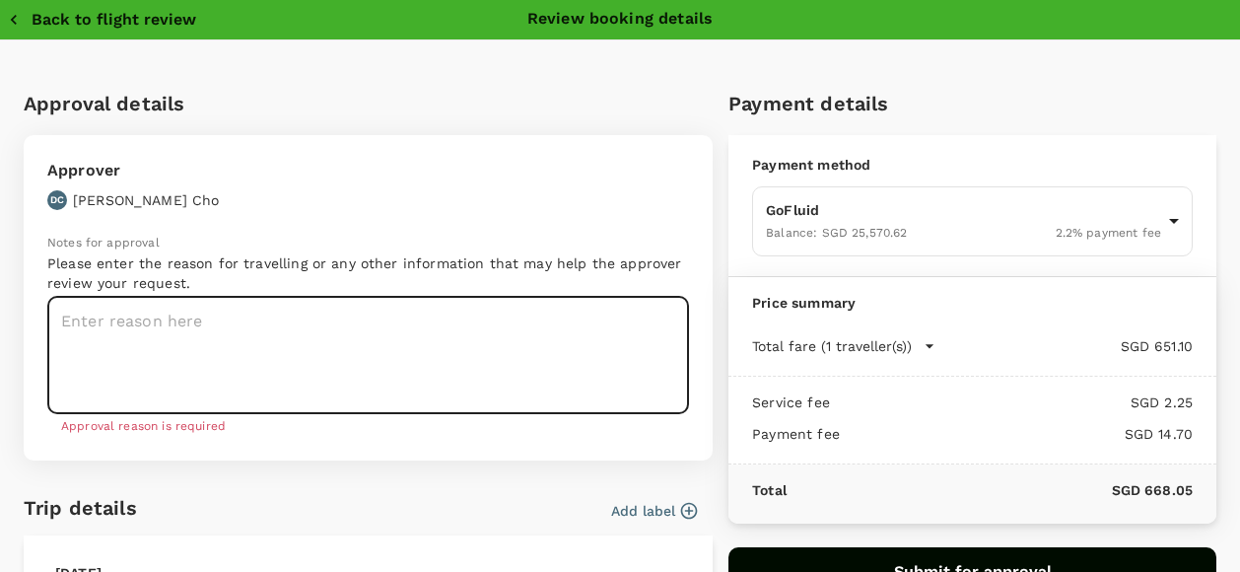
click at [160, 320] on textarea at bounding box center [368, 355] width 642 height 117
click at [396, 329] on textarea at bounding box center [368, 355] width 642 height 117
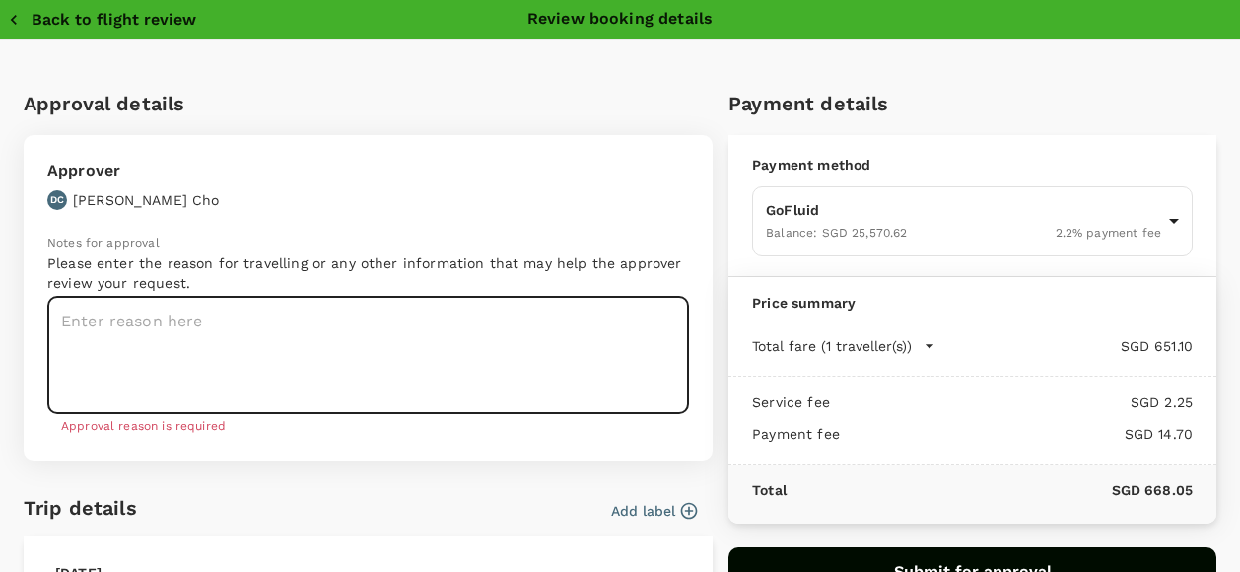
click at [345, 350] on textarea at bounding box center [368, 355] width 642 height 117
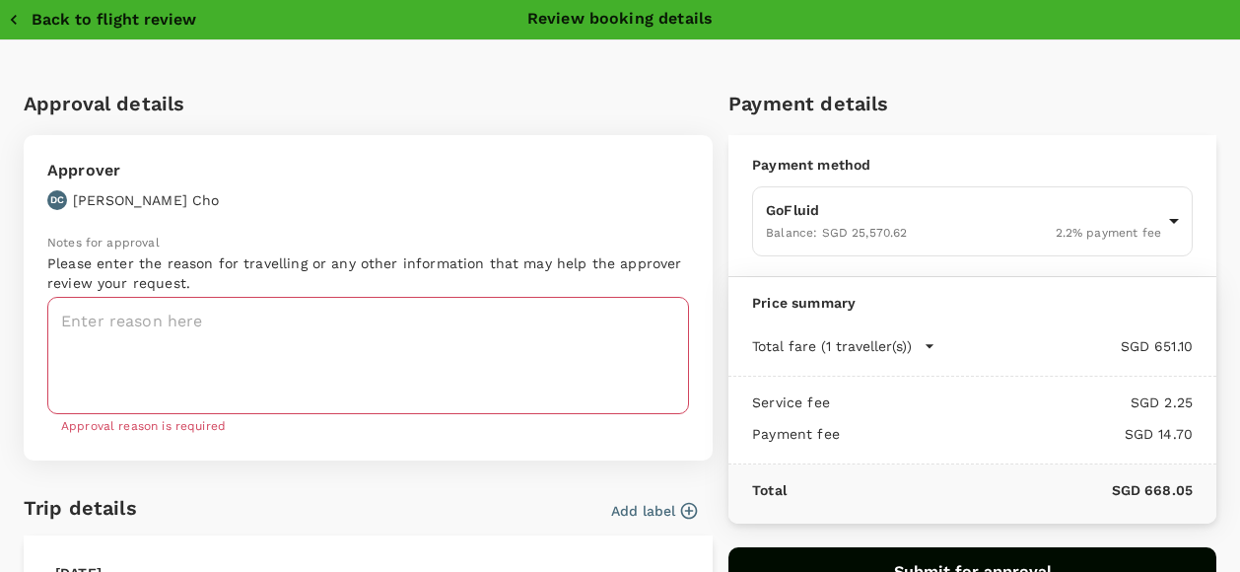
drag, startPoint x: 1130, startPoint y: 91, endPoint x: 1025, endPoint y: 119, distance: 108.3
click at [1130, 91] on h6 "Payment details" at bounding box center [972, 104] width 488 height 32
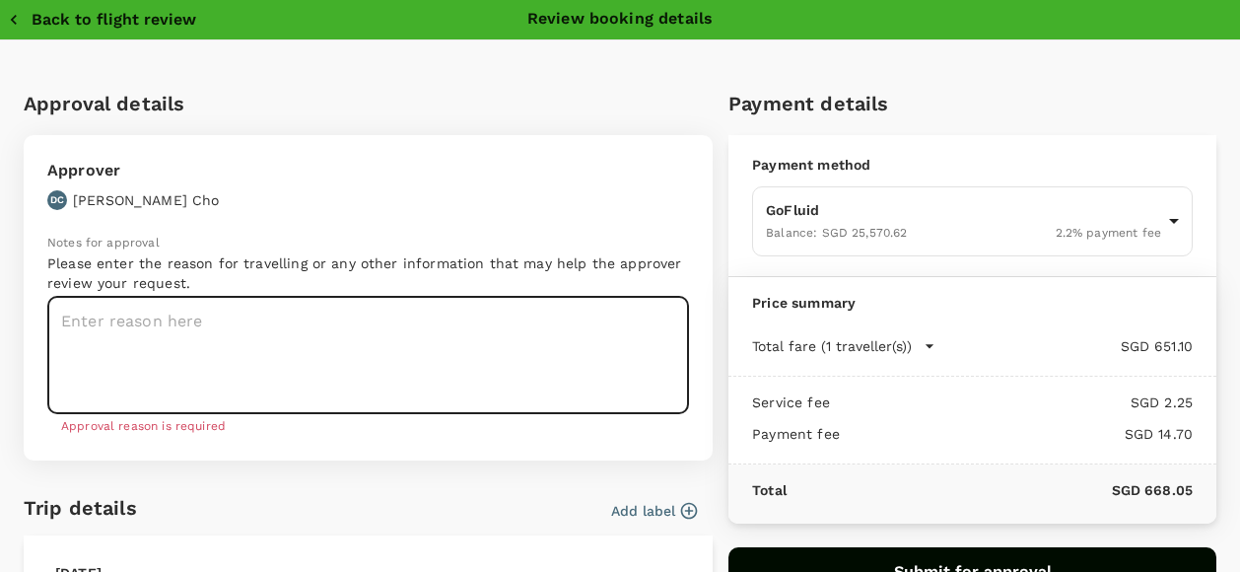
click at [353, 342] on textarea at bounding box center [368, 355] width 642 height 117
click at [378, 297] on textarea at bounding box center [368, 355] width 642 height 117
click at [326, 370] on textarea at bounding box center [368, 355] width 642 height 117
click at [340, 369] on textarea at bounding box center [368, 355] width 642 height 117
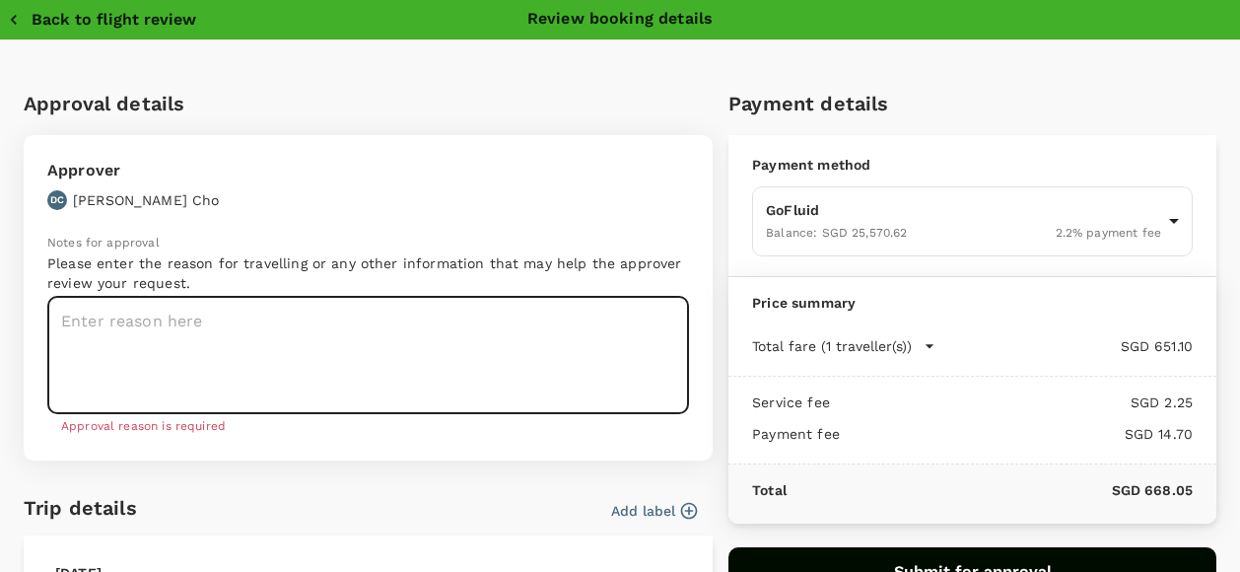
click at [353, 369] on textarea at bounding box center [368, 355] width 642 height 117
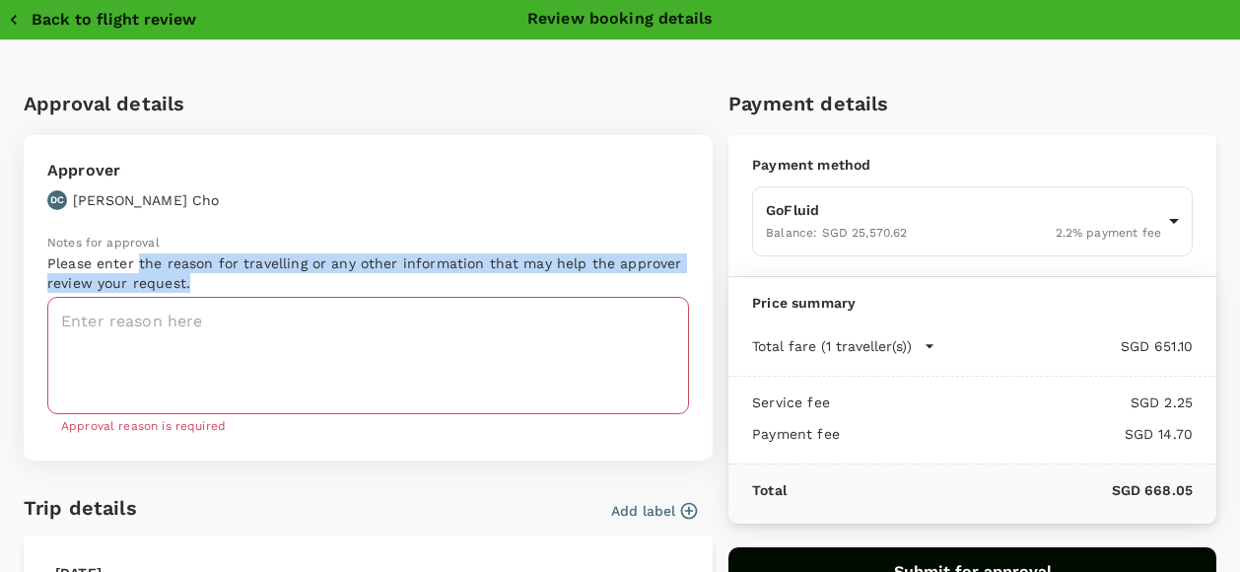
drag, startPoint x: 140, startPoint y: 257, endPoint x: 205, endPoint y: 277, distance: 68.0
click at [205, 277] on p "Please enter the reason for travelling or any other information that may help t…" at bounding box center [368, 272] width 642 height 39
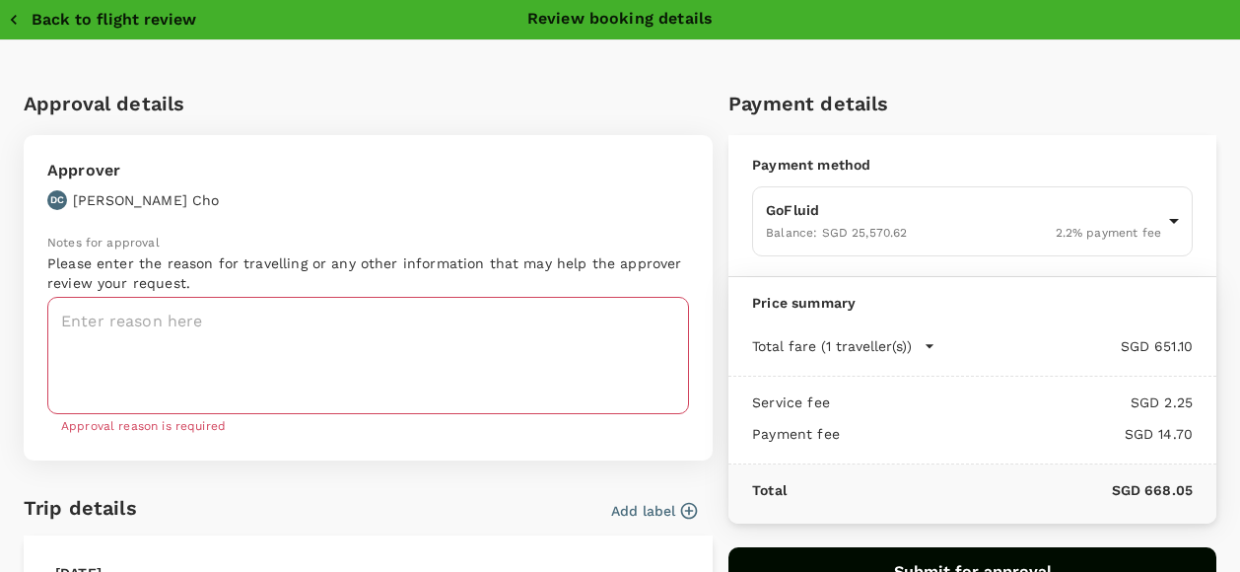
click at [250, 236] on p "Notes for approval" at bounding box center [368, 244] width 642 height 20
click at [339, 265] on p "Please enter the reason for travelling or any other information that may help t…" at bounding box center [368, 272] width 642 height 39
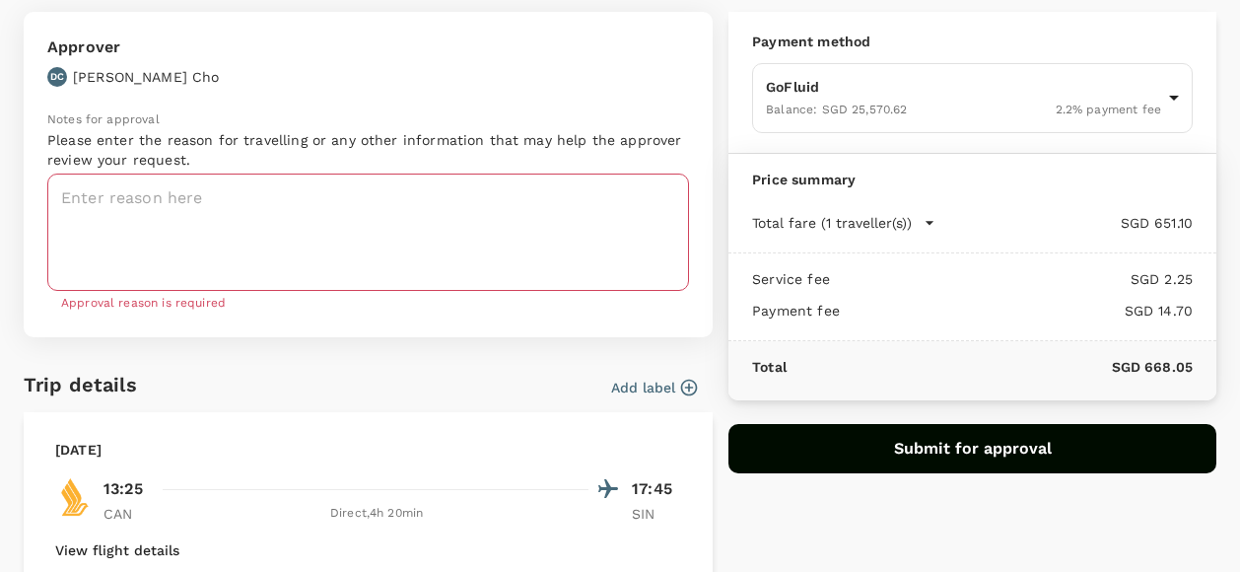
scroll to position [197, 0]
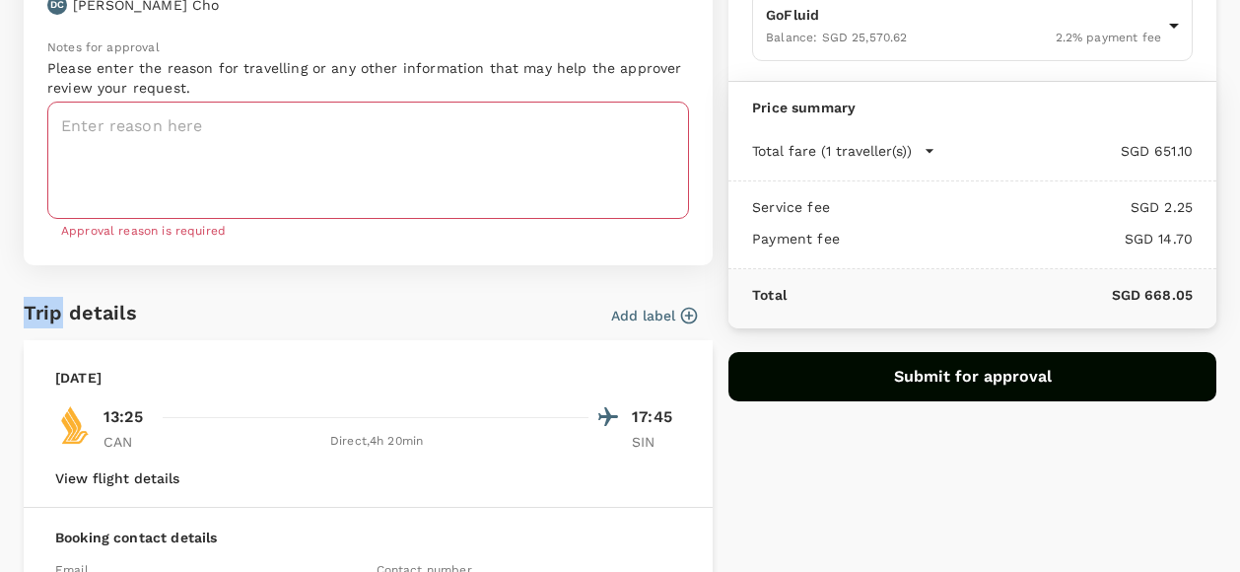
drag, startPoint x: 56, startPoint y: 311, endPoint x: 23, endPoint y: 311, distance: 33.5
click at [23, 311] on div "Trip details" at bounding box center [72, 304] width 129 height 47
drag, startPoint x: 23, startPoint y: 311, endPoint x: 47, endPoint y: 314, distance: 25.0
copy h6 "Trip"
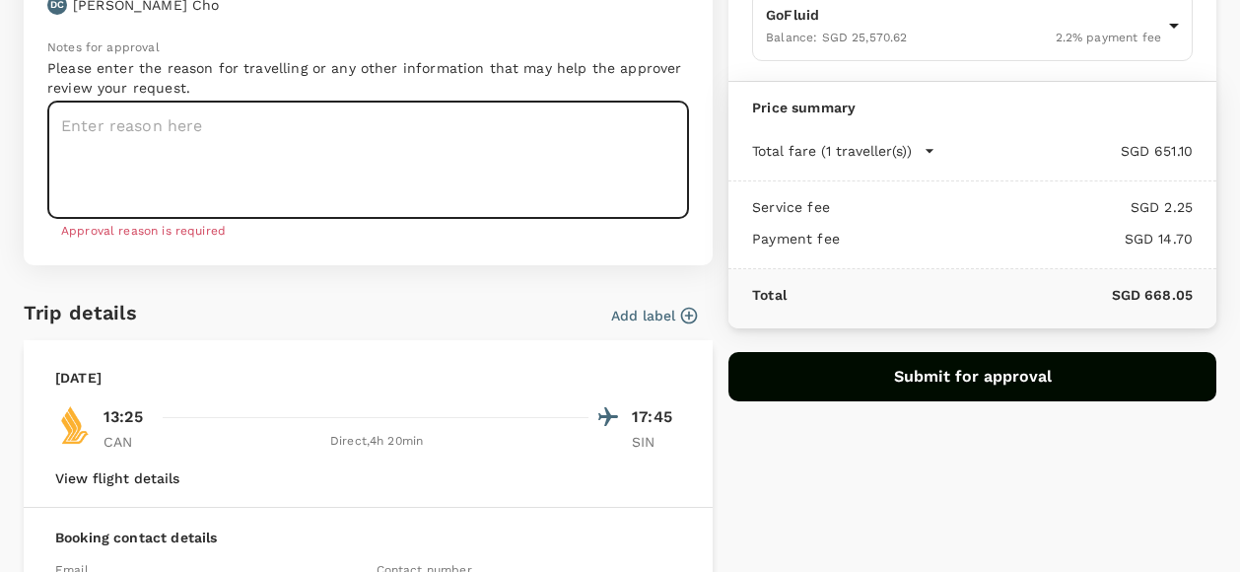
click at [126, 140] on textarea at bounding box center [368, 160] width 642 height 117
paste textarea
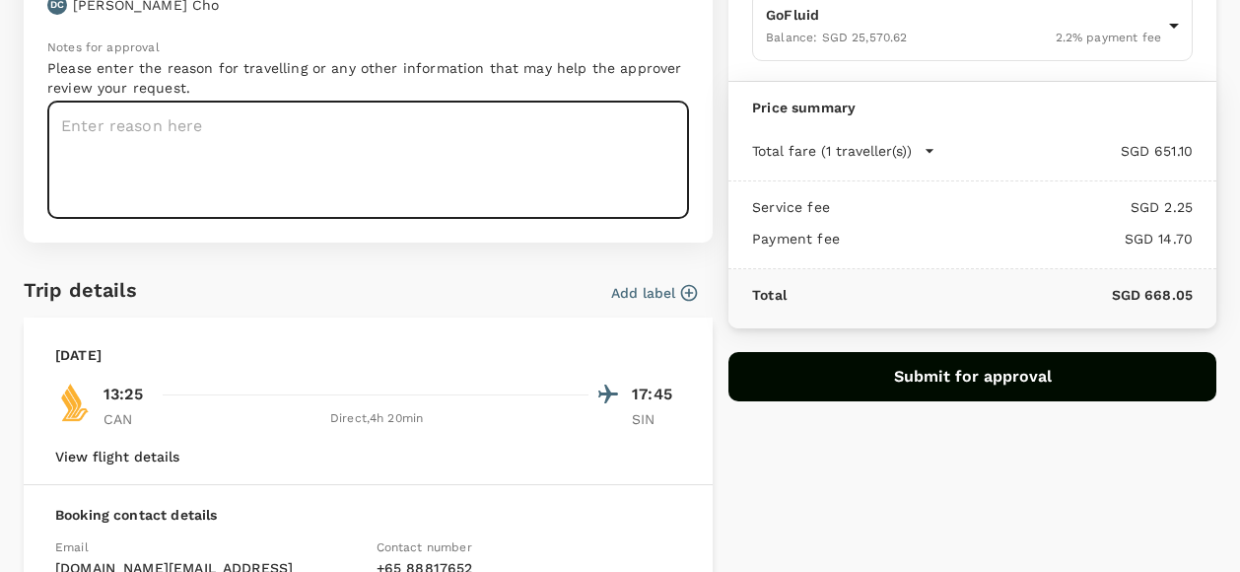
click at [212, 145] on textarea at bounding box center [368, 160] width 642 height 117
paste textarea "Trip"
type textarea "Trip"
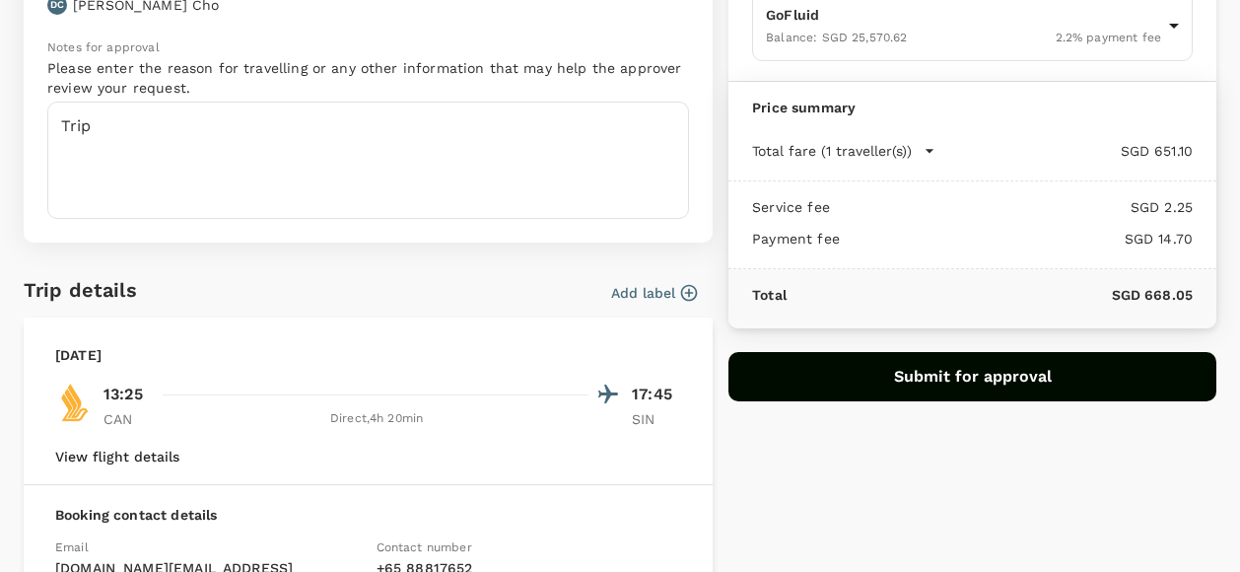
click at [273, 297] on div "Add label" at bounding box center [421, 289] width 552 height 30
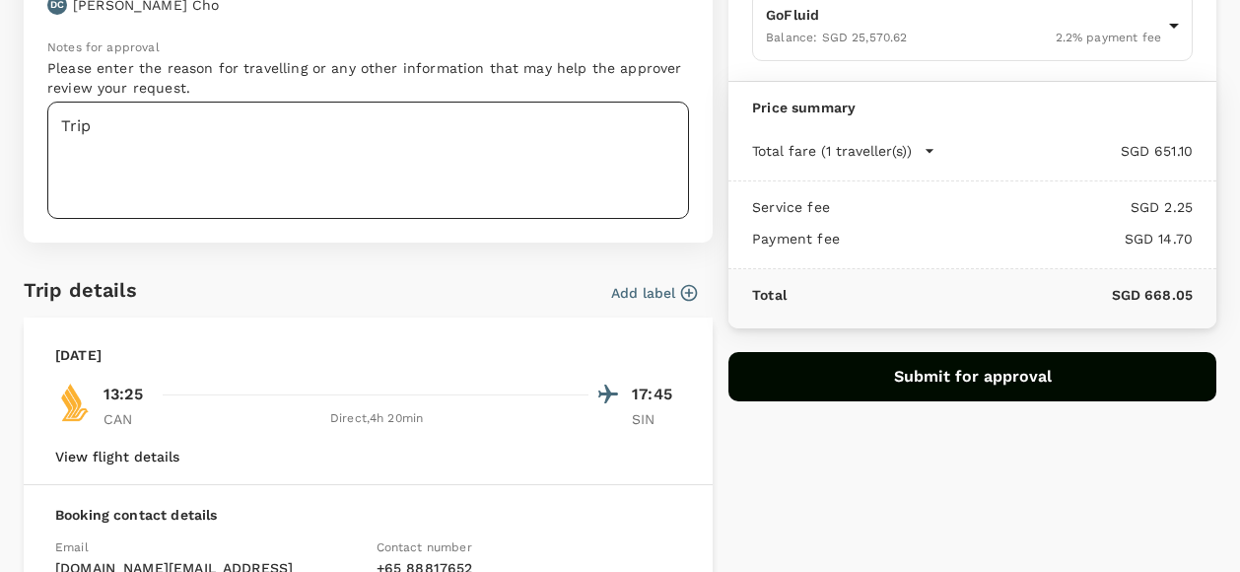
drag, startPoint x: 200, startPoint y: 161, endPoint x: 241, endPoint y: 166, distance: 40.7
click at [201, 161] on textarea "Trip" at bounding box center [368, 160] width 642 height 117
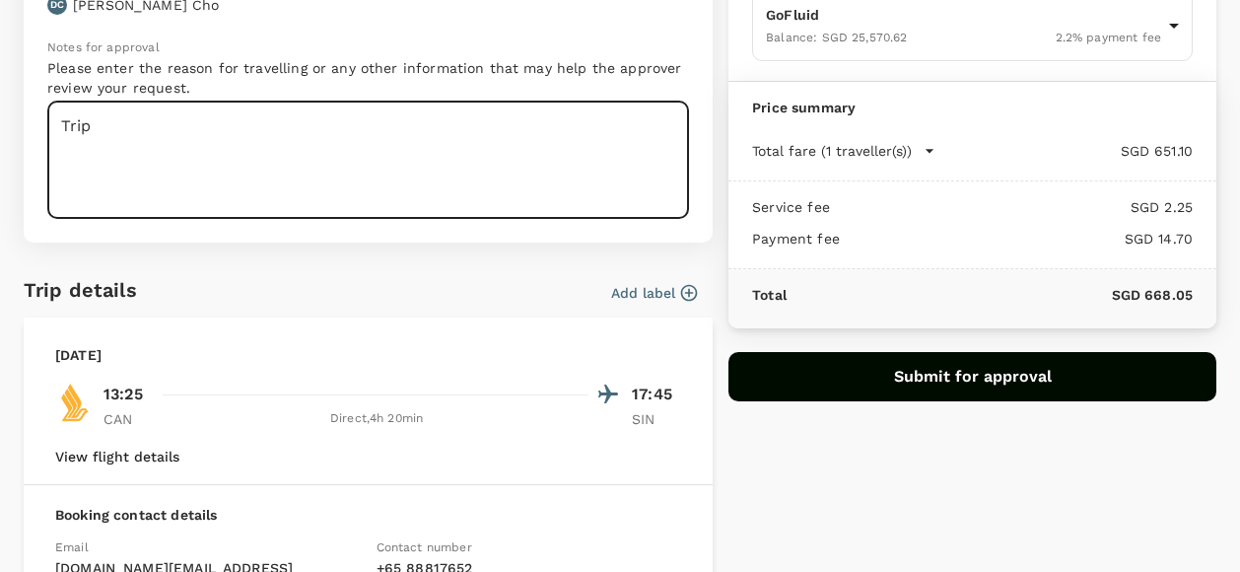
drag, startPoint x: 858, startPoint y: 356, endPoint x: 859, endPoint y: 371, distance: 14.8
click at [858, 356] on button "Submit for approval" at bounding box center [972, 376] width 488 height 49
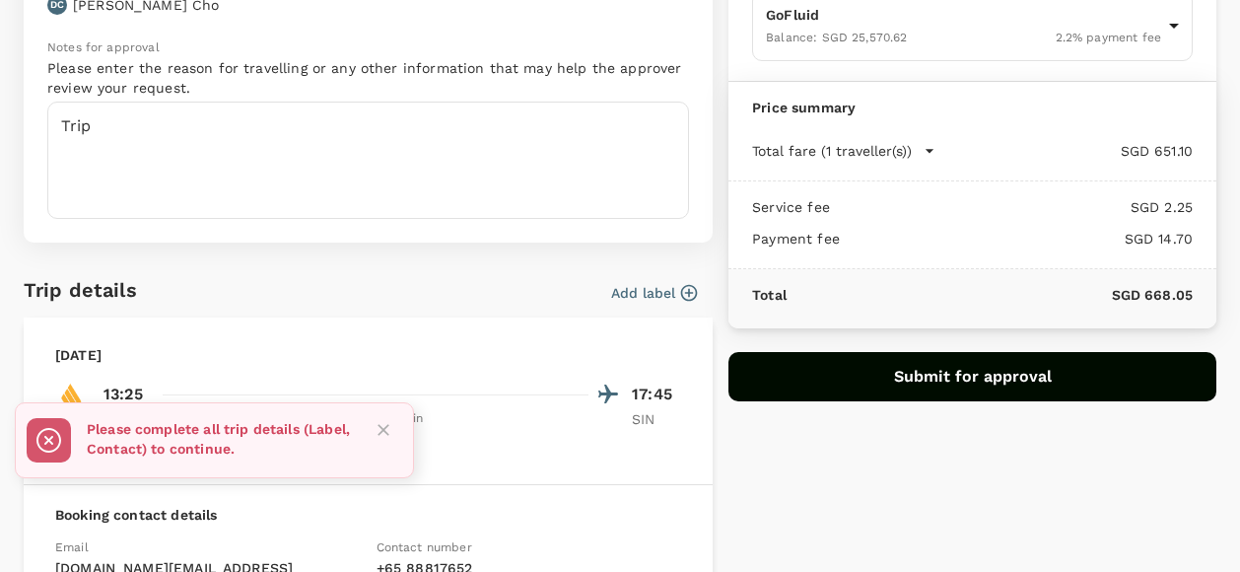
drag, startPoint x: 791, startPoint y: 492, endPoint x: 781, endPoint y: 474, distance: 20.3
click at [792, 493] on div "Payment details Payment method GoFluid Balance : SGD 25,570.62 2.2 % payment fe…" at bounding box center [965, 328] width 504 height 903
click at [681, 294] on icon "button" at bounding box center [689, 293] width 17 height 17
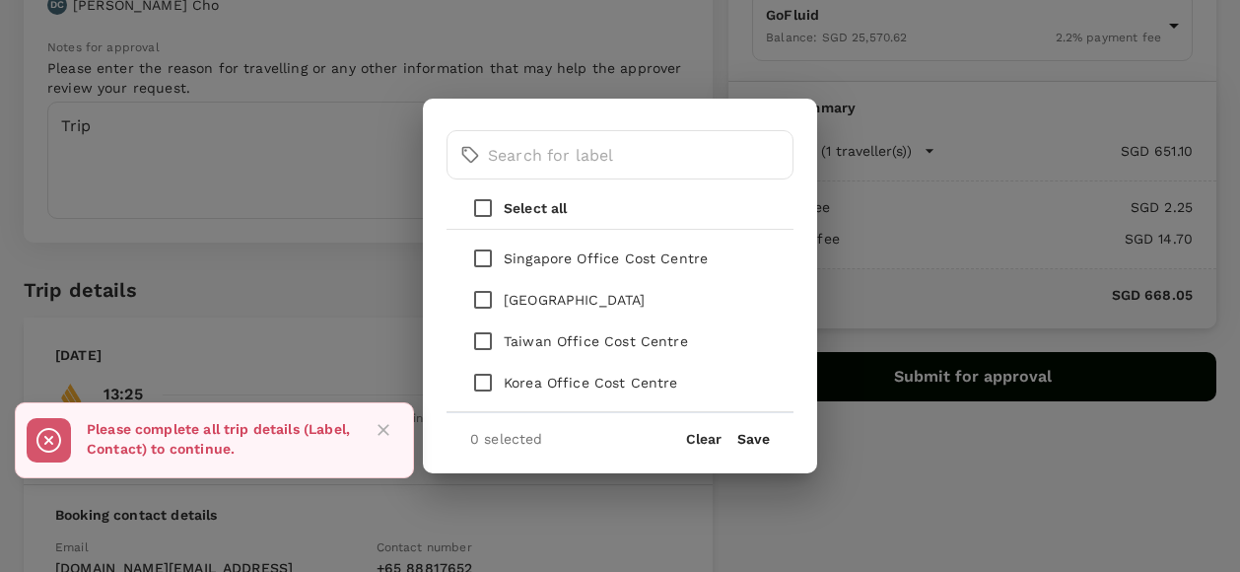
click at [631, 253] on p "Singapore Office Cost Centre" at bounding box center [606, 258] width 204 height 20
click at [487, 260] on input "checkbox" at bounding box center [482, 258] width 41 height 41
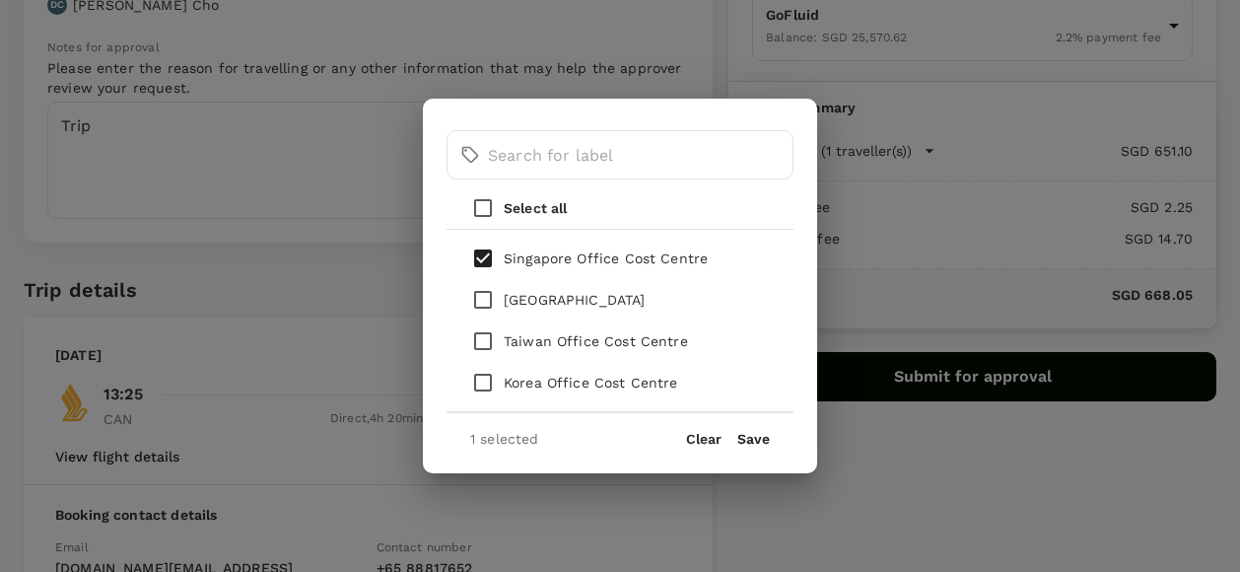
click at [710, 437] on button "Clear" at bounding box center [703, 439] width 35 height 16
checkbox input "false"
click at [489, 249] on input "checkbox" at bounding box center [482, 258] width 41 height 41
checkbox input "true"
click at [739, 439] on button "Save" at bounding box center [753, 439] width 33 height 16
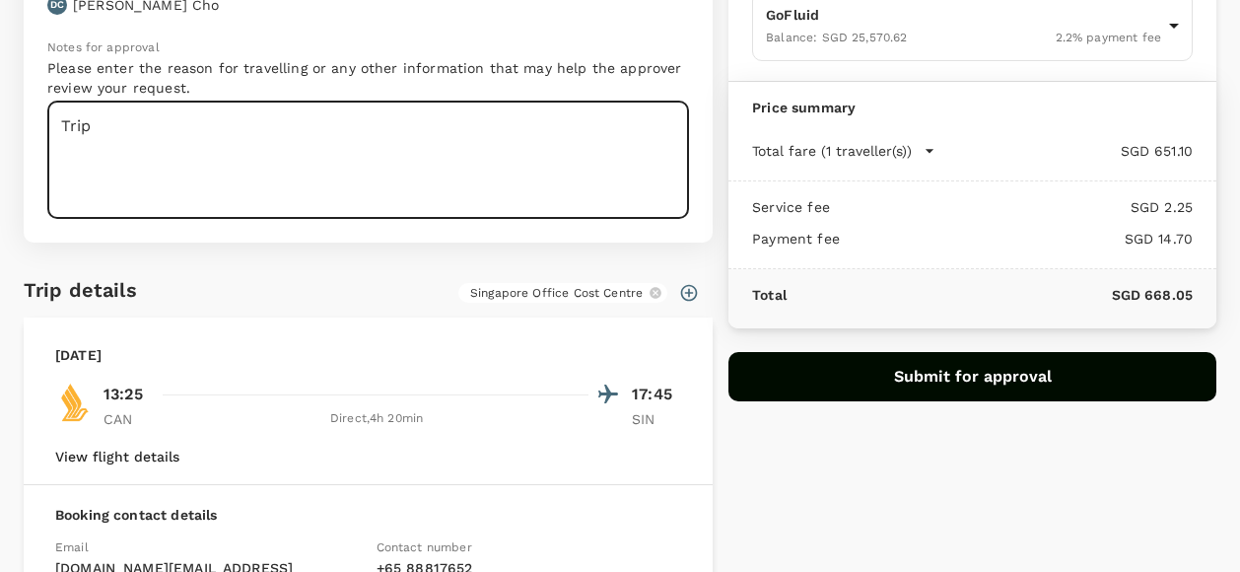
click at [219, 156] on textarea "Trip" at bounding box center [368, 160] width 642 height 117
click at [216, 149] on textarea "Trip" at bounding box center [368, 160] width 642 height 117
paste textarea "to Guangzhou 04 Oct 202"
drag, startPoint x: 154, startPoint y: 173, endPoint x: 54, endPoint y: 150, distance: 102.1
click at [54, 150] on textarea "Trip to Guangzhou 04 Oct 202" at bounding box center [368, 160] width 642 height 117
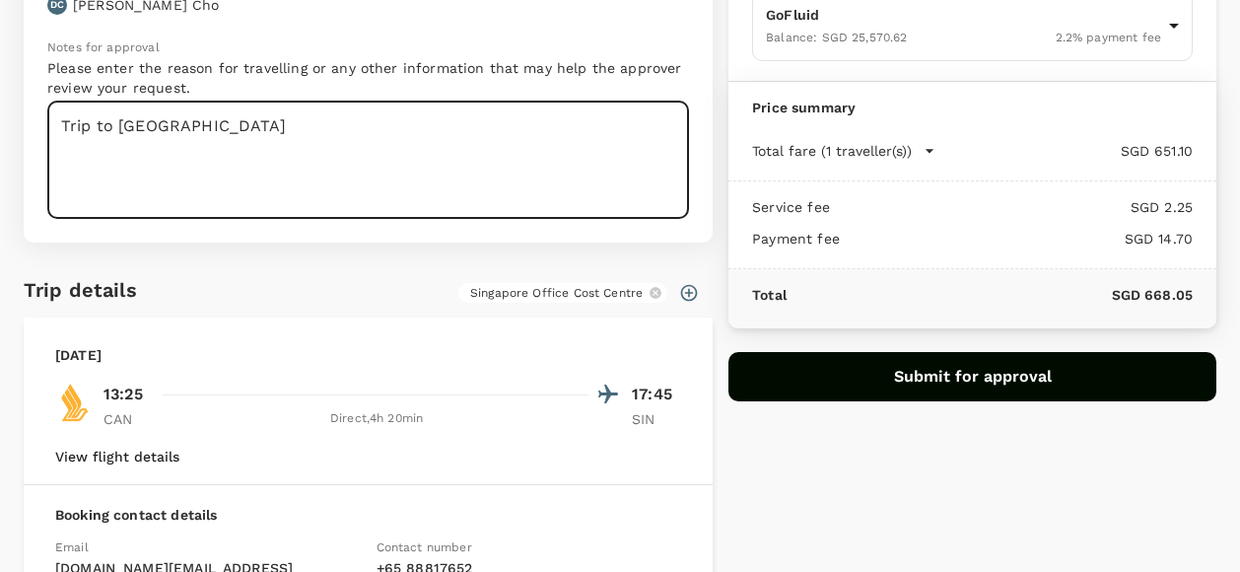
click at [112, 123] on textarea "Trip to Guangzhou" at bounding box center [368, 160] width 642 height 117
drag, startPoint x: 114, startPoint y: 123, endPoint x: 85, endPoint y: 122, distance: 29.6
drag, startPoint x: 85, startPoint y: 122, endPoint x: 54, endPoint y: 160, distance: 48.3
click at [54, 160] on textarea "Trip to Guangzhou" at bounding box center [368, 160] width 642 height 117
drag, startPoint x: 116, startPoint y: 122, endPoint x: 20, endPoint y: 125, distance: 96.6
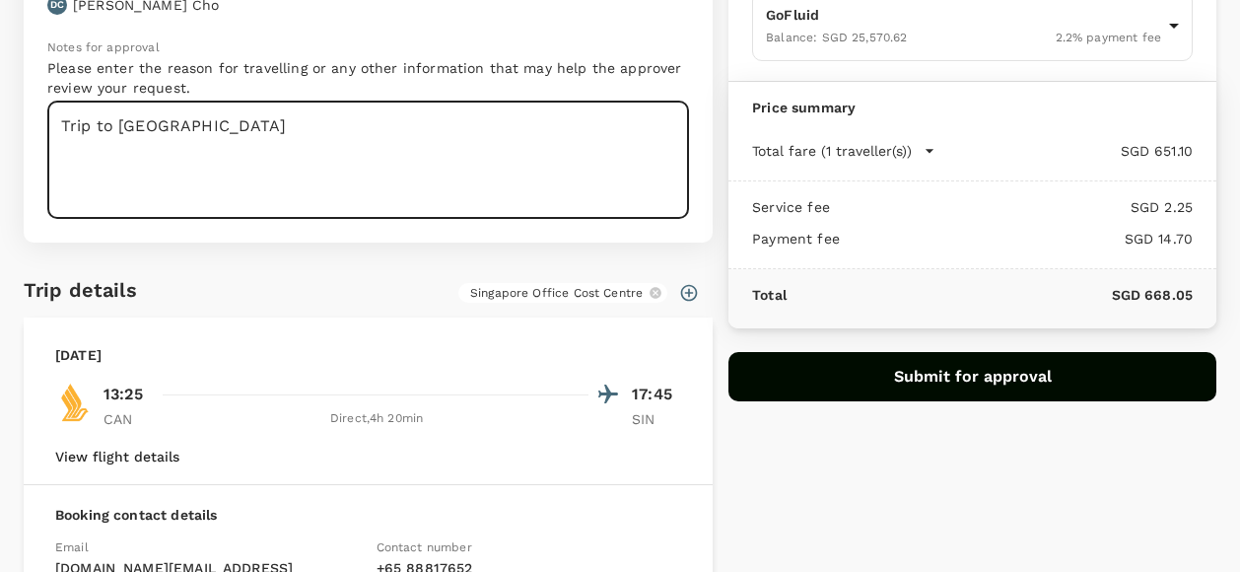
click at [20, 125] on div "Approval details Approver DC Deon Cho Notes for approval Please enter the reaso…" at bounding box center [360, 328] width 705 height 903
click at [154, 123] on textarea "Guangzhou" at bounding box center [368, 160] width 642 height 117
paste textarea "Trip to"
click at [203, 127] on textarea "Guangzhou Trip to" at bounding box center [368, 160] width 642 height 117
drag, startPoint x: 211, startPoint y: 123, endPoint x: 182, endPoint y: 125, distance: 28.7
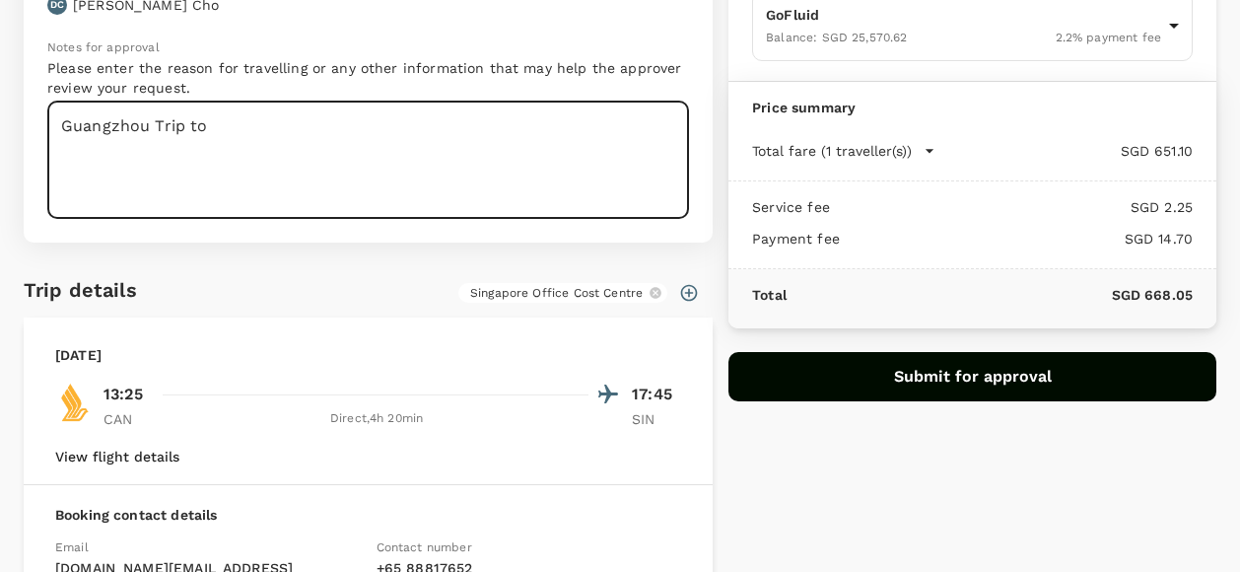
click at [182, 125] on textarea "Guangzhou Trip to" at bounding box center [368, 160] width 642 height 117
type textarea "Guangzhou Trip"
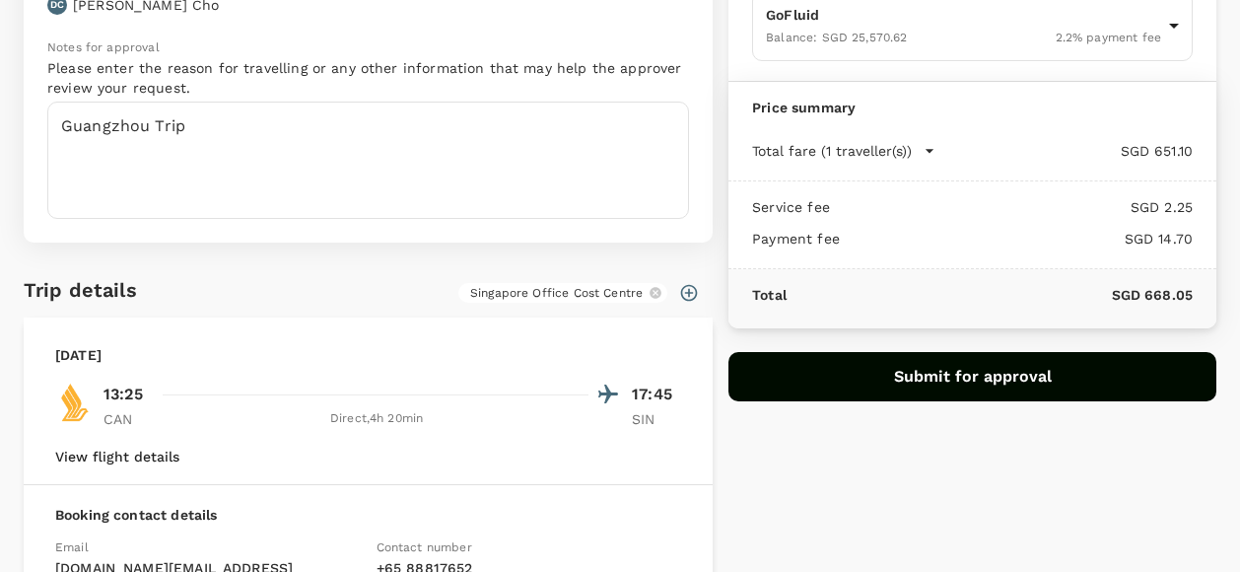
click at [793, 378] on button "Submit for approval" at bounding box center [972, 376] width 488 height 49
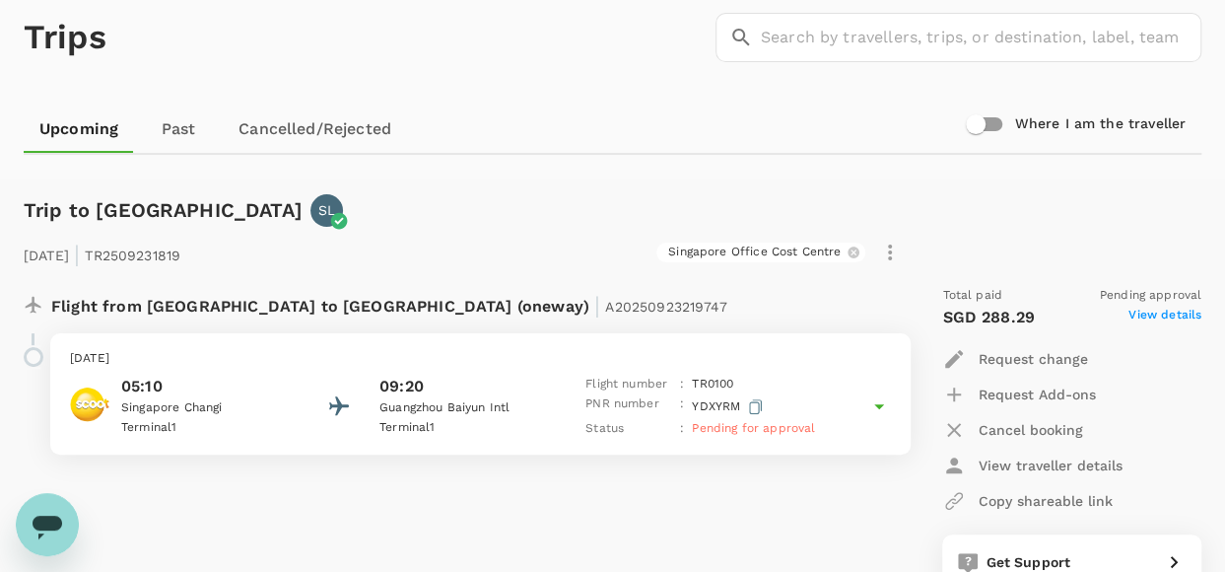
scroll to position [197, 0]
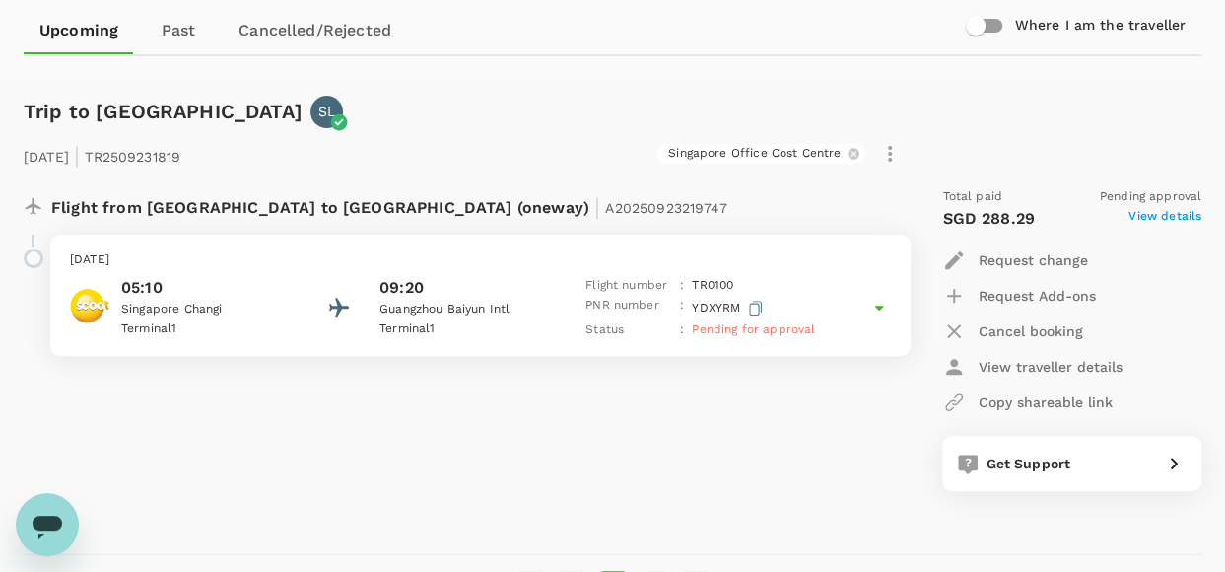
click at [90, 207] on p "Flight from [GEOGRAPHIC_DATA] to [GEOGRAPHIC_DATA] (oneway) | A20250923219747" at bounding box center [389, 204] width 676 height 35
click at [254, 203] on p "Flight from [GEOGRAPHIC_DATA] to [GEOGRAPHIC_DATA] (oneway) | A20250923219747" at bounding box center [389, 204] width 676 height 35
click at [605, 200] on span "A20250923219747" at bounding box center [665, 208] width 121 height 16
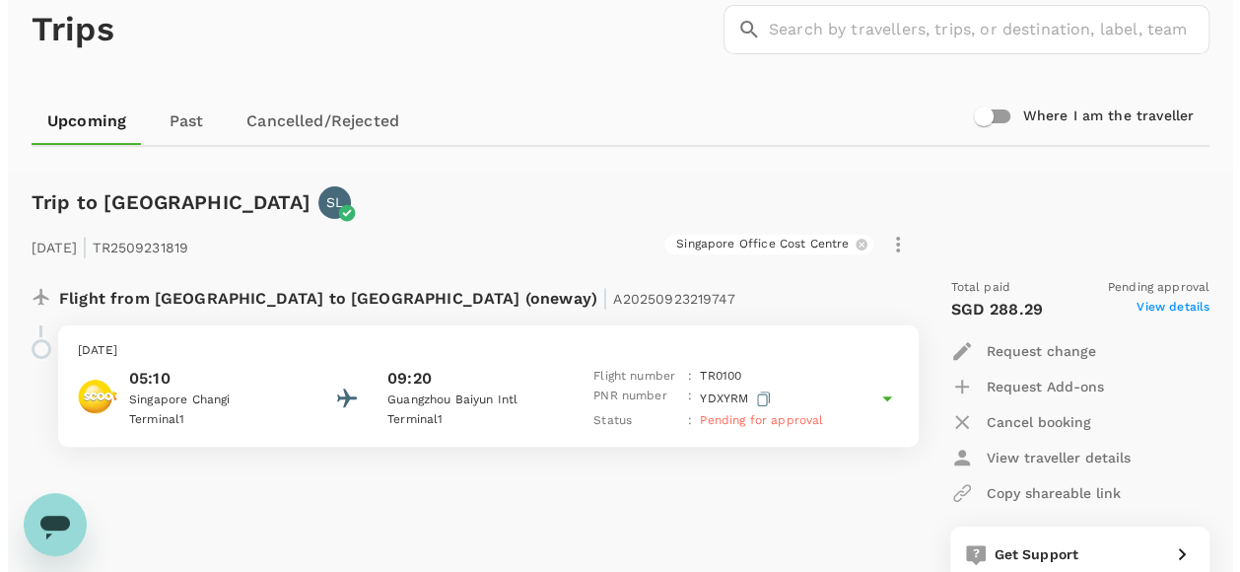
scroll to position [0, 0]
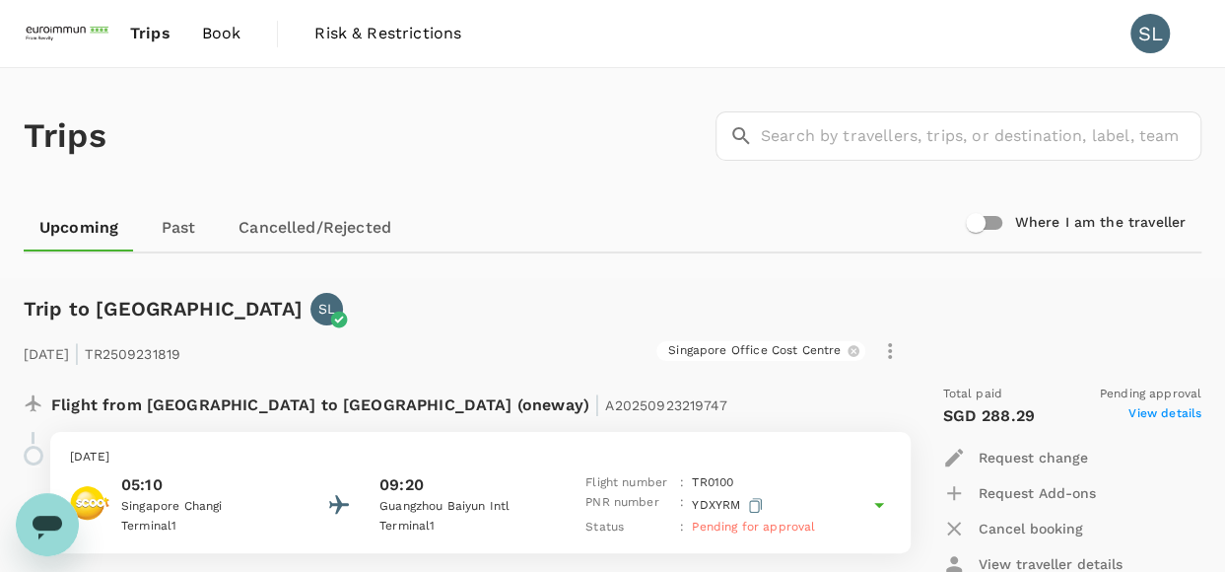
click at [35, 308] on div "[DATE] | TR2509231819 [GEOGRAPHIC_DATA] Office Cost Centre Flight from [GEOGRAP…" at bounding box center [596, 507] width 1209 height 426
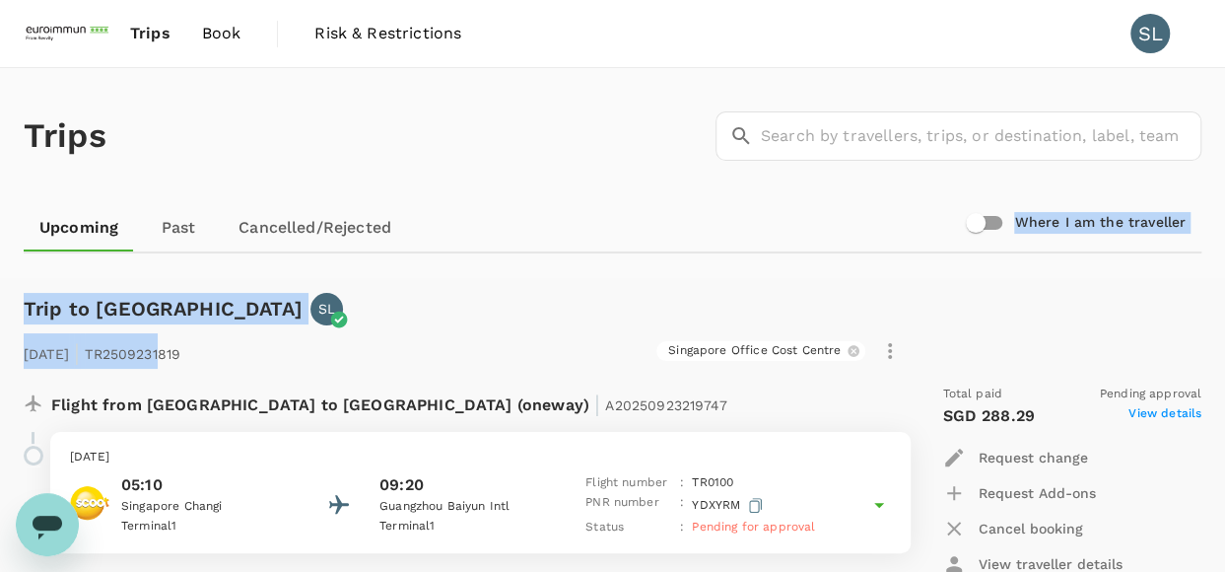
drag, startPoint x: 197, startPoint y: 309, endPoint x: 21, endPoint y: 265, distance: 181.7
click at [21, 265] on div "Trip to [GEOGRAPHIC_DATA] SL [DATE] | TR2509231819 [GEOGRAPHIC_DATA] Office Cos…" at bounding box center [605, 506] width 1194 height 491
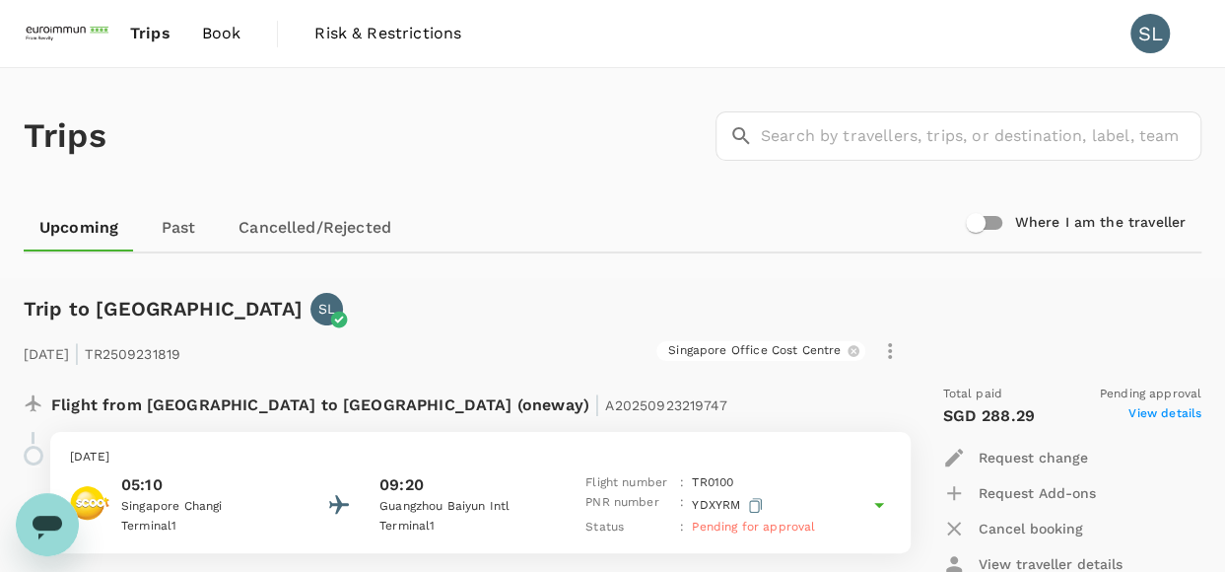
click at [693, 334] on div "Singapore Office Cost Centre" at bounding box center [547, 351] width 719 height 34
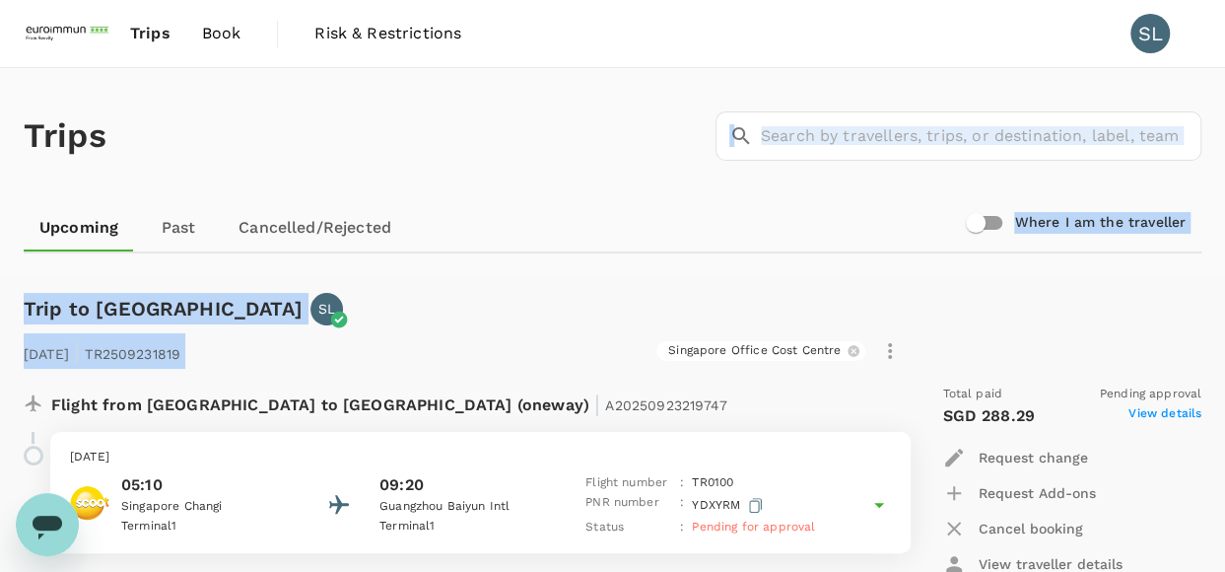
drag, startPoint x: 337, startPoint y: 174, endPoint x: 382, endPoint y: 333, distance: 165.1
click at [382, 333] on div "Trips ​ ​ Upcoming Past Cancelled/Rejected Where I am the traveller Trip to [GE…" at bounding box center [612, 465] width 1225 height 794
click at [167, 230] on link "Past" at bounding box center [178, 227] width 89 height 47
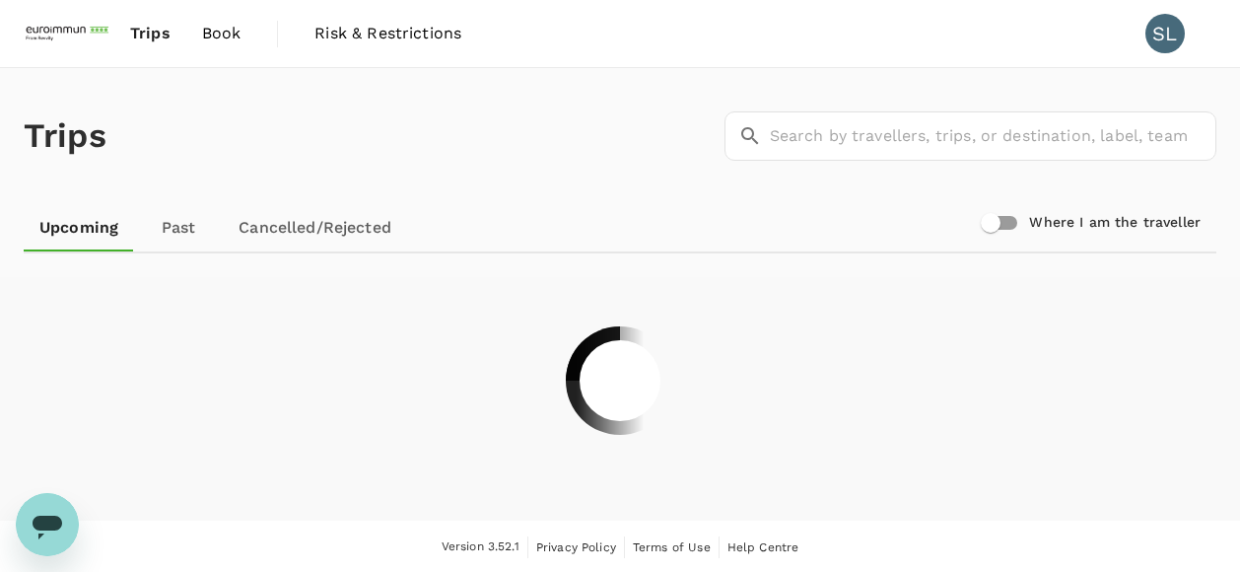
click at [90, 232] on link "Upcoming" at bounding box center [79, 227] width 110 height 47
drag, startPoint x: 889, startPoint y: 130, endPoint x: 879, endPoint y: 444, distance: 313.6
click at [879, 444] on div at bounding box center [620, 380] width 1240 height 207
click at [95, 218] on link "Upcoming" at bounding box center [79, 227] width 110 height 47
click at [183, 238] on link "Past" at bounding box center [178, 227] width 89 height 47
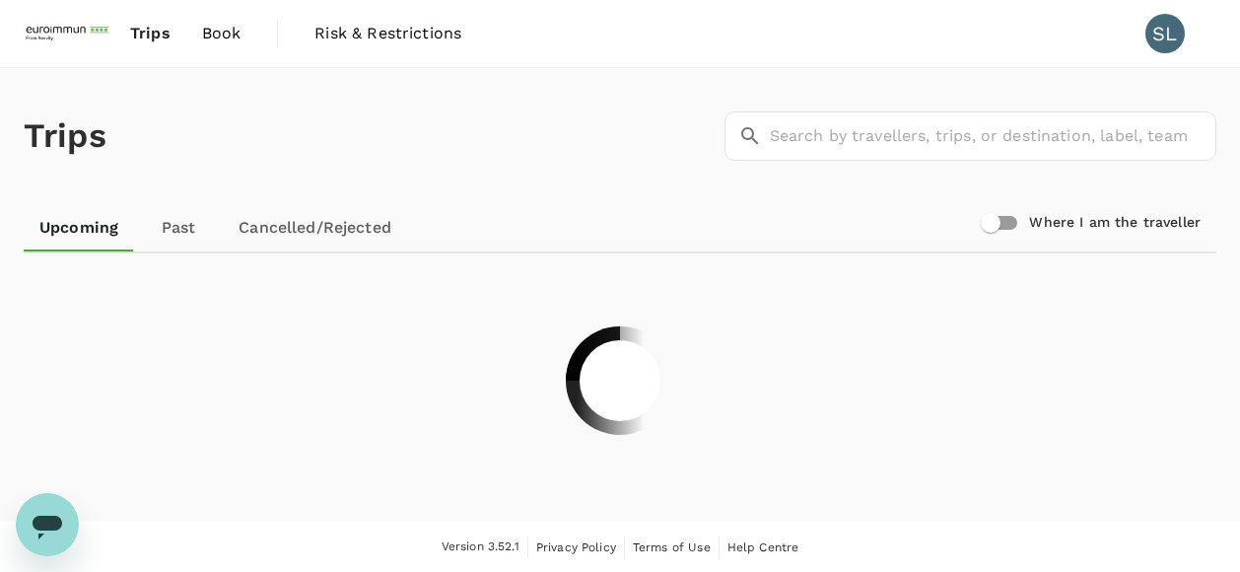
click at [96, 232] on link "Upcoming" at bounding box center [79, 227] width 110 height 47
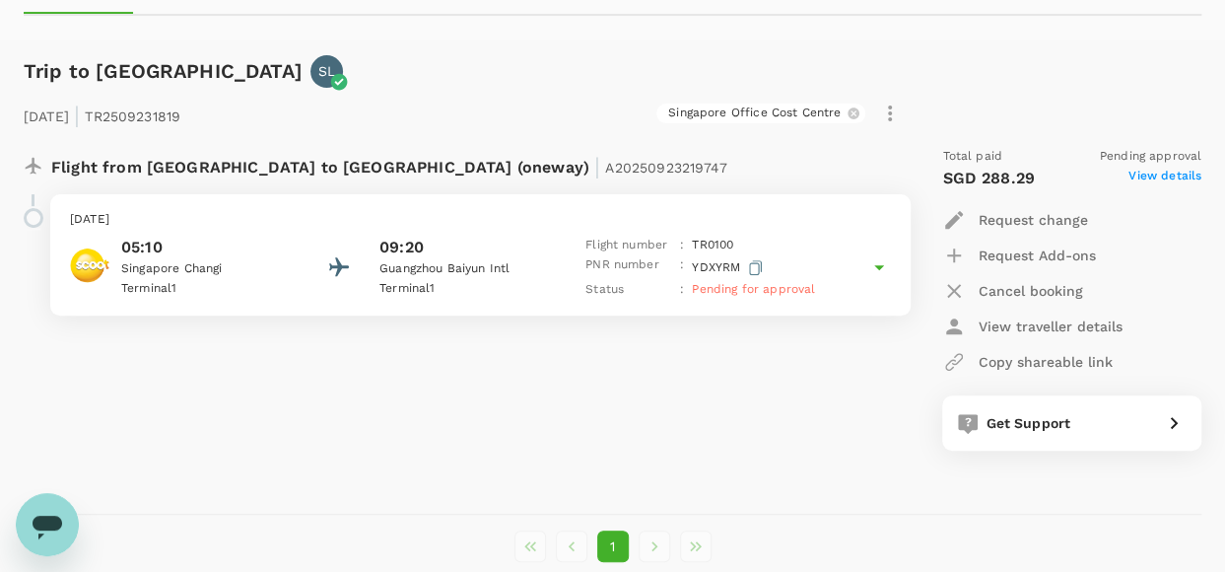
scroll to position [144, 0]
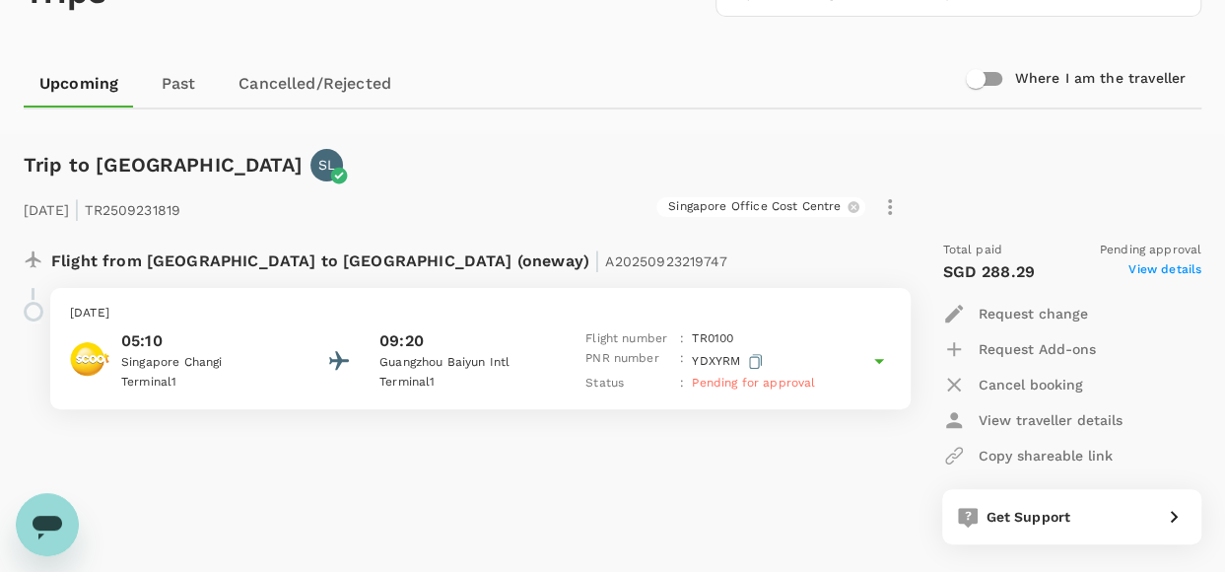
drag, startPoint x: 65, startPoint y: 146, endPoint x: 103, endPoint y: 154, distance: 38.3
click at [103, 154] on div "Trip to [GEOGRAPHIC_DATA] SL [DATE] | TR2509231819 [GEOGRAPHIC_DATA] Office Cos…" at bounding box center [605, 362] width 1194 height 491
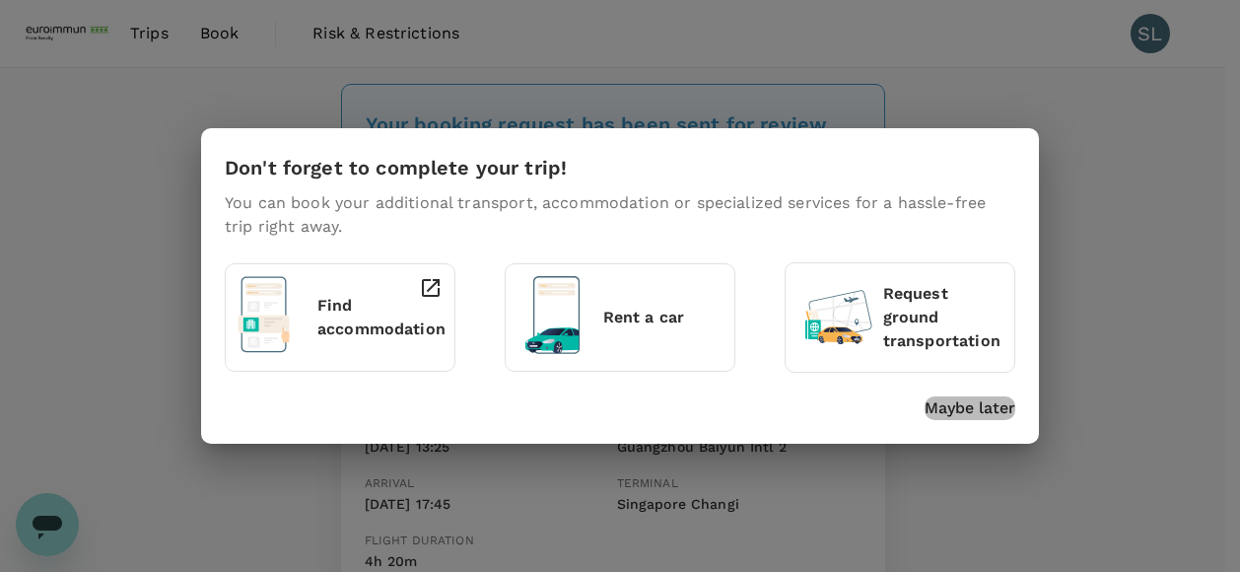
click at [984, 416] on p "Maybe later" at bounding box center [970, 408] width 91 height 24
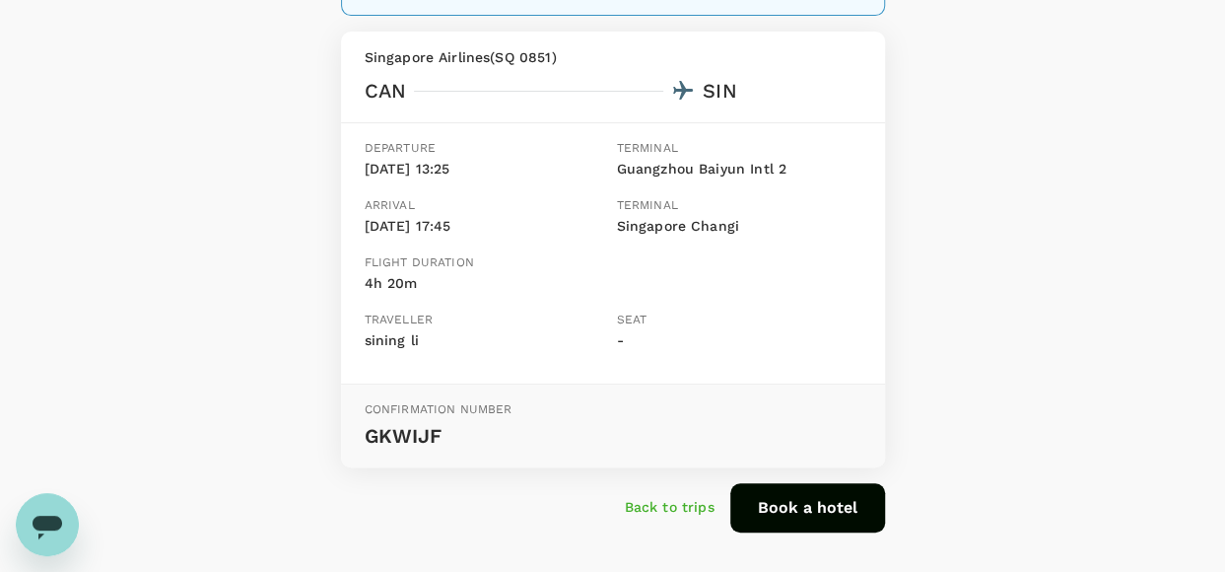
scroll to position [296, 0]
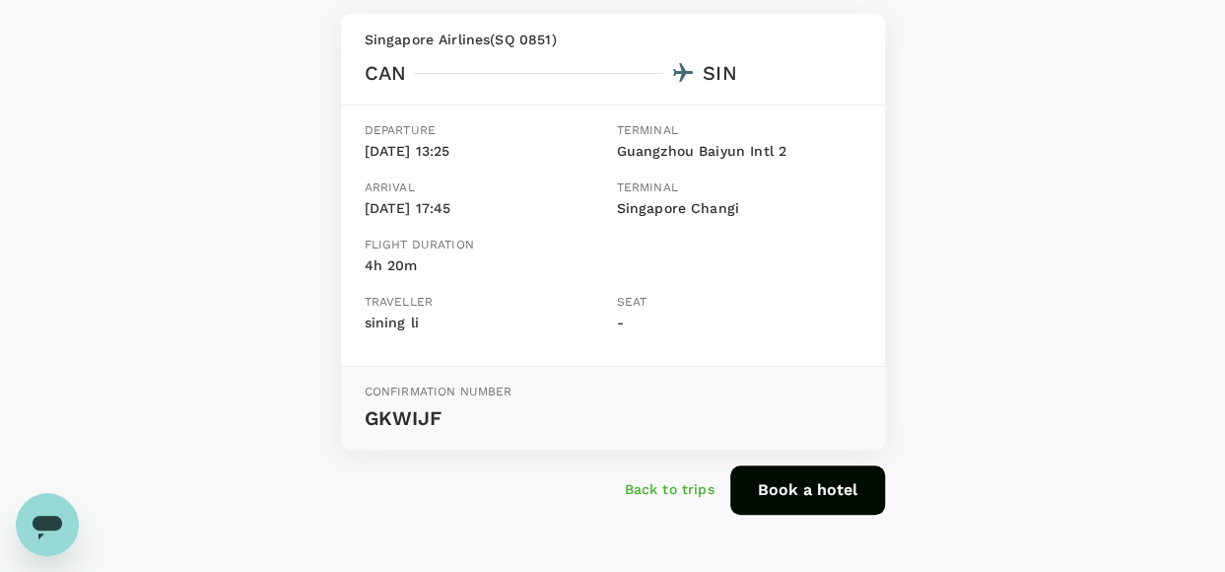
click at [1030, 197] on div "Your booking request has been sent for review Your booking will only be charged…" at bounding box center [612, 174] width 1225 height 805
click at [700, 485] on p "Back to trips" at bounding box center [670, 489] width 90 height 20
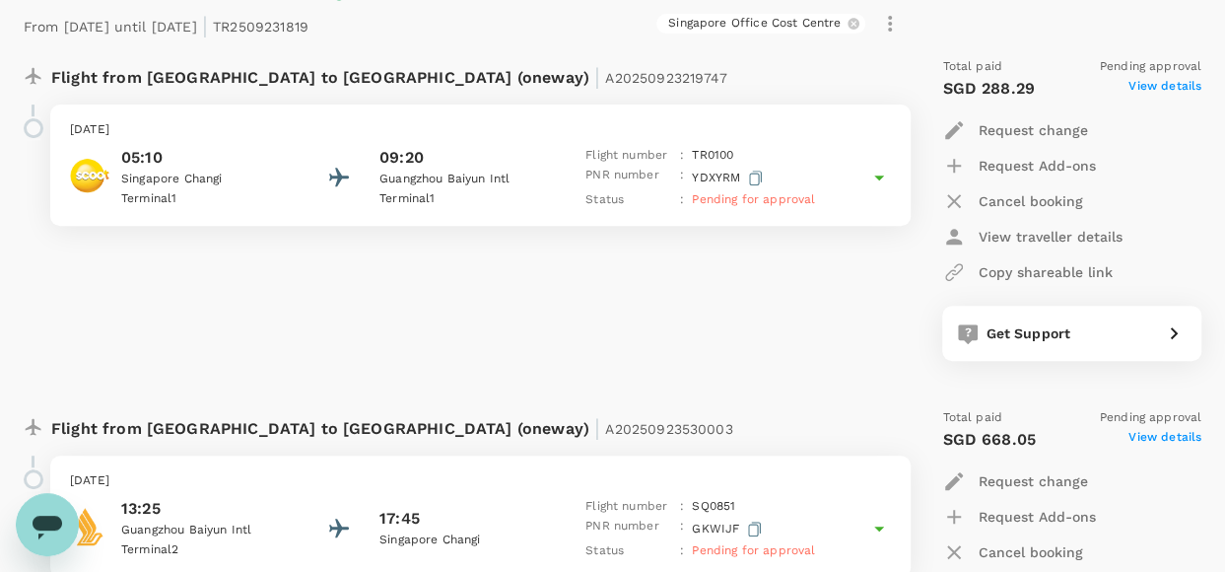
scroll to position [298, 0]
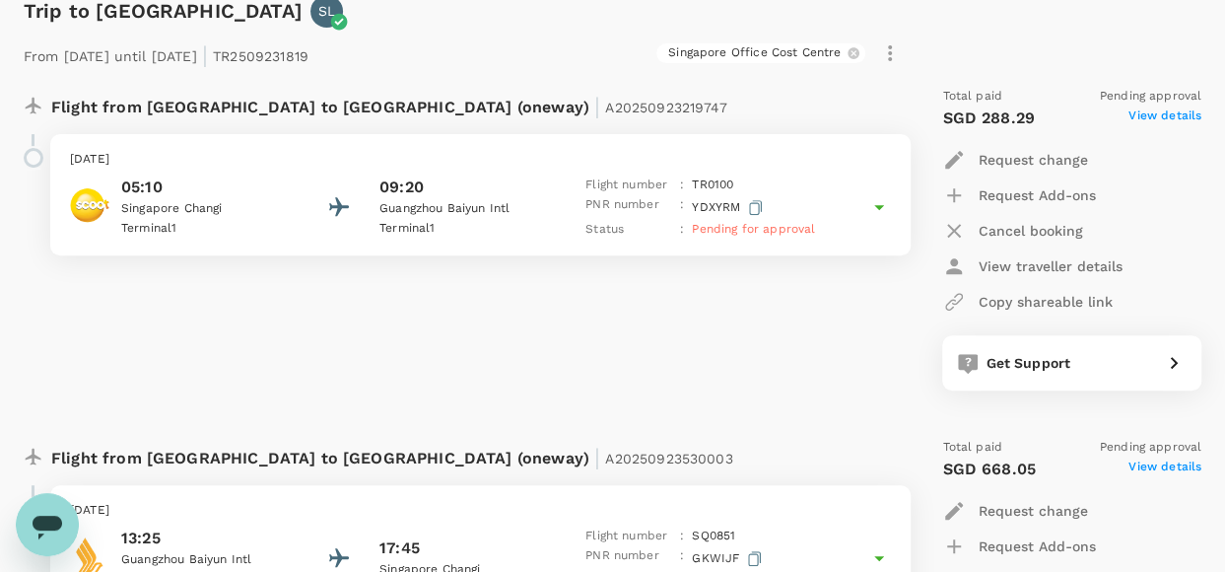
click at [79, 459] on p "Flight from [GEOGRAPHIC_DATA] to [GEOGRAPHIC_DATA] (oneway) | A20250923530003" at bounding box center [392, 455] width 682 height 35
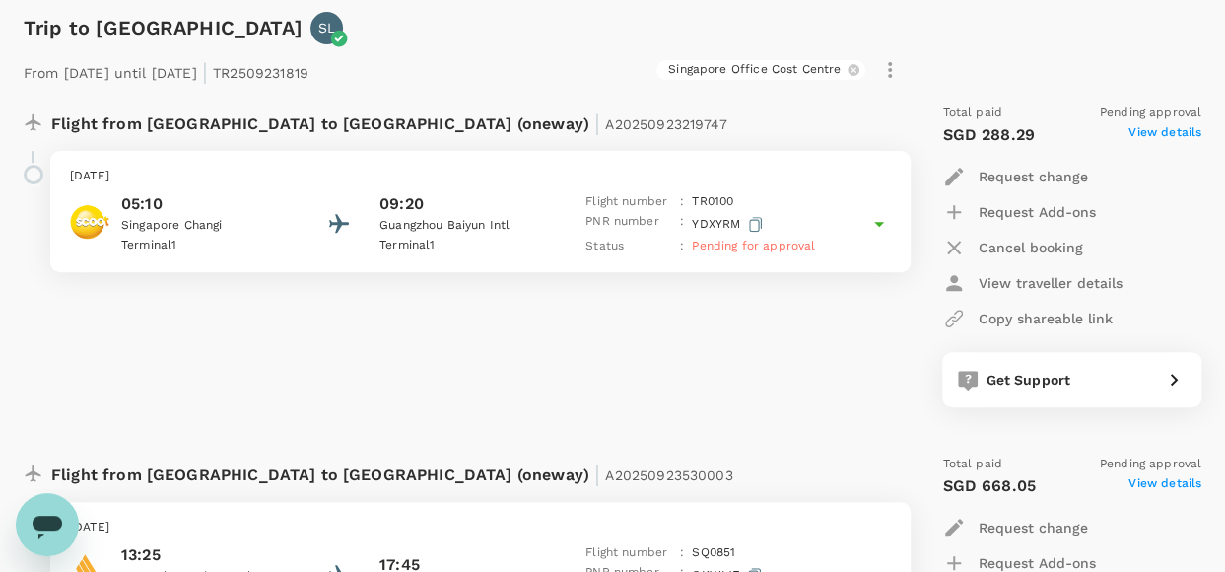
scroll to position [0, 0]
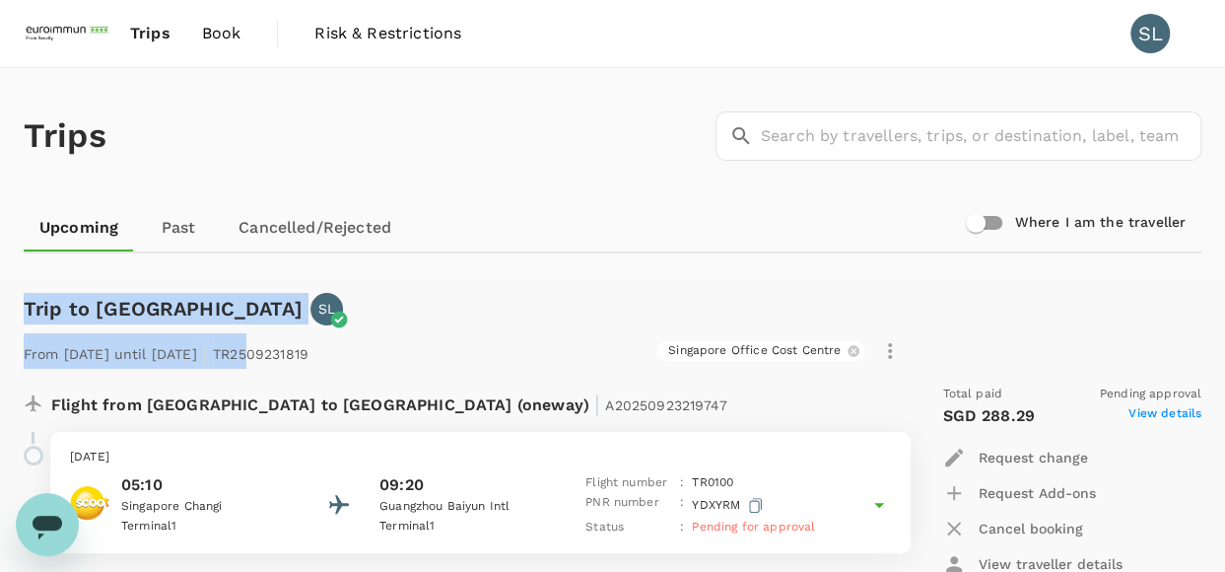
drag, startPoint x: 317, startPoint y: 344, endPoint x: 24, endPoint y: 283, distance: 300.0
drag, startPoint x: 24, startPoint y: 283, endPoint x: 106, endPoint y: 303, distance: 85.1
copy div "Trip to [GEOGRAPHIC_DATA] SL From [DATE] until [DATE] | TR25"
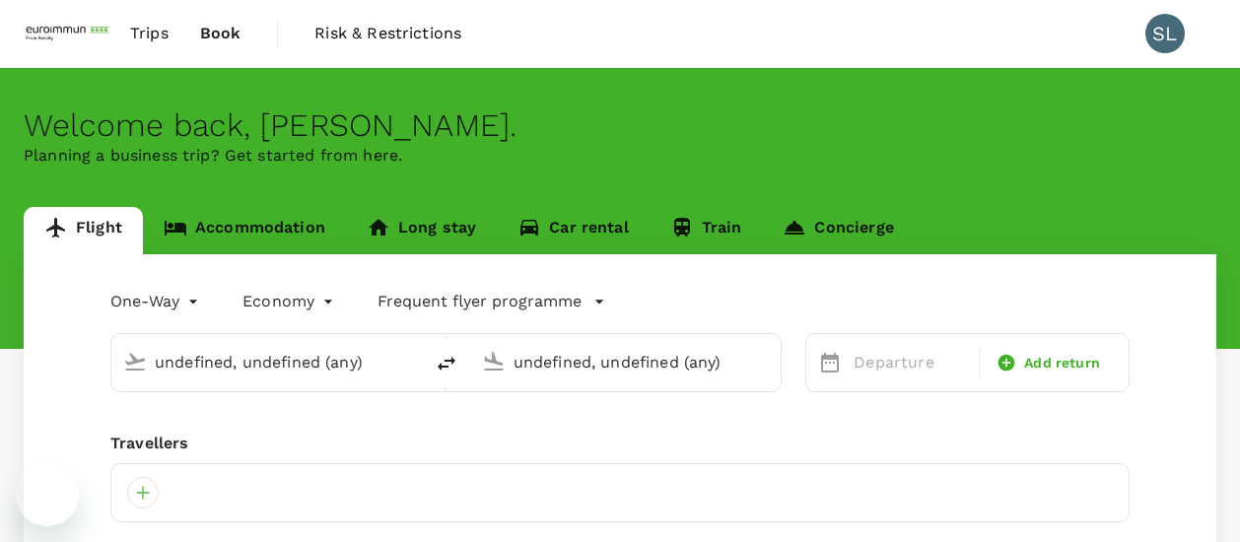
type input "Guangzhou Baiyun Intl (CAN)"
type input "Singapore Changi (SIN)"
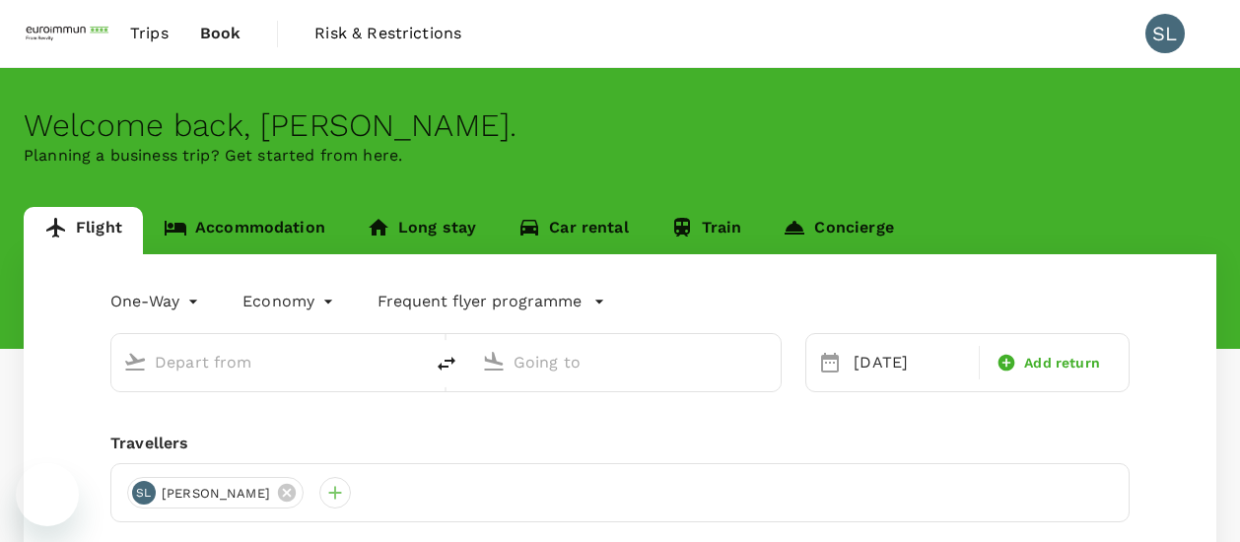
type input "Guangzhou Baiyun Intl (CAN)"
type input "Singapore Changi (SIN)"
